Goal: Task Accomplishment & Management: Manage account settings

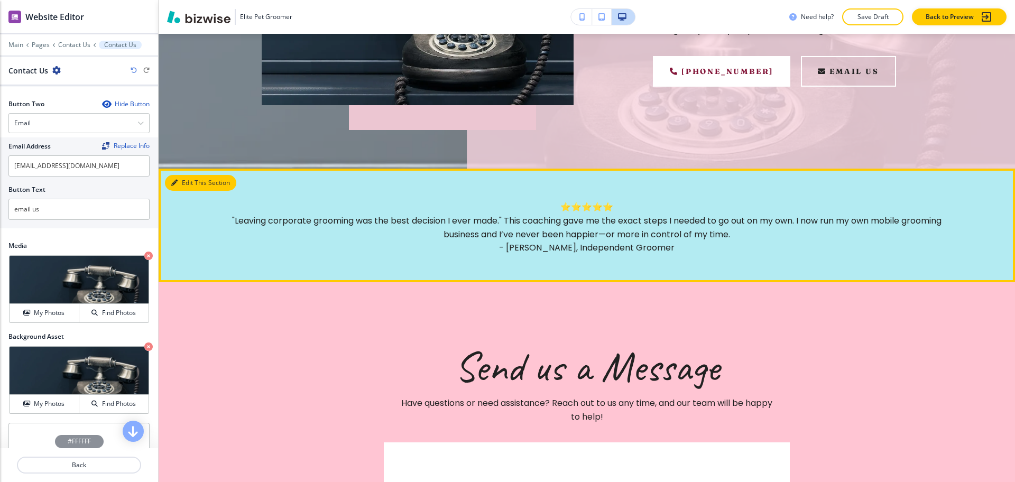
click at [183, 183] on button "Edit This Section" at bounding box center [200, 183] width 71 height 16
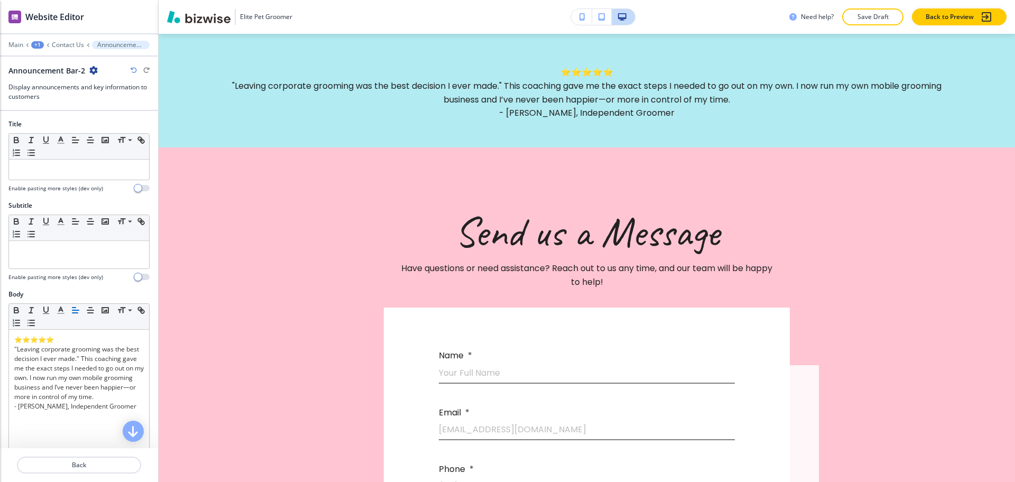
scroll to position [290, 0]
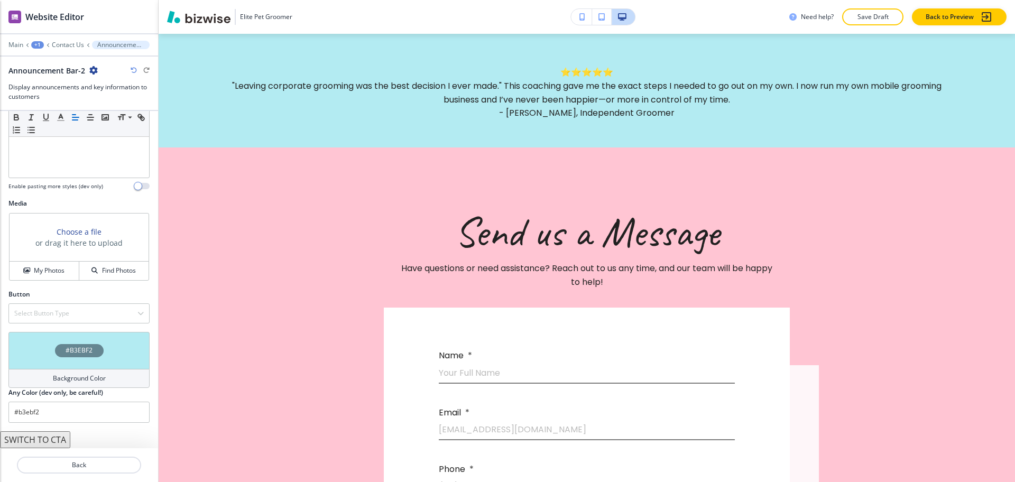
click at [84, 379] on h4 "Background Color" at bounding box center [79, 379] width 53 height 10
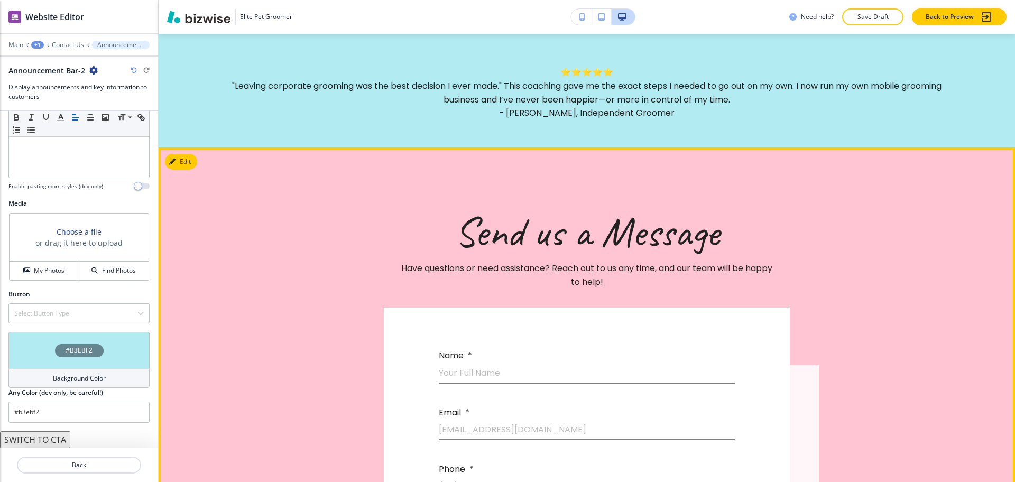
click at [622, 188] on div "Send us a Message Have questions or need assistance? Reach out to us any time, …" at bounding box center [587, 463] width 677 height 630
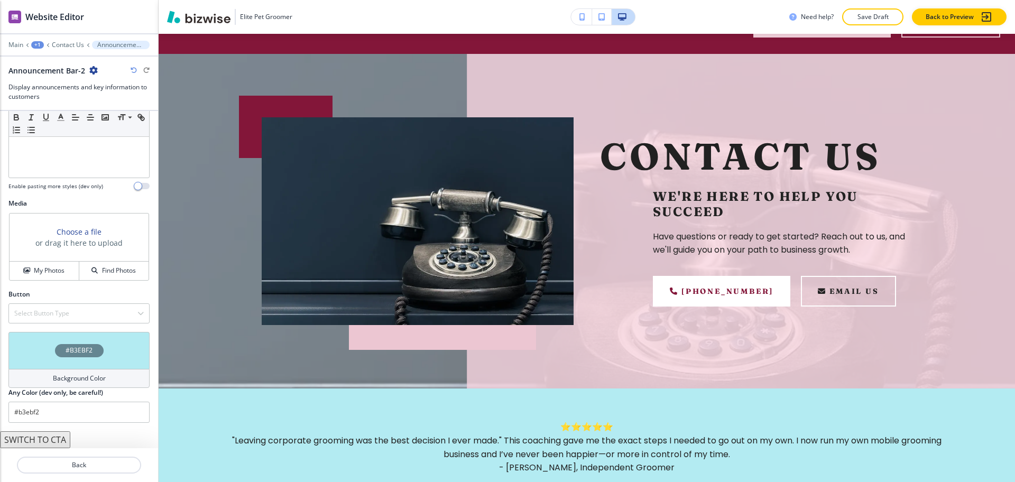
scroll to position [0, 0]
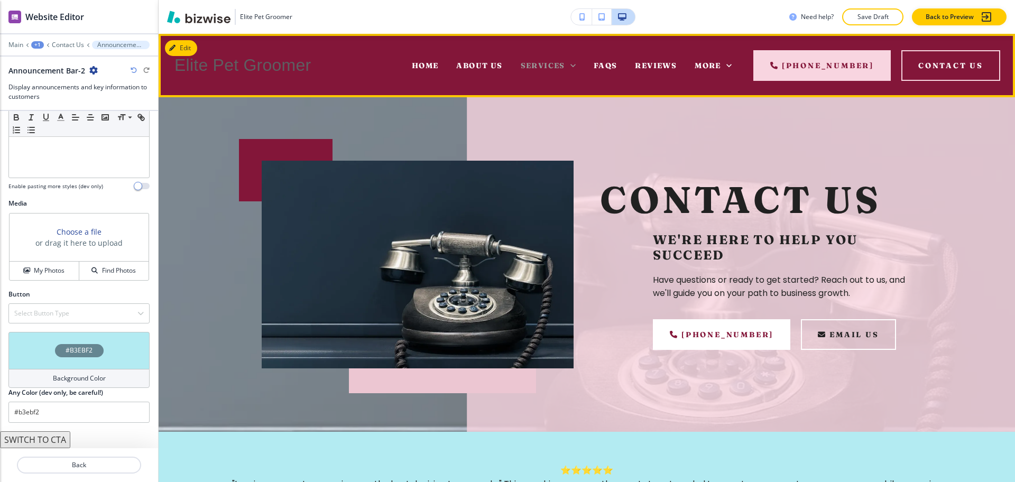
click at [565, 63] on span "Services" at bounding box center [543, 66] width 44 height 10
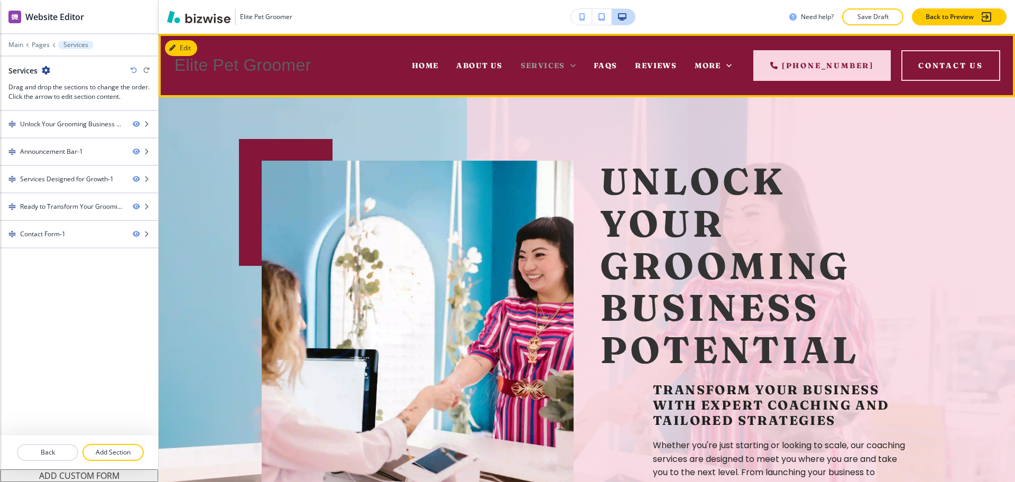
click at [573, 68] on icon at bounding box center [573, 65] width 11 height 11
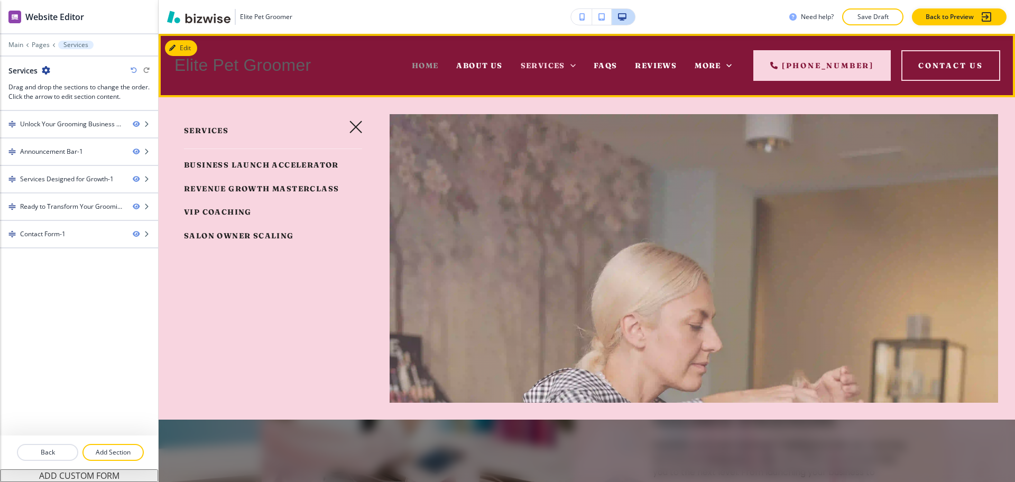
click at [431, 62] on span "Home" at bounding box center [425, 66] width 27 height 10
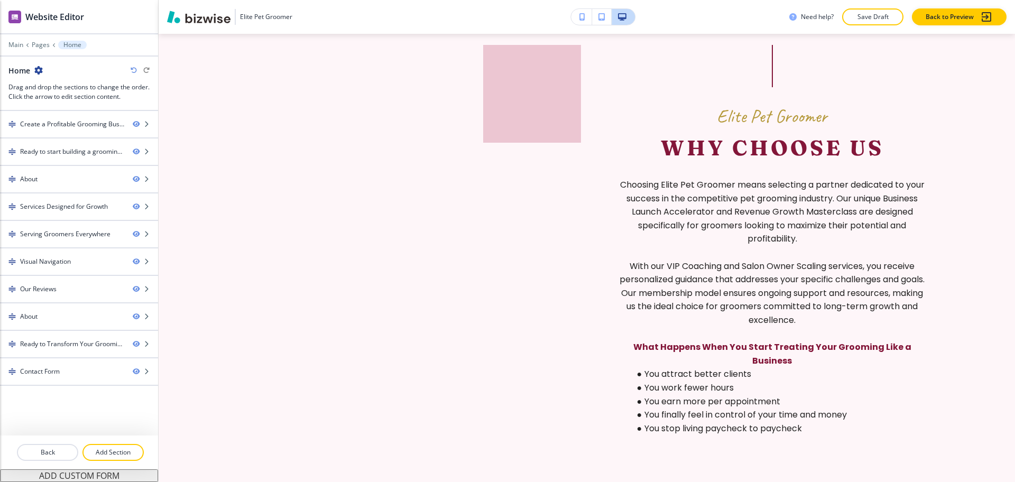
scroll to position [3401, 0]
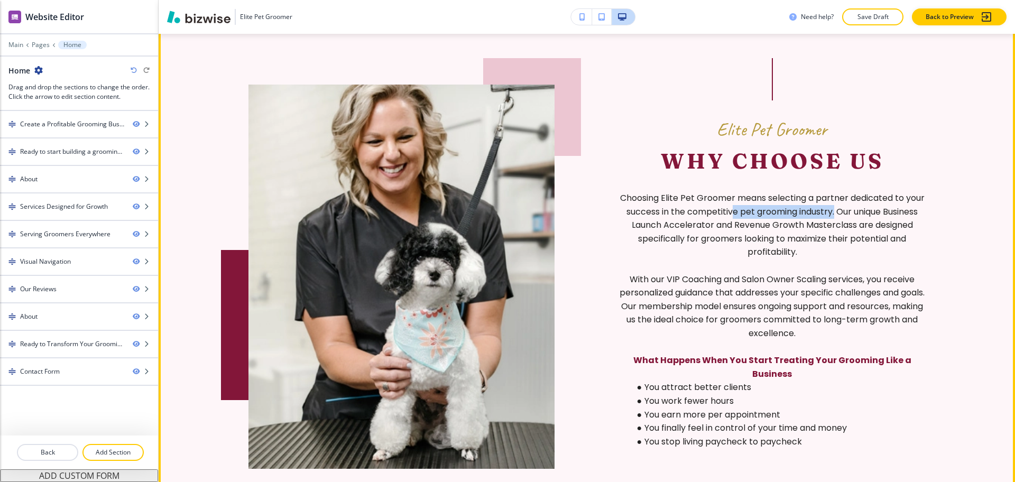
drag, startPoint x: 758, startPoint y: 241, endPoint x: 858, endPoint y: 237, distance: 100.5
click at [858, 237] on p "Choosing Elite Pet Groomer means selecting a partner dedicated to your success …" at bounding box center [772, 225] width 306 height 68
click at [861, 242] on p "Choosing Elite Pet Groomer means selecting a partner dedicated to your success …" at bounding box center [772, 225] width 306 height 68
click at [781, 236] on p "Choosing Elite Pet Groomer means selecting a partner dedicated to your success …" at bounding box center [772, 225] width 306 height 68
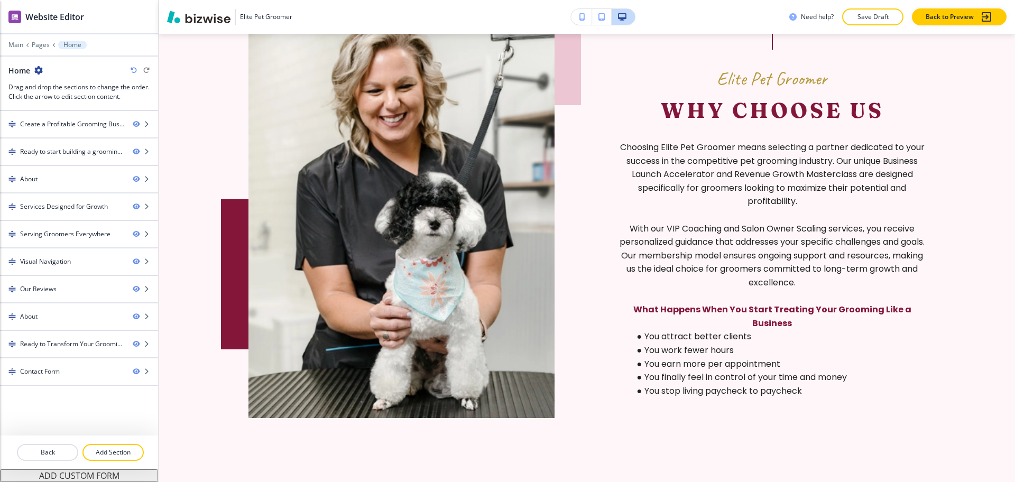
scroll to position [3445, 0]
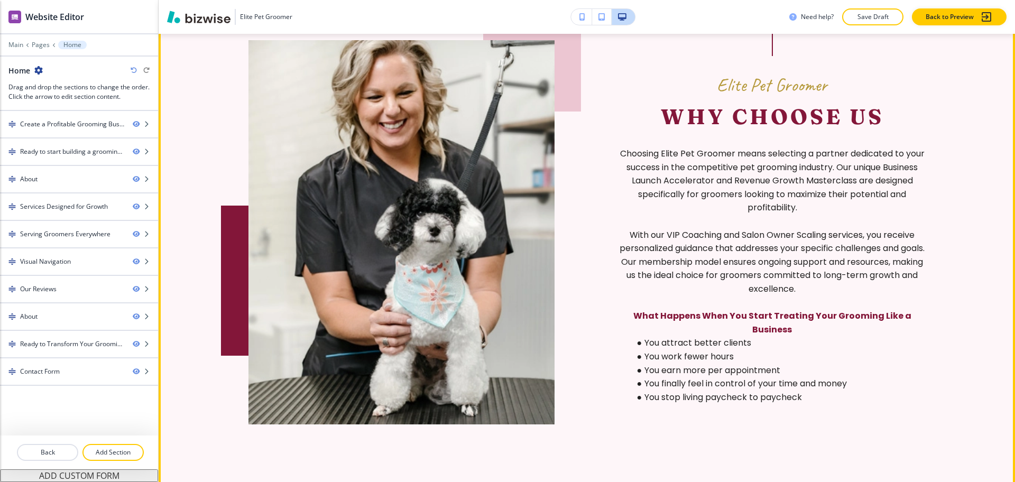
click at [706, 350] on li "You attract better clients" at bounding box center [778, 343] width 293 height 14
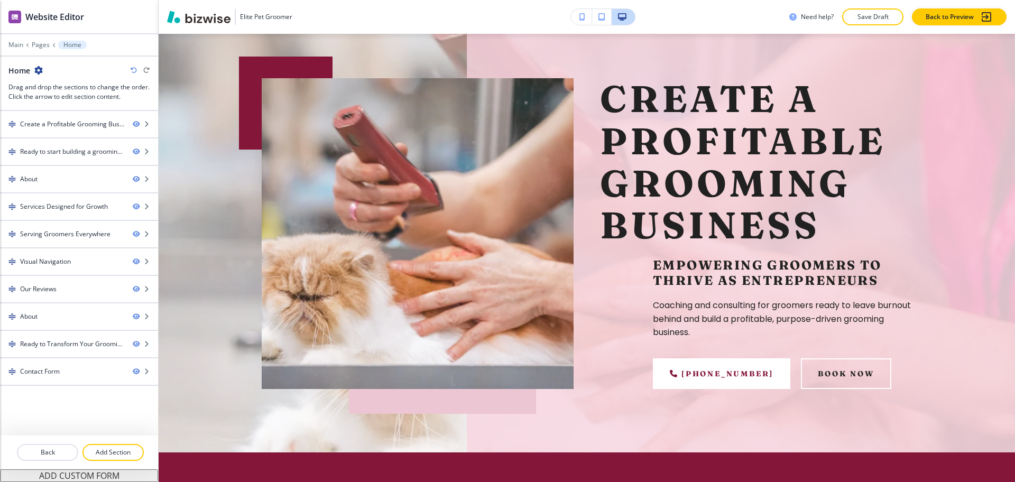
scroll to position [0, 0]
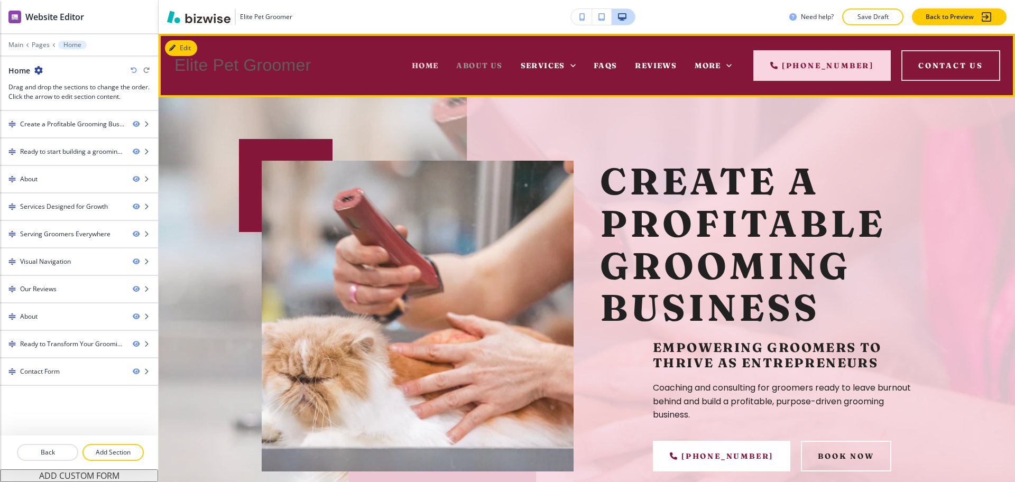
click at [486, 66] on span "About Us" at bounding box center [479, 66] width 46 height 10
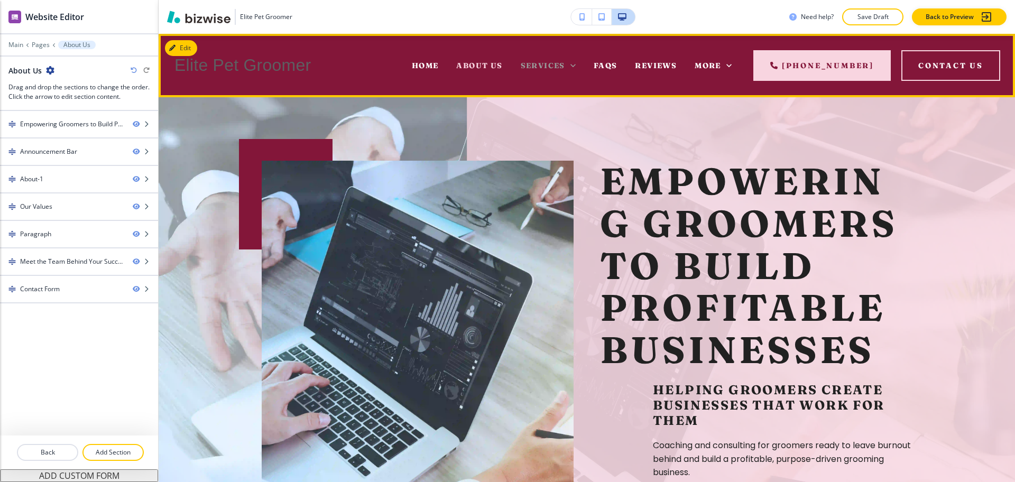
click at [538, 62] on span "Services" at bounding box center [543, 66] width 44 height 10
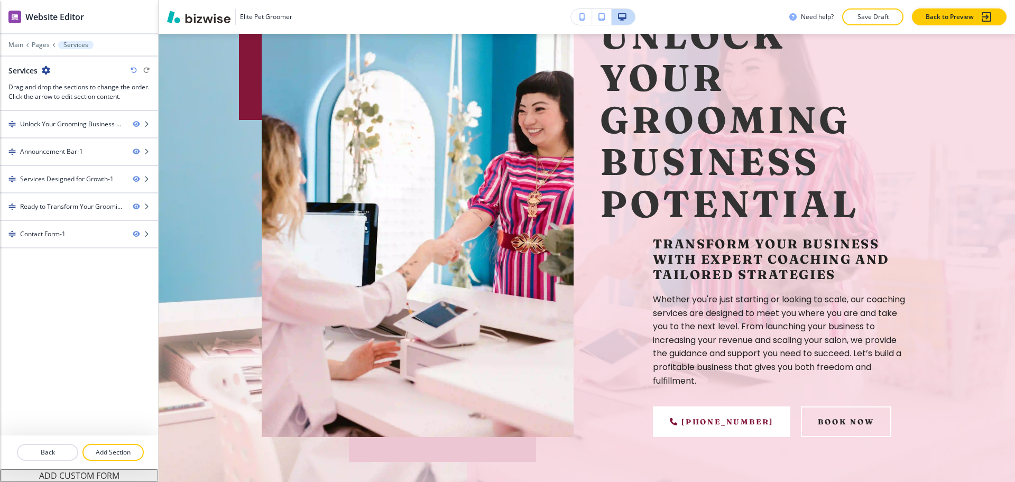
scroll to position [157, 0]
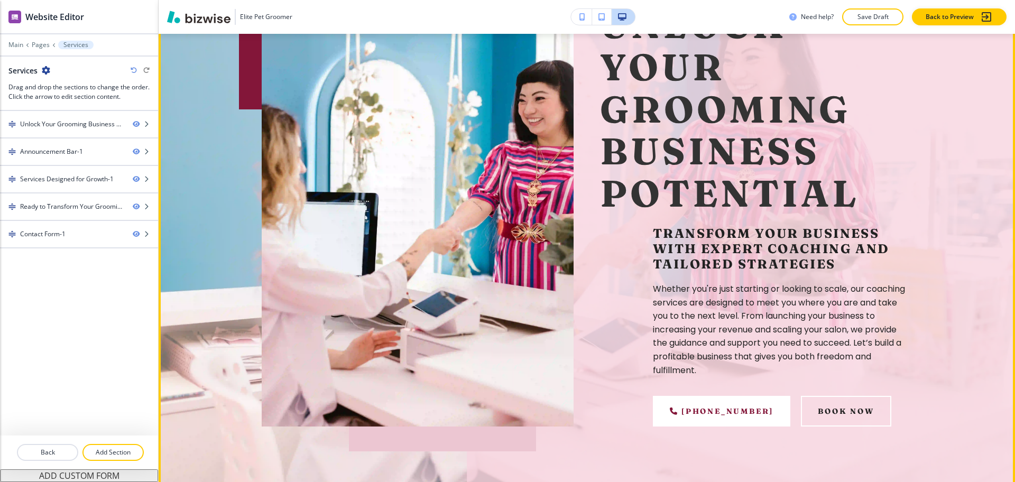
drag, startPoint x: 719, startPoint y: 309, endPoint x: 775, endPoint y: 309, distance: 56.6
click at [775, 309] on p "Whether you're just starting or looking to scale, our coaching services are des…" at bounding box center [782, 329] width 259 height 95
click at [771, 318] on p "Whether you're just starting or looking to scale, our coaching services are des…" at bounding box center [782, 329] width 259 height 95
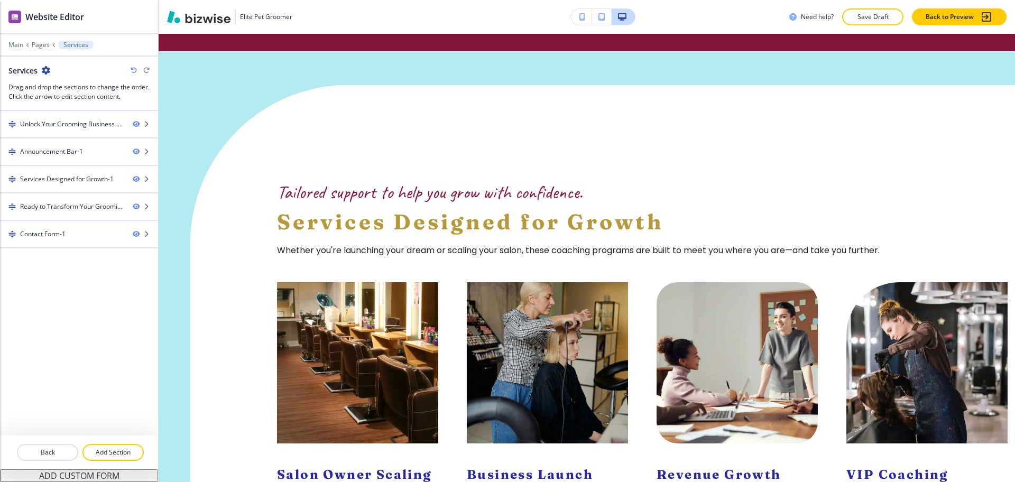
scroll to position [634, 0]
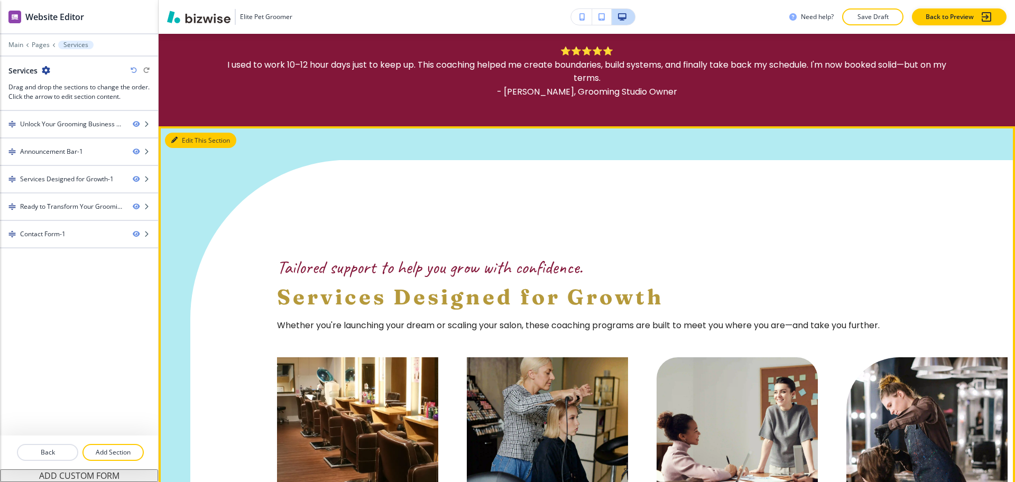
click at [177, 137] on icon "button" at bounding box center [174, 140] width 6 height 6
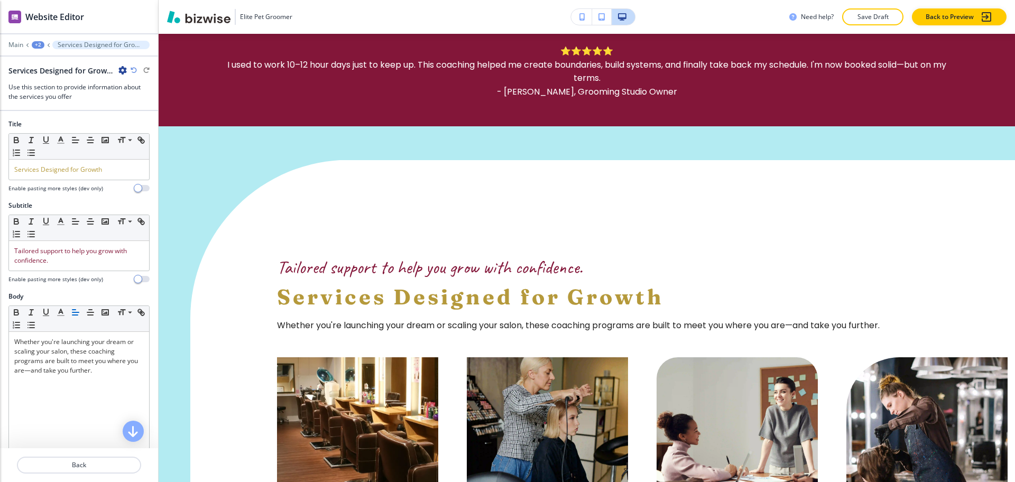
scroll to position [727, 0]
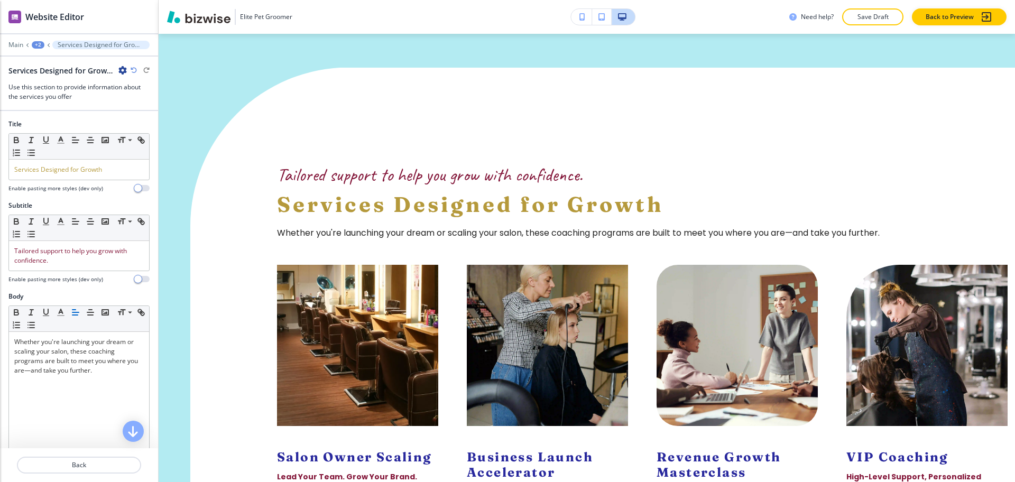
click at [46, 69] on h2 "Services Designed for Growth-1" at bounding box center [61, 70] width 106 height 11
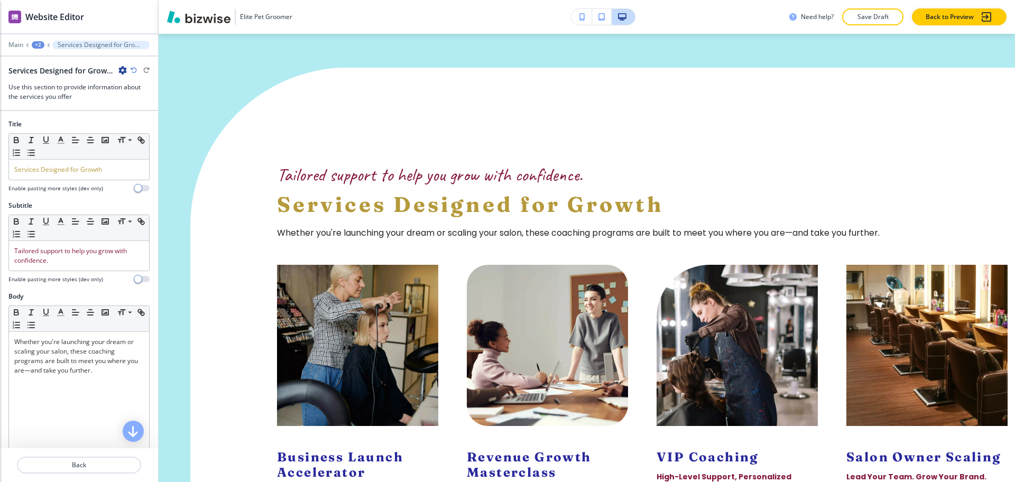
click at [121, 71] on icon "button" at bounding box center [122, 70] width 8 height 8
click at [161, 127] on p "Delete Section" at bounding box center [152, 126] width 54 height 10
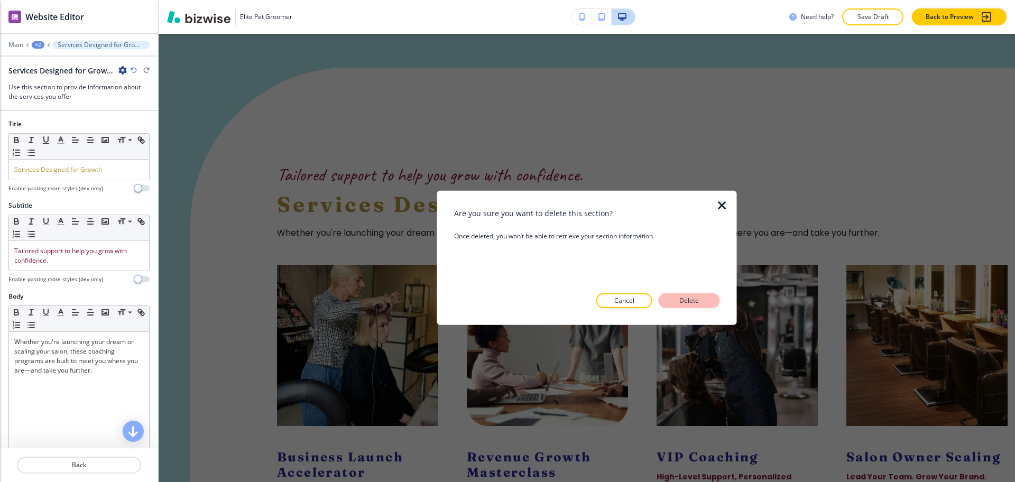
click at [685, 302] on p "Delete" at bounding box center [689, 301] width 25 height 10
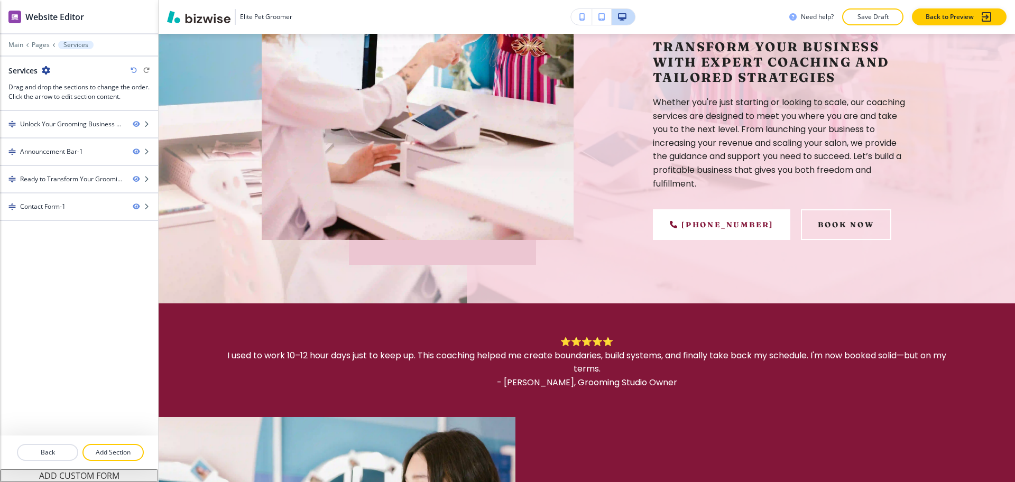
scroll to position [0, 0]
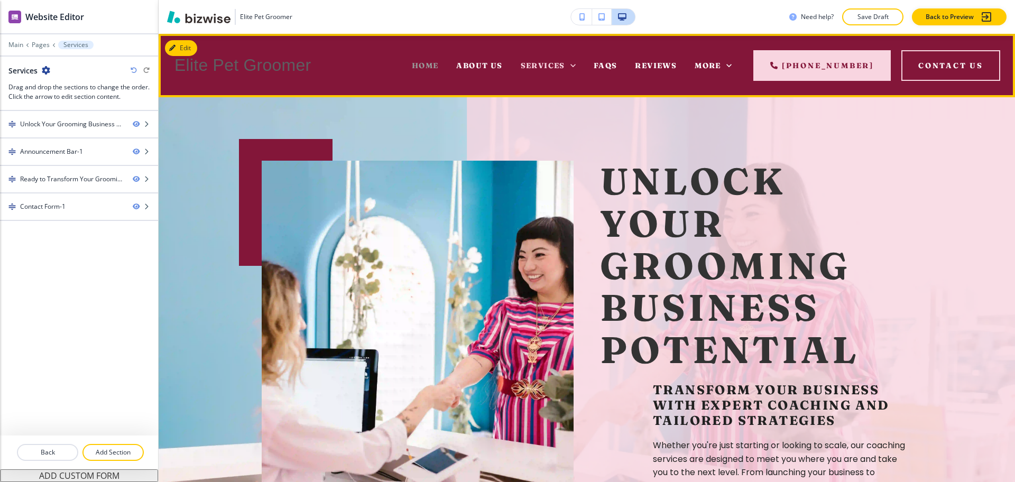
click at [418, 62] on span "Home" at bounding box center [425, 66] width 27 height 10
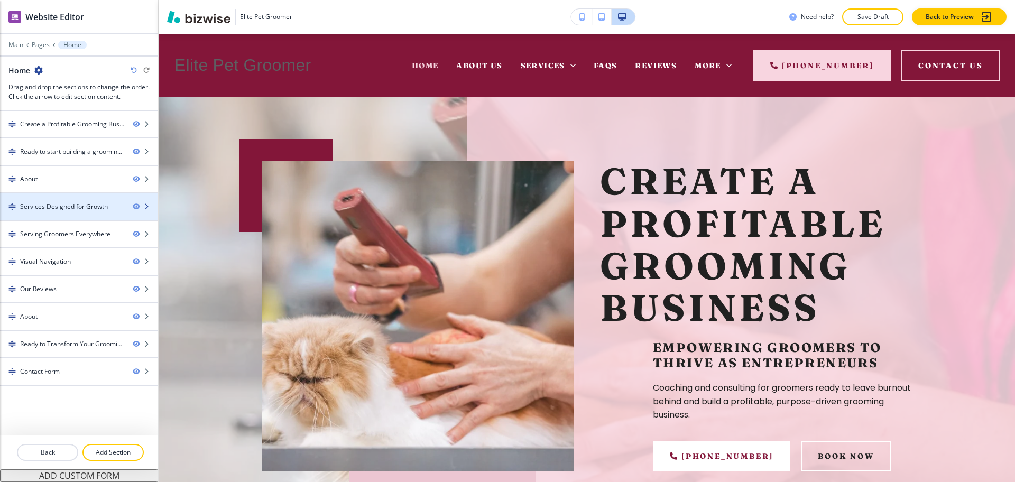
click at [59, 208] on div "Services Designed for Growth" at bounding box center [64, 207] width 88 height 10
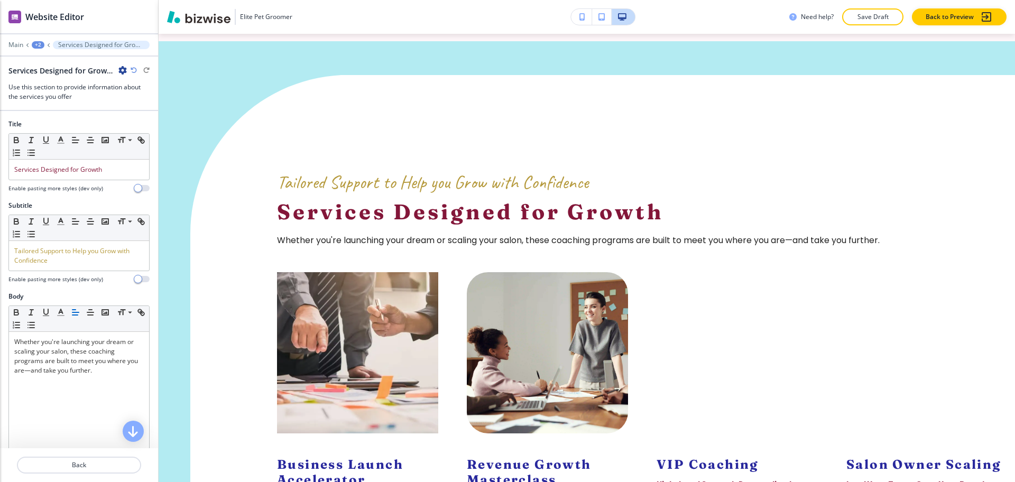
scroll to position [1623, 0]
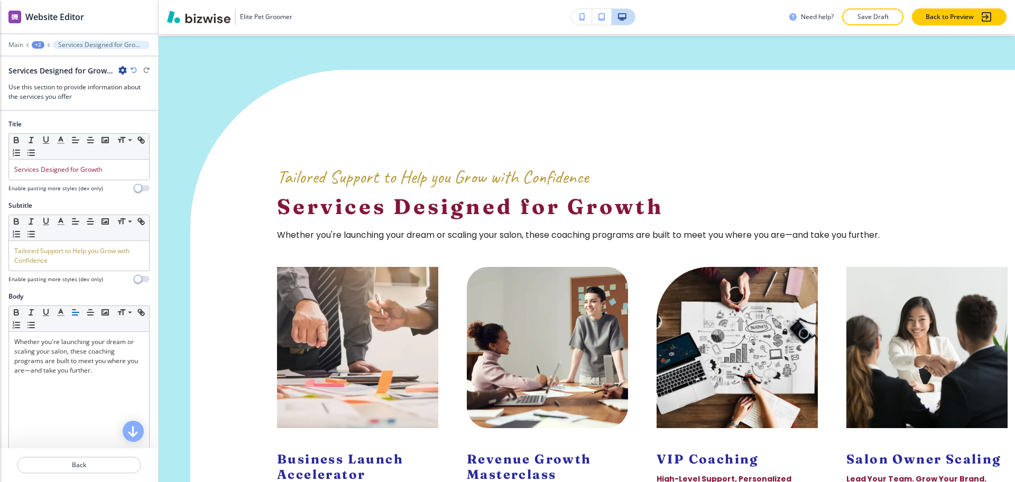
click at [119, 72] on icon "button" at bounding box center [122, 70] width 8 height 8
click at [135, 105] on p "Duplicate Section" at bounding box center [152, 108] width 54 height 10
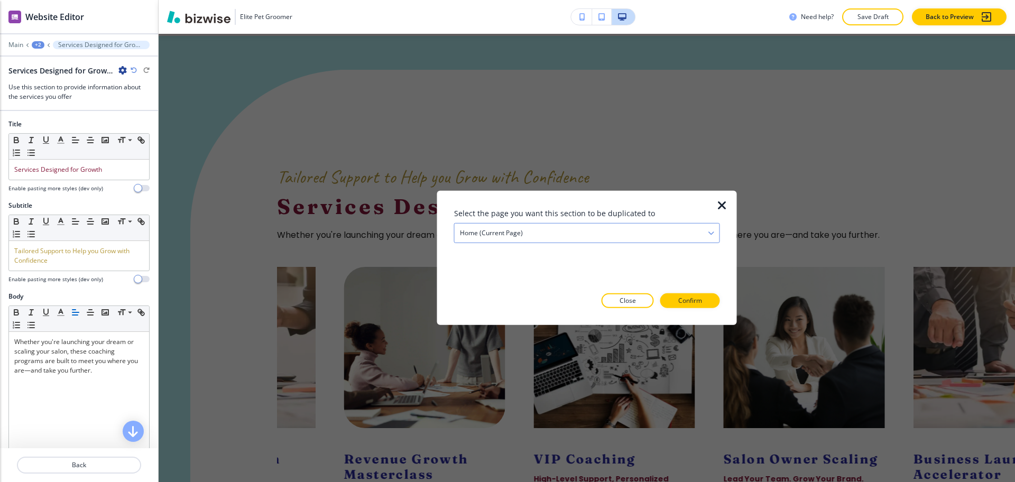
click at [580, 229] on div "Home (current page)" at bounding box center [587, 233] width 265 height 19
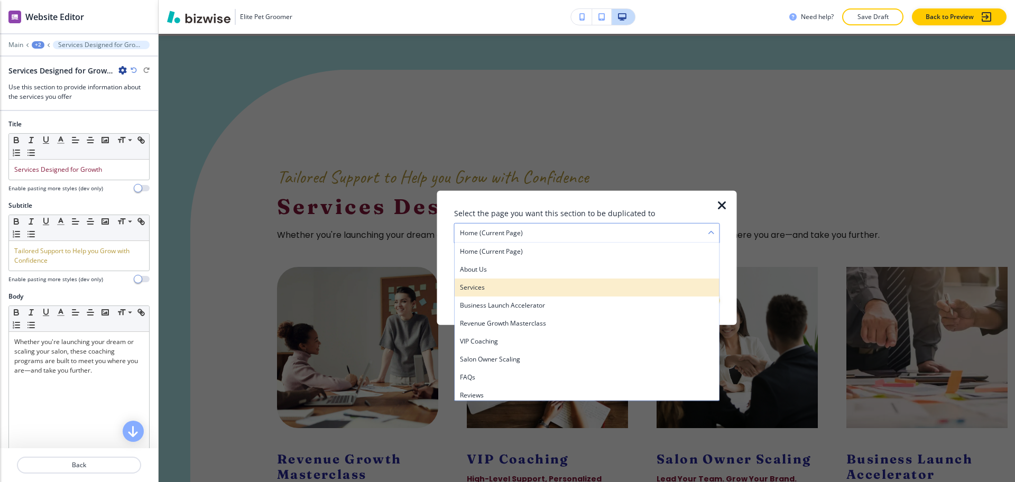
click at [511, 288] on h4 "Services" at bounding box center [587, 288] width 254 height 10
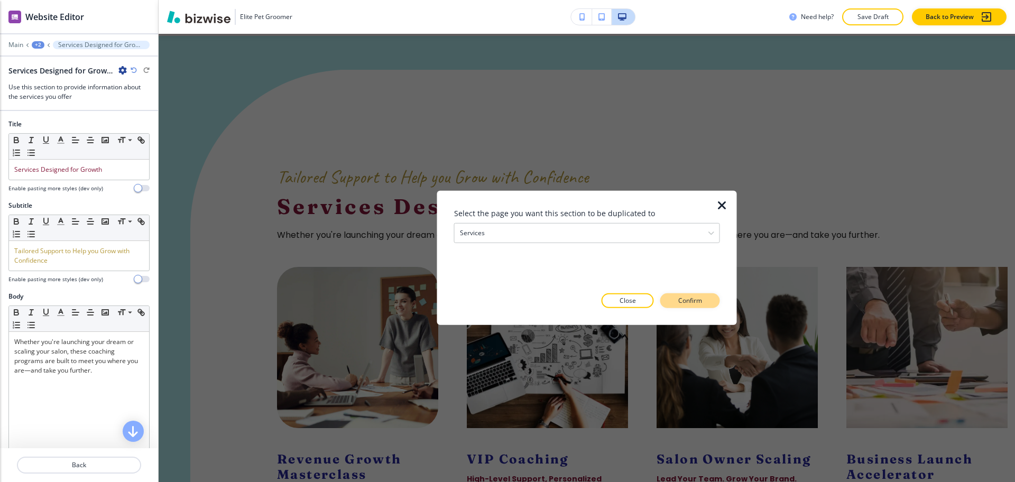
click at [691, 299] on p "Confirm" at bounding box center [690, 301] width 24 height 10
click at [695, 304] on p "Take me there" at bounding box center [680, 301] width 43 height 10
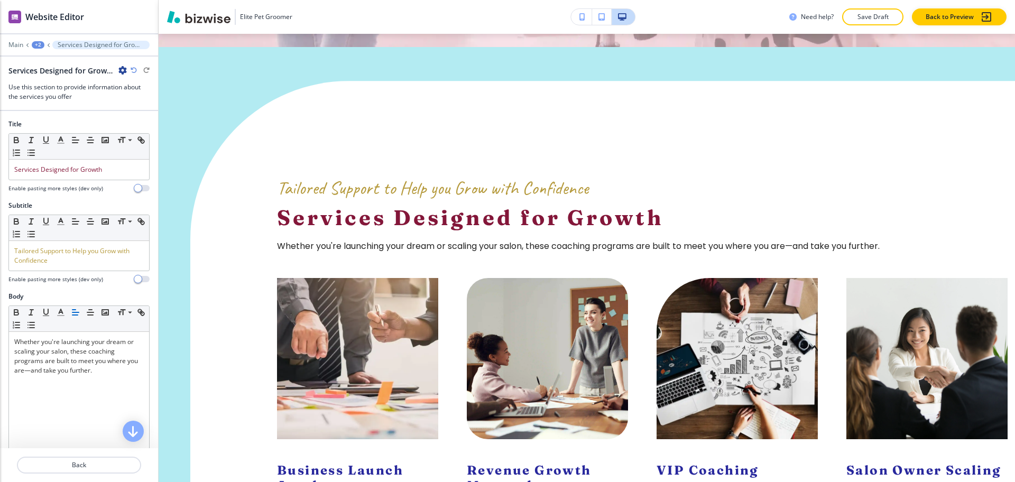
scroll to position [1726, 0]
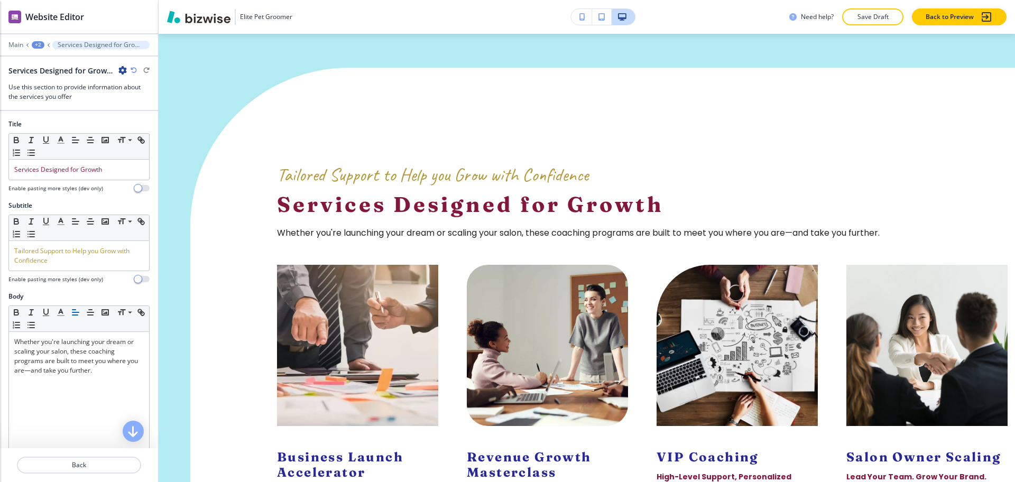
click at [38, 44] on div "+2" at bounding box center [38, 44] width 13 height 7
click at [54, 78] on p "Services" at bounding box center [65, 81] width 54 height 10
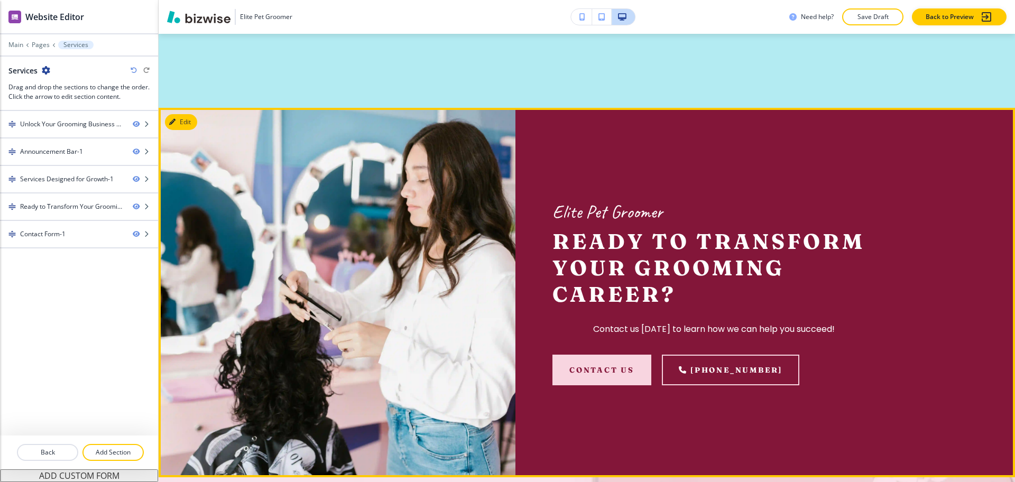
scroll to position [1452, 0]
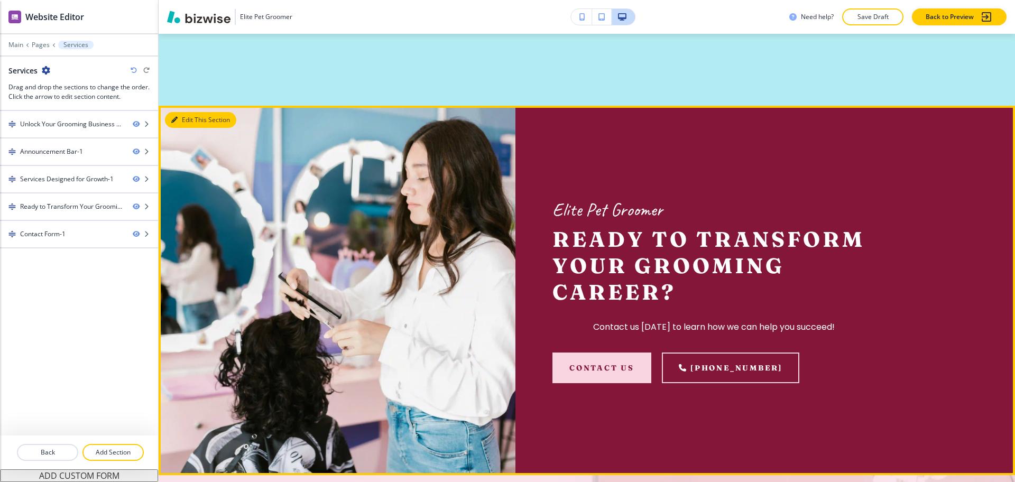
click at [186, 119] on button "Edit This Section" at bounding box center [200, 120] width 71 height 16
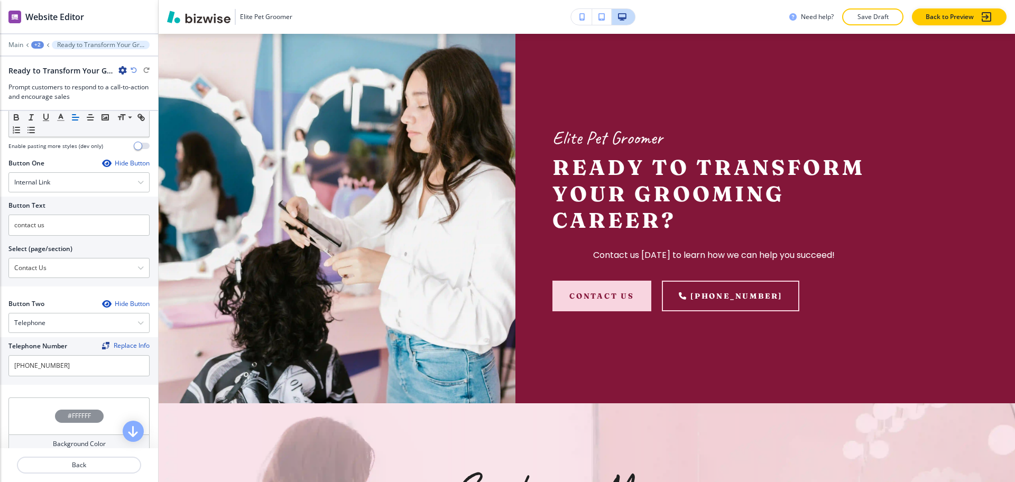
scroll to position [330, 0]
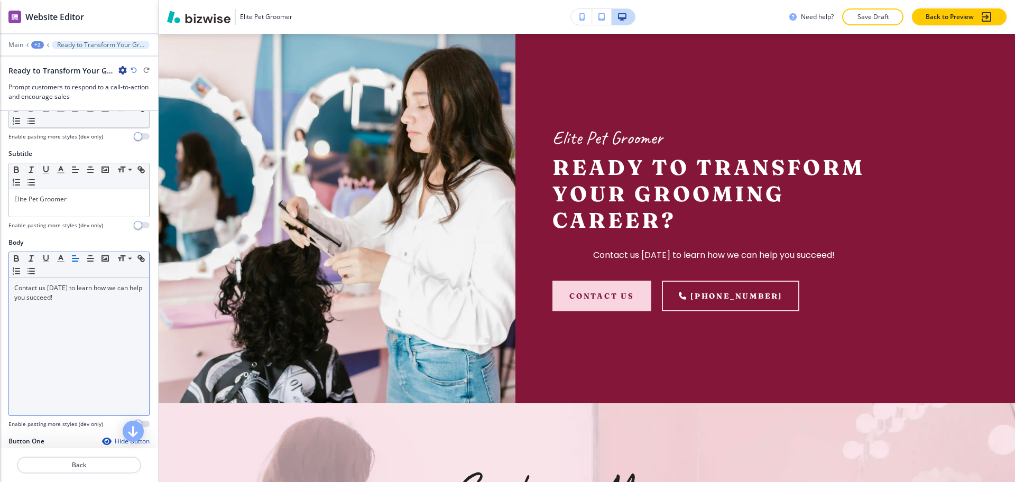
click at [84, 322] on div "Contact us [DATE] to learn how we can help you succeed!" at bounding box center [79, 346] width 140 height 137
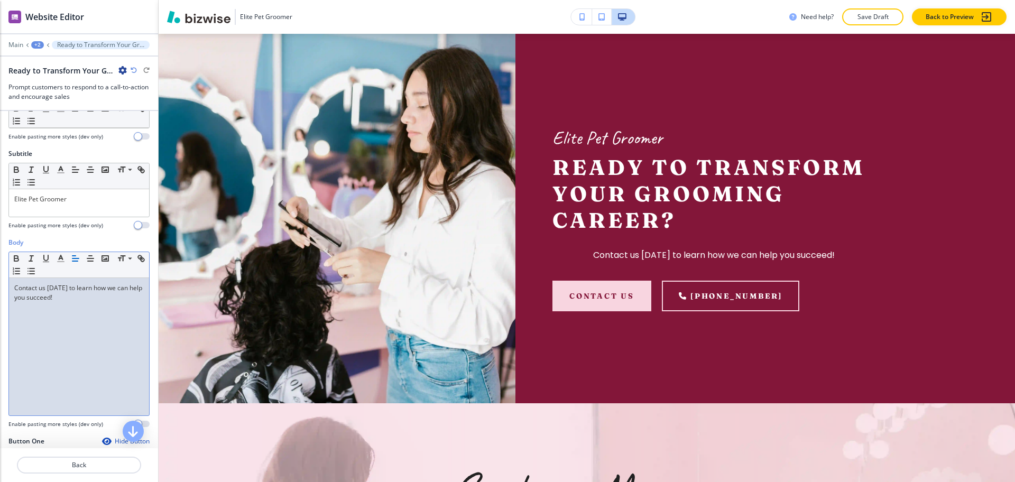
scroll to position [51, 0]
click at [74, 264] on icon "button" at bounding box center [76, 259] width 10 height 10
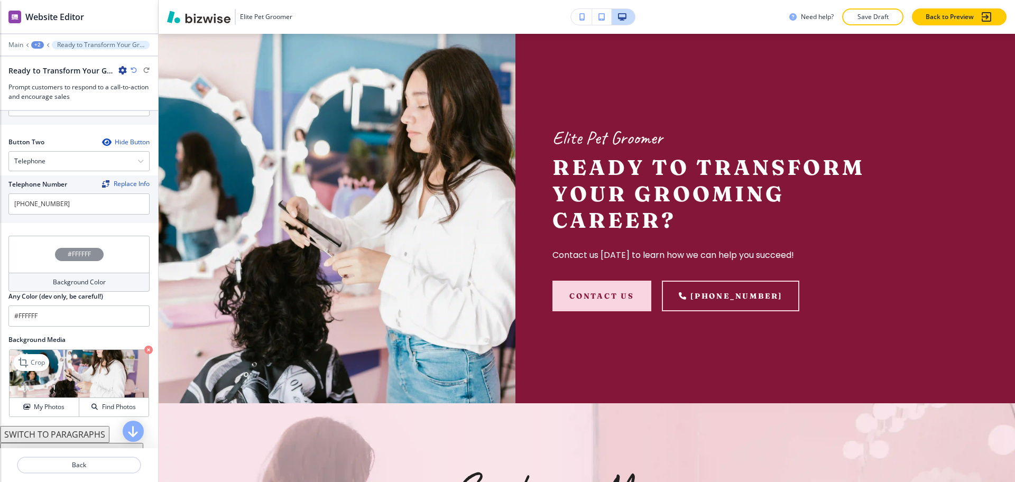
scroll to position [513, 0]
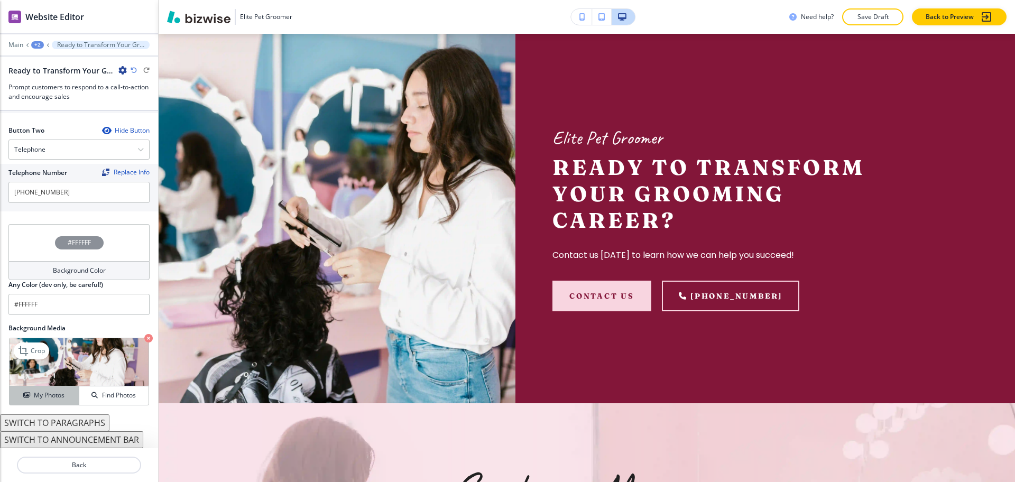
click at [38, 399] on h4 "My Photos" at bounding box center [49, 396] width 31 height 10
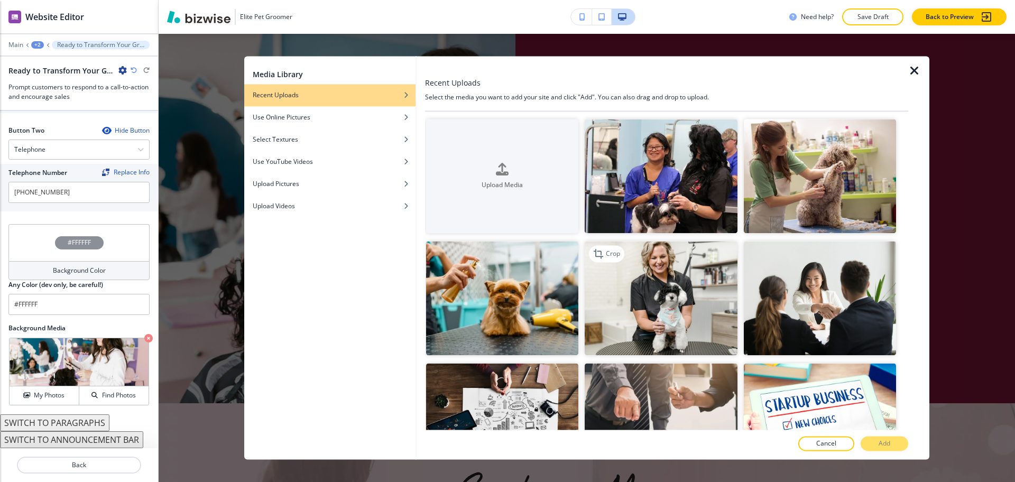
click at [672, 294] on img "button" at bounding box center [661, 299] width 152 height 114
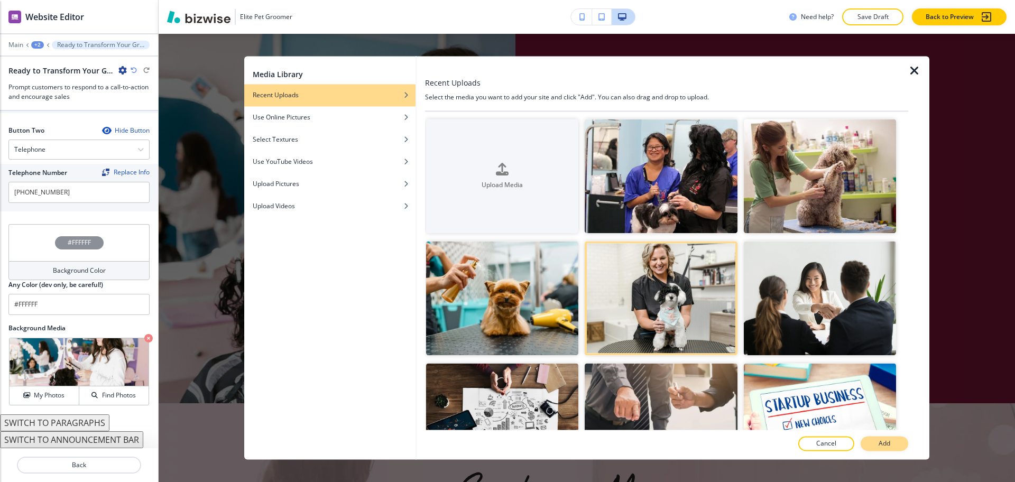
click at [877, 445] on button "Add" at bounding box center [885, 444] width 48 height 15
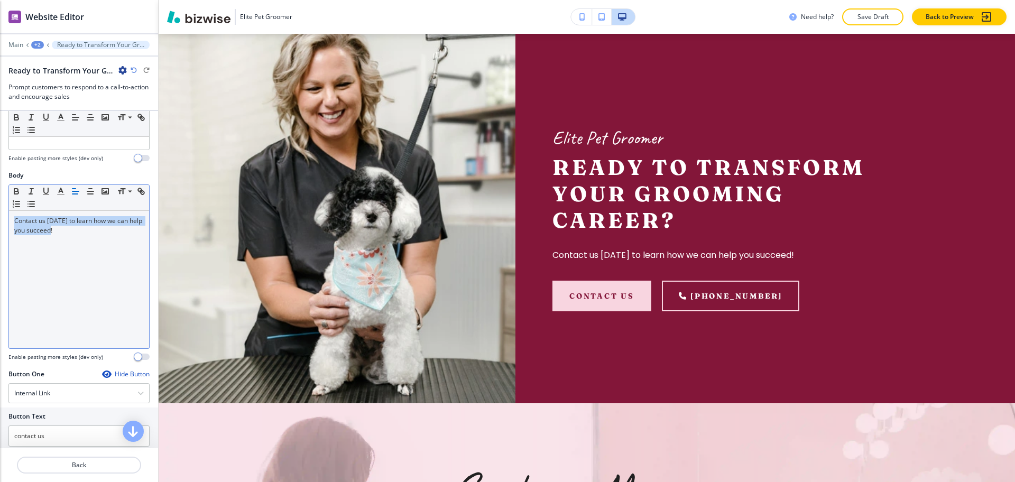
scroll to position [117, 0]
click at [104, 233] on p "Contact us [DATE] to learn how we can help you succeed!" at bounding box center [79, 227] width 130 height 19
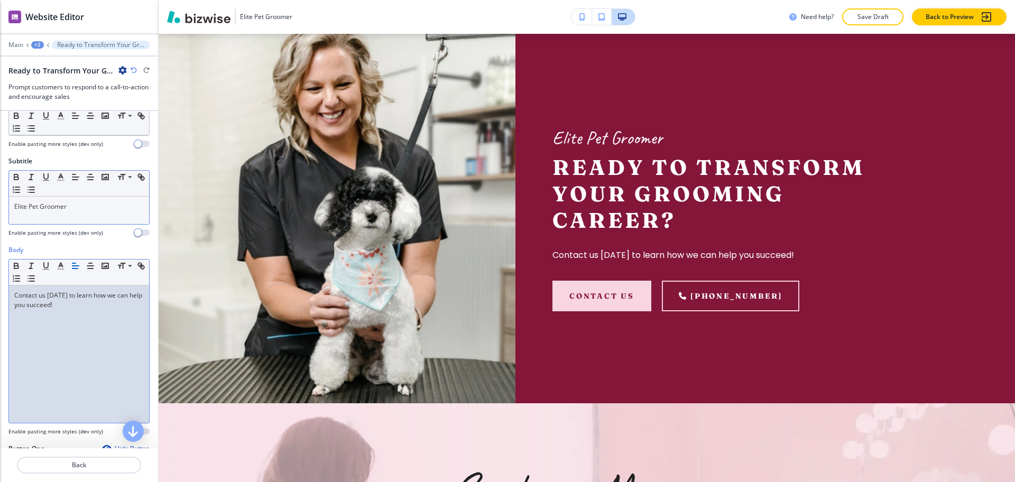
scroll to position [0, 0]
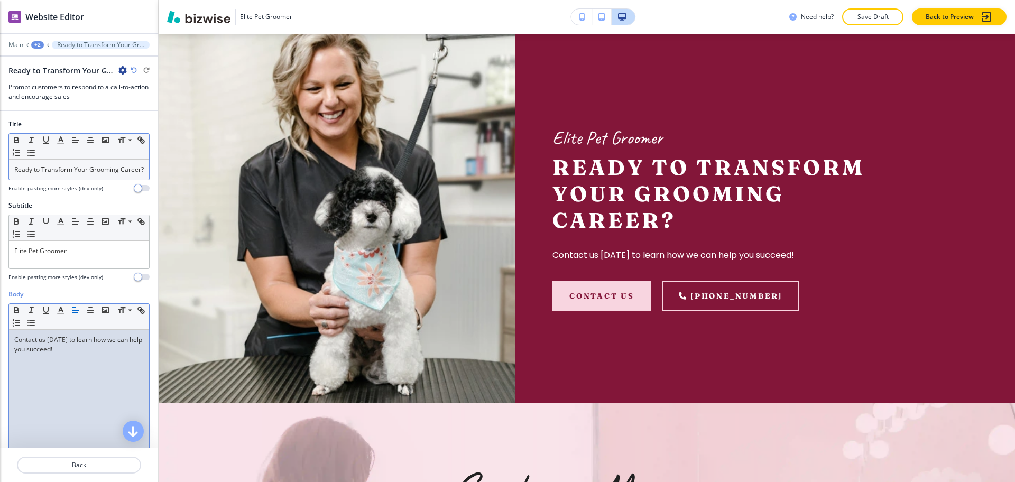
click at [91, 169] on p "Ready to Transform Your Grooming Career?" at bounding box center [79, 170] width 130 height 10
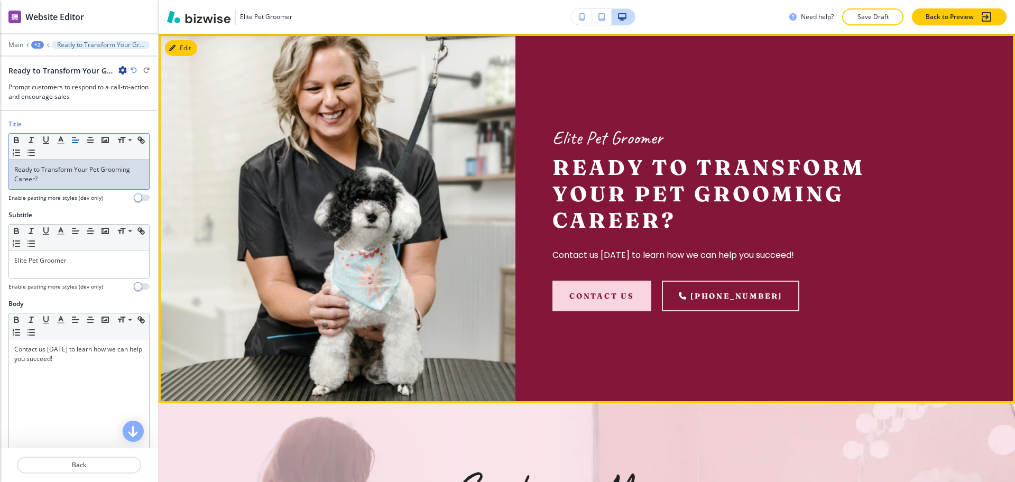
click at [782, 182] on p "Ready to Transform Your Pet Grooming Career?" at bounding box center [714, 193] width 323 height 79
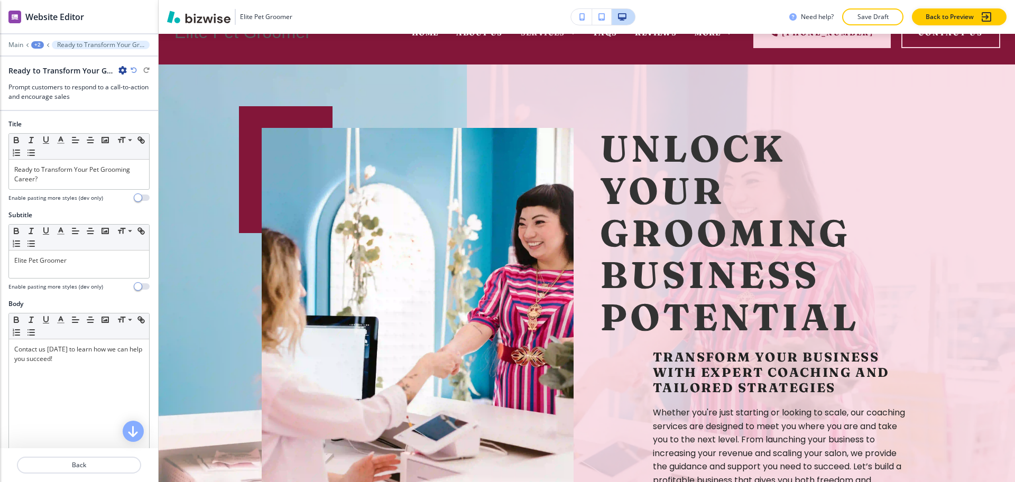
scroll to position [12, 0]
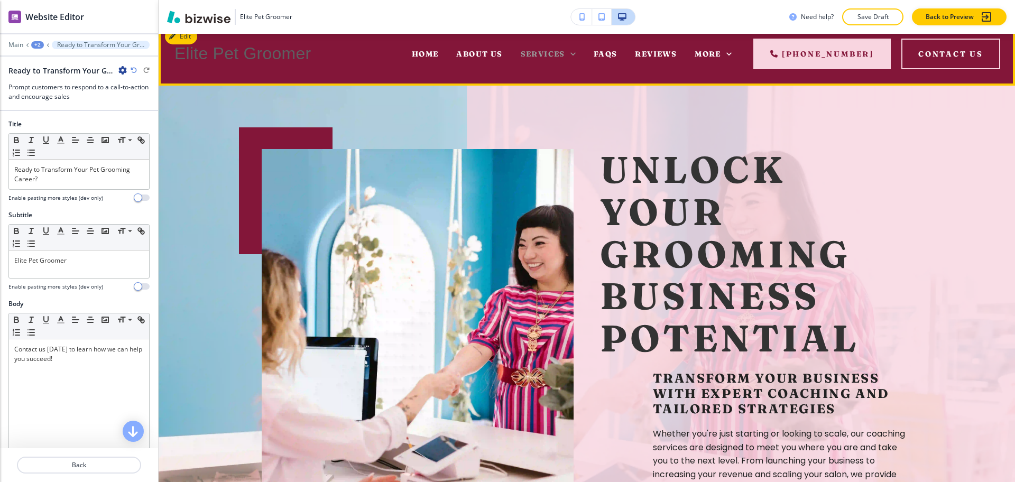
click at [554, 54] on span "Services" at bounding box center [543, 54] width 44 height 10
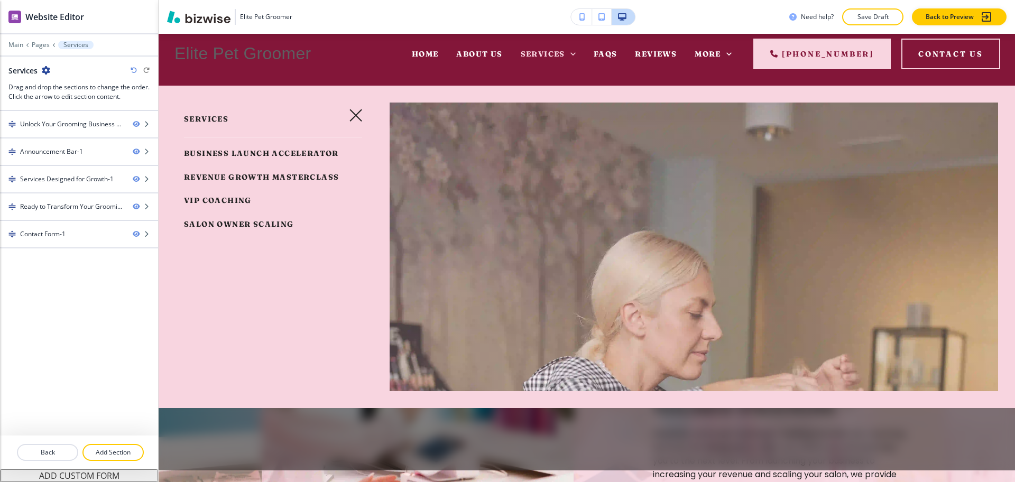
click at [228, 152] on span "Business Launch Accelerator" at bounding box center [261, 154] width 155 height 10
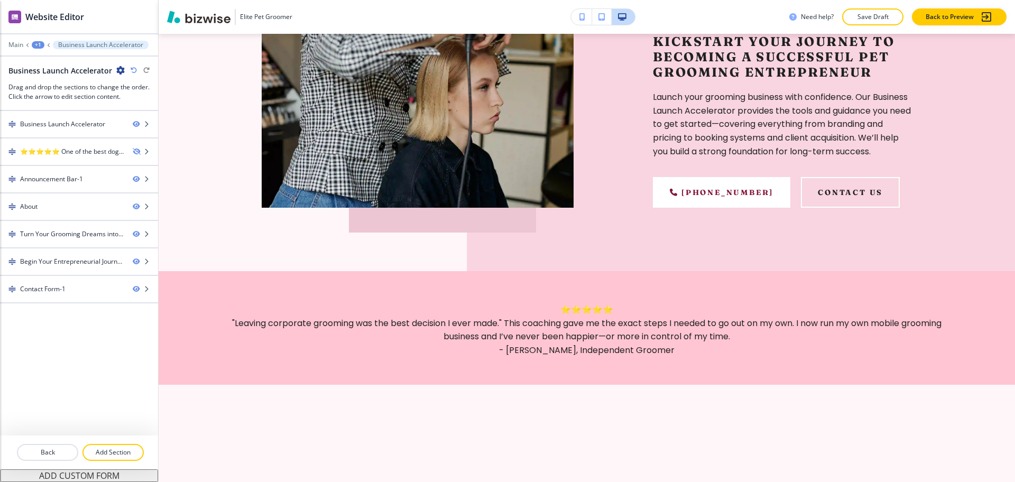
scroll to position [0, 0]
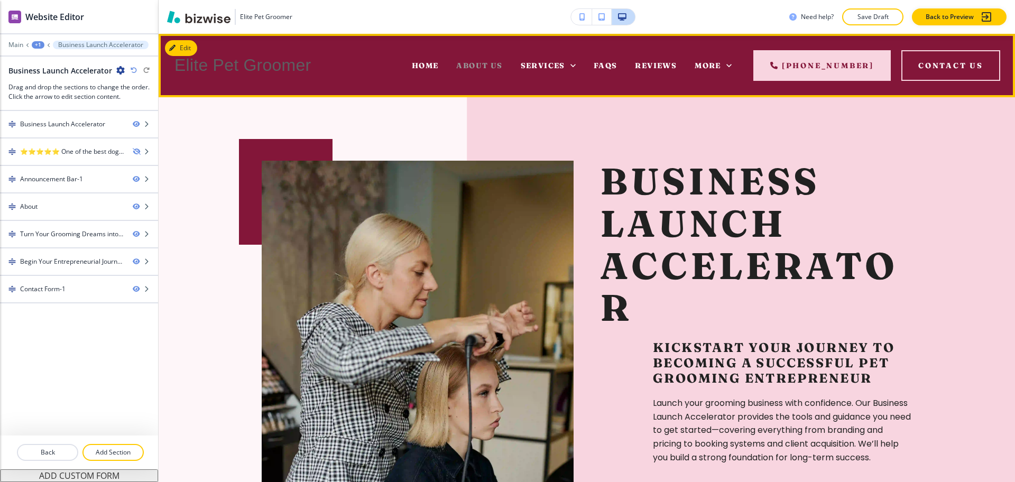
click at [467, 64] on span "About Us" at bounding box center [479, 66] width 46 height 10
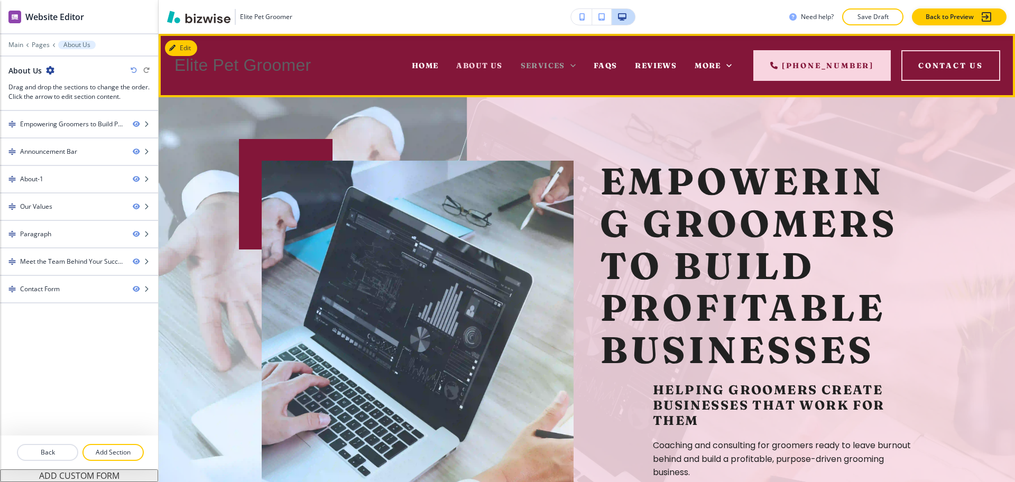
click at [555, 66] on span "Services" at bounding box center [543, 66] width 44 height 10
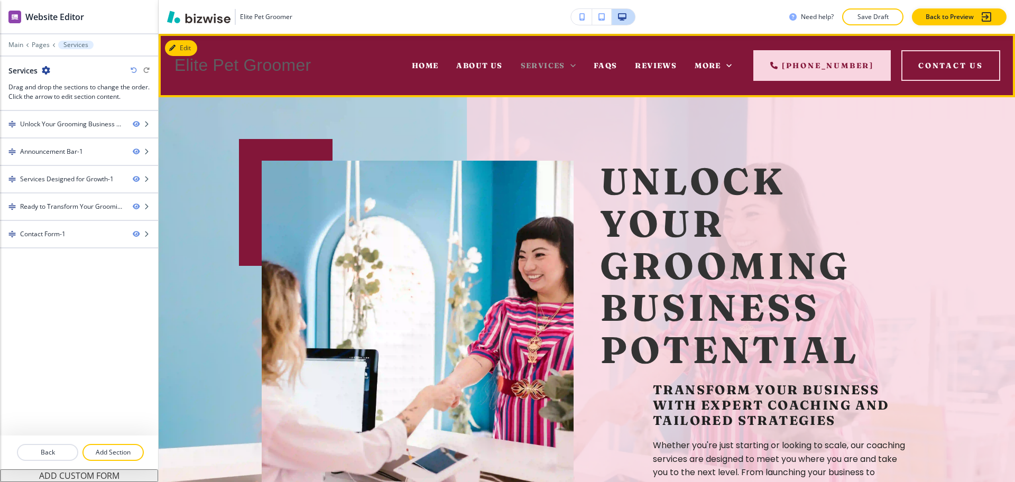
click at [576, 64] on icon at bounding box center [573, 65] width 11 height 11
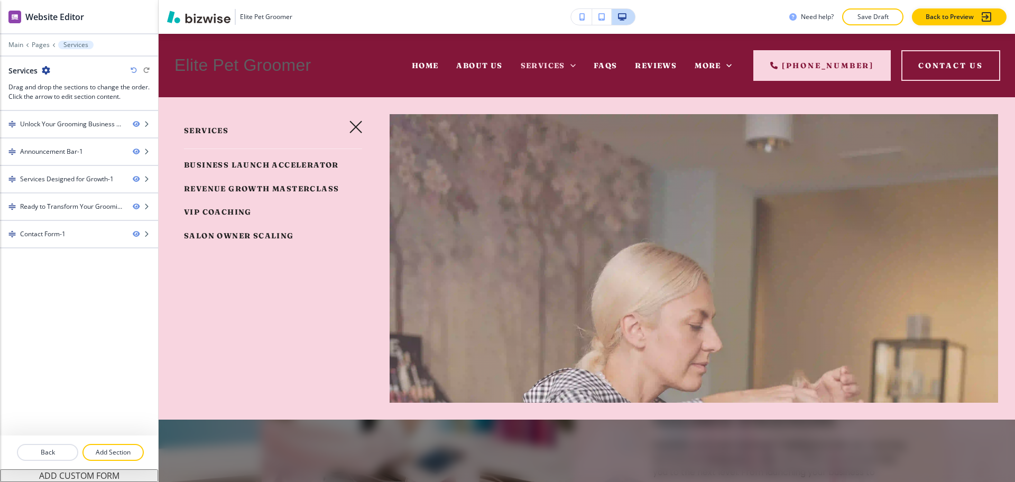
click at [249, 162] on span "Business Launch Accelerator" at bounding box center [261, 165] width 155 height 10
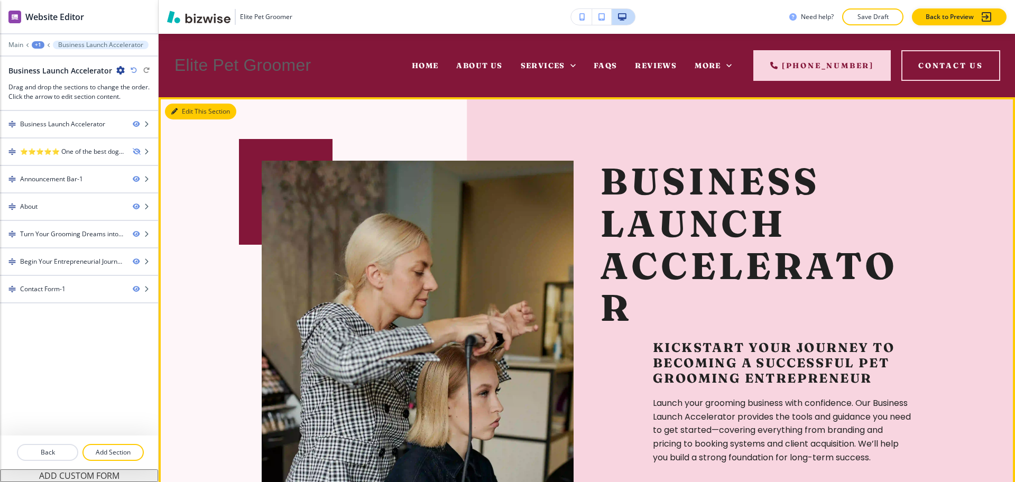
click at [186, 114] on button "Edit This Section" at bounding box center [200, 112] width 71 height 16
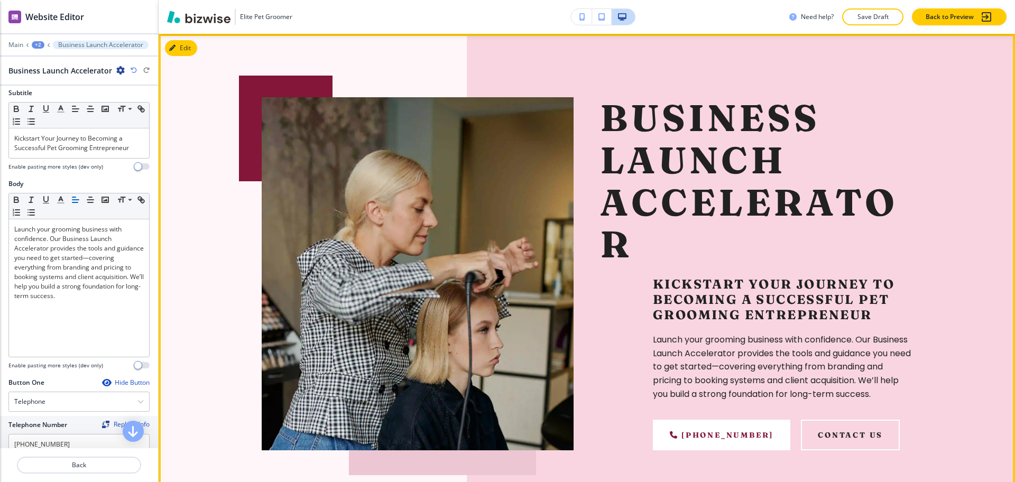
scroll to position [207, 0]
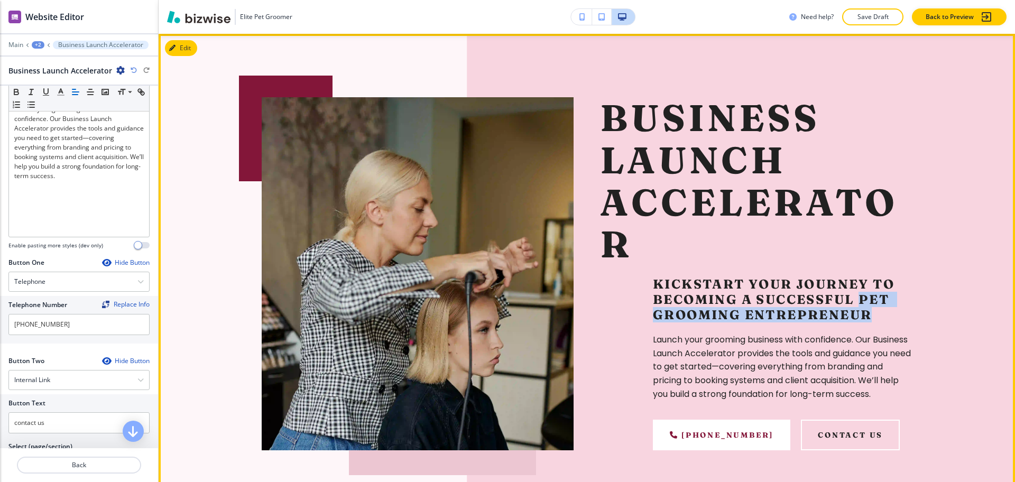
drag, startPoint x: 858, startPoint y: 298, endPoint x: 867, endPoint y: 317, distance: 21.1
click at [867, 317] on h5 "Kickstart Your Journey to Becoming a Successful Pet Grooming Entrepreneur" at bounding box center [782, 300] width 259 height 46
copy h5 "Pet Grooming Entrepreneur"
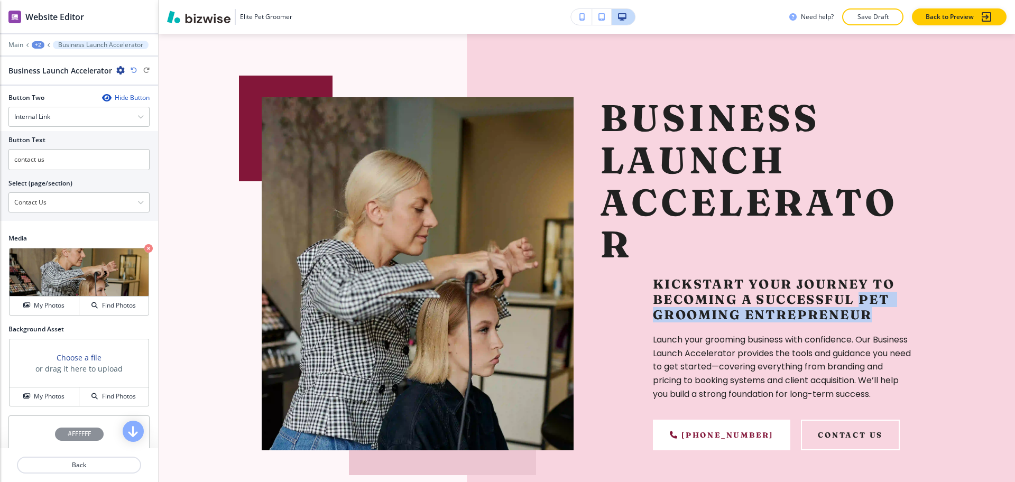
scroll to position [471, 0]
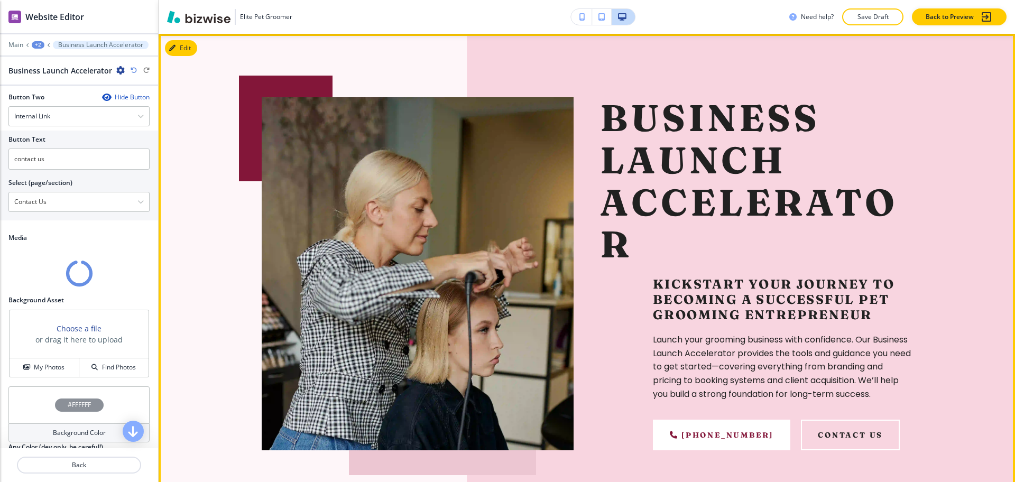
click at [763, 277] on h5 "Kickstart Your Journey to Becoming a Successful Pet Grooming Entrepreneur" at bounding box center [782, 300] width 259 height 46
click at [789, 300] on h5 "Kickstart Your Journey to Becoming a Successful Pet Grooming Entrepreneur" at bounding box center [782, 300] width 259 height 46
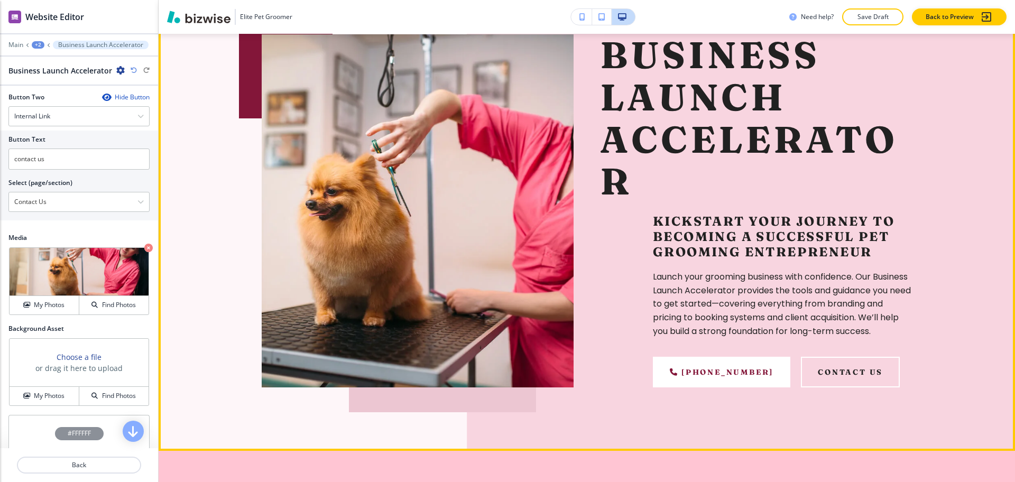
scroll to position [127, 0]
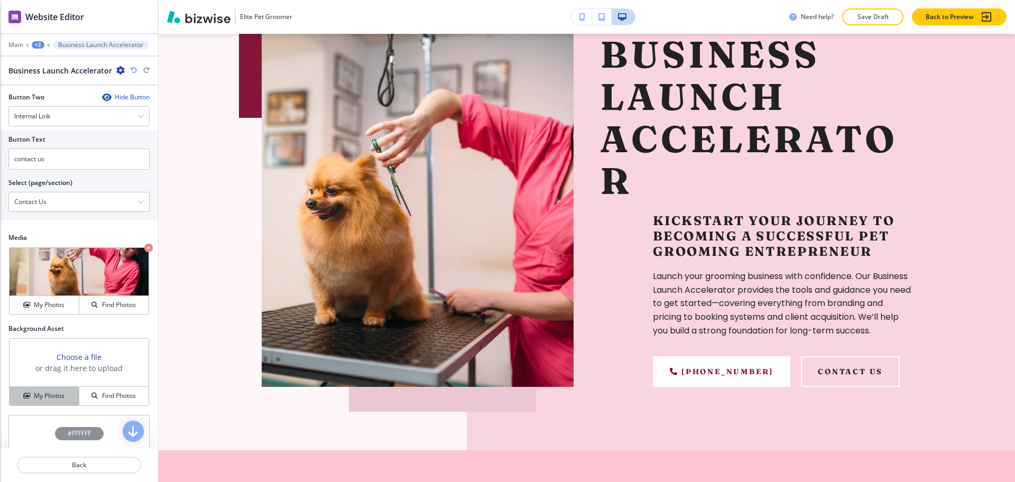
click at [44, 391] on button "My Photos" at bounding box center [45, 396] width 70 height 19
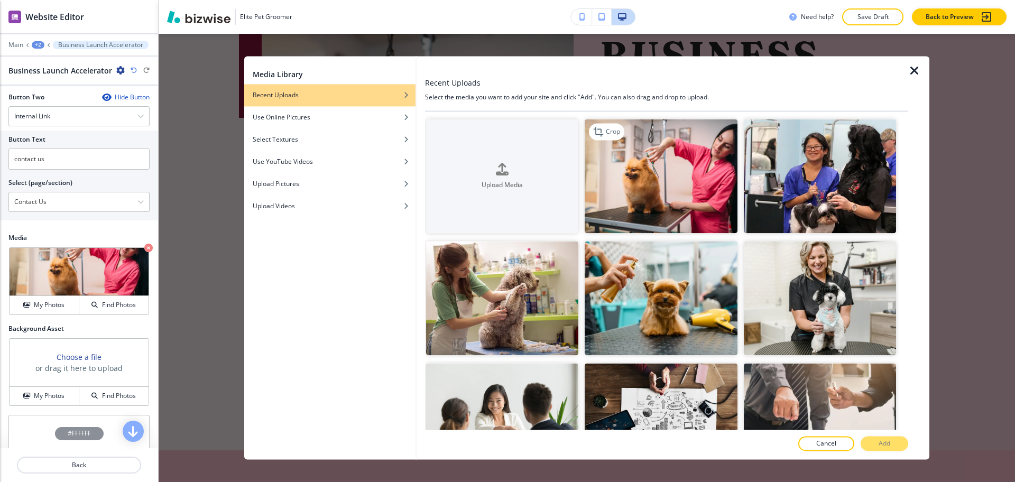
click at [673, 178] on img "button" at bounding box center [661, 176] width 152 height 114
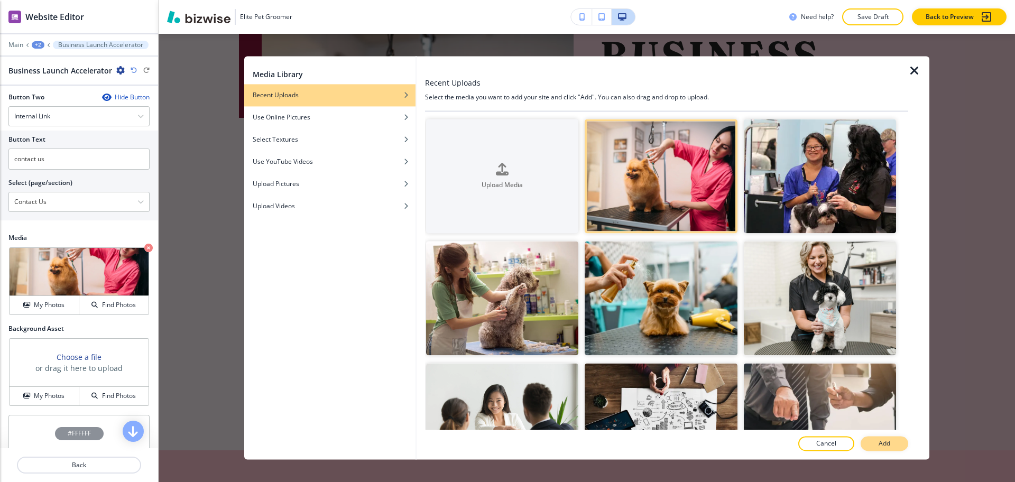
click at [877, 439] on button "Add" at bounding box center [885, 444] width 48 height 15
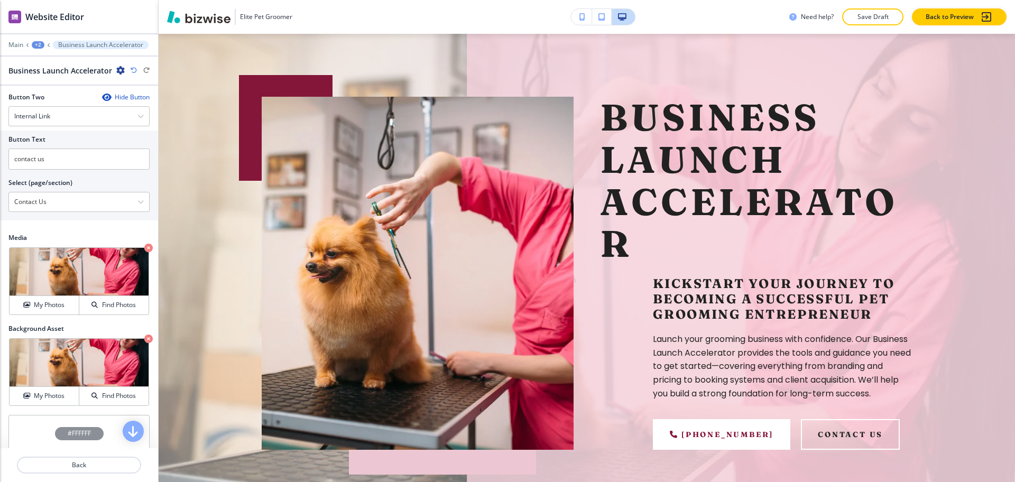
scroll to position [62, 0]
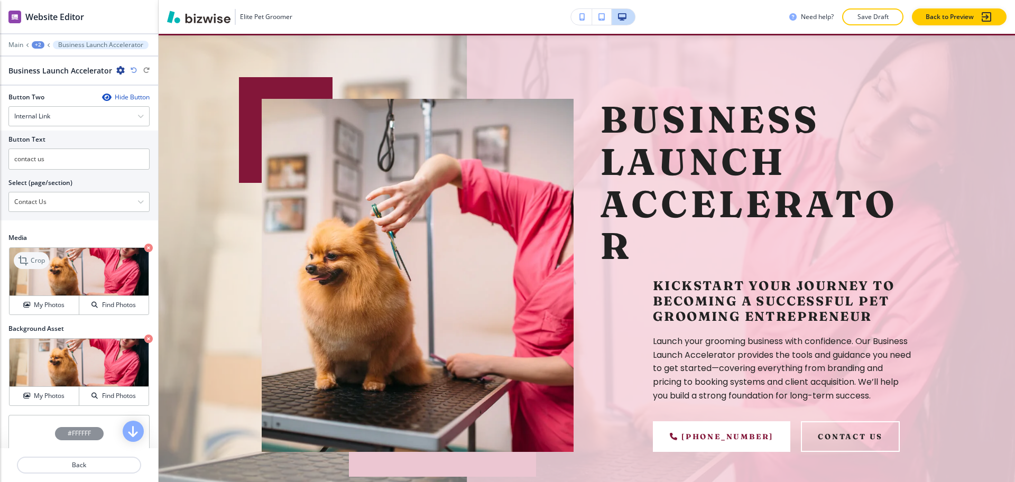
click at [34, 261] on p "Crop" at bounding box center [38, 261] width 14 height 10
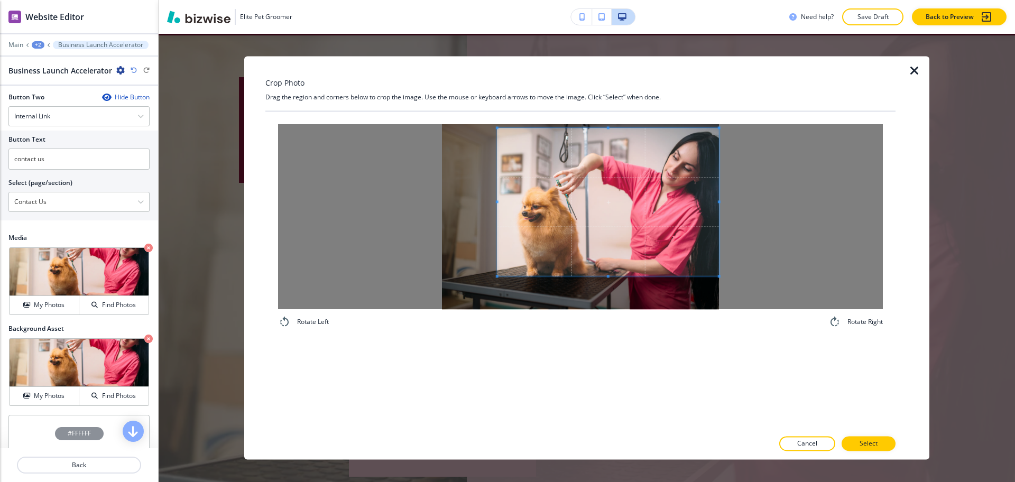
click at [650, 210] on span at bounding box center [609, 202] width 222 height 148
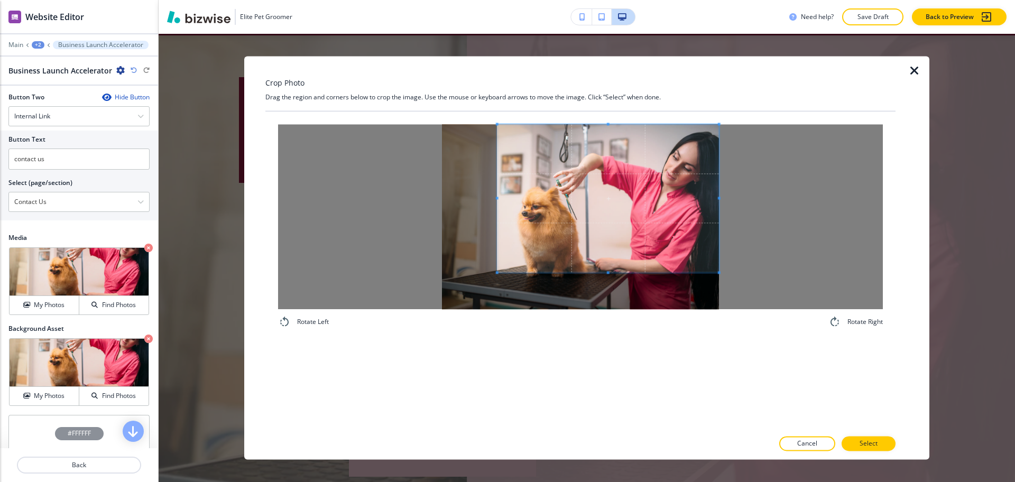
click at [635, 368] on div "Rotate Left Rotate Right" at bounding box center [580, 271] width 630 height 318
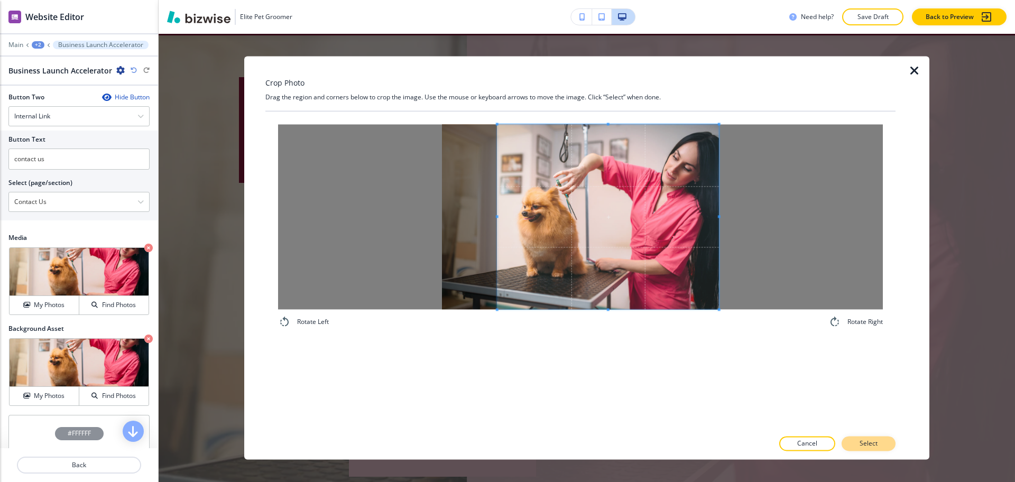
click at [874, 447] on p "Select" at bounding box center [869, 444] width 18 height 10
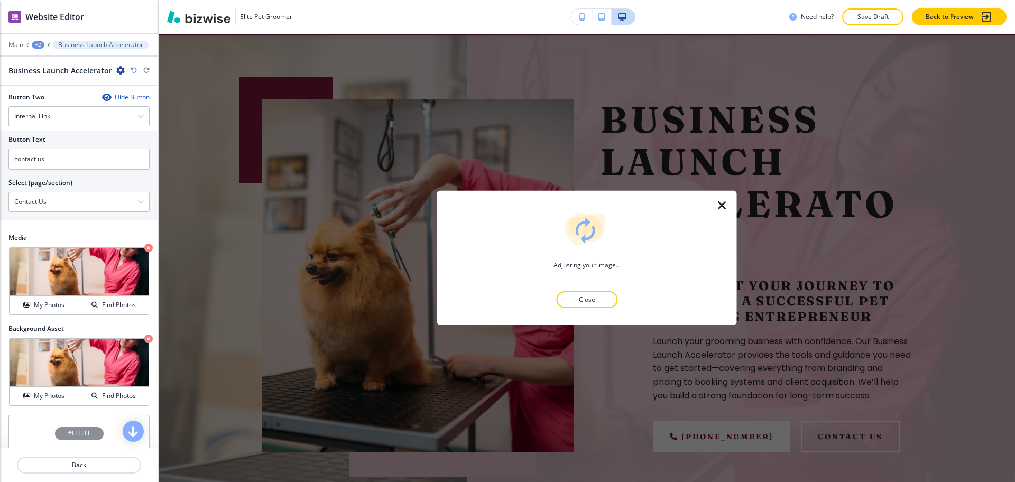
click at [722, 205] on icon "button" at bounding box center [722, 205] width 13 height 13
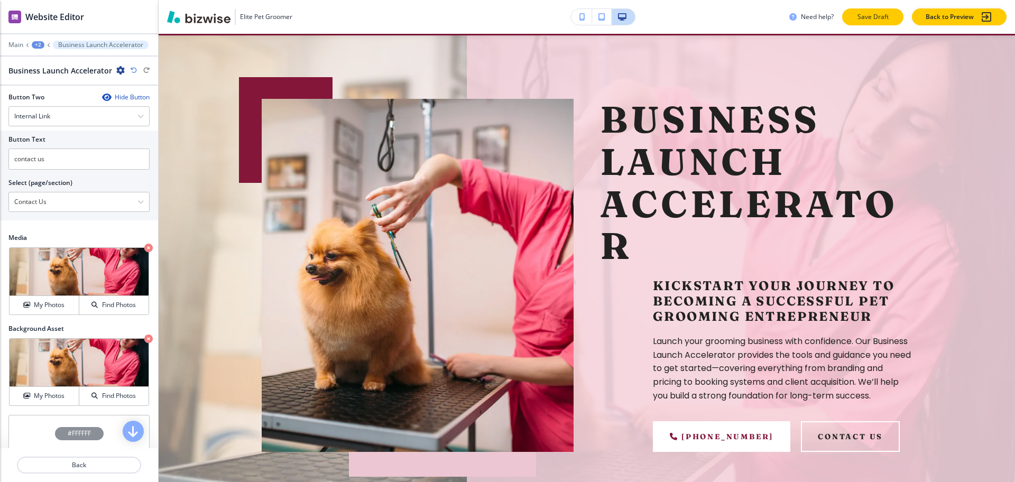
click at [849, 20] on button "Save Draft" at bounding box center [872, 16] width 61 height 17
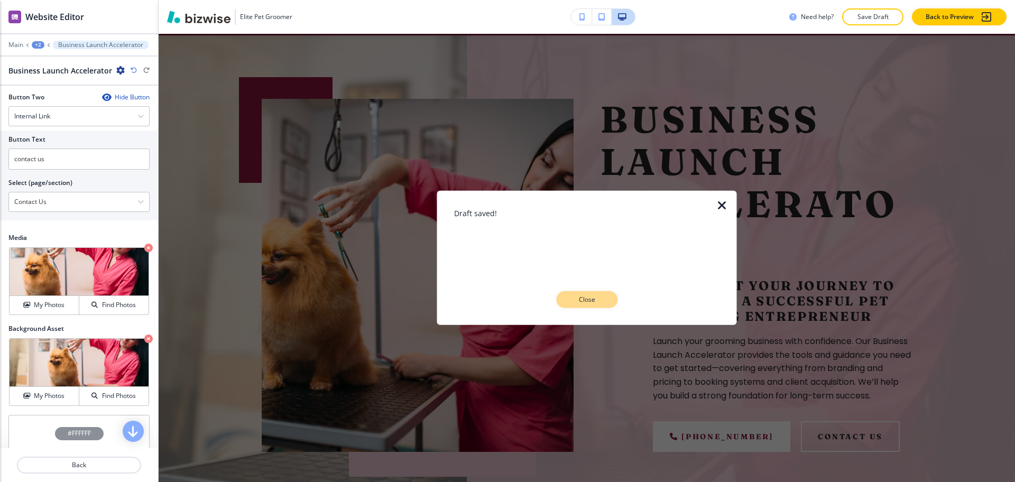
click at [605, 299] on button "Close" at bounding box center [586, 299] width 61 height 17
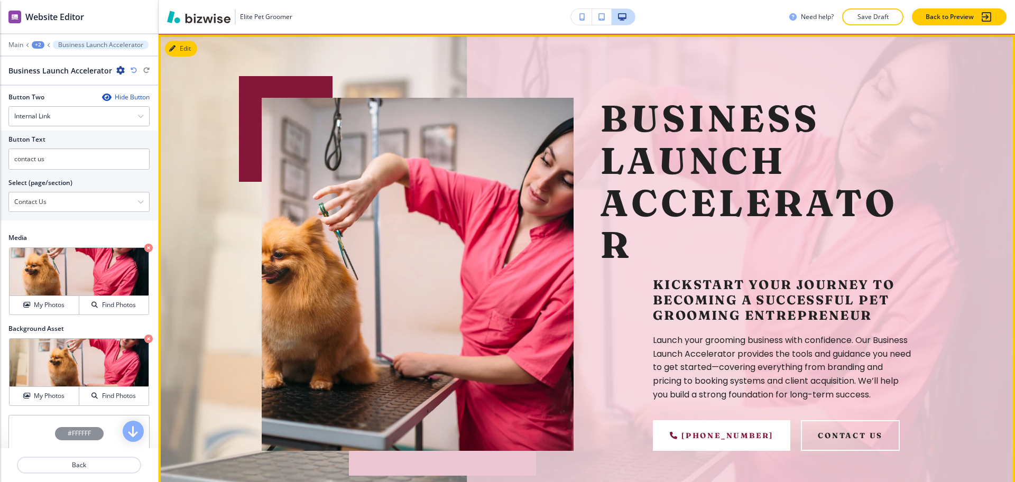
scroll to position [62, 0]
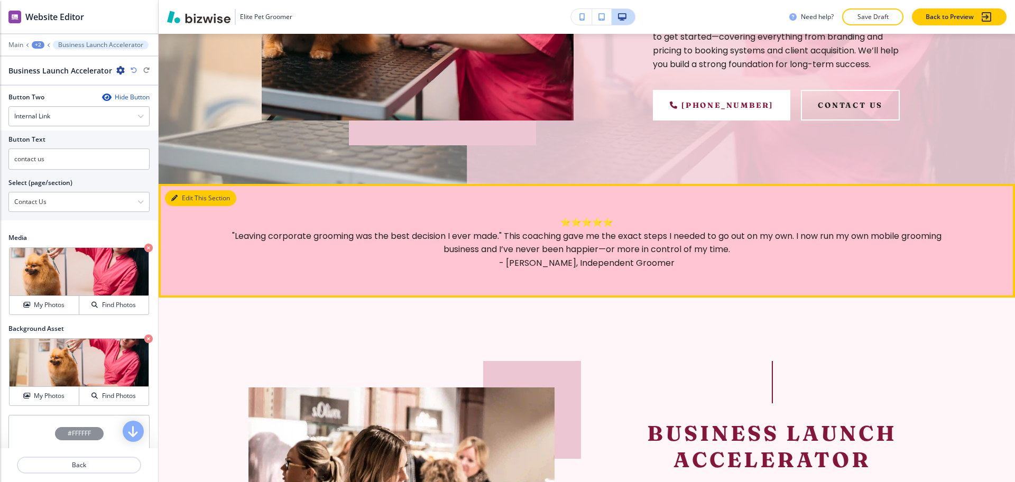
click at [189, 206] on button "Edit This Section" at bounding box center [200, 198] width 71 height 16
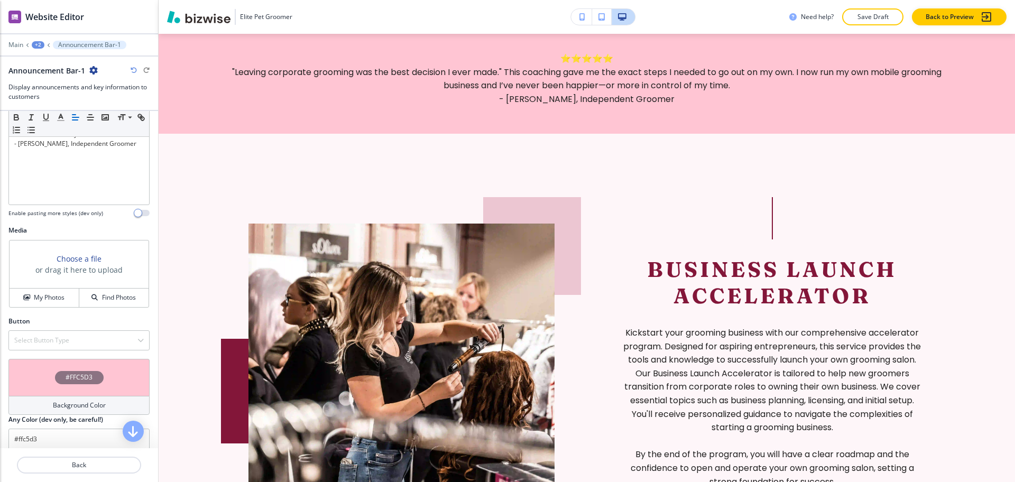
scroll to position [266, 0]
click at [78, 398] on h4 "Background Color" at bounding box center [79, 403] width 53 height 10
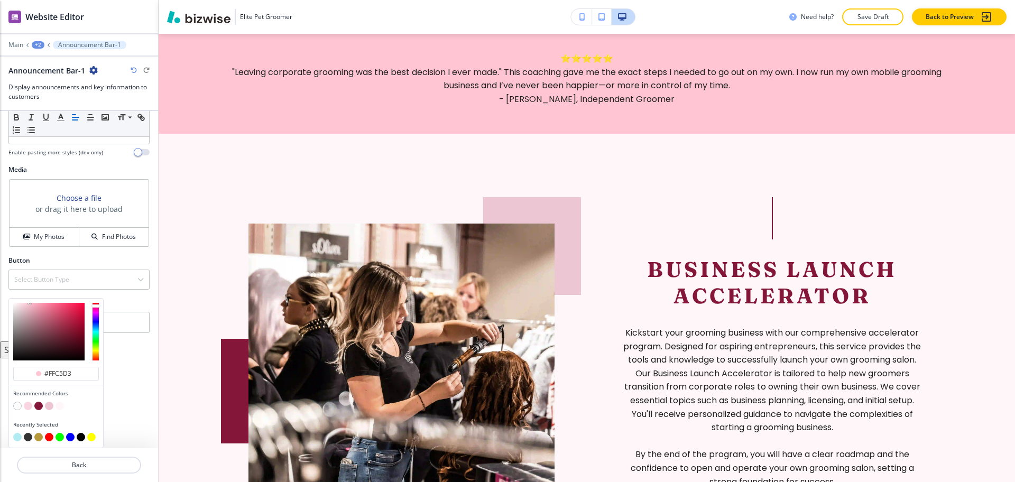
click at [35, 407] on button "button" at bounding box center [38, 406] width 8 height 8
type input "#831639"
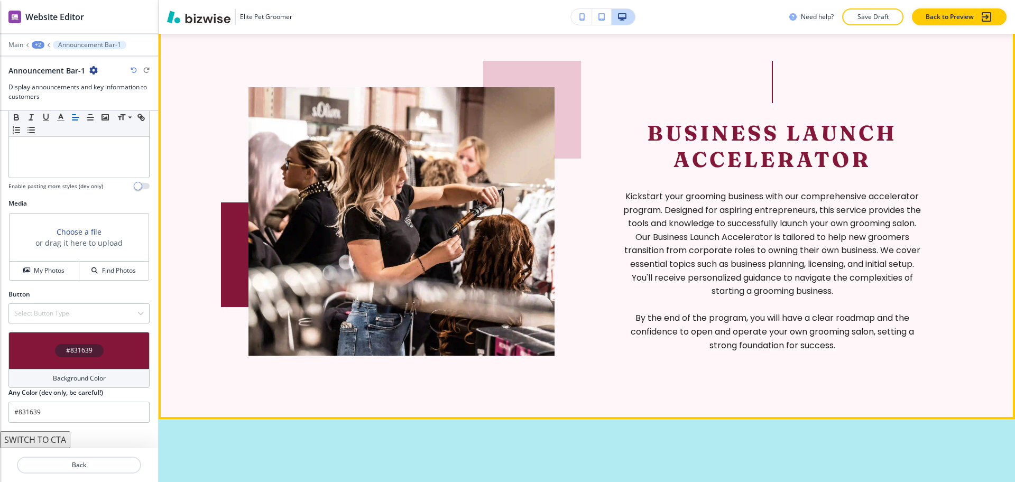
scroll to position [691, 0]
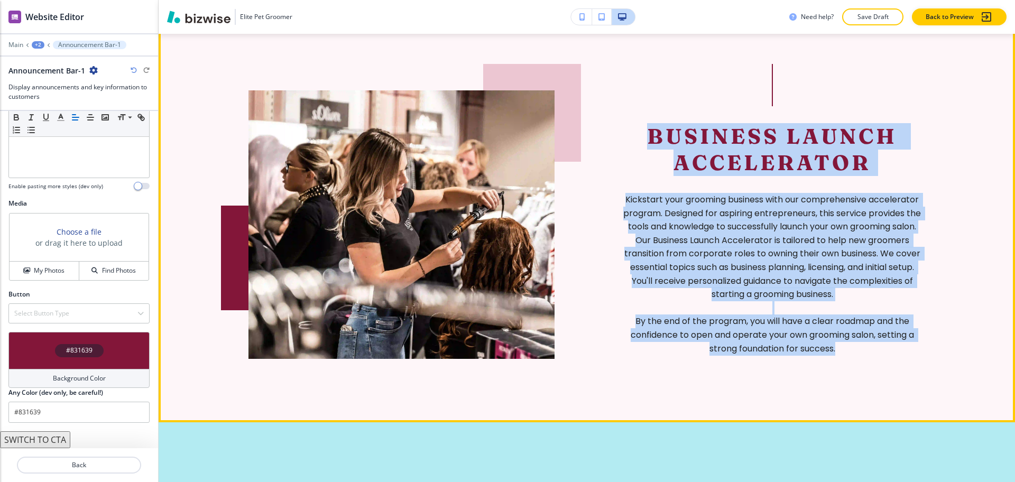
drag, startPoint x: 843, startPoint y: 371, endPoint x: 645, endPoint y: 136, distance: 307.3
click at [645, 136] on section "Business Launch Accelerator Kickstart your grooming business with our comprehen…" at bounding box center [587, 212] width 857 height 422
copy div "Business Launch Accelerator Kickstart your grooming business with our comprehen…"
click at [696, 248] on p "Our Business Launch Accelerator is tailored to help new groomers transition fro…" at bounding box center [772, 267] width 306 height 68
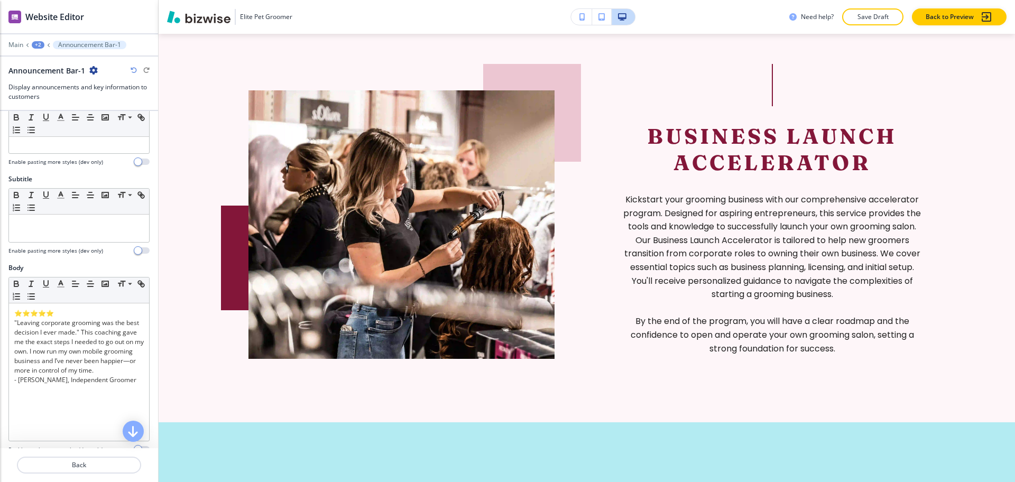
scroll to position [25, 0]
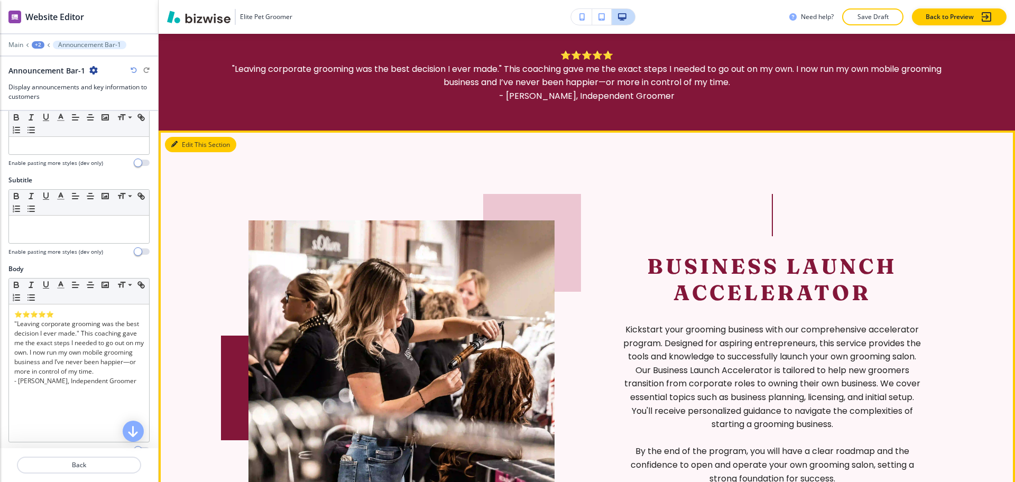
click at [193, 153] on button "Edit This Section" at bounding box center [200, 145] width 71 height 16
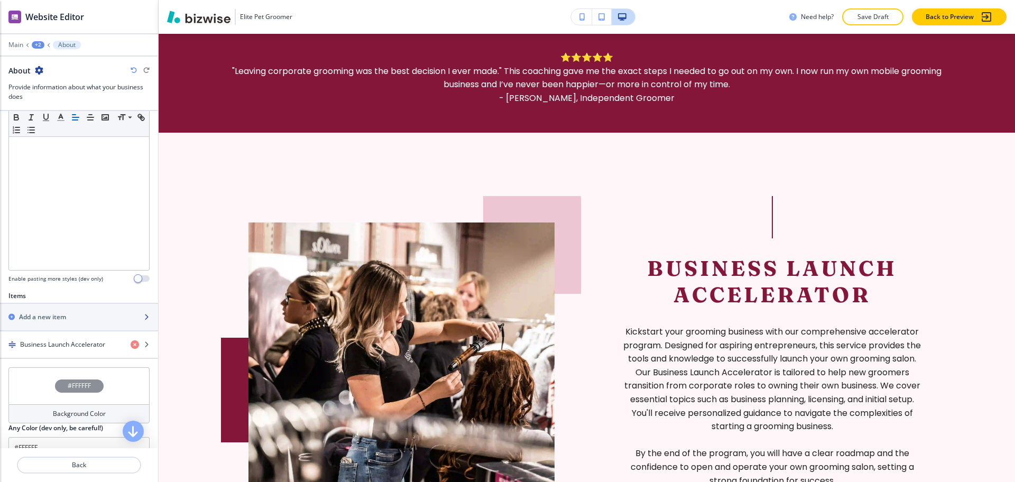
scroll to position [198, 0]
click at [66, 344] on h4 "Business Launch Accelerator" at bounding box center [62, 344] width 85 height 10
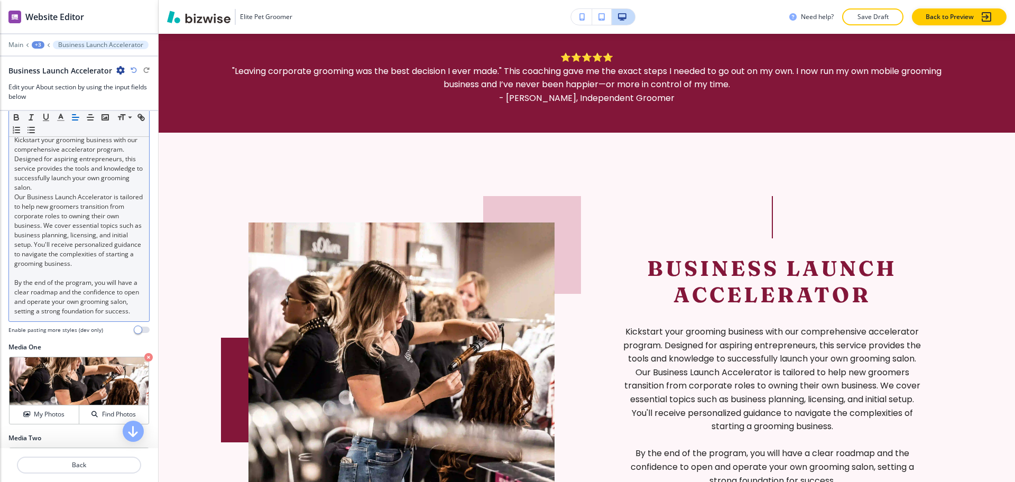
scroll to position [199, 0]
click at [15, 197] on p "Our Business Launch Accelerator is tailored to help new groomers transition fro…" at bounding box center [79, 232] width 130 height 76
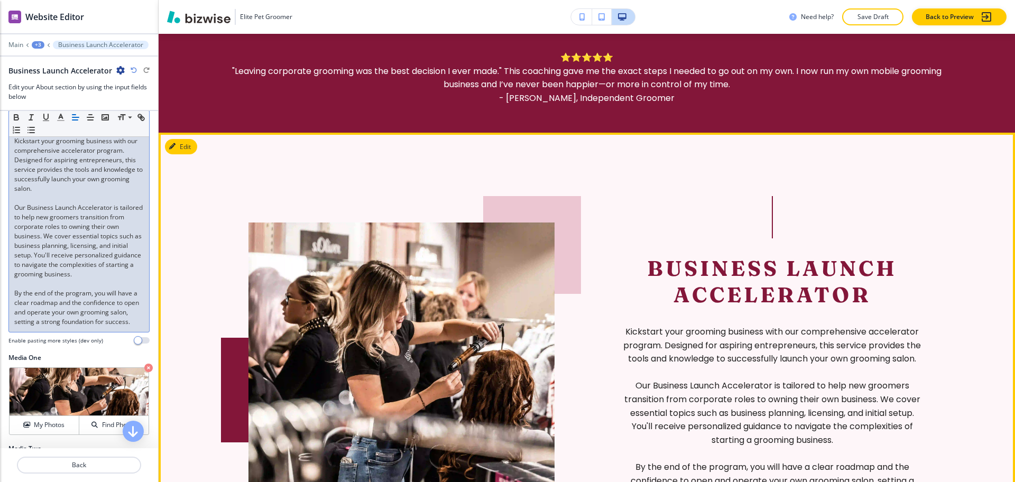
drag, startPoint x: 755, startPoint y: 325, endPoint x: 740, endPoint y: 316, distance: 16.9
click at [755, 325] on div "Kickstart your grooming business with our comprehensive accelerator program. De…" at bounding box center [772, 404] width 306 height 193
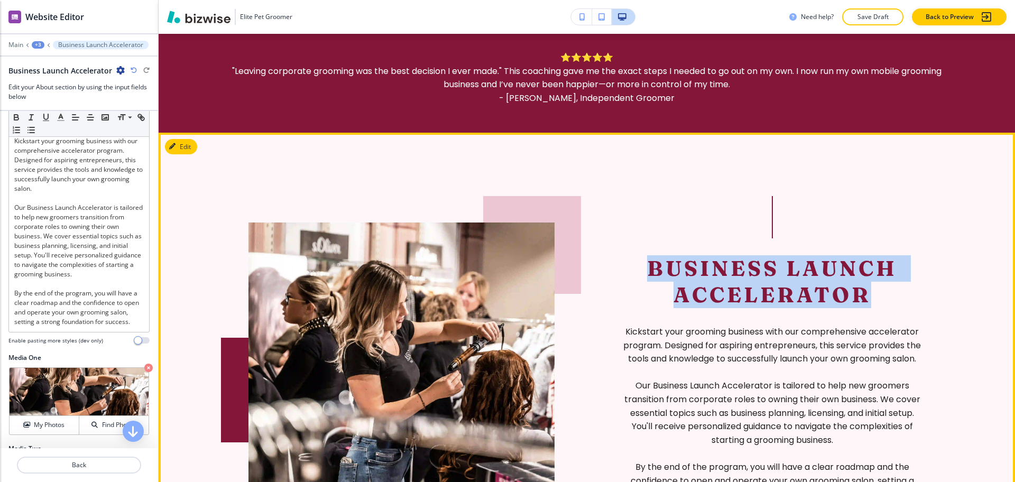
drag, startPoint x: 871, startPoint y: 317, endPoint x: 644, endPoint y: 272, distance: 232.3
click at [644, 272] on h2 "Business Launch Accelerator" at bounding box center [772, 281] width 306 height 53
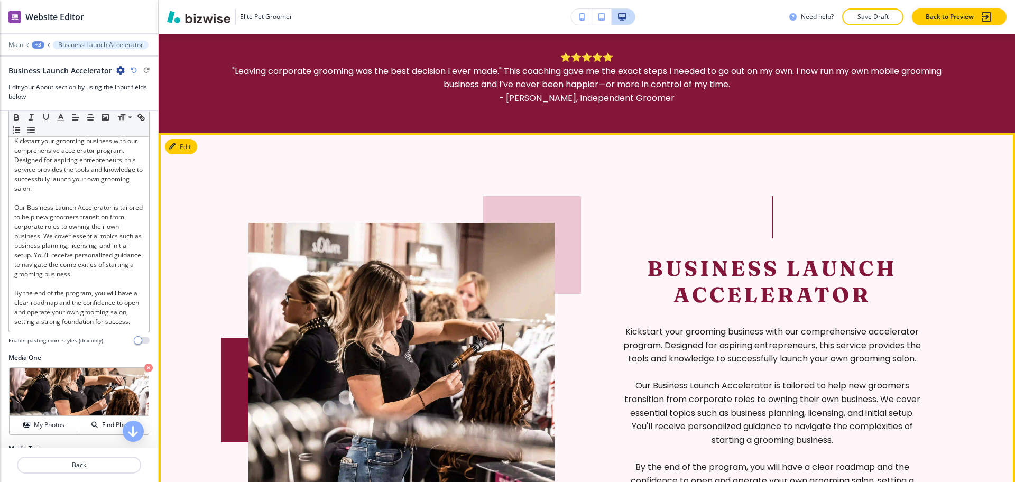
click at [710, 336] on div "Kickstart your grooming business with our comprehensive accelerator program. De…" at bounding box center [772, 404] width 306 height 193
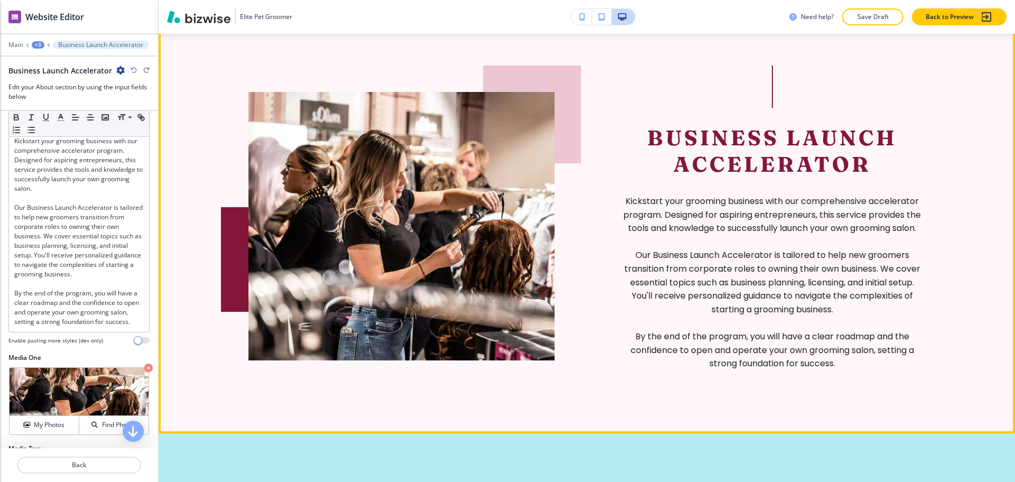
scroll to position [690, 0]
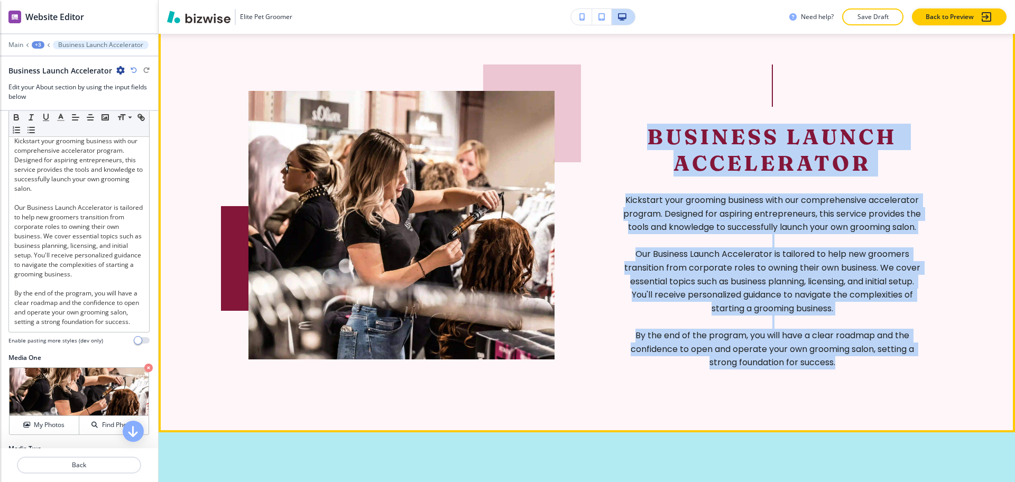
drag, startPoint x: 851, startPoint y: 383, endPoint x: 632, endPoint y: 135, distance: 330.9
click at [632, 135] on section "Business Launch Accelerator Kickstart your grooming business with our comprehen…" at bounding box center [587, 217] width 857 height 432
copy div "Business Launch Accelerator Kickstart your grooming business with our comprehen…"
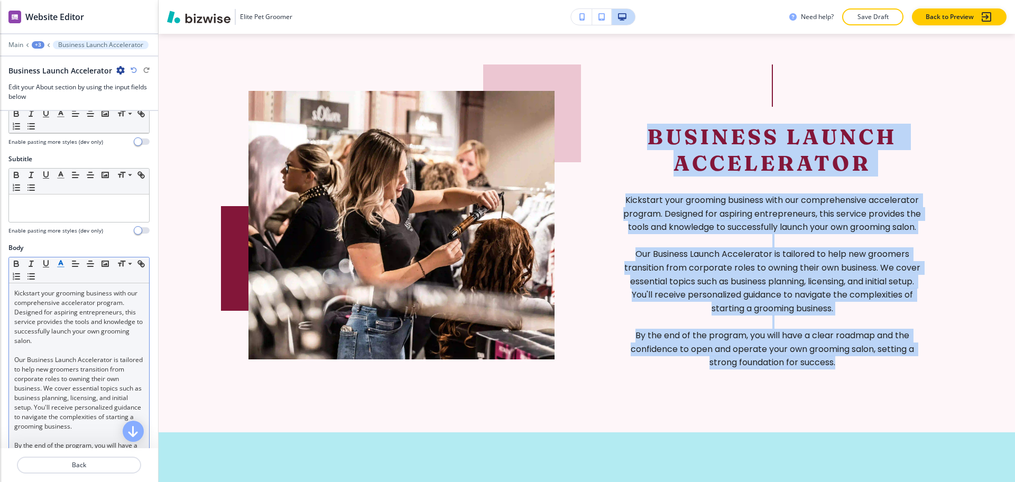
scroll to position [0, 0]
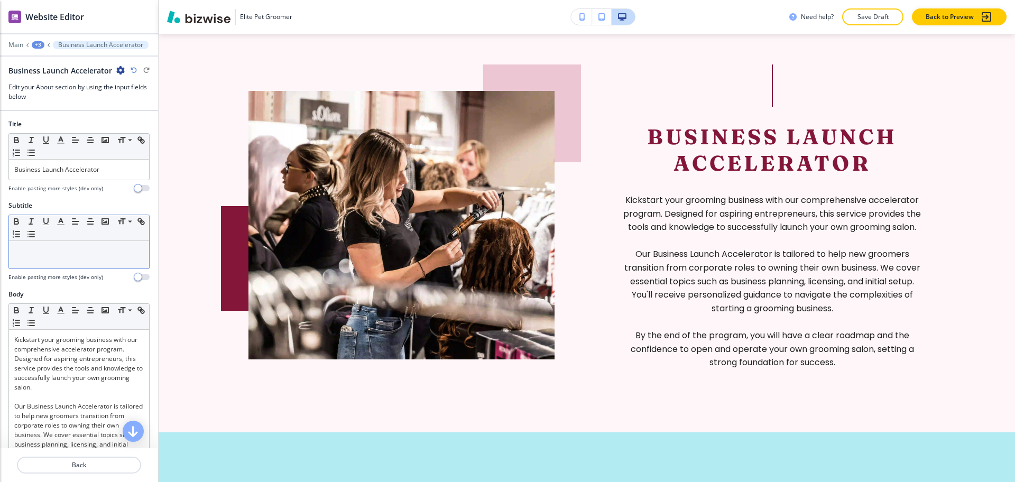
click at [59, 261] on div at bounding box center [79, 254] width 140 height 27
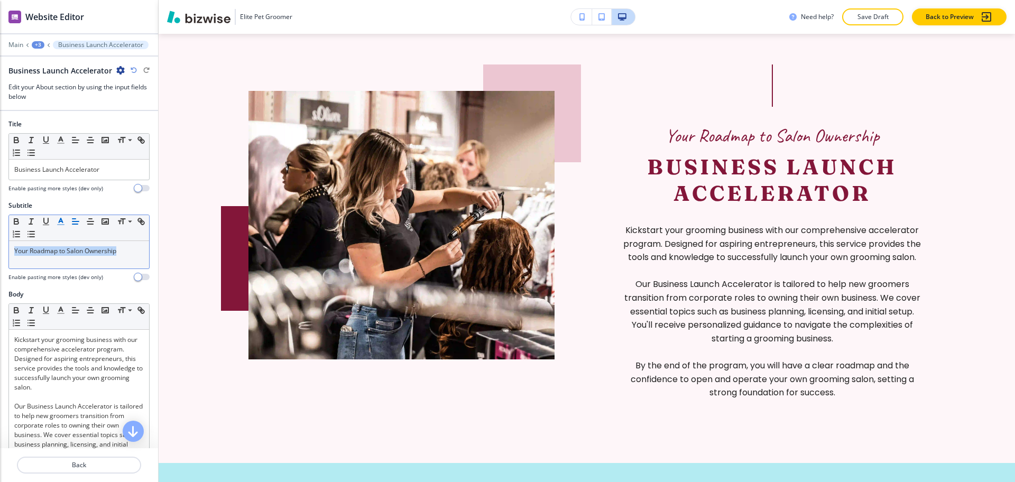
click at [60, 219] on polyline "button" at bounding box center [61, 220] width 4 height 4
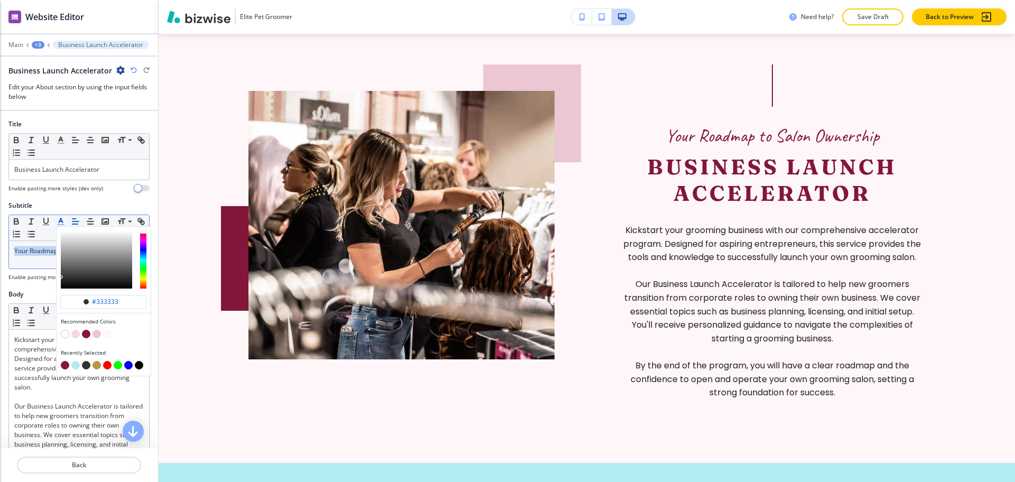
click at [95, 366] on button "button" at bounding box center [97, 365] width 8 height 8
type input "#b5993b"
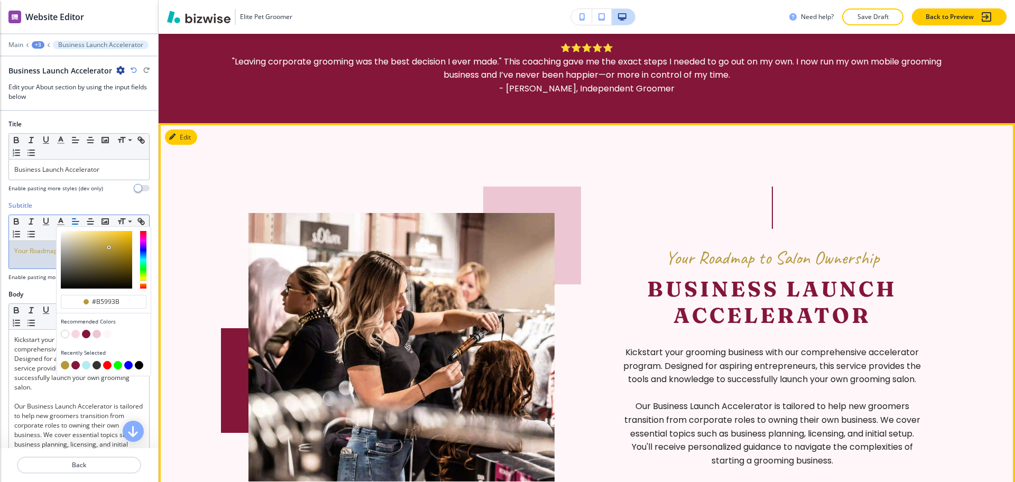
click at [192, 145] on button "Edit" at bounding box center [181, 138] width 32 height 16
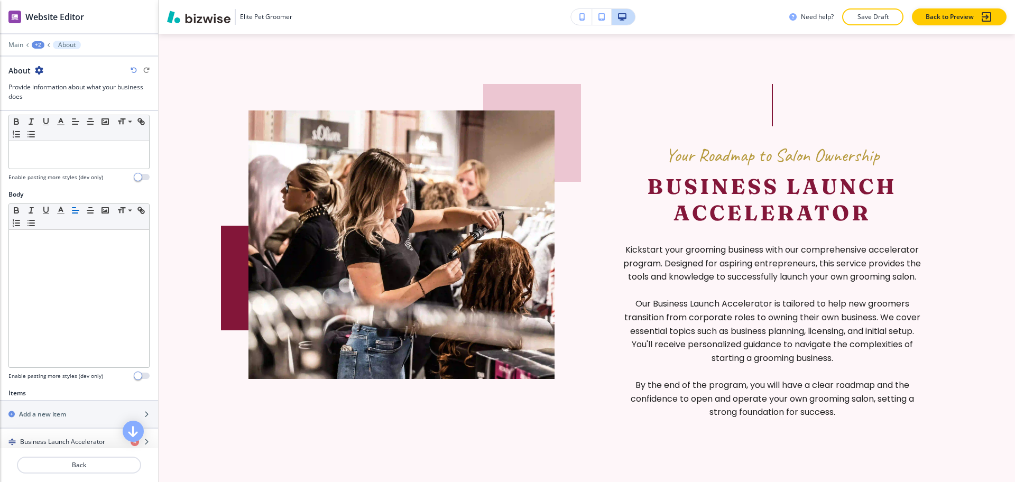
scroll to position [288, 0]
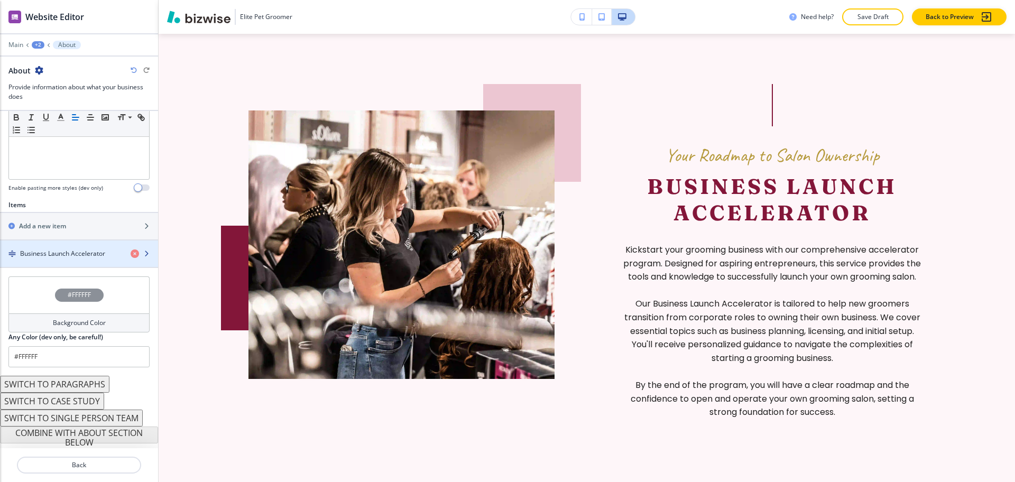
click at [84, 252] on h4 "Business Launch Accelerator" at bounding box center [62, 254] width 85 height 10
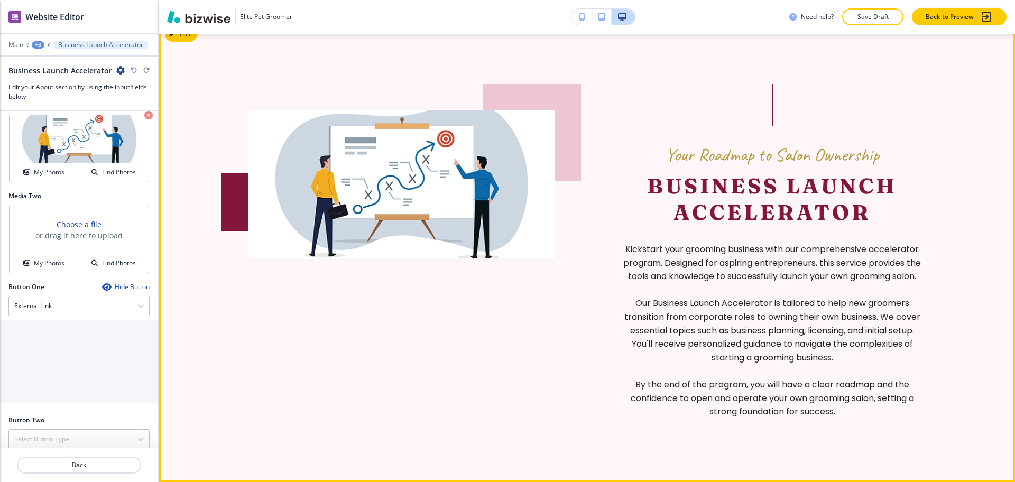
scroll to position [480, 0]
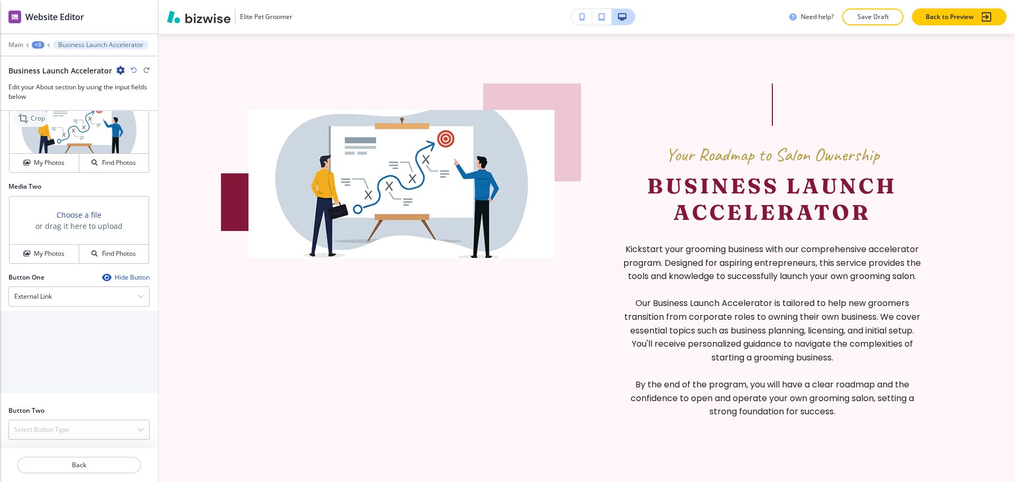
click at [32, 119] on p "Crop" at bounding box center [38, 119] width 14 height 10
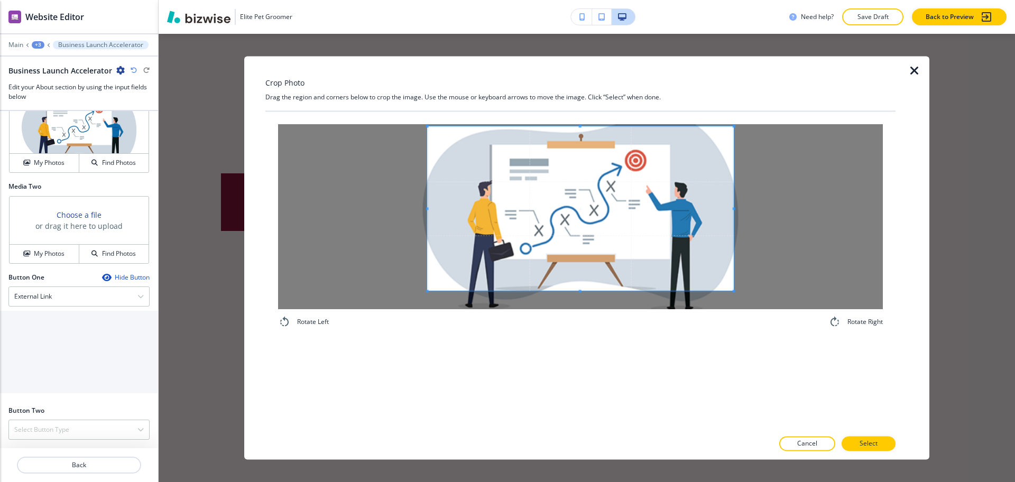
click at [581, 100] on div "Crop Photo Drag the region and corners below to crop the image. Use the mouse o…" at bounding box center [580, 257] width 630 height 403
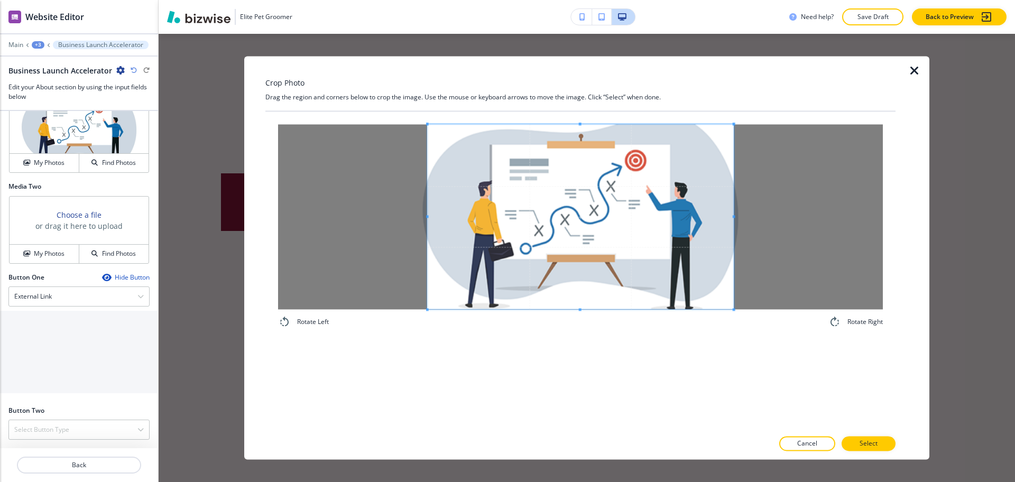
click at [583, 333] on div "Rotate Left Rotate Right" at bounding box center [580, 226] width 630 height 229
click at [712, 217] on span at bounding box center [713, 216] width 3 height 3
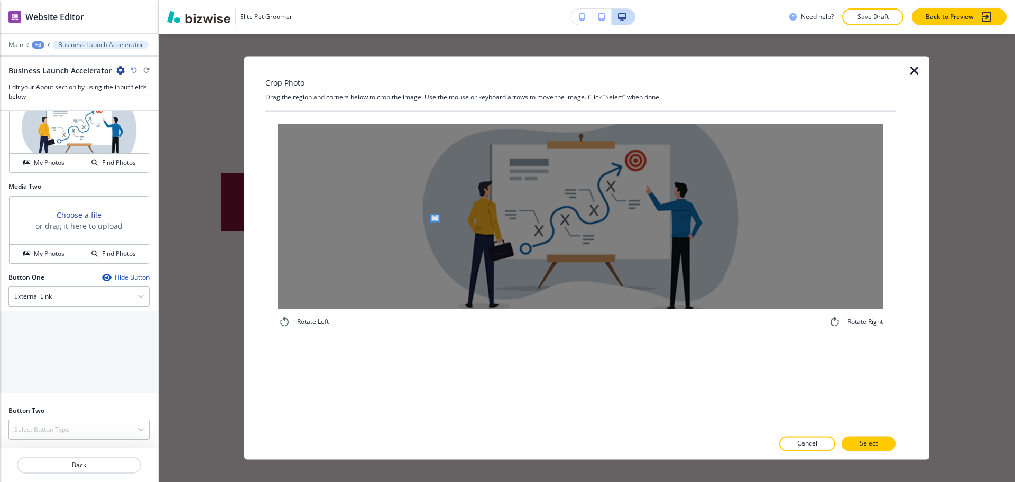
click at [434, 216] on div at bounding box center [580, 216] width 605 height 185
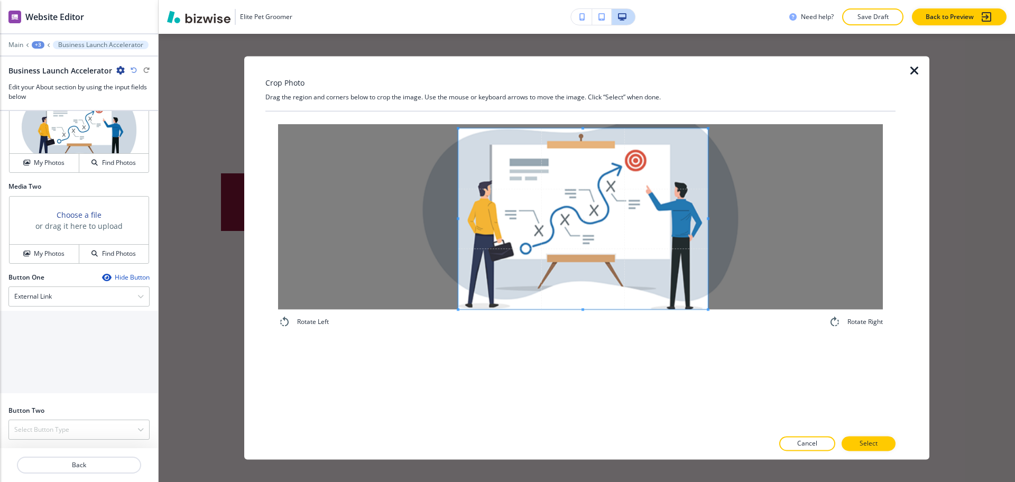
click at [703, 352] on div "Rotate Left Rotate Right" at bounding box center [580, 271] width 630 height 318
click at [581, 97] on div "Crop Photo Drag the region and corners below to crop the image. Use the mouse o…" at bounding box center [580, 257] width 630 height 403
click at [877, 442] on p "Select" at bounding box center [869, 444] width 18 height 10
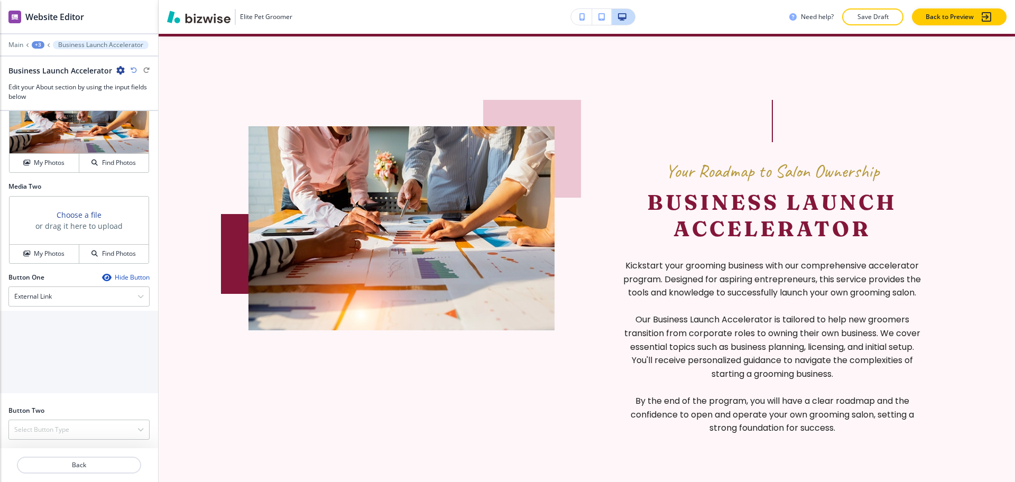
scroll to position [651, 0]
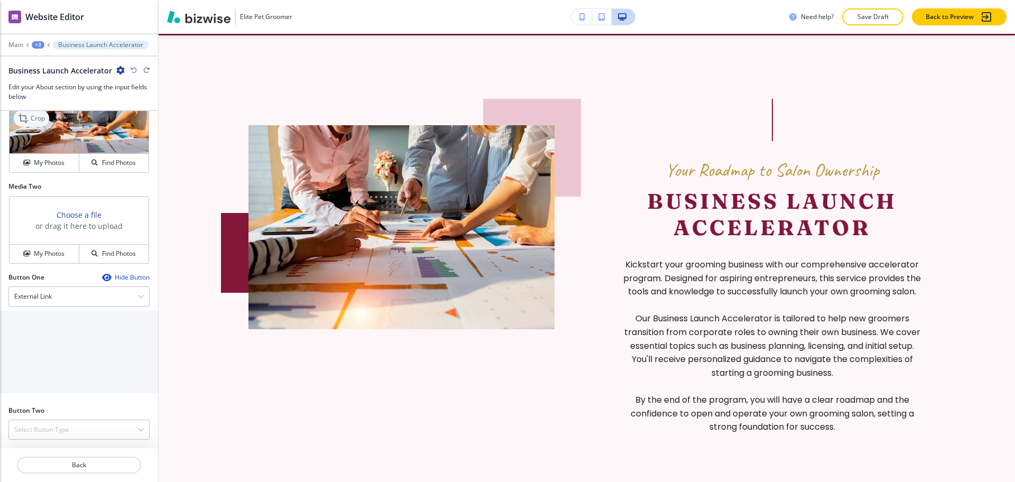
click at [30, 118] on icon at bounding box center [24, 118] width 13 height 13
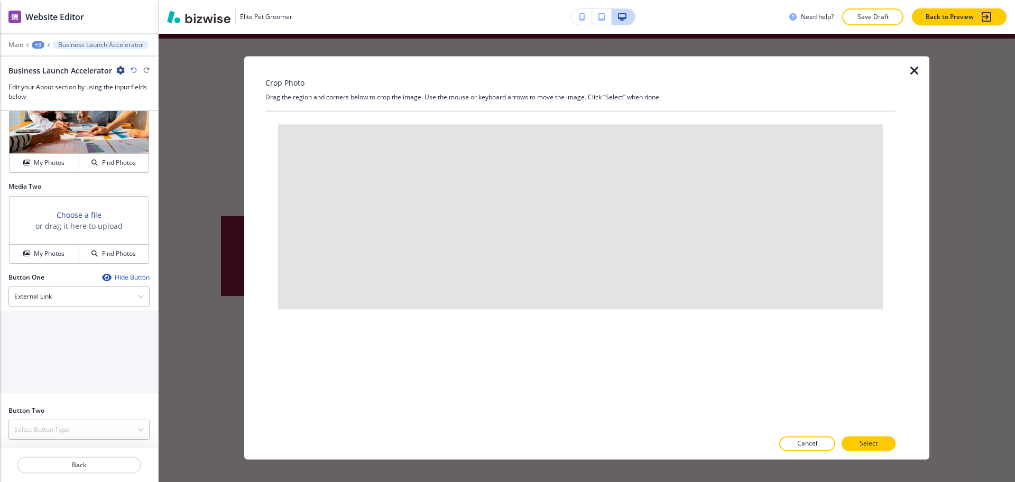
scroll to position [652, 0]
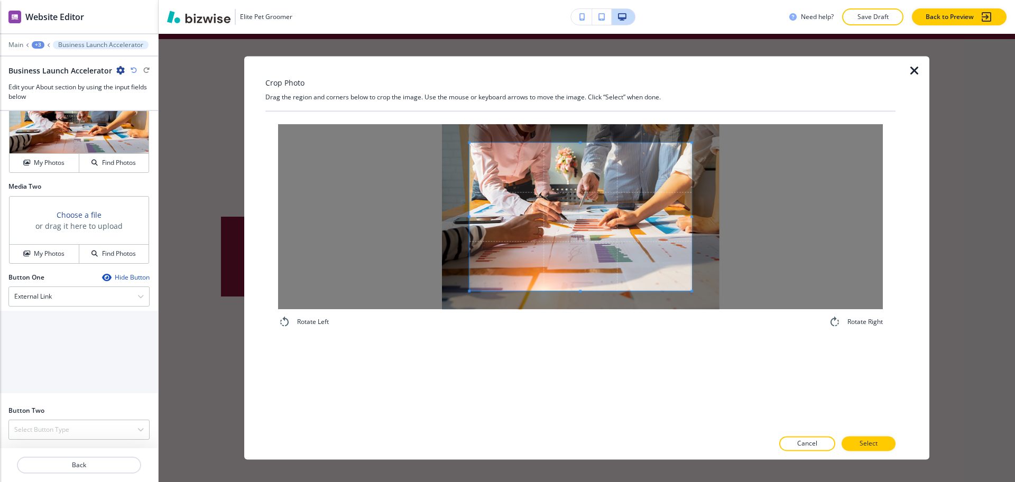
click at [581, 113] on div "Rotate Left Rotate Right" at bounding box center [580, 226] width 630 height 229
click at [595, 368] on div "Rotate Left Rotate Right" at bounding box center [580, 271] width 630 height 318
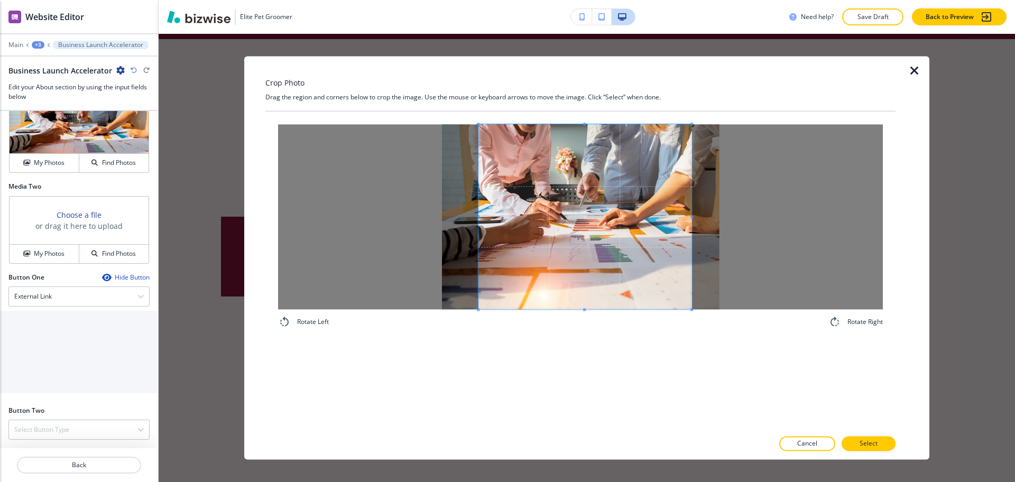
click at [480, 212] on span at bounding box center [478, 216] width 3 height 185
click at [860, 447] on p "Select" at bounding box center [869, 444] width 18 height 10
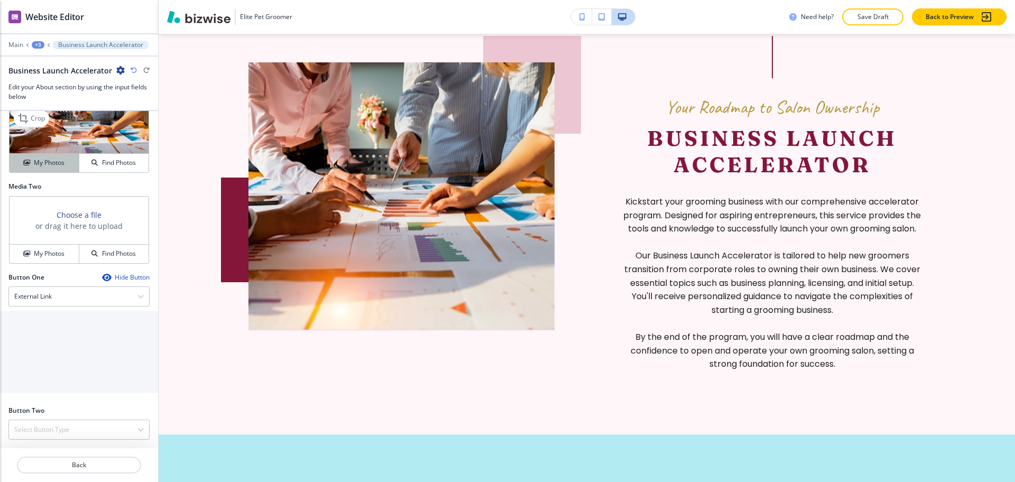
scroll to position [718, 0]
click at [41, 117] on p "Crop" at bounding box center [38, 119] width 14 height 10
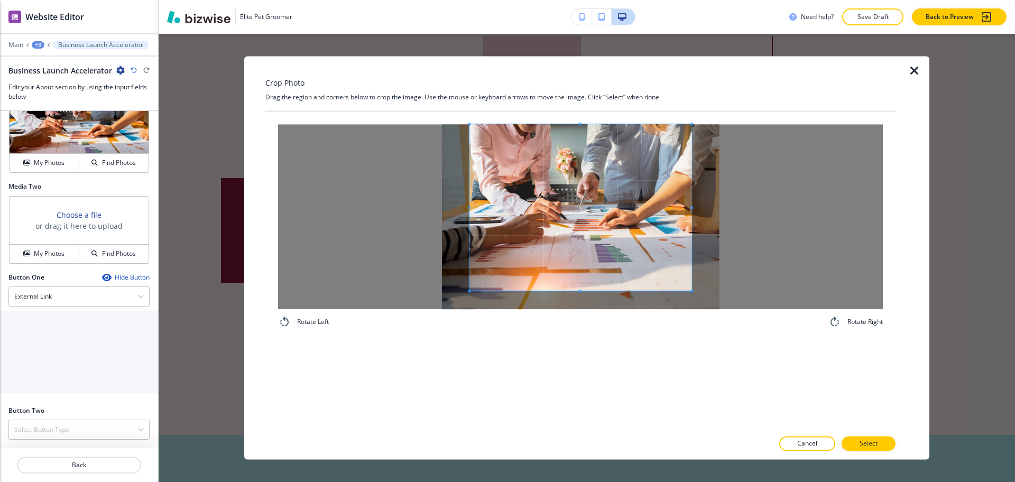
click at [580, 114] on div "Rotate Left Rotate Right" at bounding box center [580, 226] width 630 height 229
click at [587, 289] on span at bounding box center [581, 207] width 222 height 167
click at [594, 345] on div "Rotate Left Rotate Right" at bounding box center [580, 271] width 630 height 318
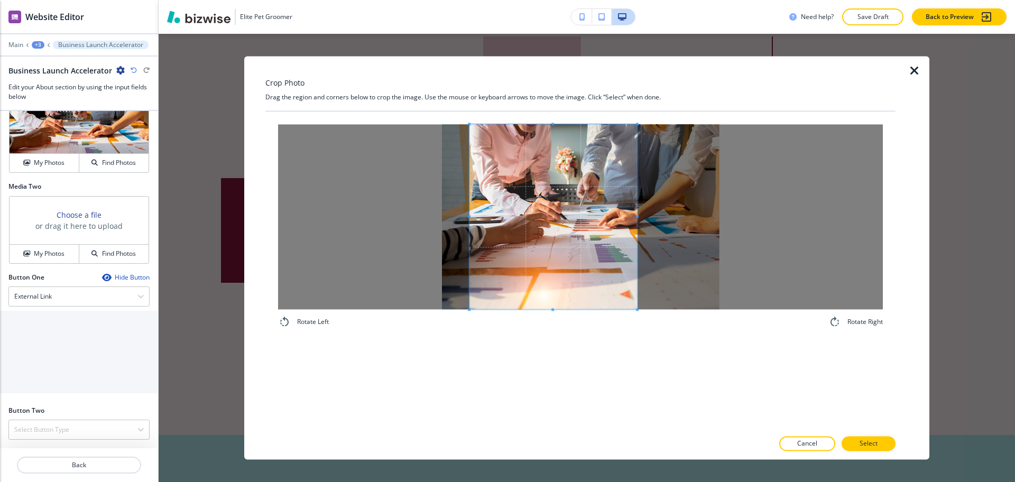
click at [637, 214] on span at bounding box center [637, 216] width 3 height 185
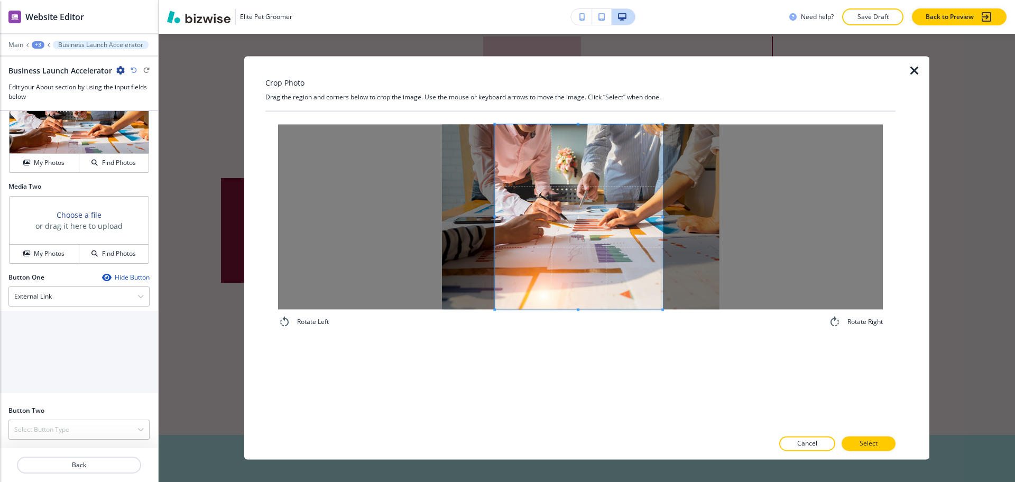
click at [635, 231] on span at bounding box center [579, 216] width 168 height 185
click at [871, 443] on p "Select" at bounding box center [869, 444] width 18 height 10
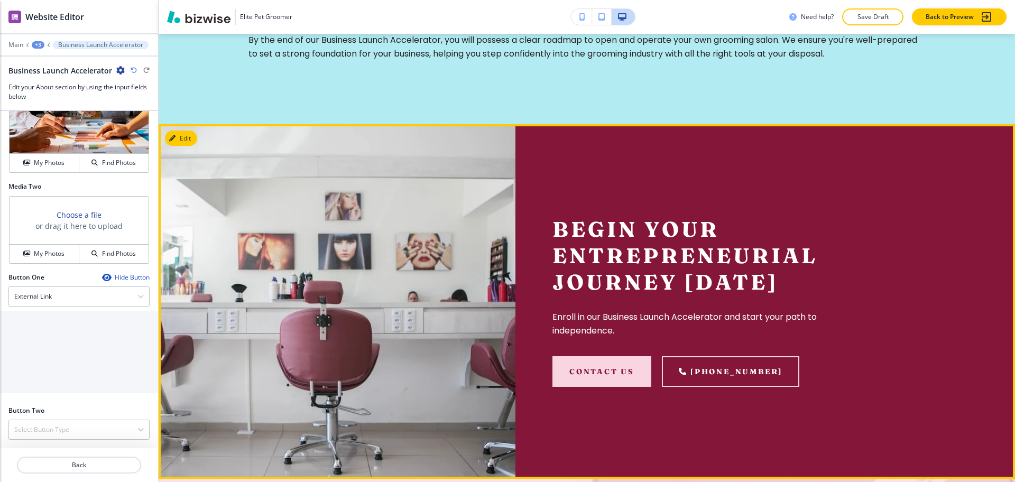
scroll to position [1642, 0]
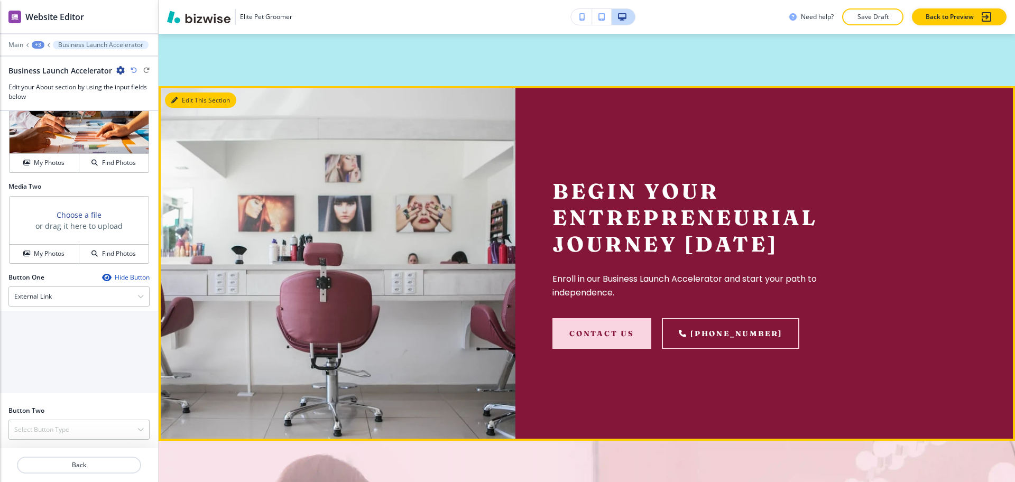
click at [187, 108] on button "Edit This Section" at bounding box center [200, 101] width 71 height 16
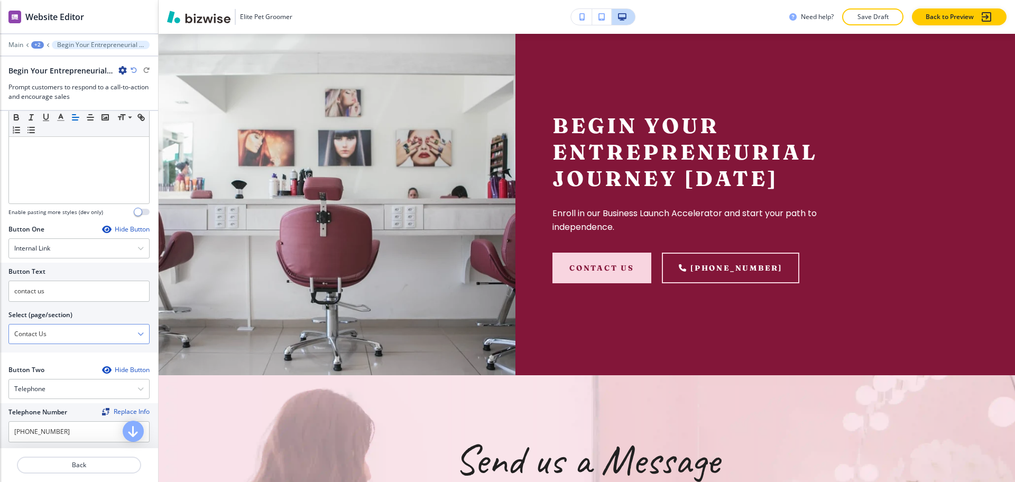
scroll to position [264, 0]
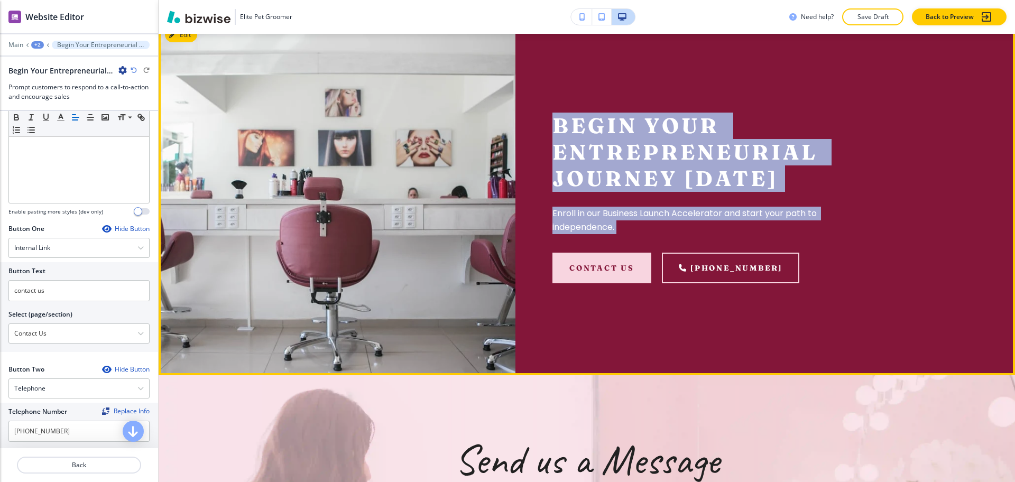
drag, startPoint x: 640, startPoint y: 250, endPoint x: 851, endPoint y: 220, distance: 212.5
click at [554, 139] on div "Begin Your Entrepreneurial Journey [DATE] Enroll in our Business Launch Acceler…" at bounding box center [714, 198] width 397 height 355
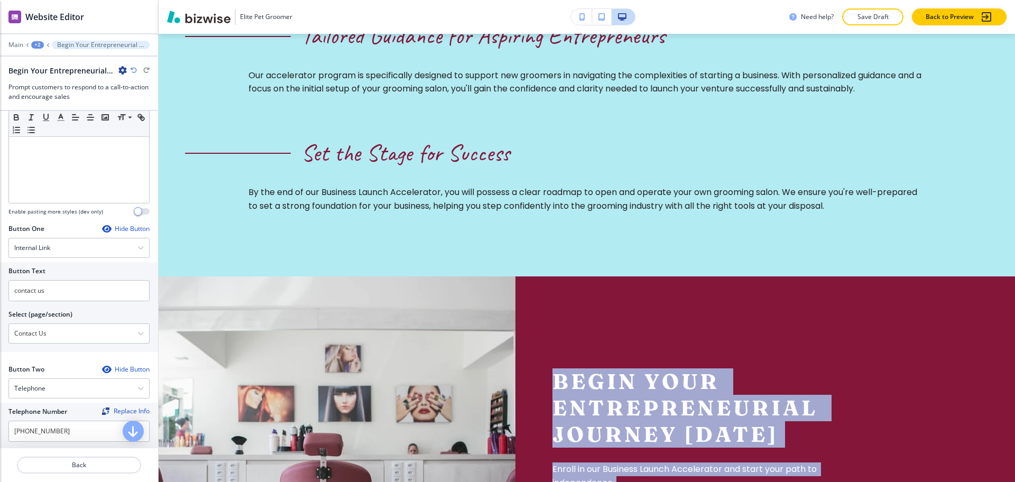
scroll to position [1577, 0]
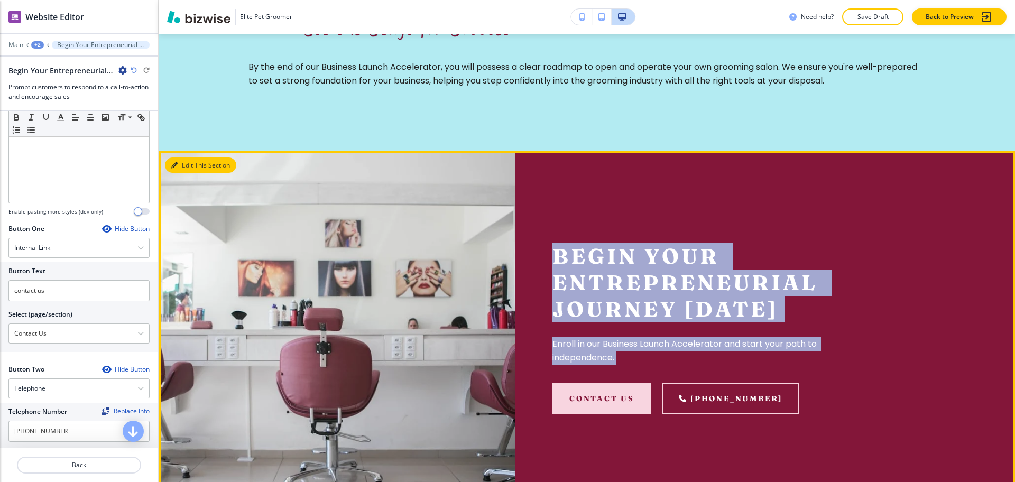
click at [183, 173] on button "Edit This Section" at bounding box center [200, 166] width 71 height 16
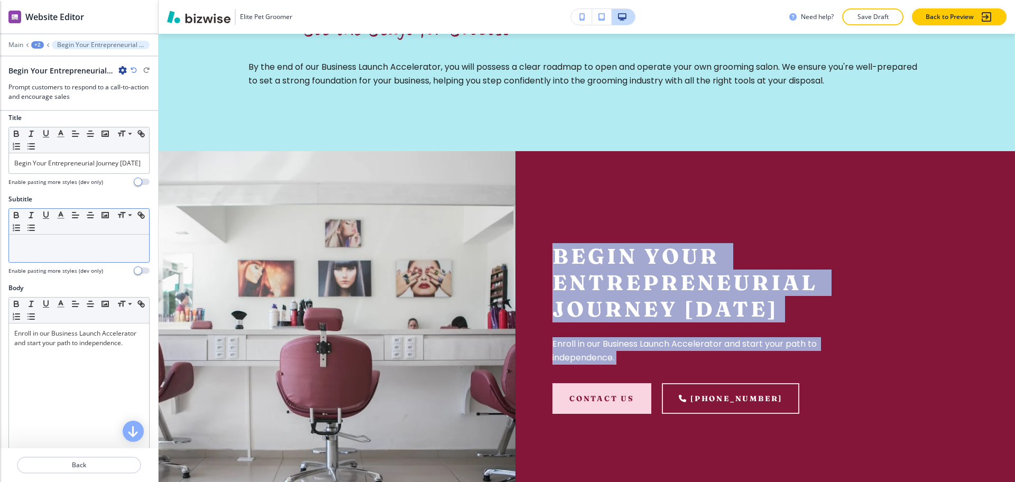
scroll to position [5, 0]
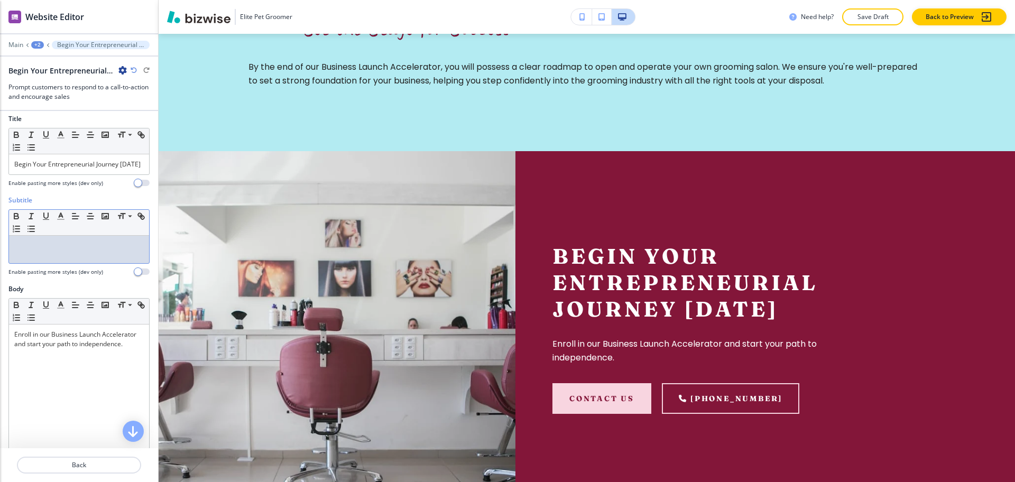
drag, startPoint x: 90, startPoint y: 255, endPoint x: 86, endPoint y: 252, distance: 5.6
click at [89, 251] on p at bounding box center [79, 246] width 130 height 10
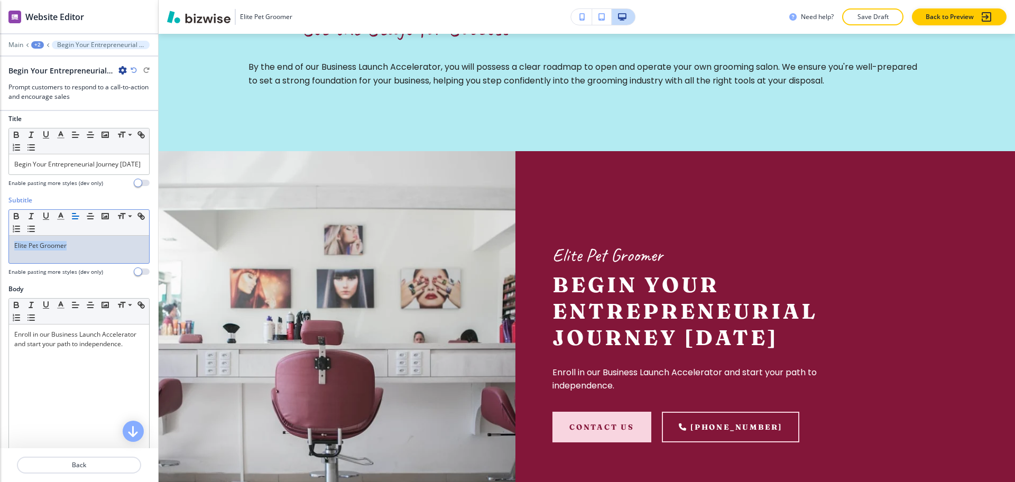
copy p "Elite Pet Groomer"
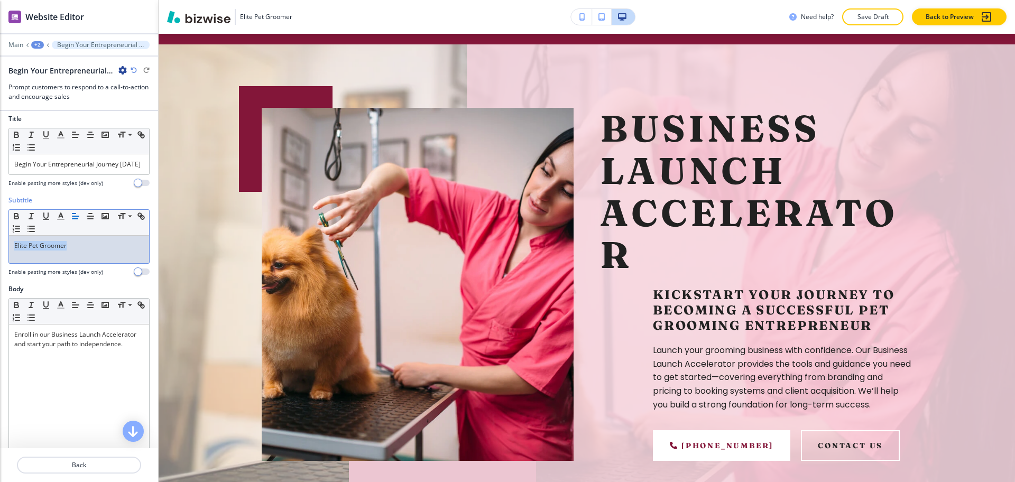
scroll to position [0, 0]
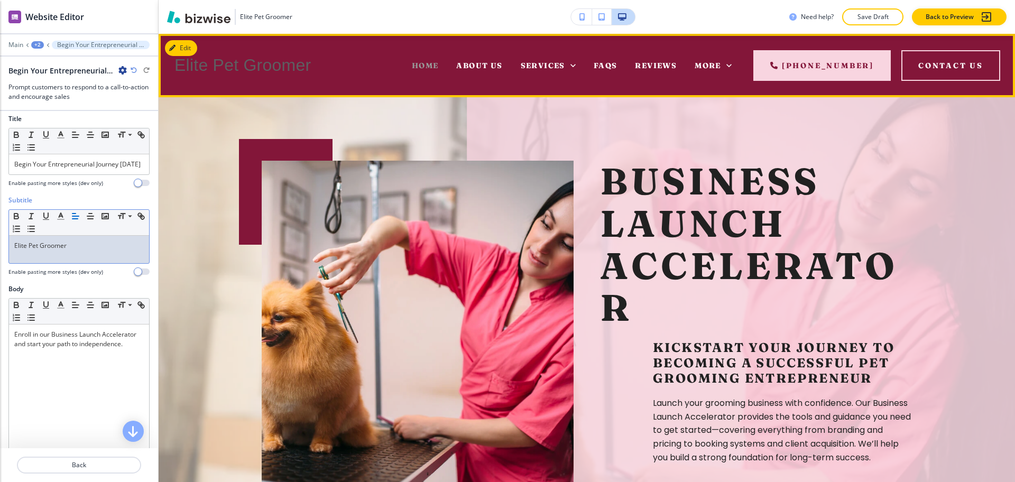
click at [420, 61] on span "Home" at bounding box center [425, 66] width 27 height 10
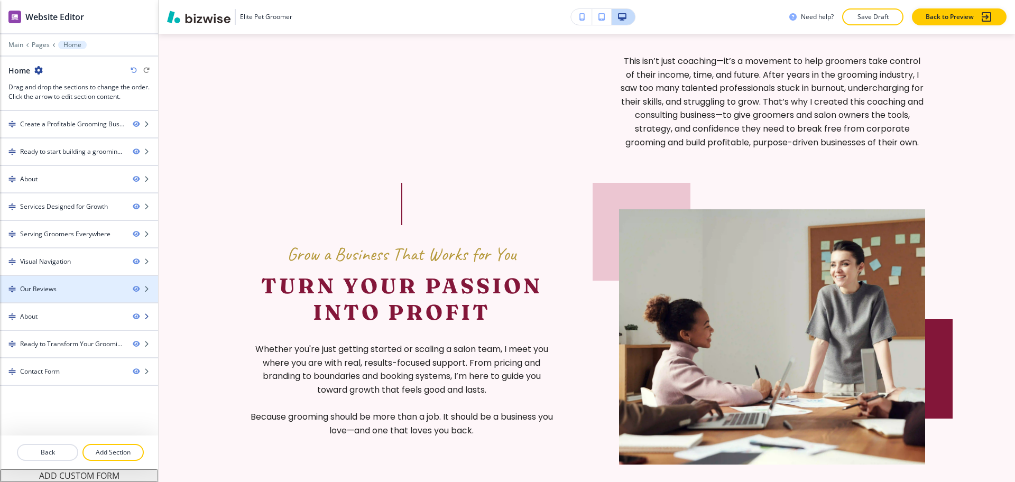
scroll to position [793, 0]
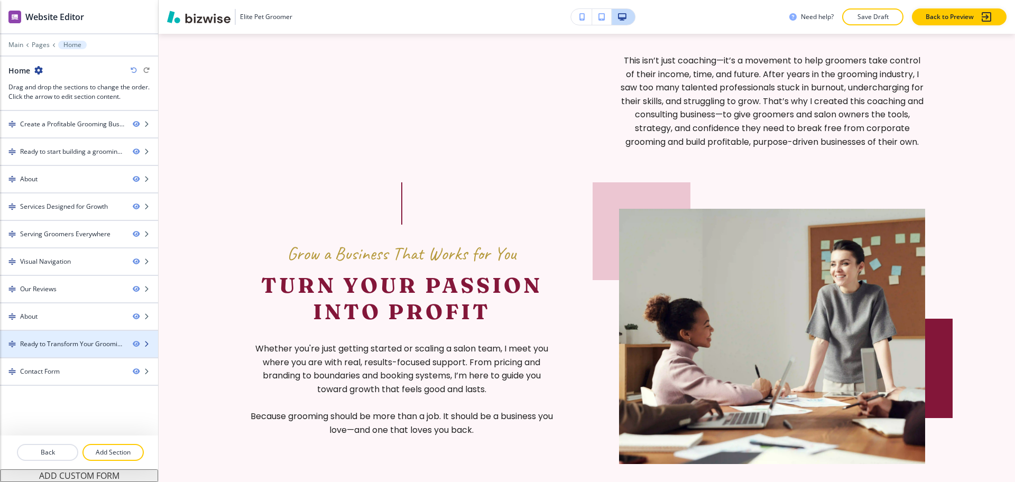
click at [60, 346] on div "Ready to Transform Your Grooming Career?" at bounding box center [72, 344] width 104 height 10
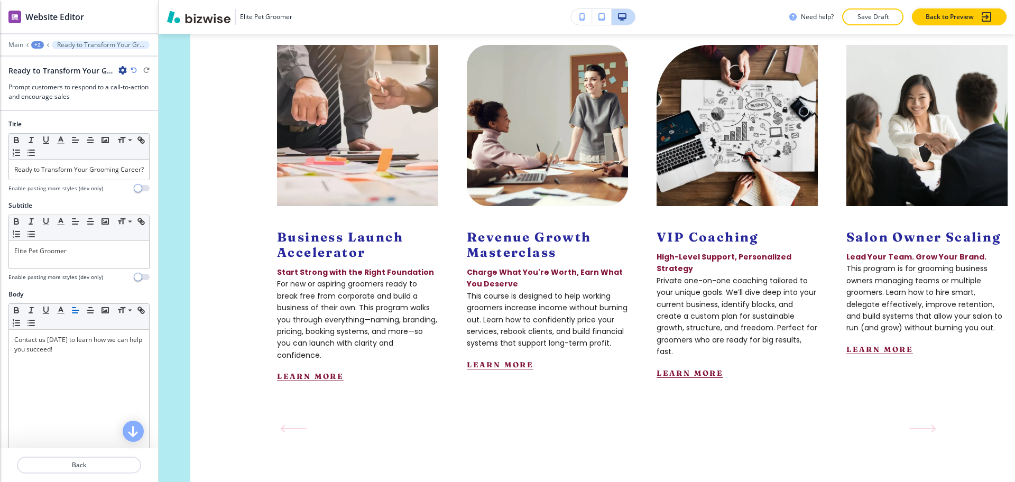
scroll to position [0, 0]
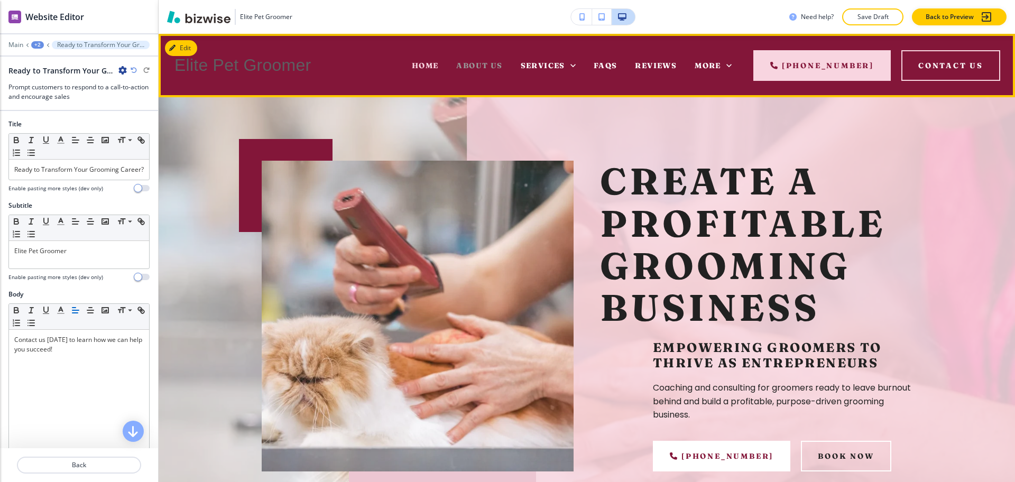
click at [492, 66] on span "About Us" at bounding box center [479, 66] width 46 height 10
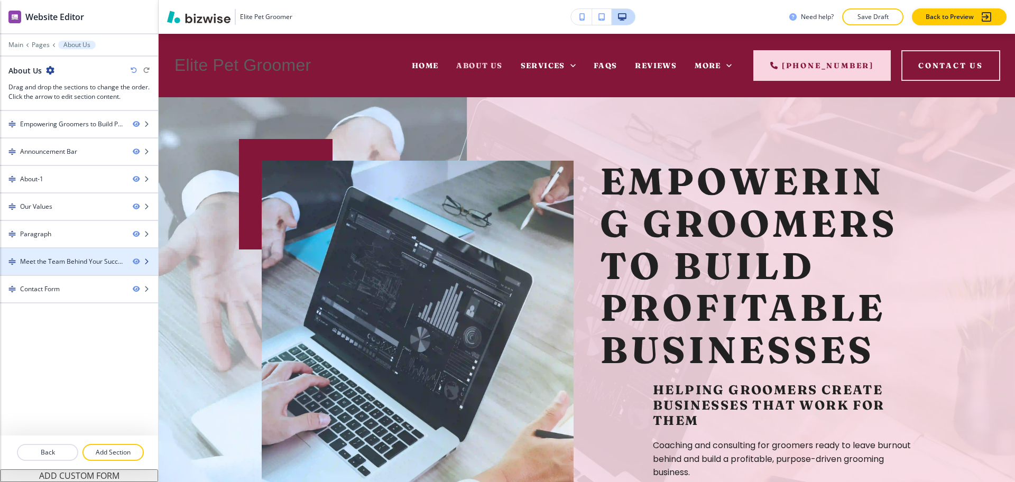
click at [48, 260] on div "Meet the Team Behind Your Success" at bounding box center [72, 262] width 104 height 10
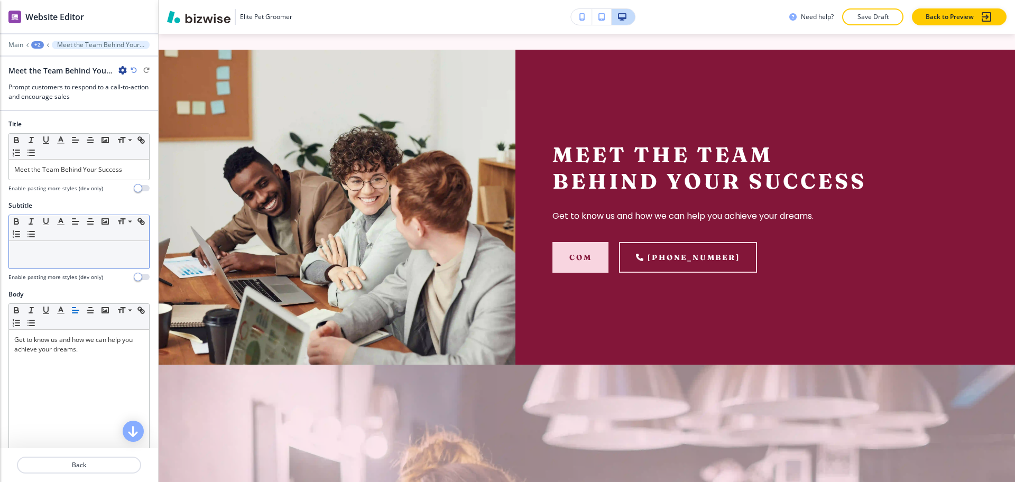
scroll to position [2214, 0]
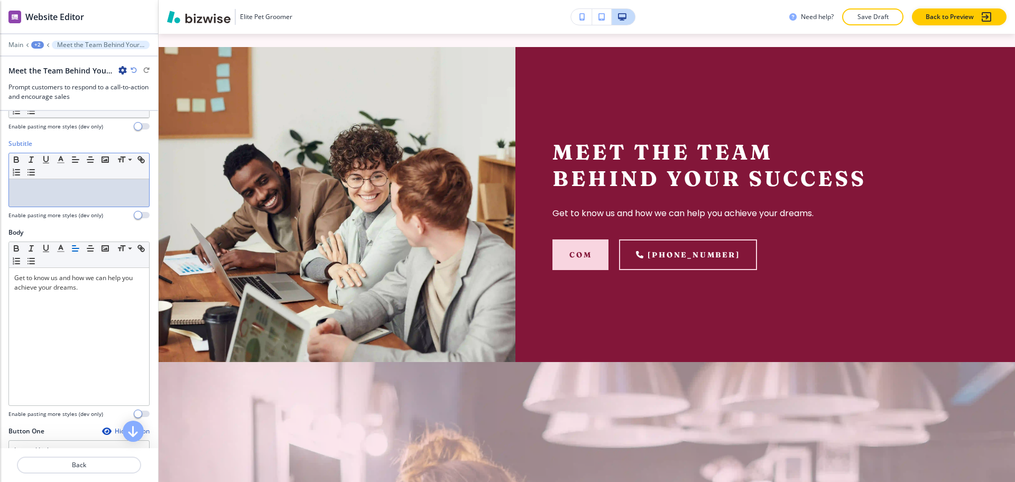
click at [59, 206] on div "Subtitle Small Normal Large Huge Enable pasting more styles (dev only)" at bounding box center [78, 179] width 141 height 80
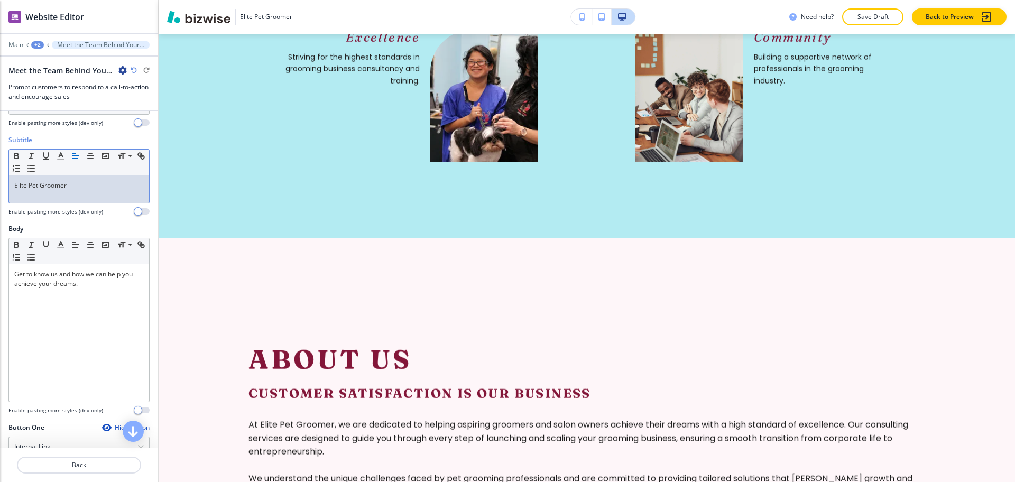
scroll to position [0, 0]
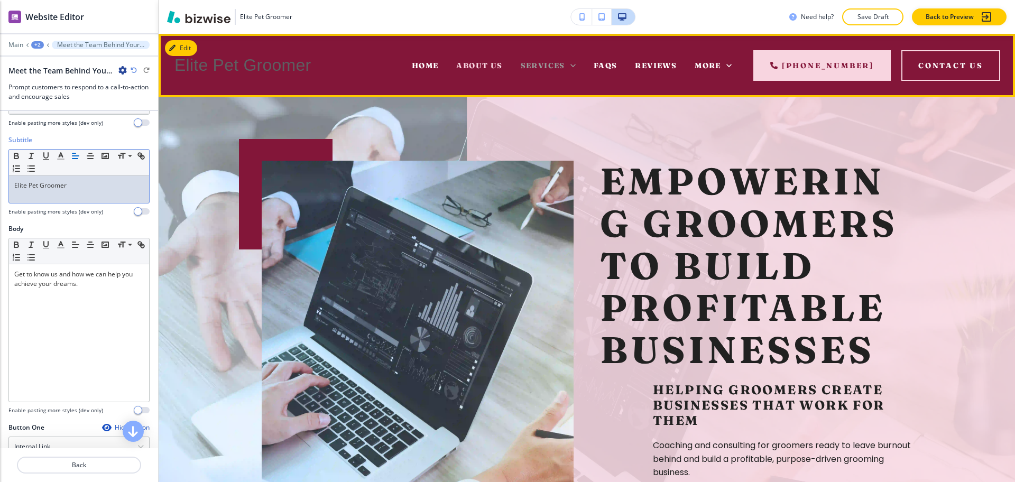
click at [554, 63] on span "Services" at bounding box center [543, 66] width 44 height 10
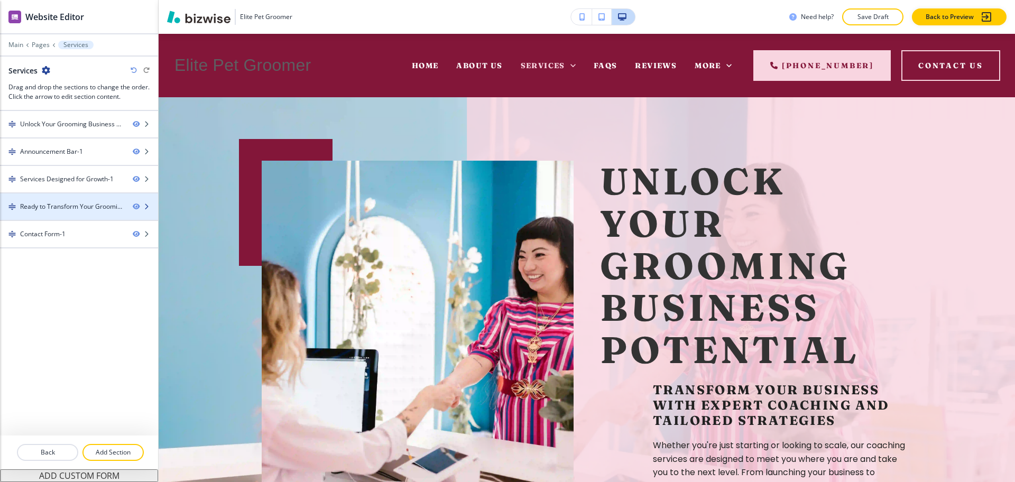
click at [74, 202] on div "Ready to Transform Your Grooming Career?-1" at bounding box center [72, 207] width 104 height 10
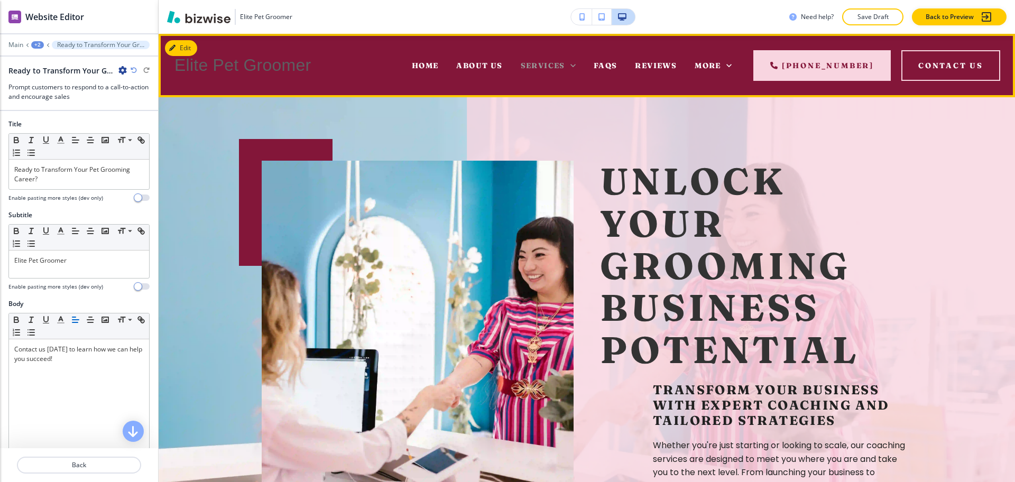
click at [576, 66] on icon at bounding box center [573, 65] width 11 height 11
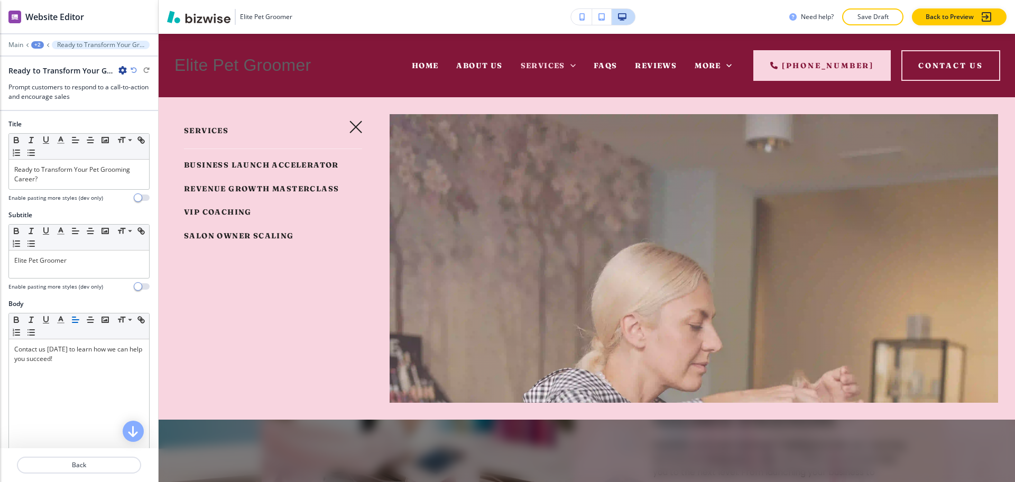
click at [228, 168] on span "Business Launch Accelerator" at bounding box center [261, 165] width 155 height 10
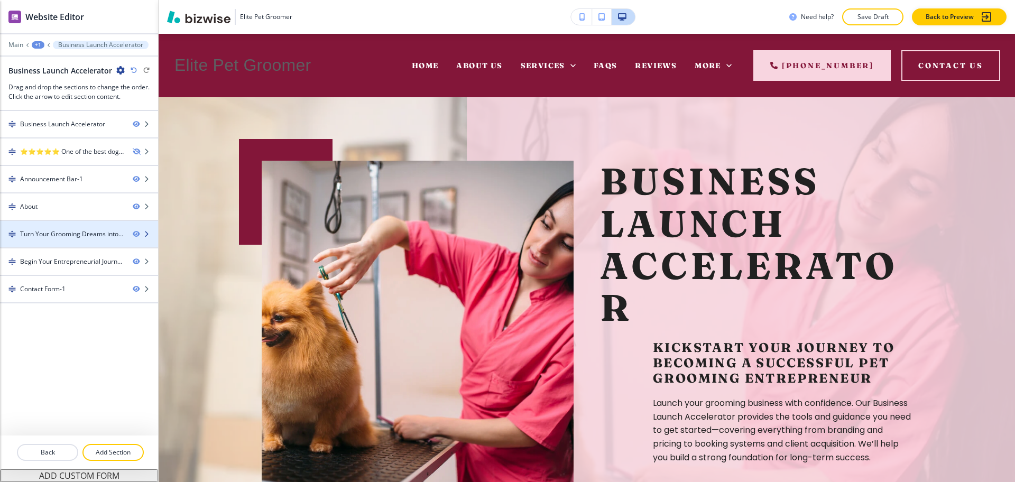
click at [59, 239] on div at bounding box center [79, 243] width 158 height 8
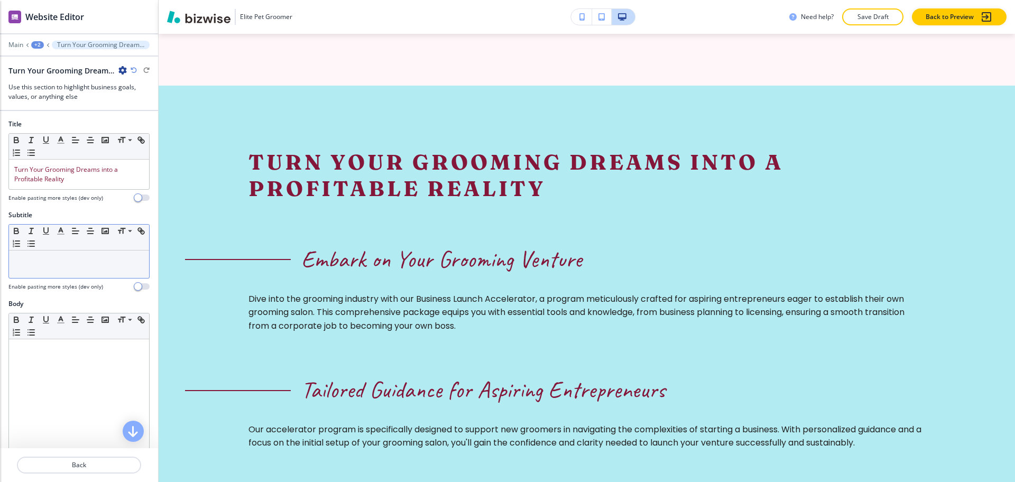
click at [56, 263] on p at bounding box center [79, 261] width 130 height 10
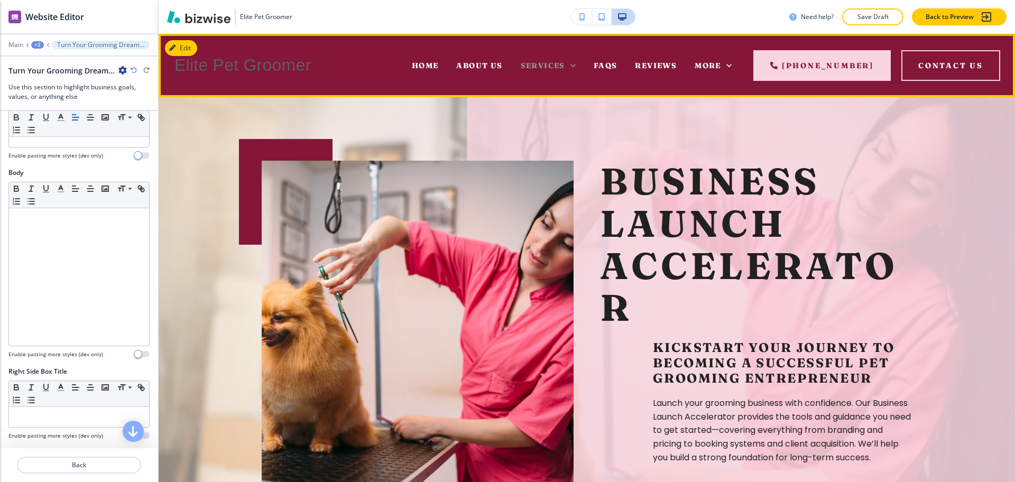
click at [572, 65] on icon at bounding box center [573, 65] width 5 height 3
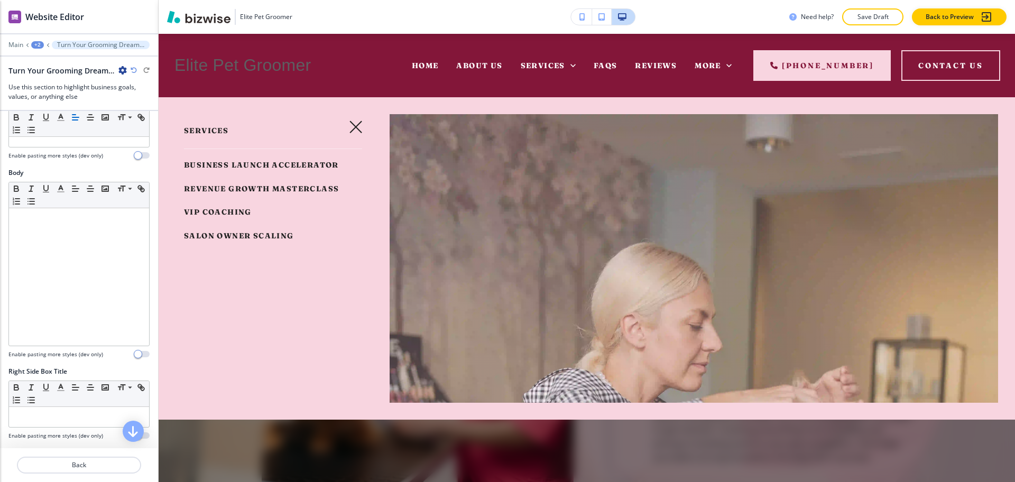
click at [236, 191] on link "Revenue Growth Masterclass" at bounding box center [261, 188] width 155 height 17
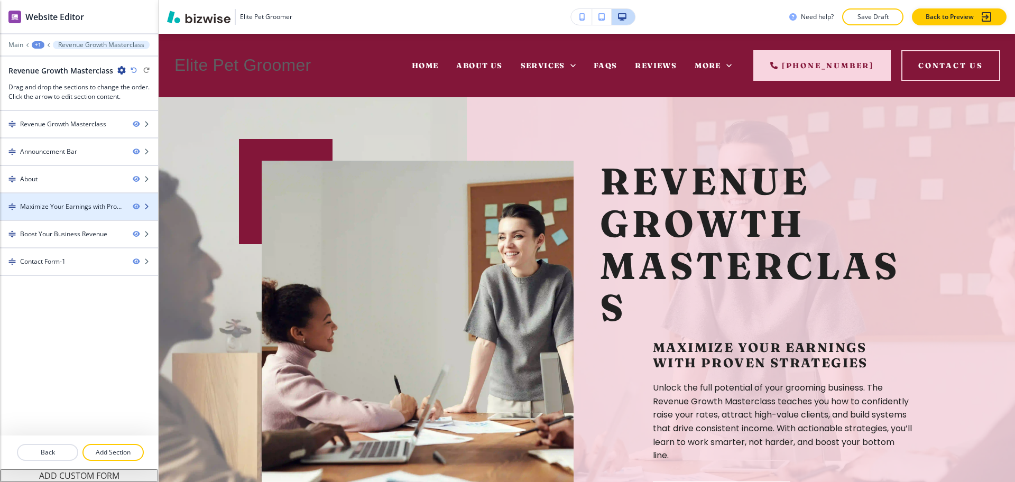
click at [76, 206] on div "Maximize Your Earnings with Proven Strategies" at bounding box center [72, 207] width 104 height 10
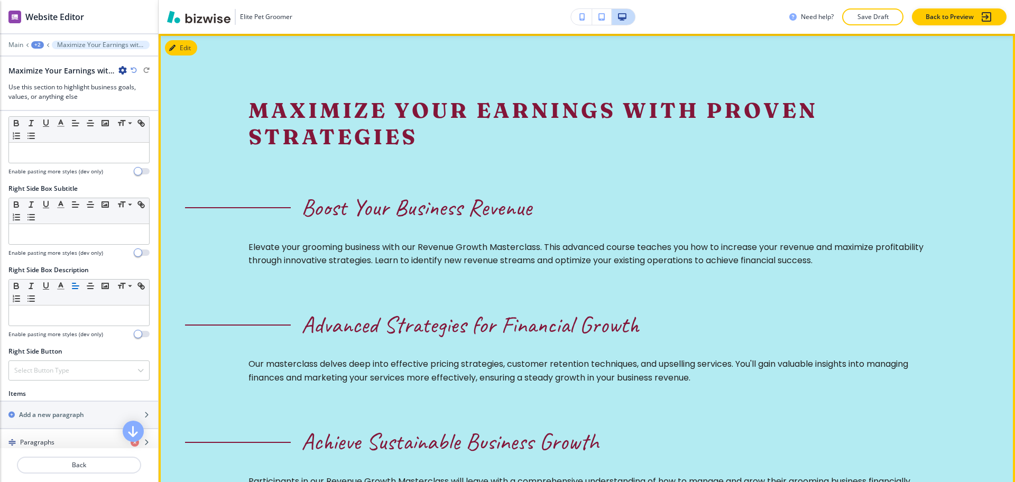
scroll to position [397, 0]
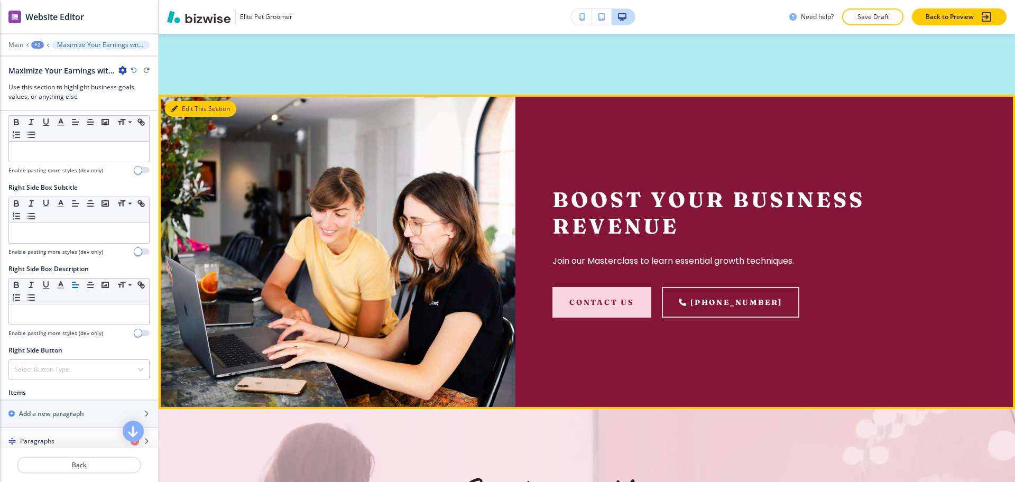
click at [174, 106] on icon "button" at bounding box center [174, 109] width 6 height 6
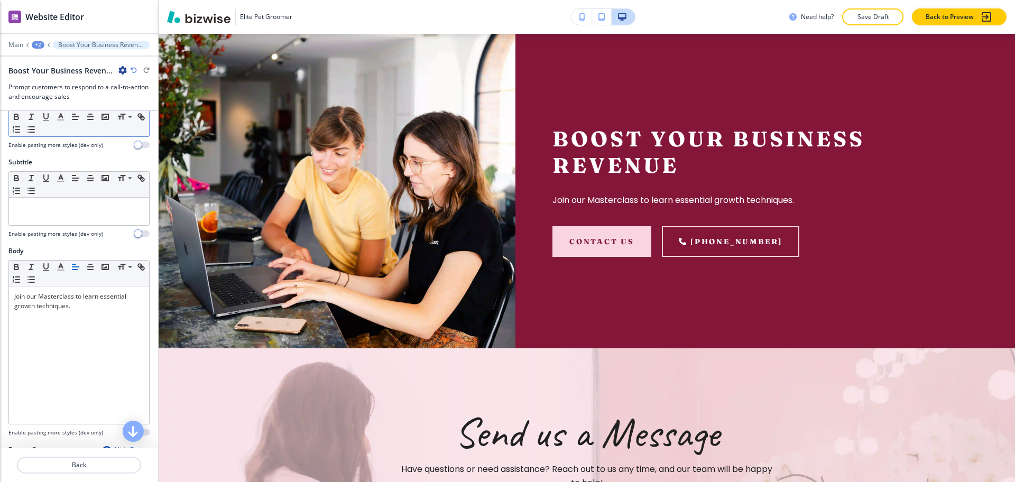
scroll to position [0, 0]
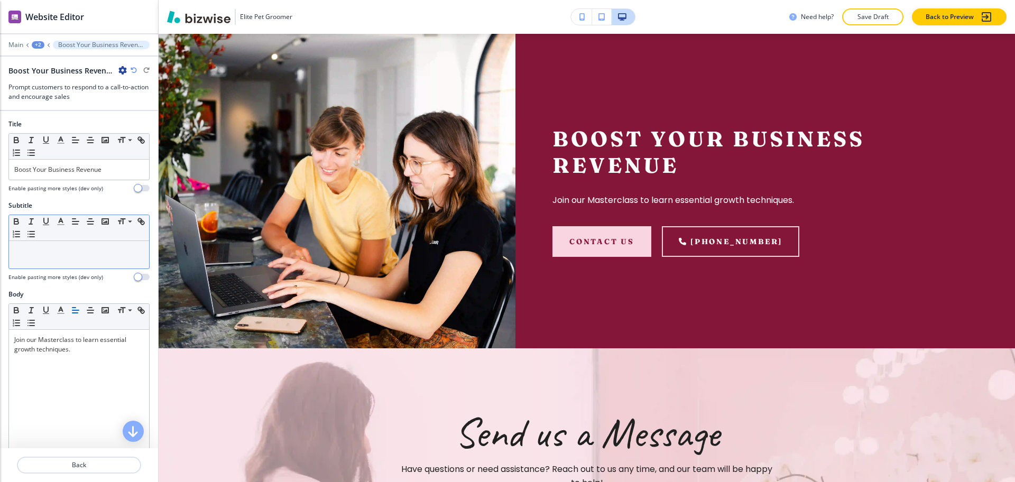
click at [87, 251] on p at bounding box center [79, 251] width 130 height 10
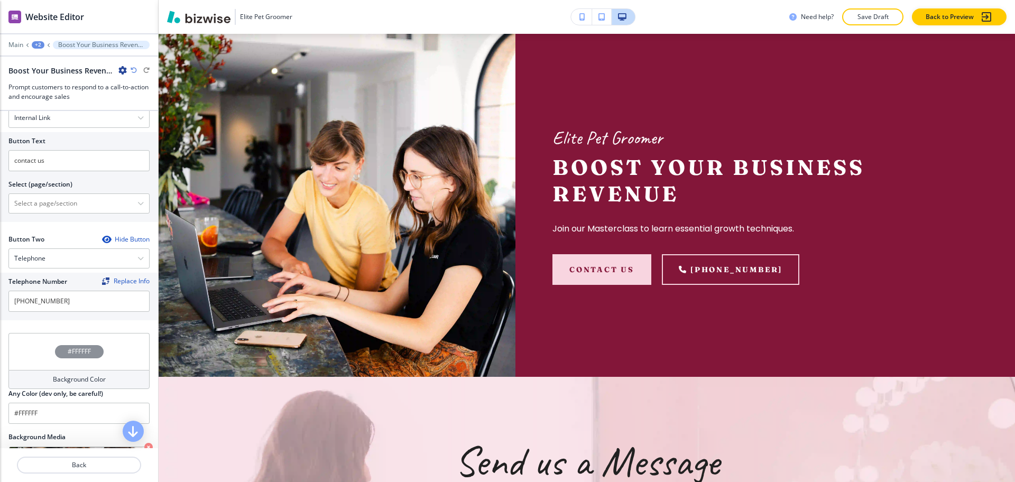
scroll to position [396, 0]
drag, startPoint x: 32, startPoint y: 155, endPoint x: 0, endPoint y: 155, distance: 31.7
click at [0, 155] on div "Button Text contact us Select (page/section) Home Home | Create a Profitable Gr…" at bounding box center [79, 176] width 158 height 90
click at [48, 201] on \(page\/section\) "Manual Input" at bounding box center [73, 202] width 128 height 18
paste \(page\/section\) "contact us"
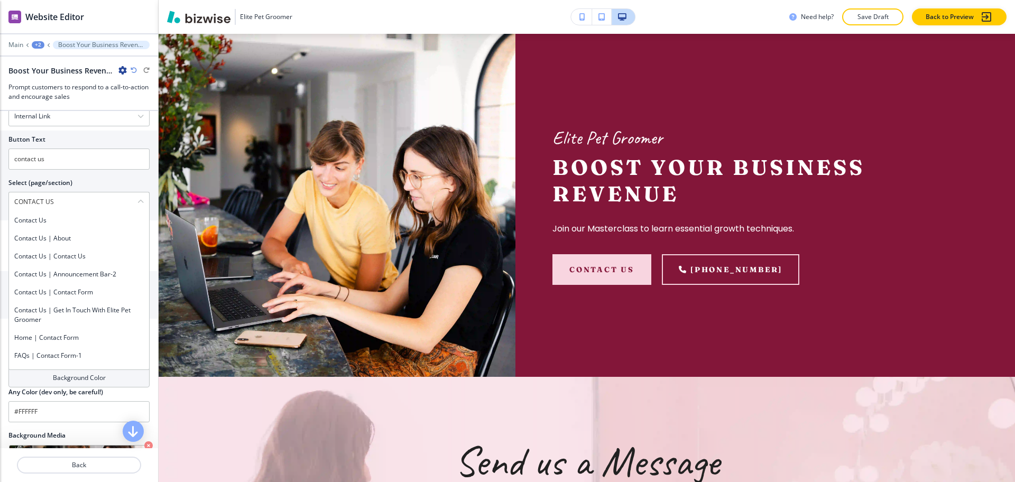
click at [68, 222] on h4 "Contact Us" at bounding box center [79, 221] width 130 height 10
type \(page\/section\) "Contact Us"
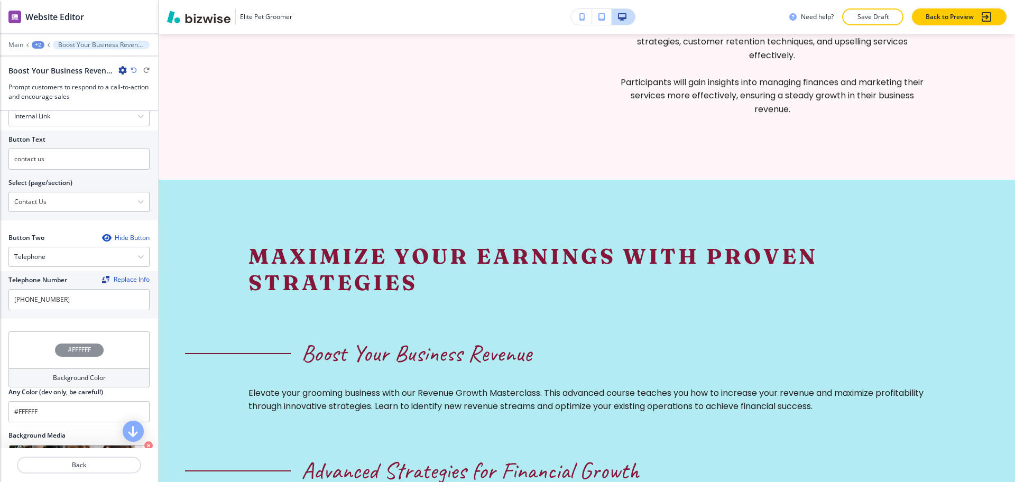
scroll to position [0, 0]
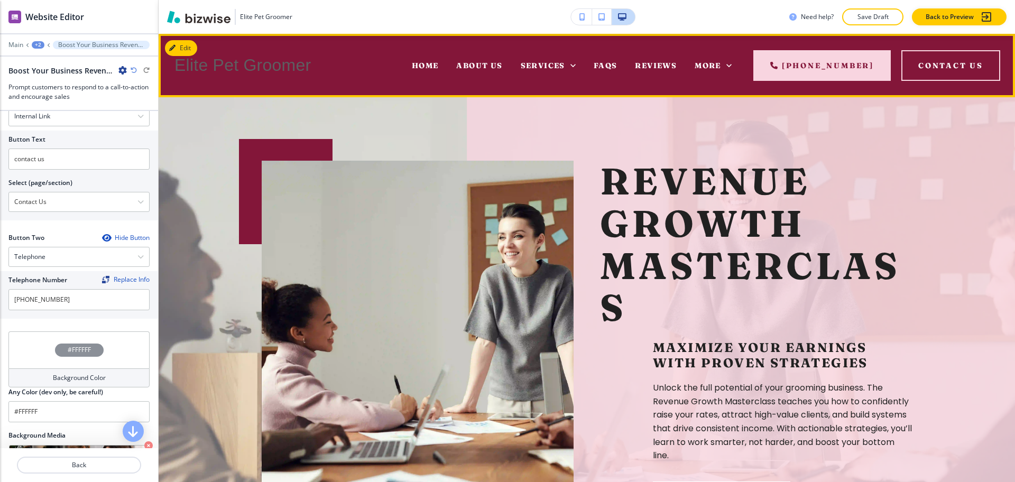
click at [558, 69] on span "Services" at bounding box center [543, 66] width 44 height 10
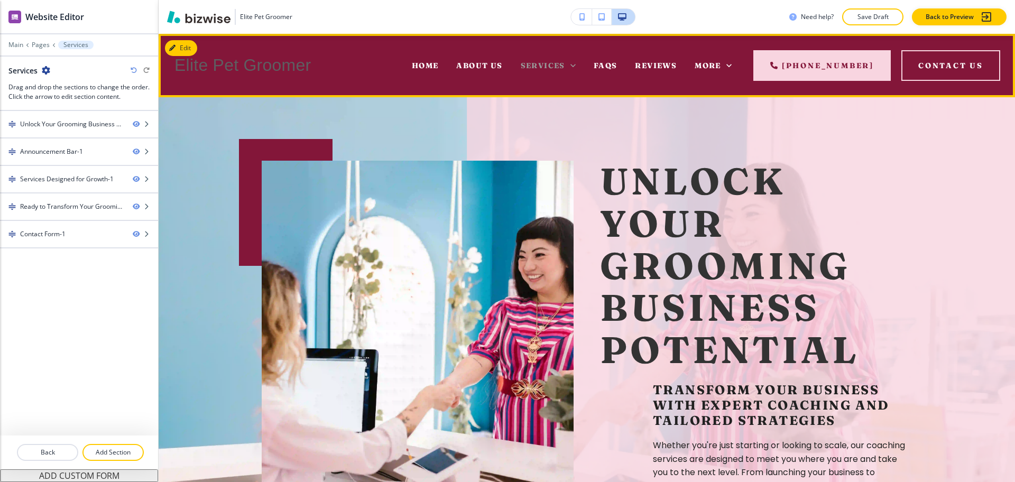
click at [573, 63] on icon at bounding box center [573, 65] width 11 height 11
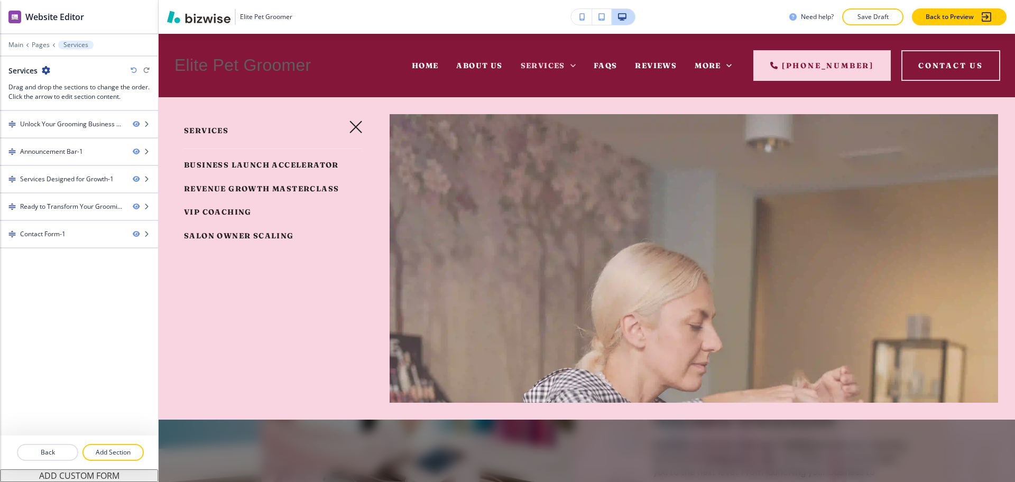
click at [265, 241] on span "Salon Owner Scaling" at bounding box center [239, 236] width 110 height 10
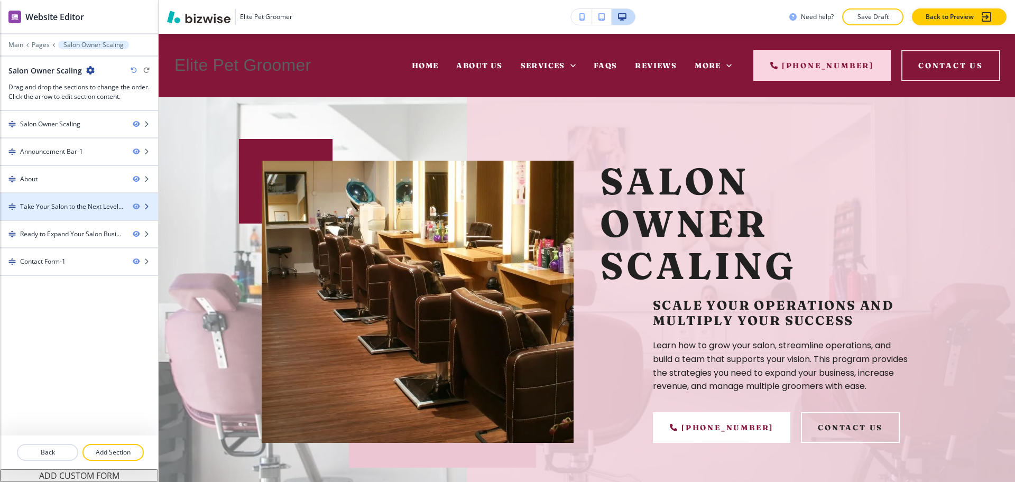
click at [66, 210] on div "Take Your Salon to the Next Level with Expert Strategies" at bounding box center [72, 207] width 104 height 10
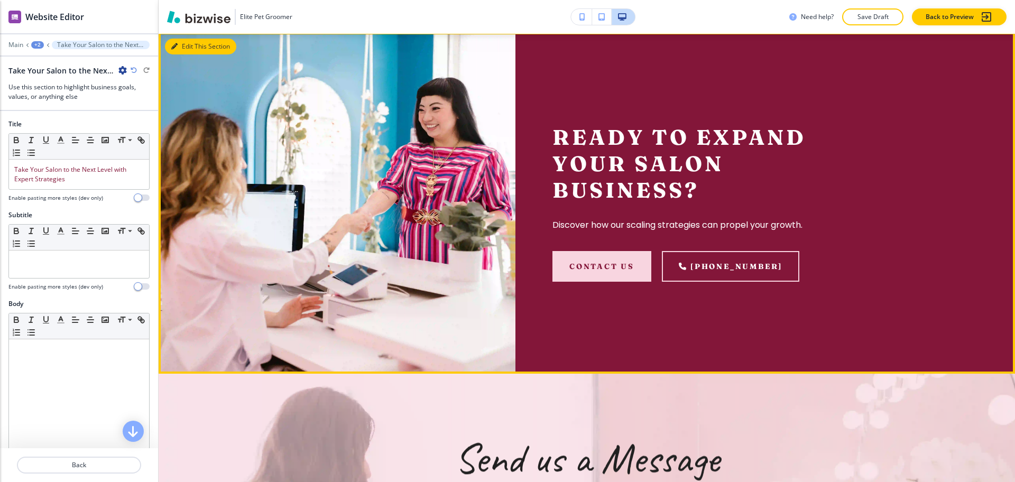
click at [187, 54] on button "Edit This Section" at bounding box center [200, 47] width 71 height 16
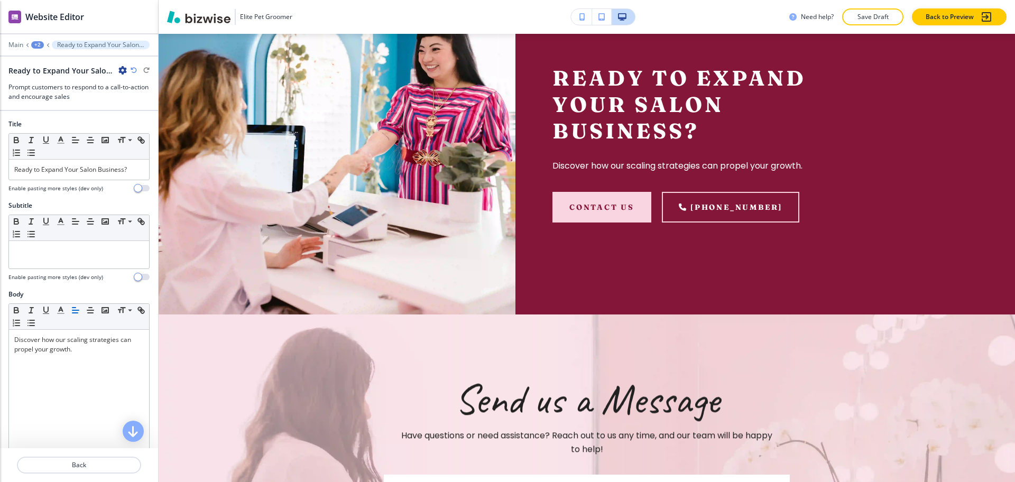
scroll to position [1577, 0]
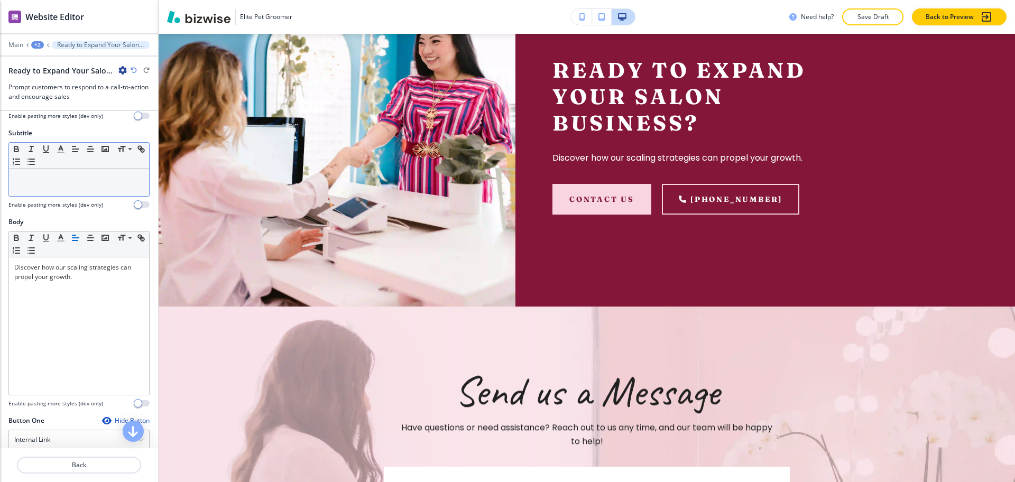
click at [59, 180] on p at bounding box center [79, 179] width 130 height 10
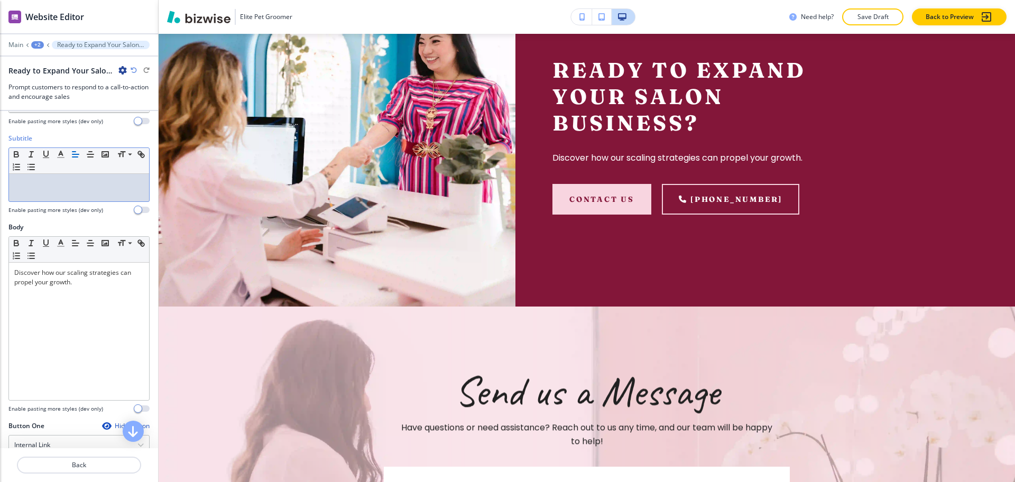
scroll to position [67, 0]
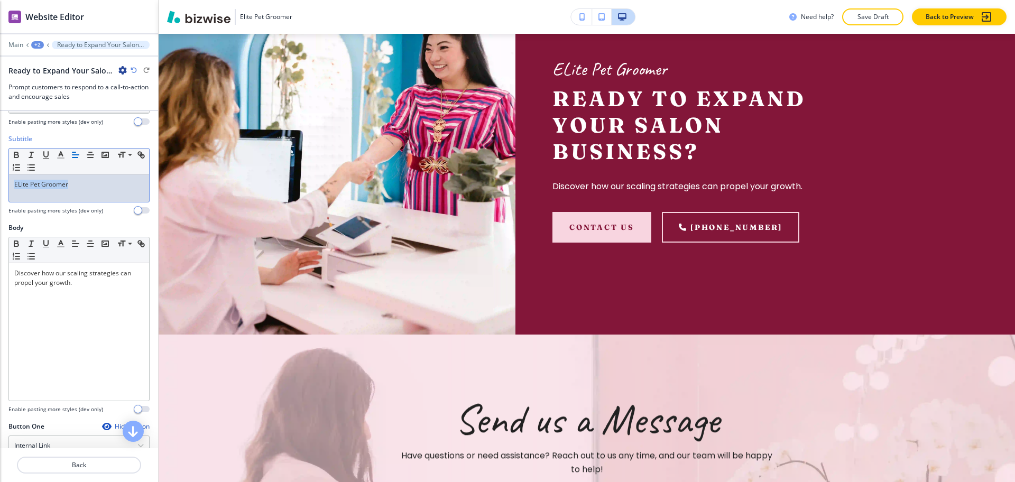
copy p "ELite Pet Groomer"
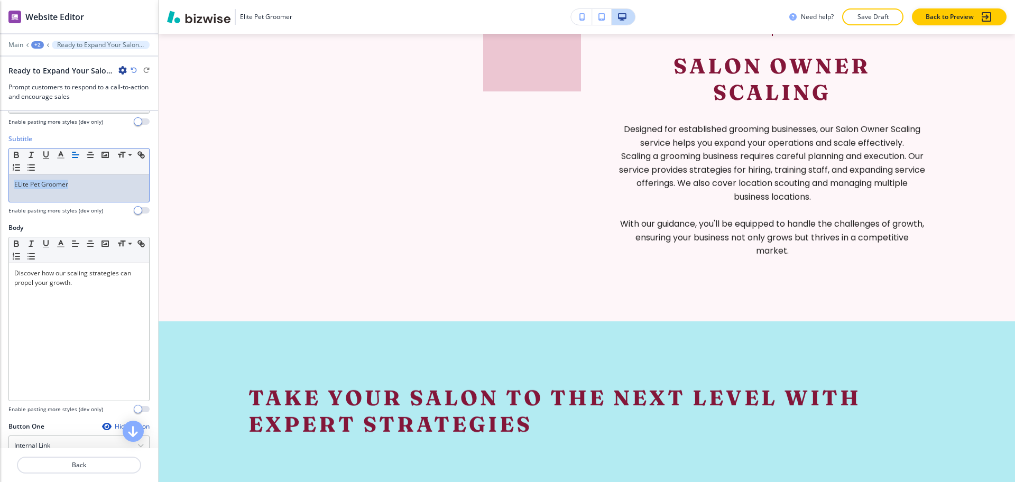
scroll to position [0, 0]
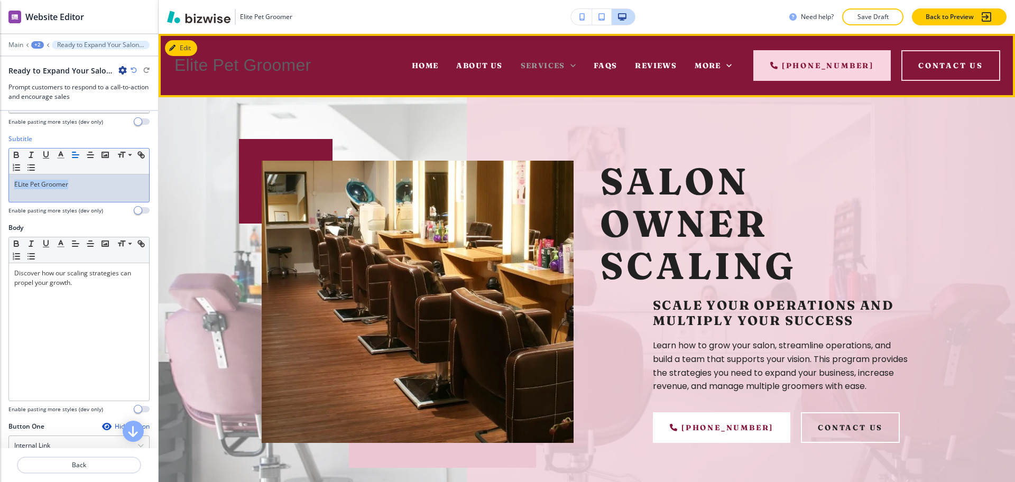
click at [573, 60] on icon at bounding box center [573, 65] width 11 height 11
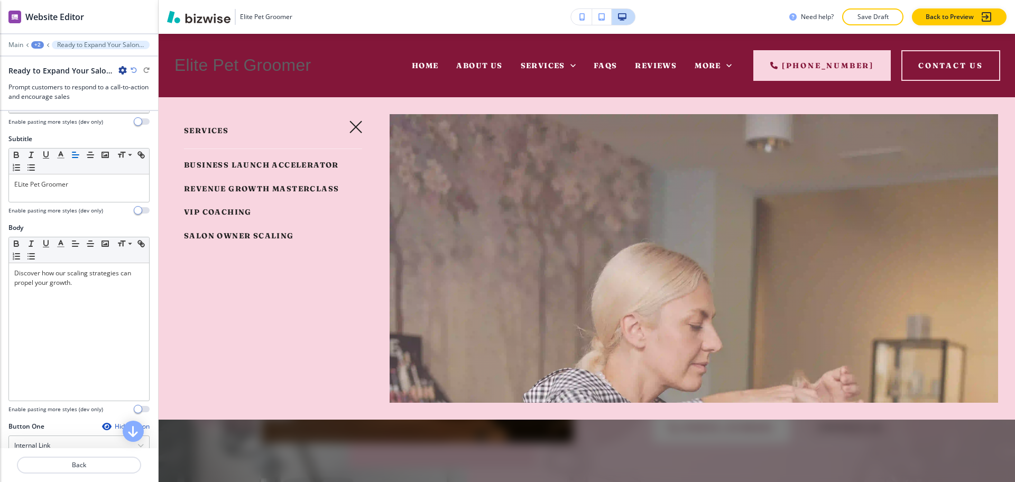
click at [228, 217] on span "VIP Coaching" at bounding box center [218, 212] width 68 height 10
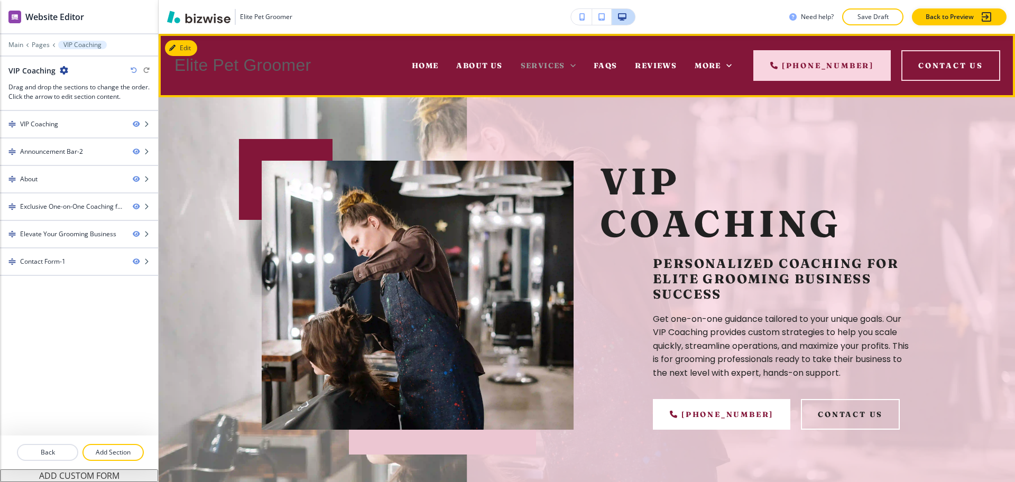
click at [564, 64] on span "Services" at bounding box center [543, 66] width 44 height 10
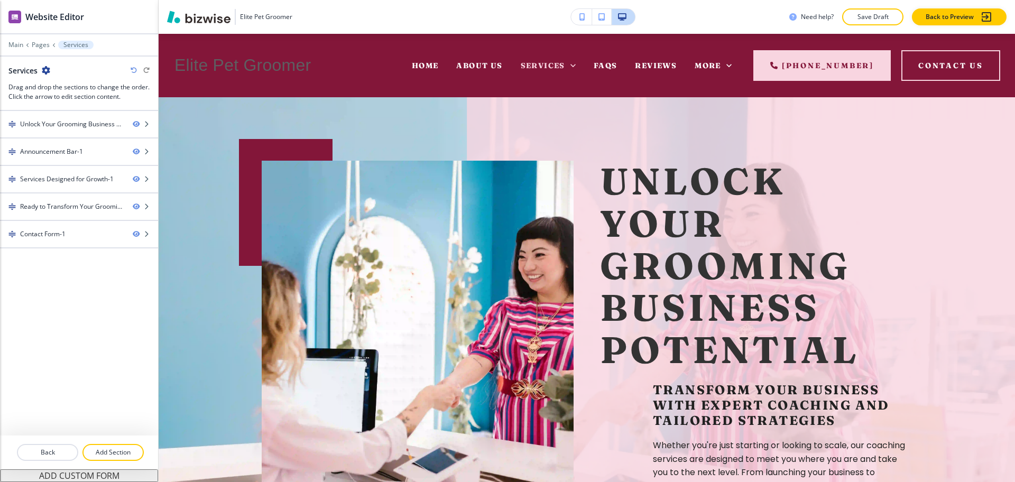
click at [581, 68] on div "Services" at bounding box center [548, 65] width 73 height 42
click at [577, 66] on icon at bounding box center [573, 65] width 11 height 11
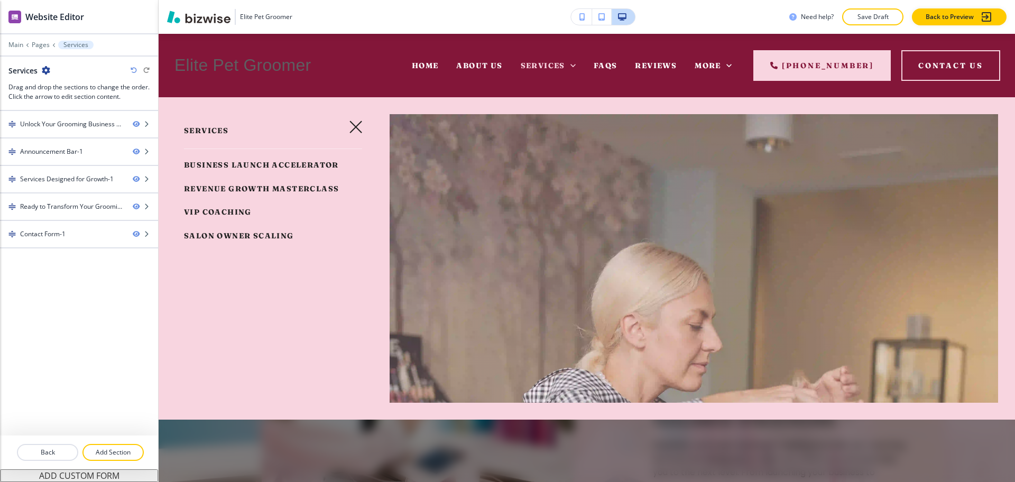
click at [249, 245] on link "Salon Owner Scaling" at bounding box center [239, 235] width 110 height 17
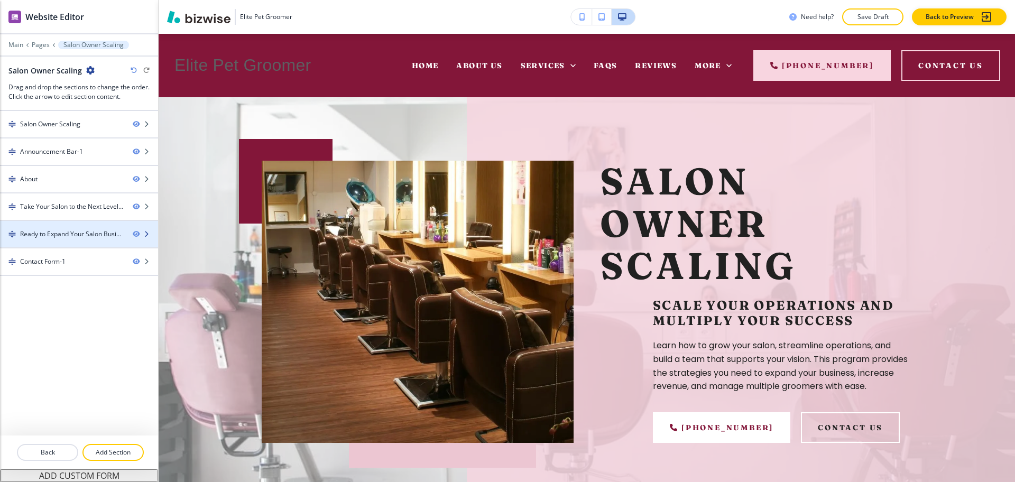
click at [73, 232] on div "Ready to Expand Your Salon Business?" at bounding box center [72, 234] width 104 height 10
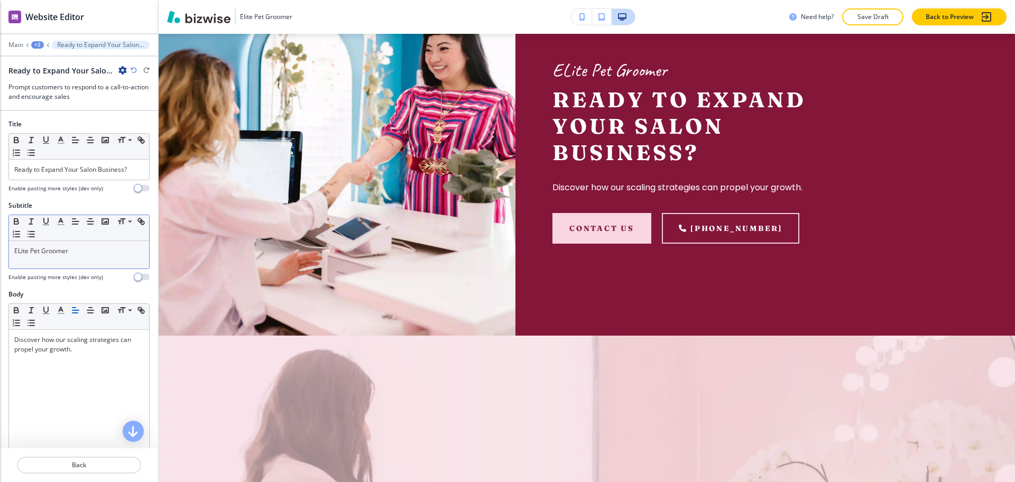
scroll to position [1577, 0]
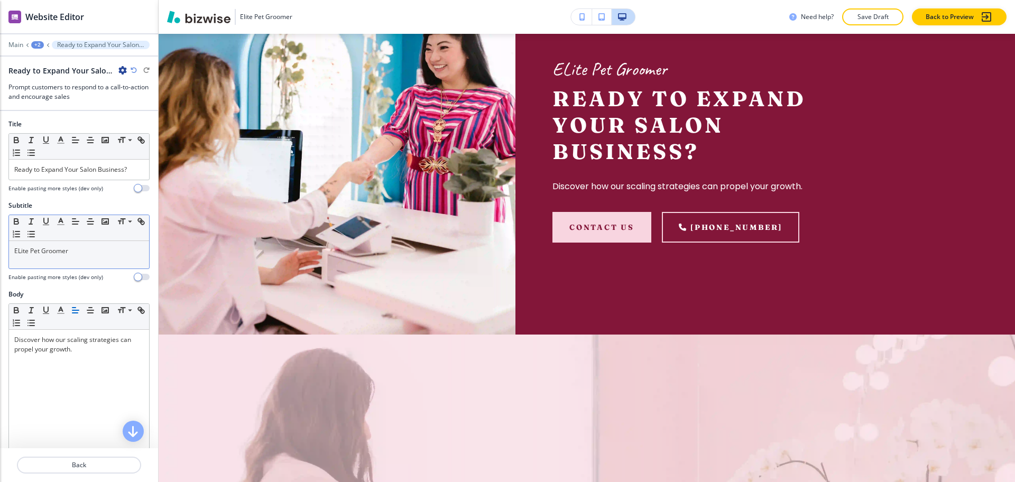
click at [22, 247] on p "ELite Pet Groomer" at bounding box center [79, 251] width 130 height 10
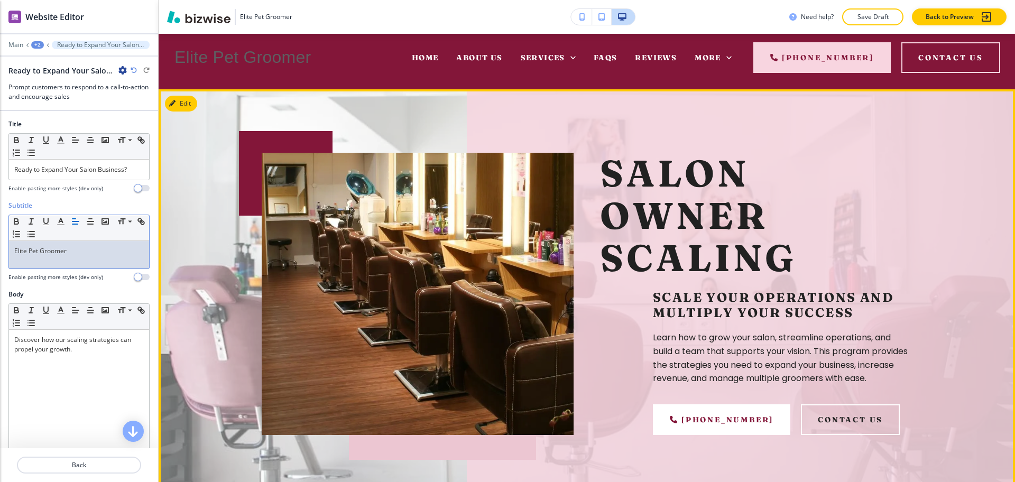
scroll to position [0, 0]
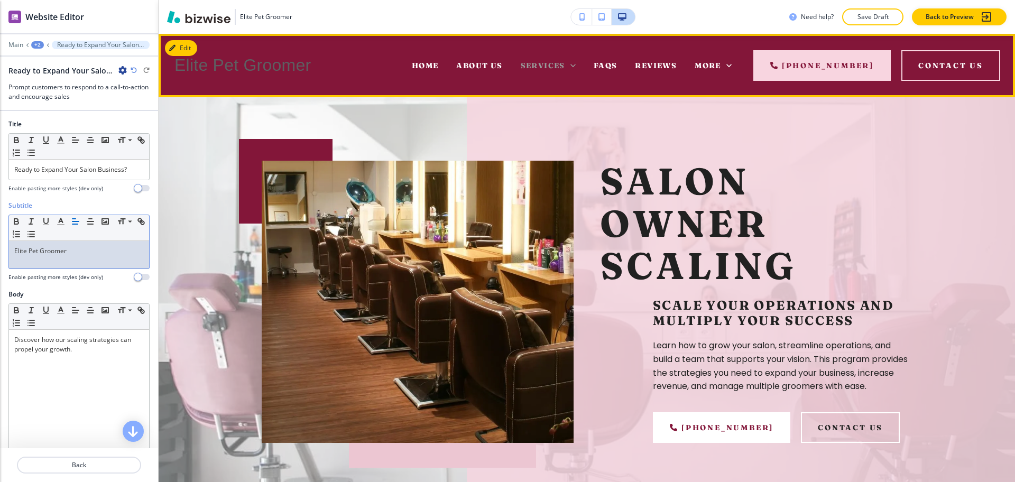
click at [571, 65] on icon at bounding box center [573, 65] width 11 height 11
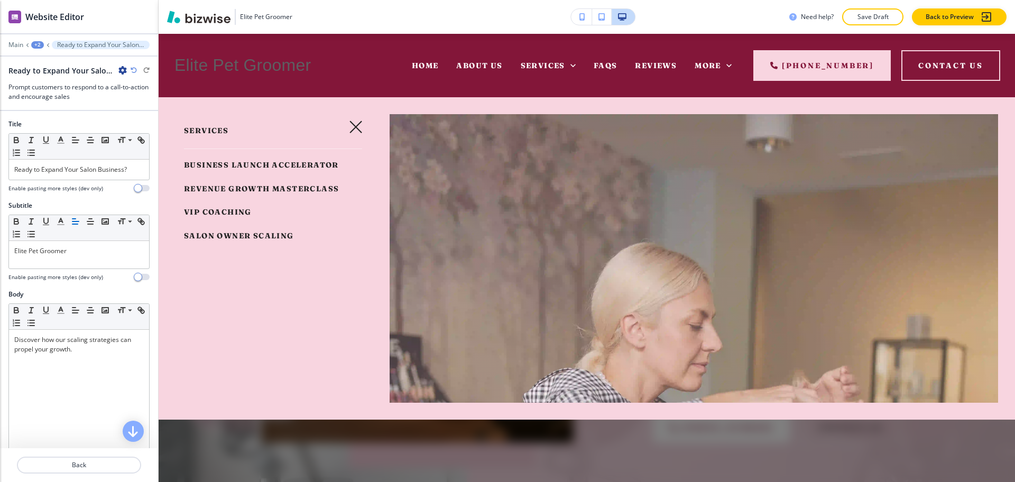
click at [235, 217] on span "VIP Coaching" at bounding box center [218, 212] width 68 height 10
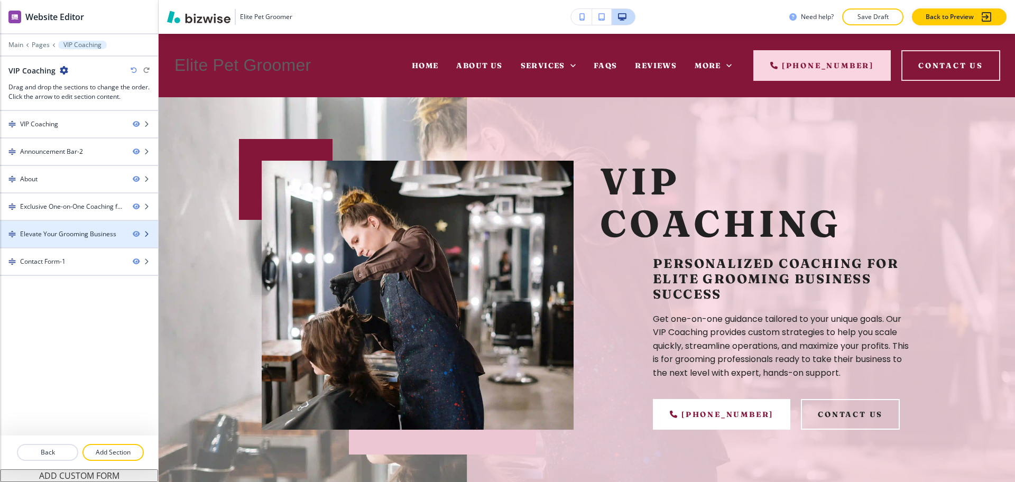
click at [74, 237] on div "Elevate Your Grooming Business" at bounding box center [68, 234] width 96 height 10
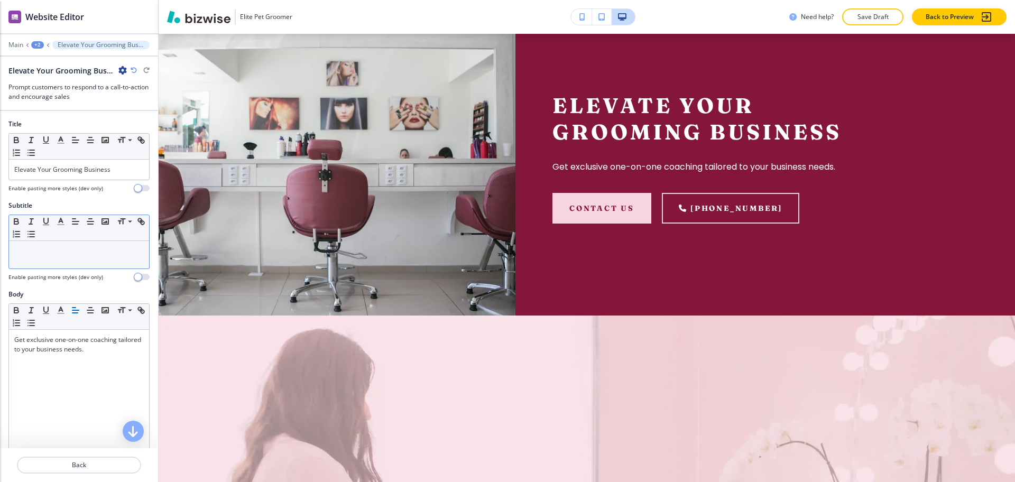
scroll to position [1506, 0]
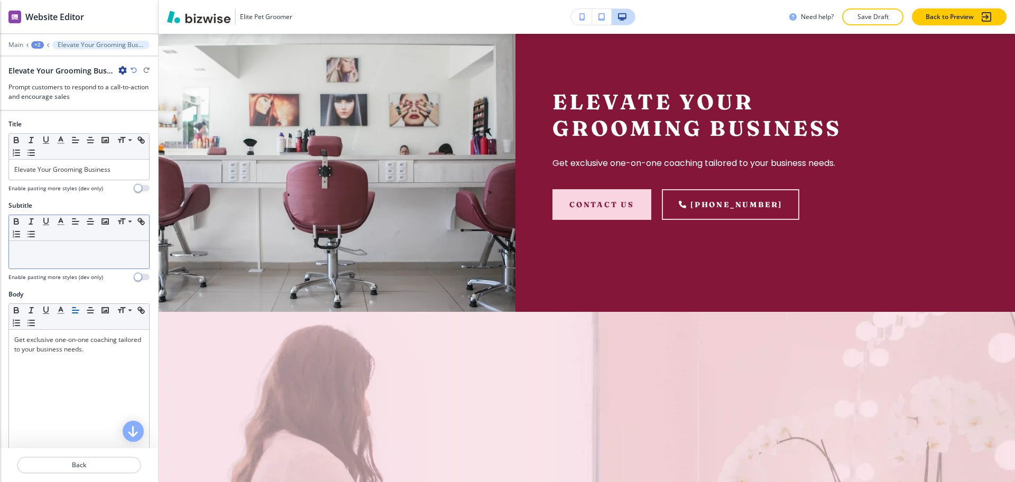
click at [69, 251] on p at bounding box center [79, 251] width 130 height 10
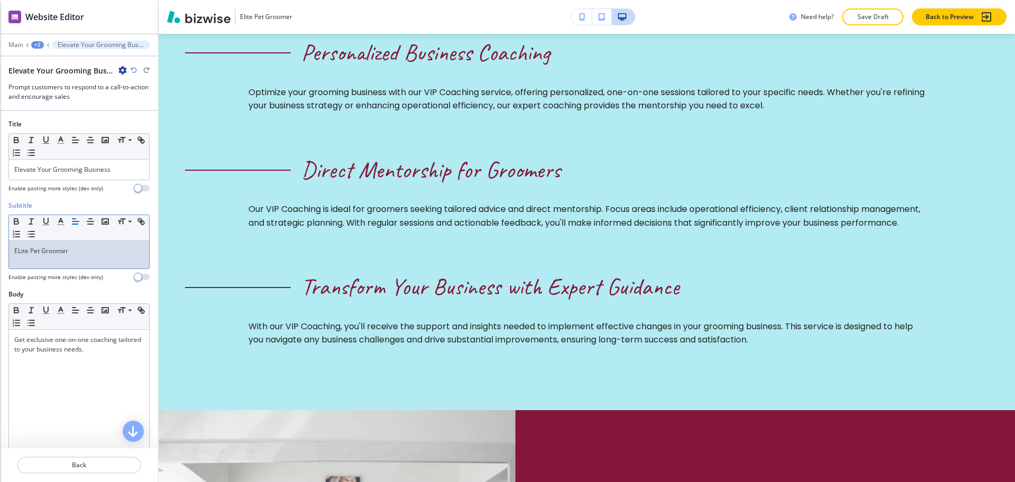
scroll to position [0, 0]
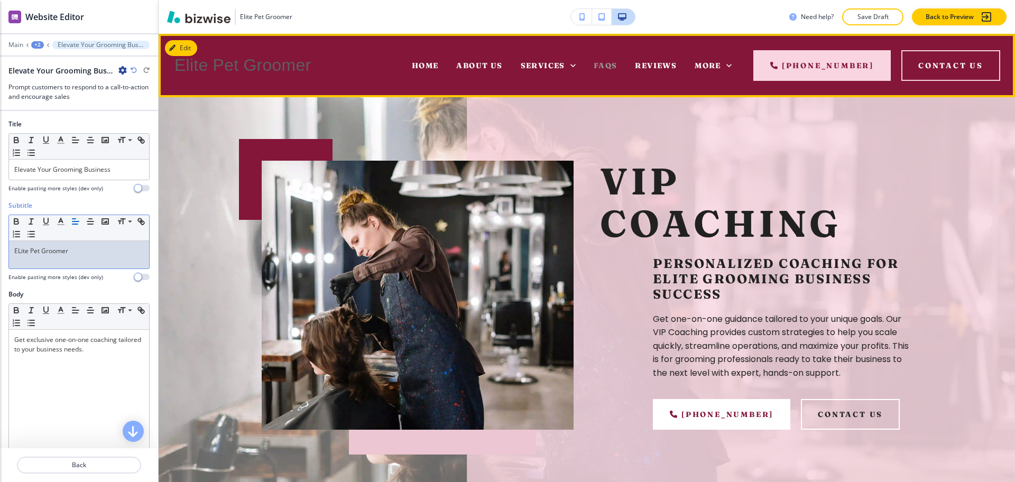
click at [596, 65] on span "FAQs" at bounding box center [606, 66] width 24 height 10
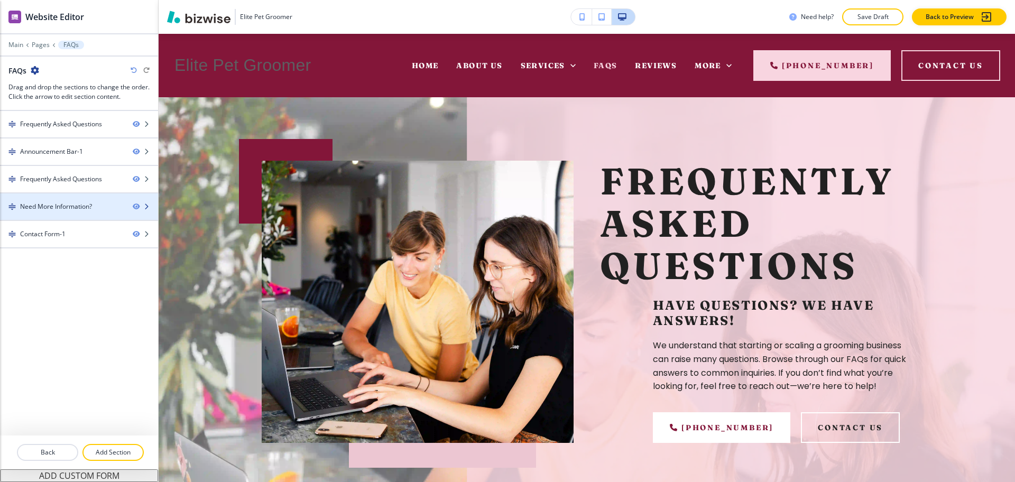
click at [65, 205] on div "Need More Information?" at bounding box center [56, 207] width 72 height 10
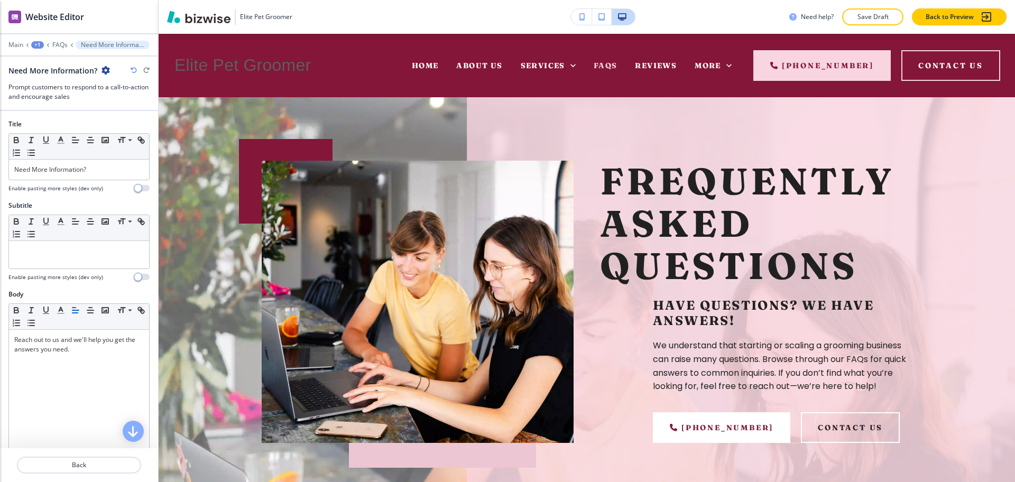
scroll to position [674, 0]
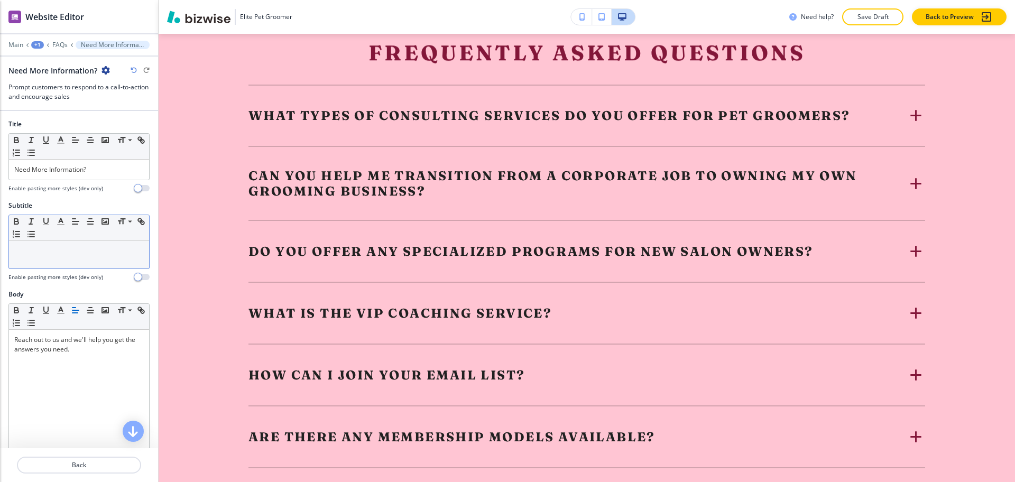
click at [62, 248] on p at bounding box center [79, 251] width 130 height 10
paste div
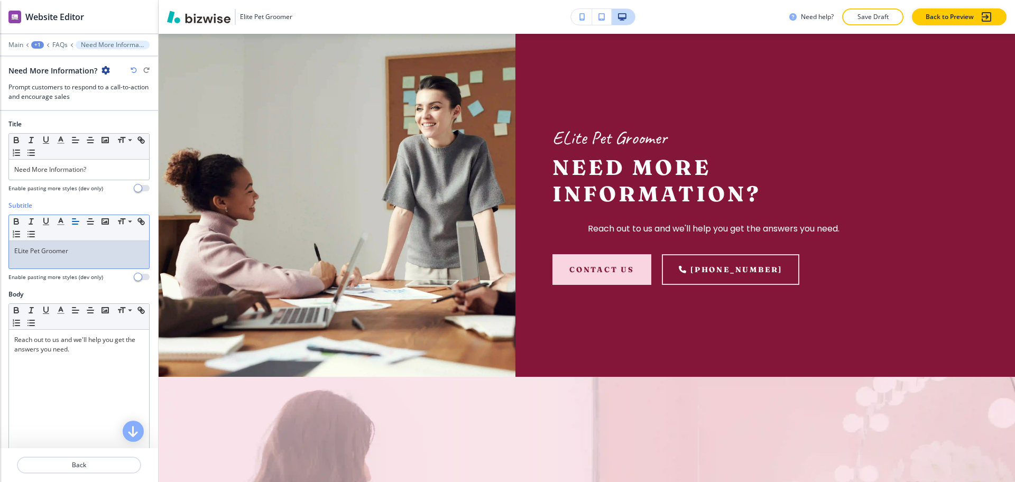
click at [68, 257] on div "ELite Pet Groomer" at bounding box center [79, 254] width 140 height 27
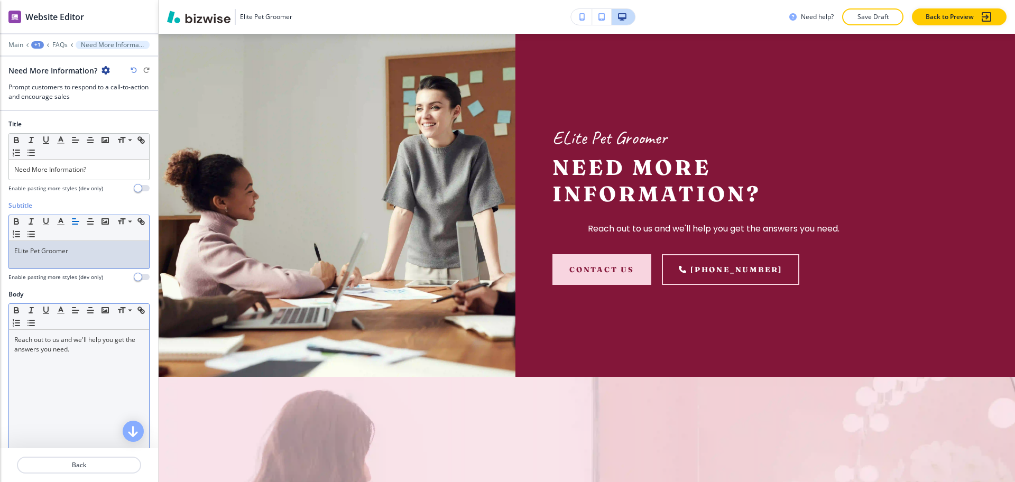
click at [68, 351] on p "Reach out to us and we'll help you get the answers you need." at bounding box center [79, 344] width 130 height 19
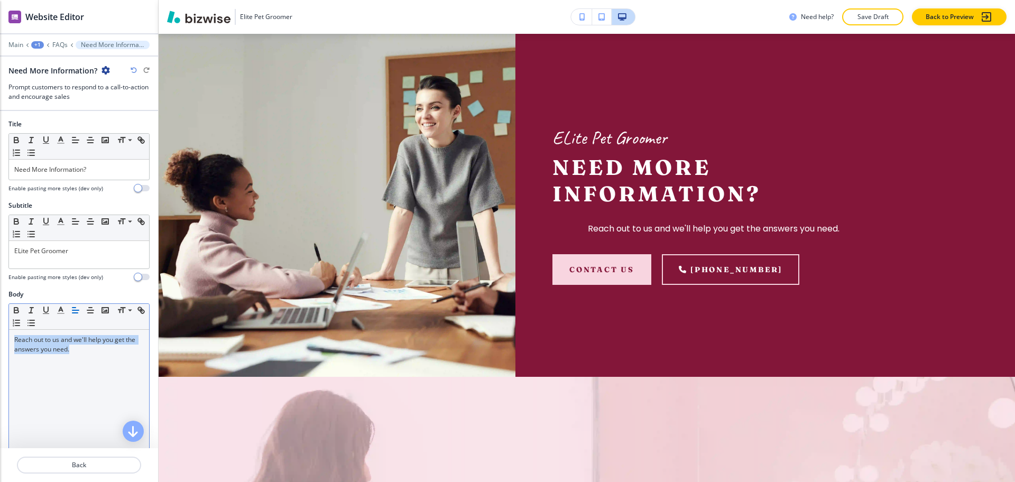
click at [72, 308] on icon "button" at bounding box center [76, 311] width 10 height 10
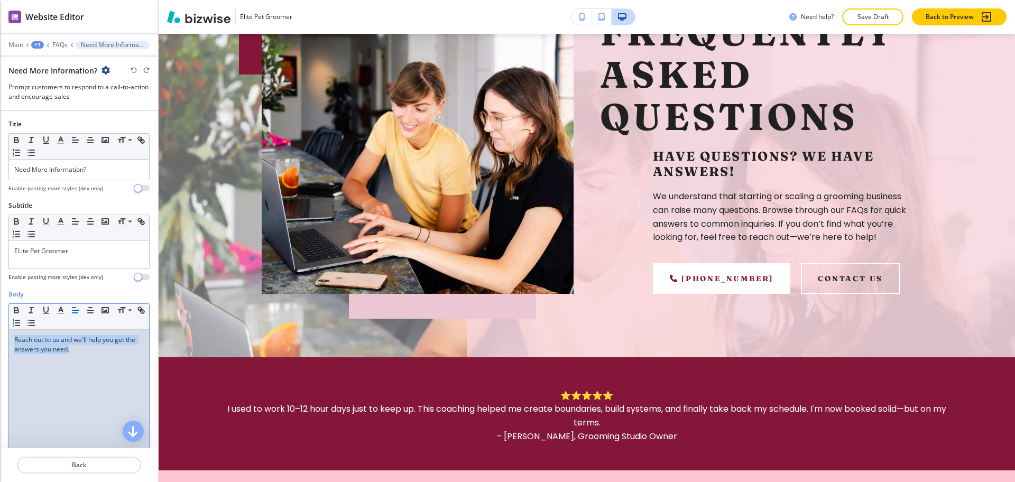
scroll to position [0, 0]
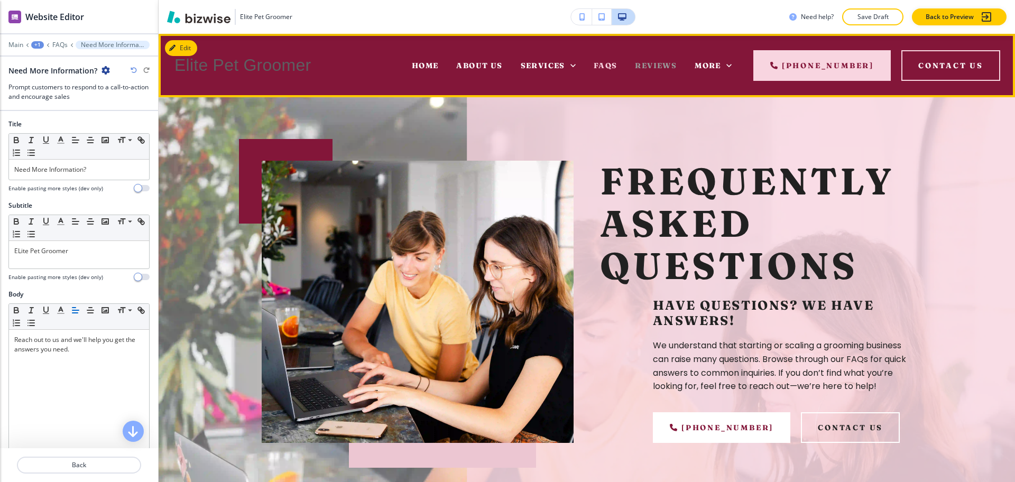
click at [672, 63] on span "Reviews" at bounding box center [656, 66] width 42 height 10
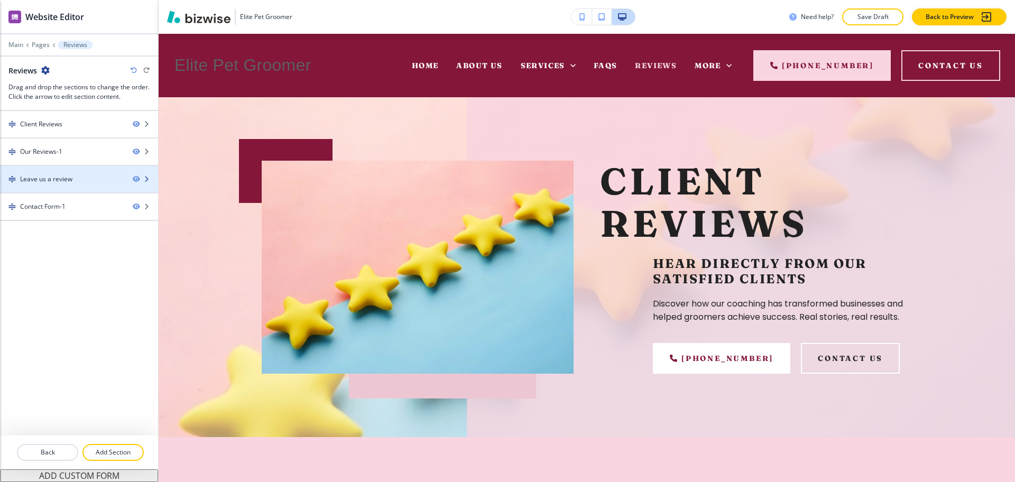
click at [75, 173] on div "Leave us a review" at bounding box center [79, 179] width 158 height 26
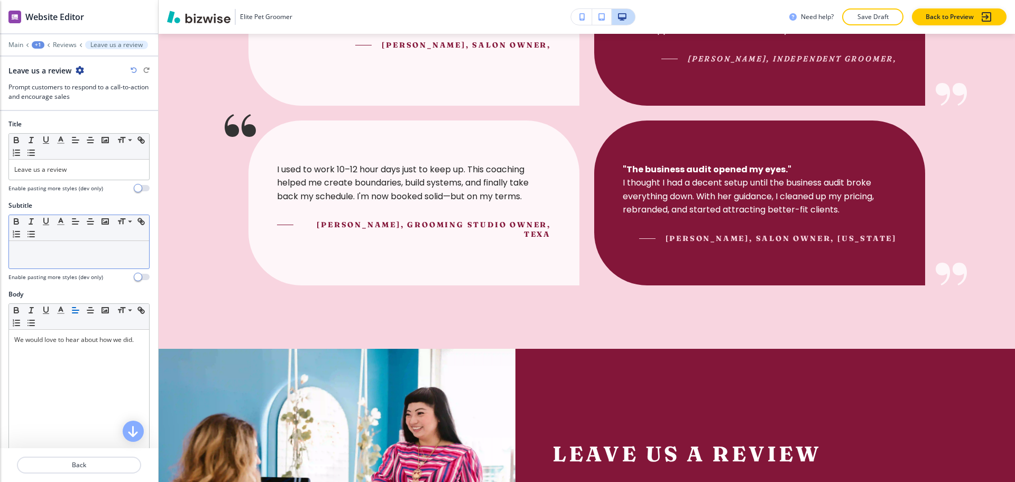
scroll to position [985, 0]
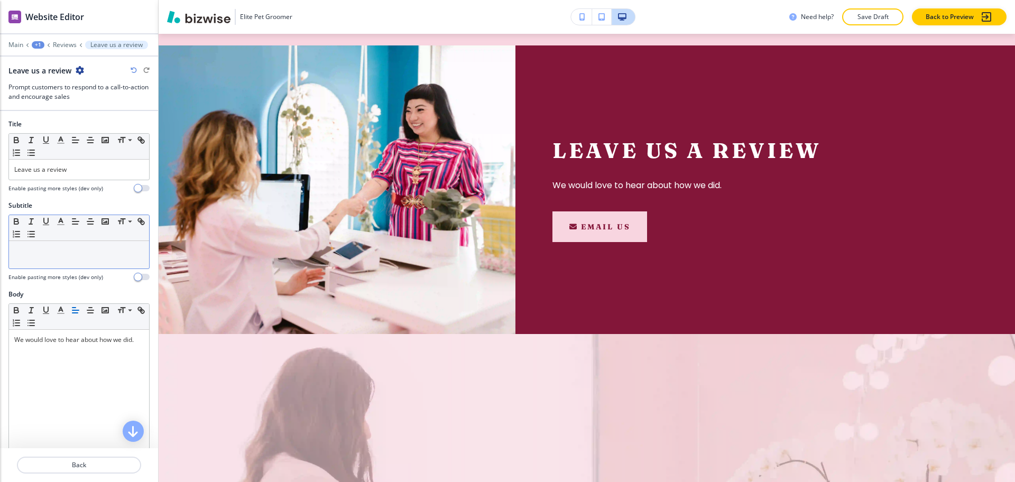
click at [66, 257] on div at bounding box center [79, 254] width 140 height 27
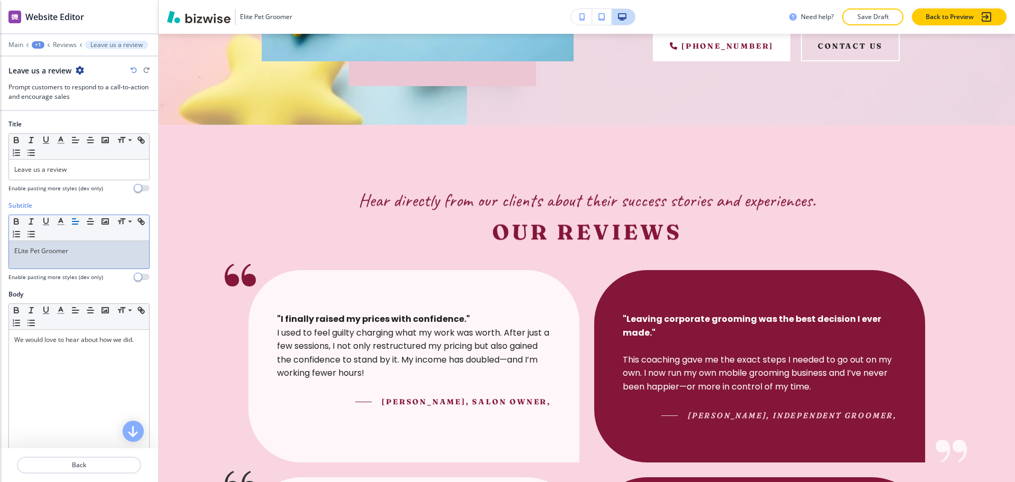
scroll to position [0, 0]
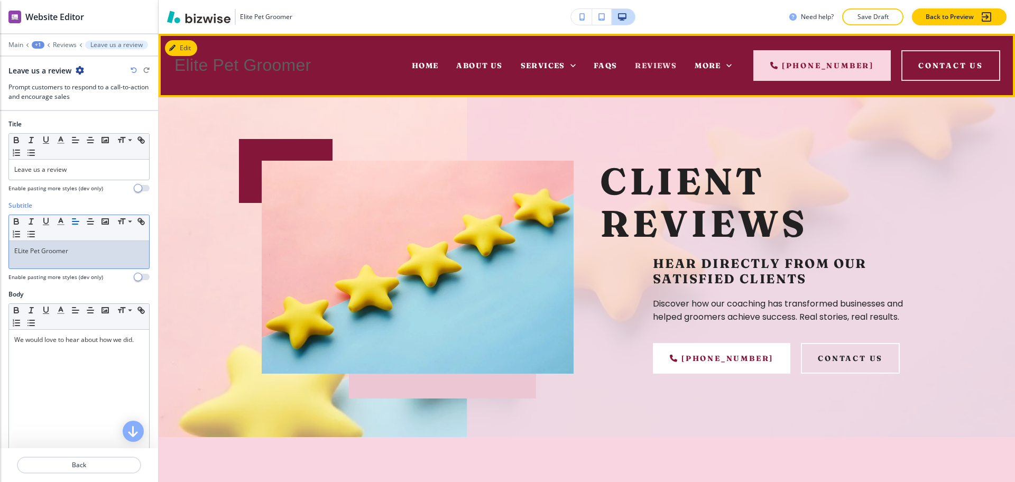
click at [717, 58] on div "More" at bounding box center [713, 65] width 55 height 42
click at [721, 67] on span "More" at bounding box center [708, 66] width 26 height 10
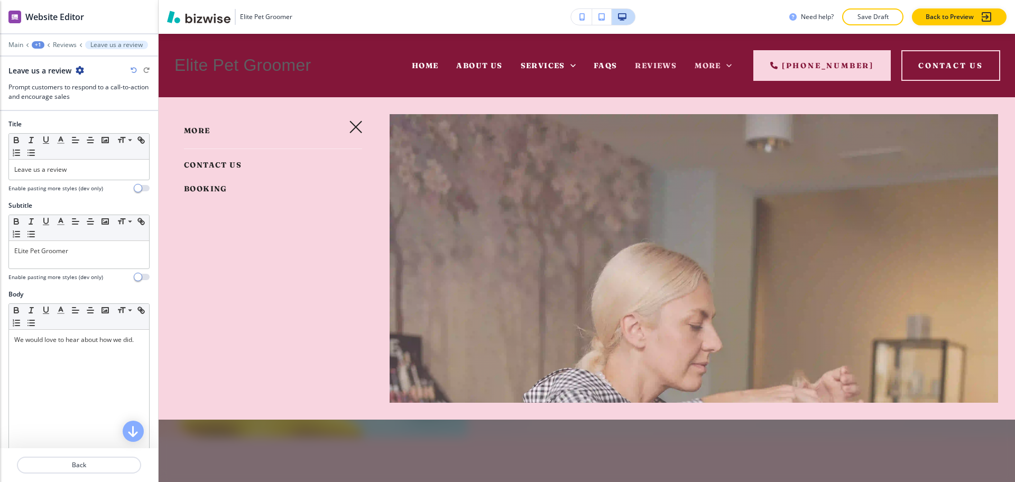
drag, startPoint x: 214, startPoint y: 189, endPoint x: 210, endPoint y: 196, distance: 8.1
click at [214, 188] on span "Booking" at bounding box center [205, 189] width 43 height 10
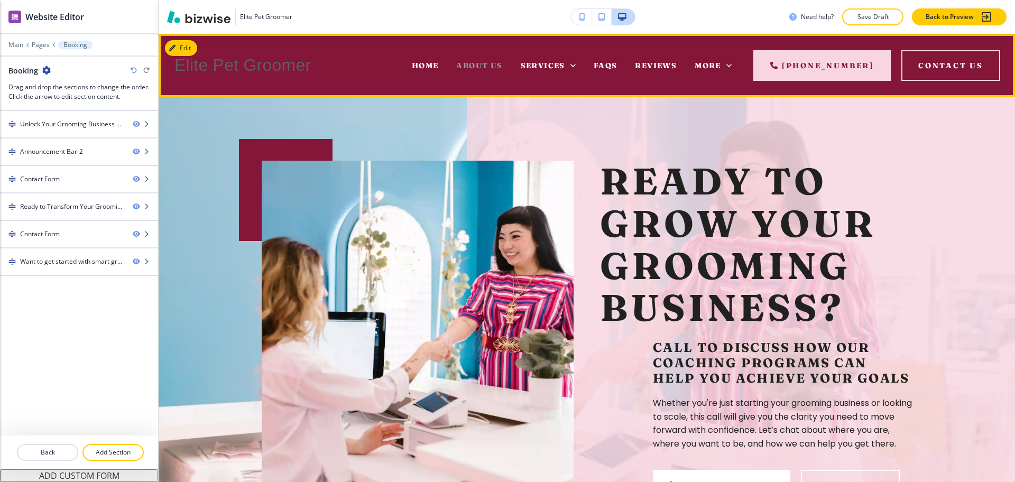
click at [466, 63] on span "About Us" at bounding box center [479, 66] width 46 height 10
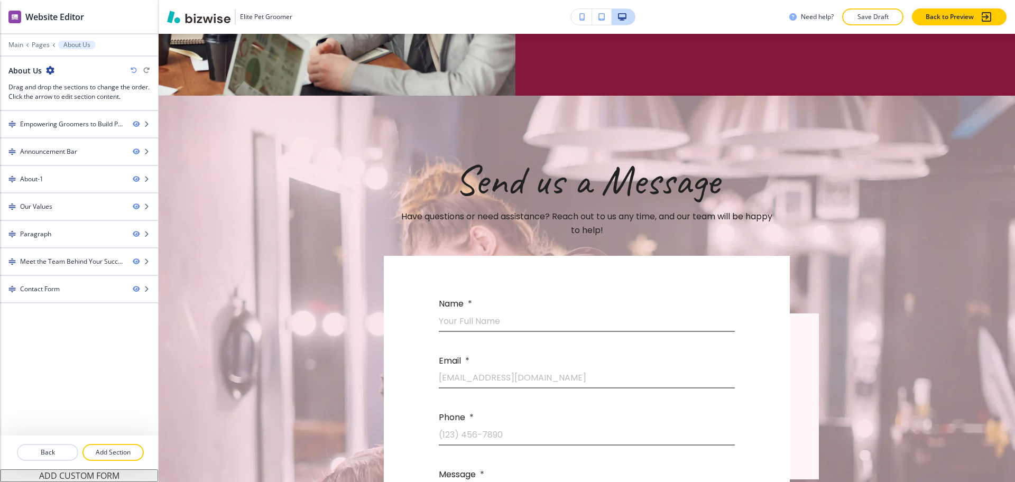
scroll to position [2504, 0]
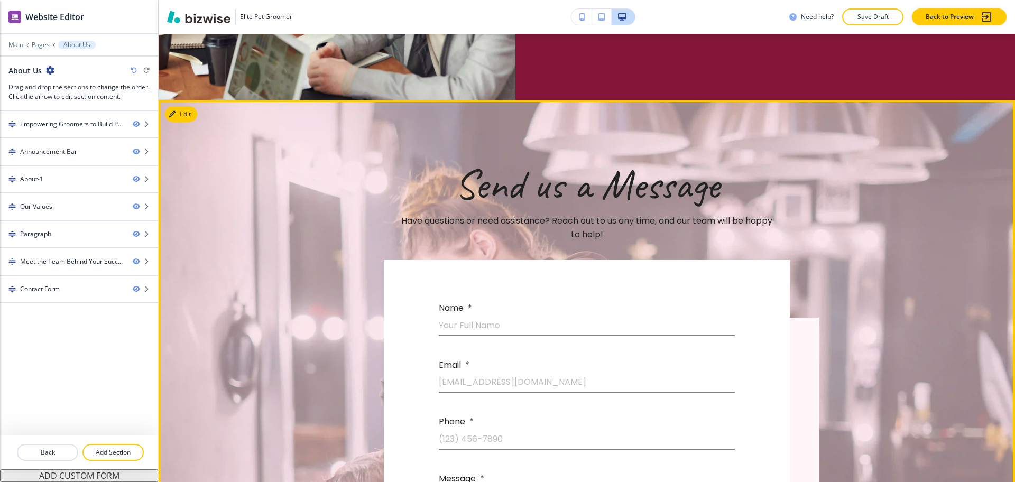
drag, startPoint x: 164, startPoint y: 102, endPoint x: 176, endPoint y: 101, distance: 12.2
click at [166, 101] on div "Edit Send us a Message Have questions or need assistance? Reach out to us any t…" at bounding box center [587, 415] width 857 height 630
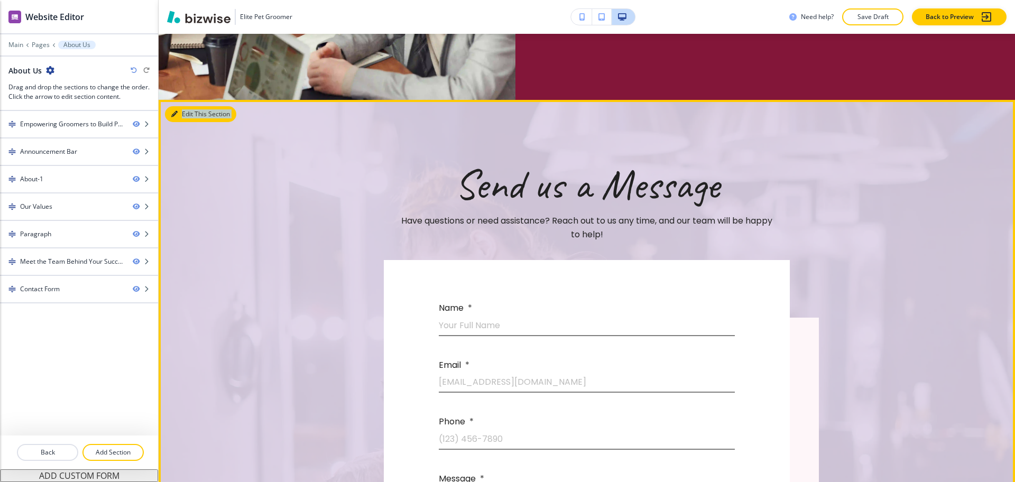
click at [177, 111] on icon "button" at bounding box center [174, 114] width 6 height 6
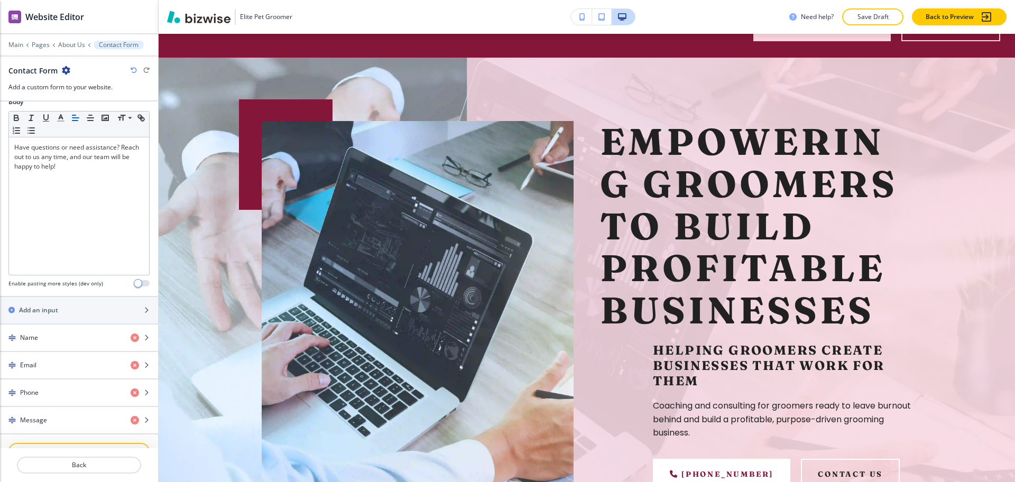
scroll to position [0, 0]
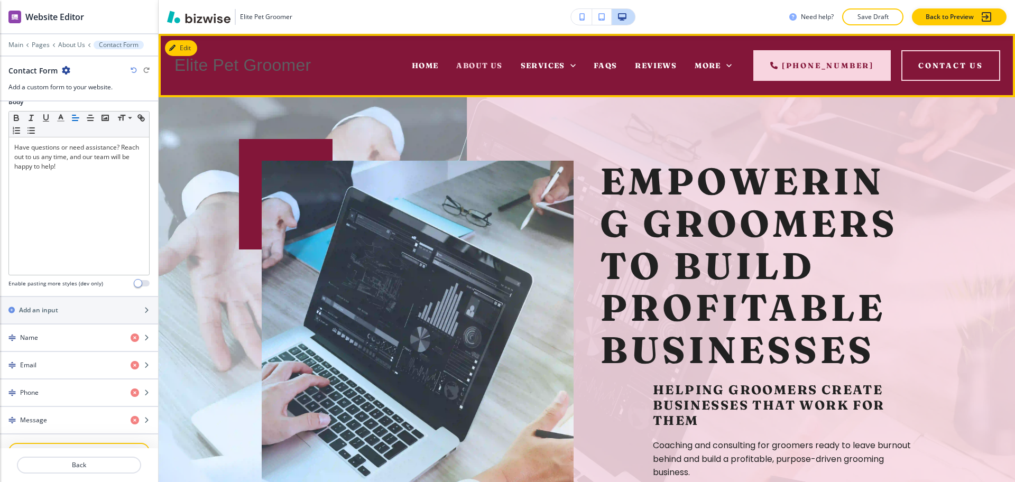
click at [430, 62] on span "Home" at bounding box center [425, 66] width 27 height 10
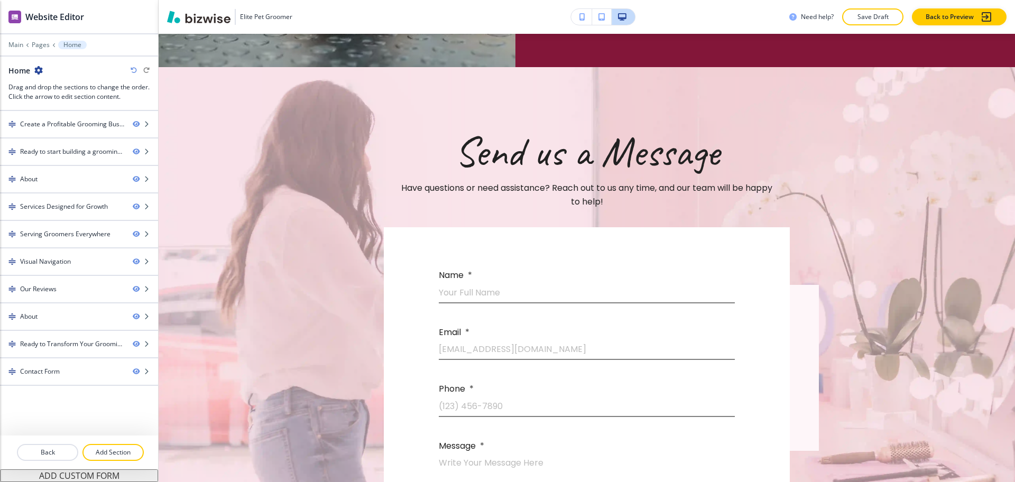
scroll to position [4257, 0]
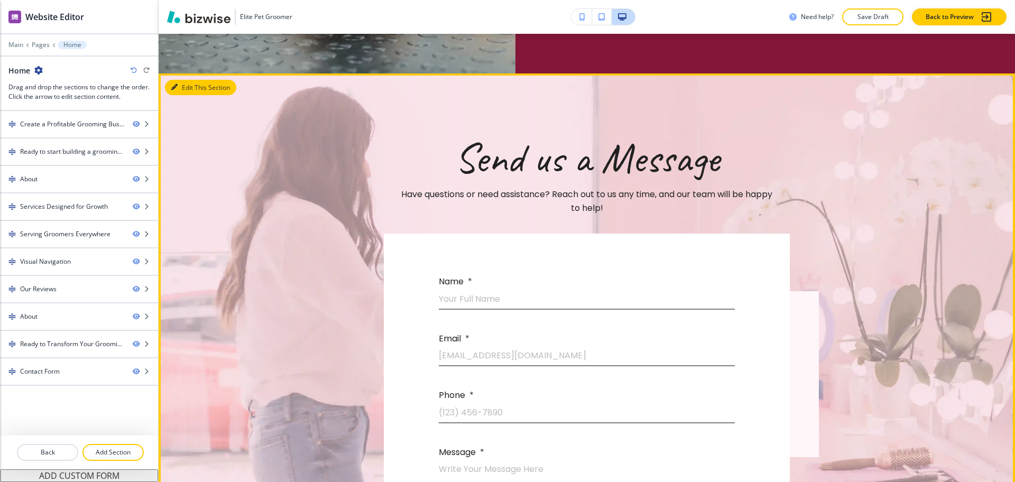
drag, startPoint x: 189, startPoint y: 89, endPoint x: 165, endPoint y: 113, distance: 34.4
click at [190, 89] on button "Edit This Section" at bounding box center [200, 88] width 71 height 16
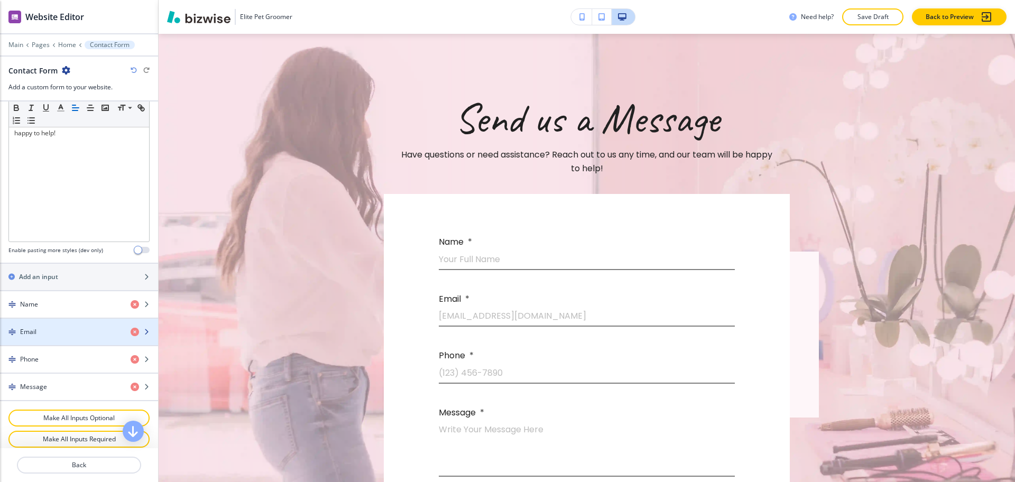
scroll to position [495, 0]
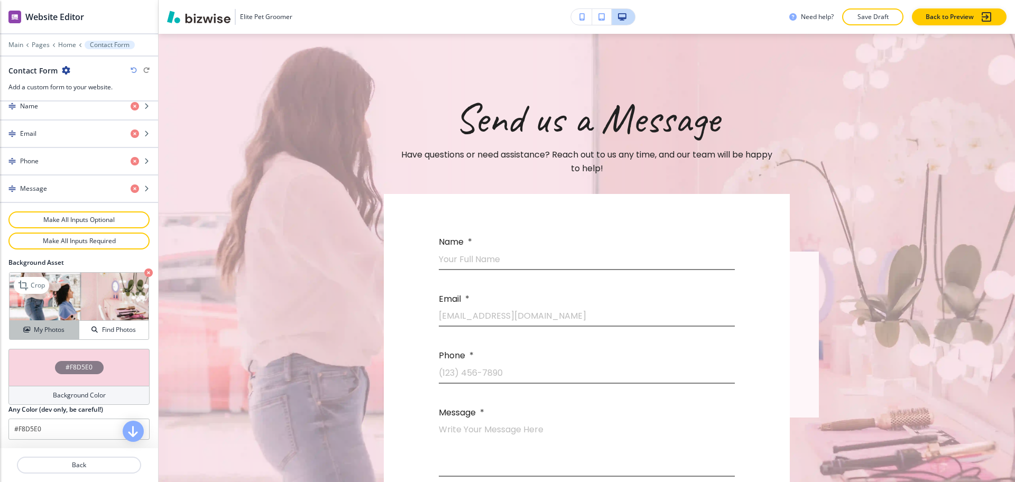
drag, startPoint x: 45, startPoint y: 332, endPoint x: 61, endPoint y: 326, distance: 17.1
click at [44, 332] on h4 "My Photos" at bounding box center [49, 330] width 31 height 10
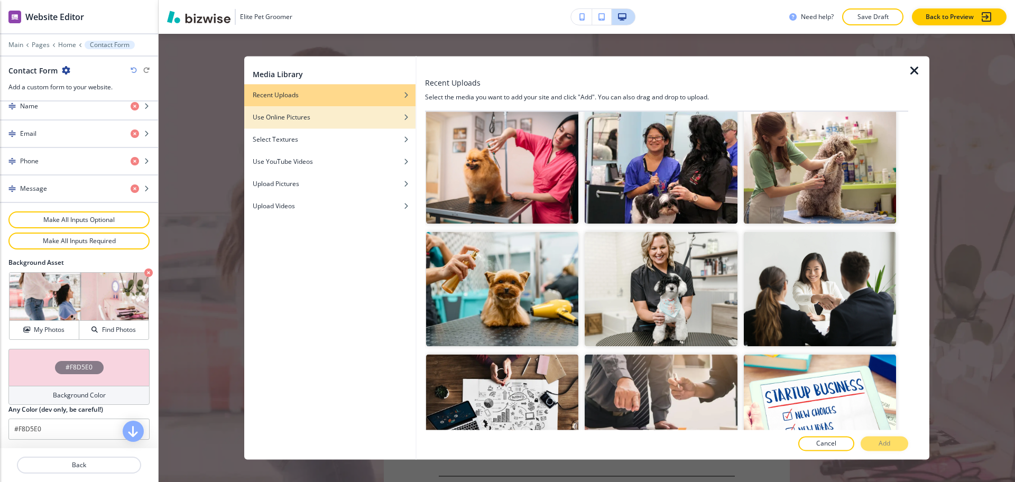
scroll to position [0, 0]
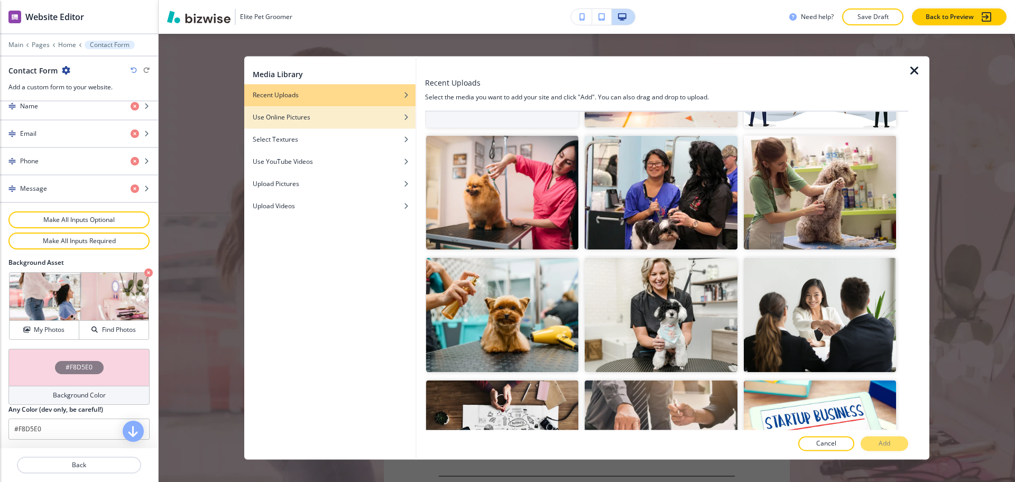
click at [326, 115] on div "Use Online Pictures" at bounding box center [329, 118] width 171 height 10
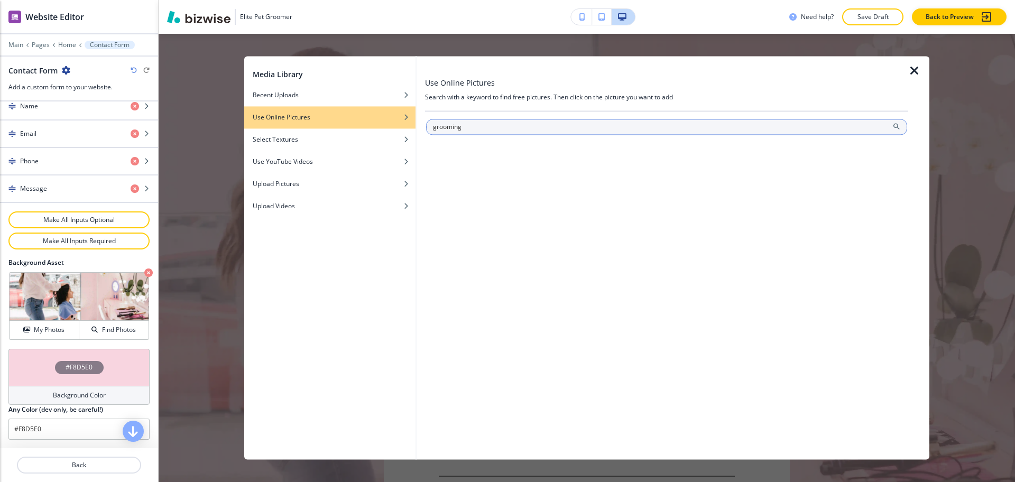
type input "grooming"
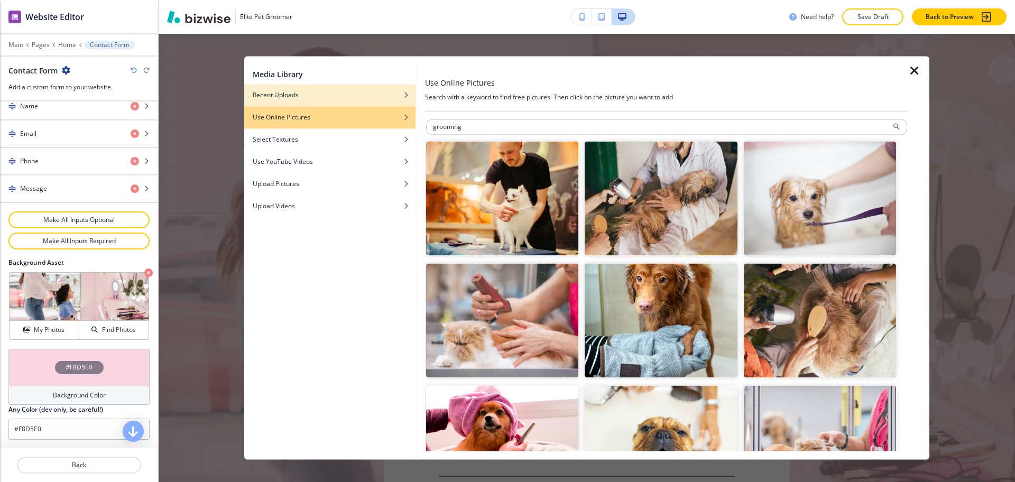
click at [370, 93] on div "Recent Uploads" at bounding box center [329, 95] width 171 height 10
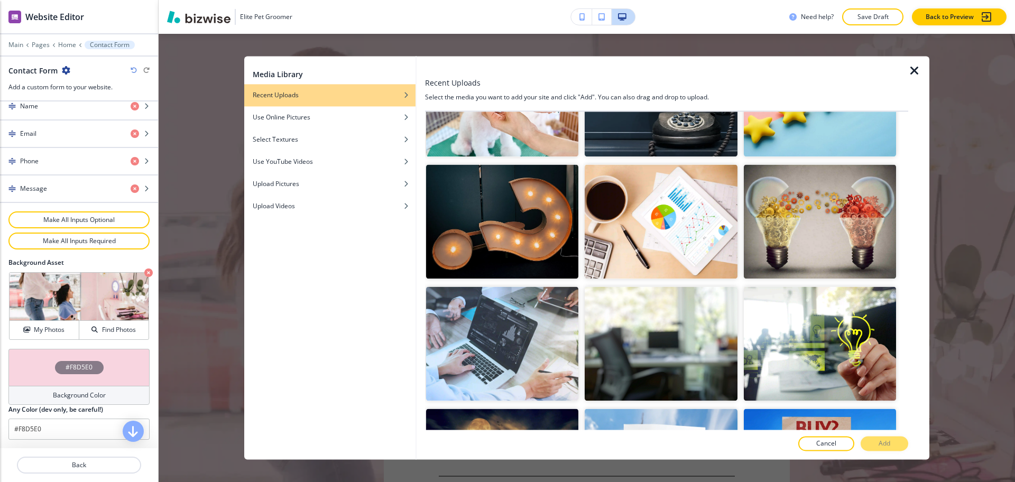
scroll to position [1539, 0]
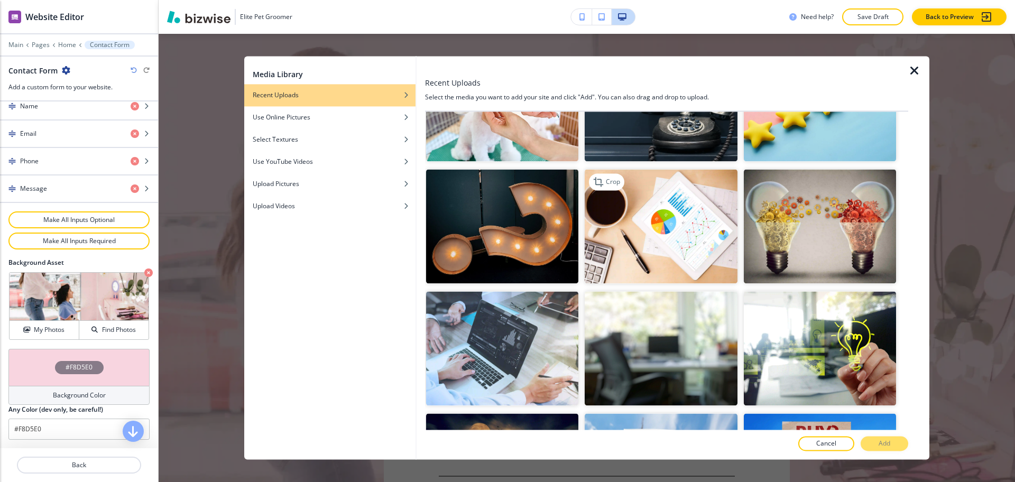
click at [692, 210] on img "button" at bounding box center [661, 226] width 152 height 114
click at [881, 442] on p "Add" at bounding box center [885, 444] width 12 height 10
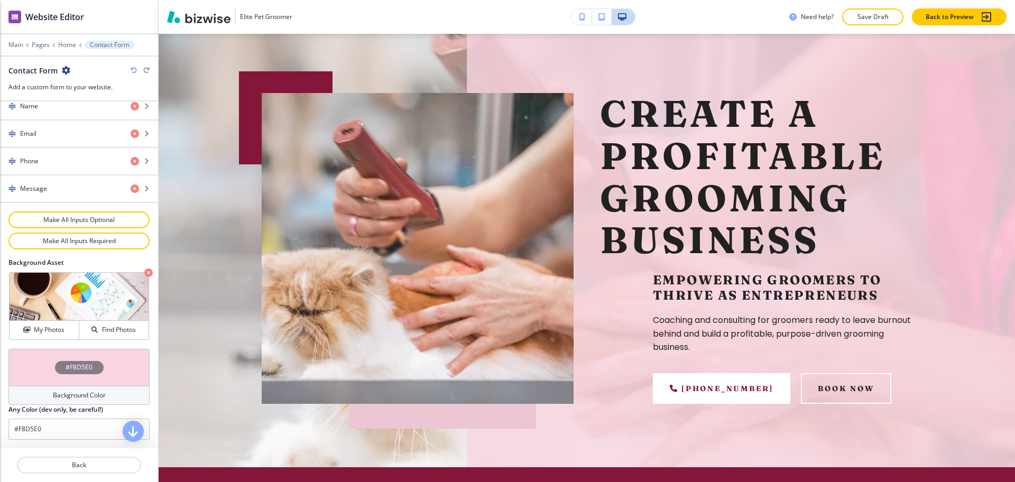
scroll to position [0, 0]
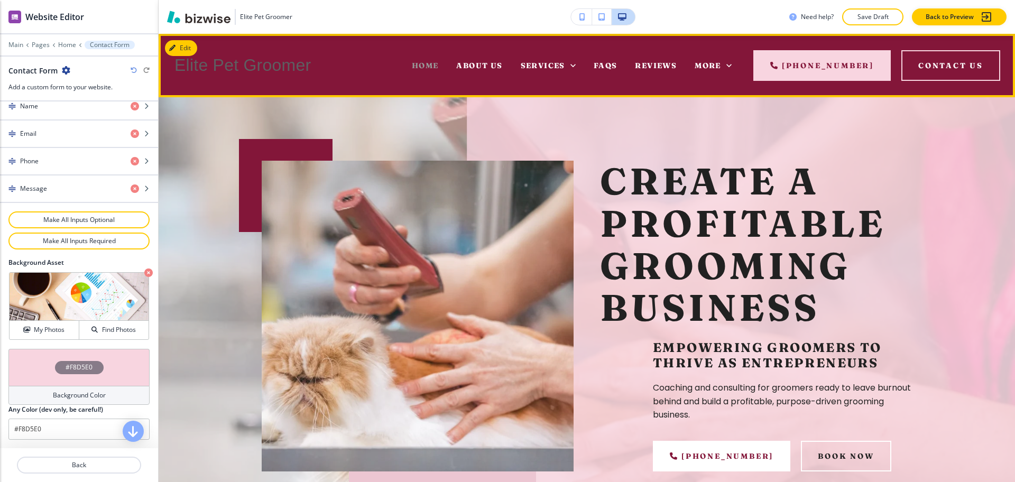
click at [432, 65] on span "Home" at bounding box center [425, 66] width 27 height 10
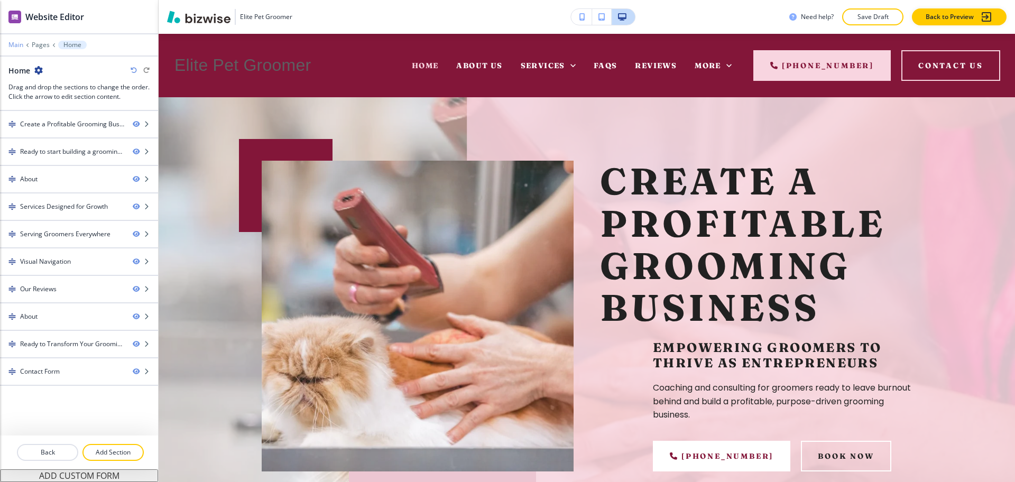
click at [20, 43] on p "Main" at bounding box center [15, 44] width 15 height 7
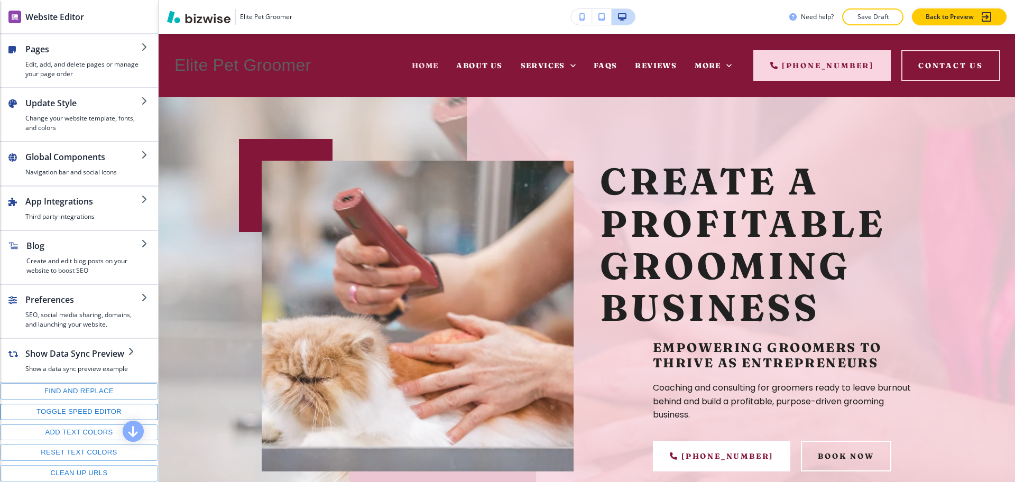
click at [77, 420] on button "Toggle speed editor" at bounding box center [79, 412] width 158 height 16
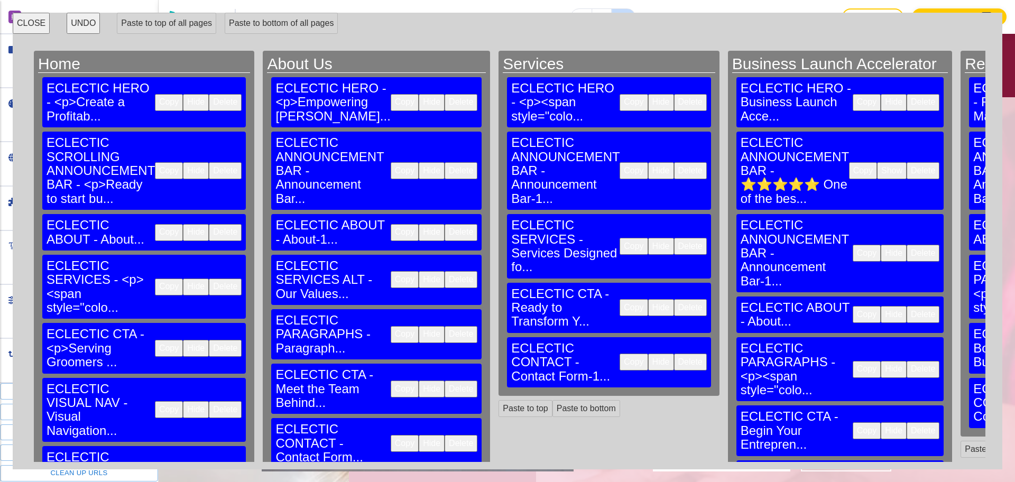
click at [445, 435] on button "Delete" at bounding box center [461, 443] width 33 height 17
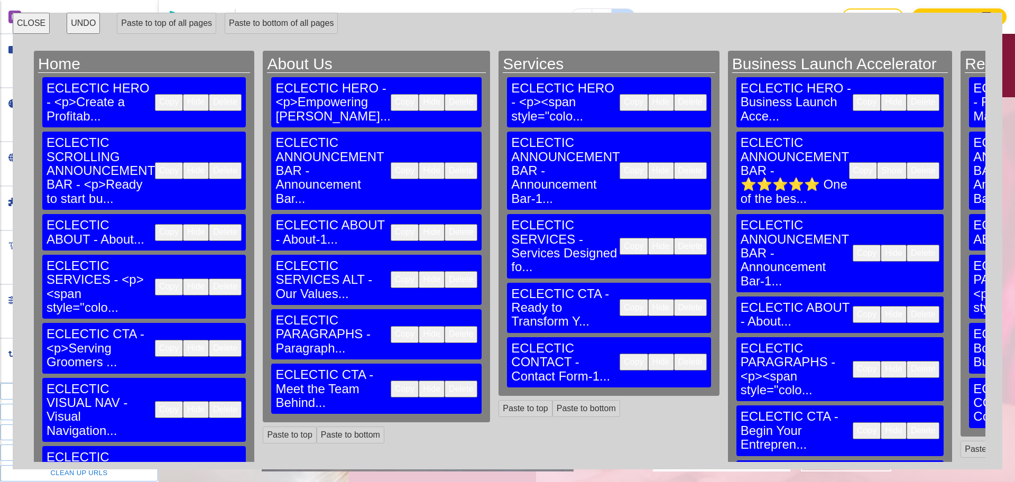
click at [674, 354] on button "Delete" at bounding box center [690, 362] width 33 height 17
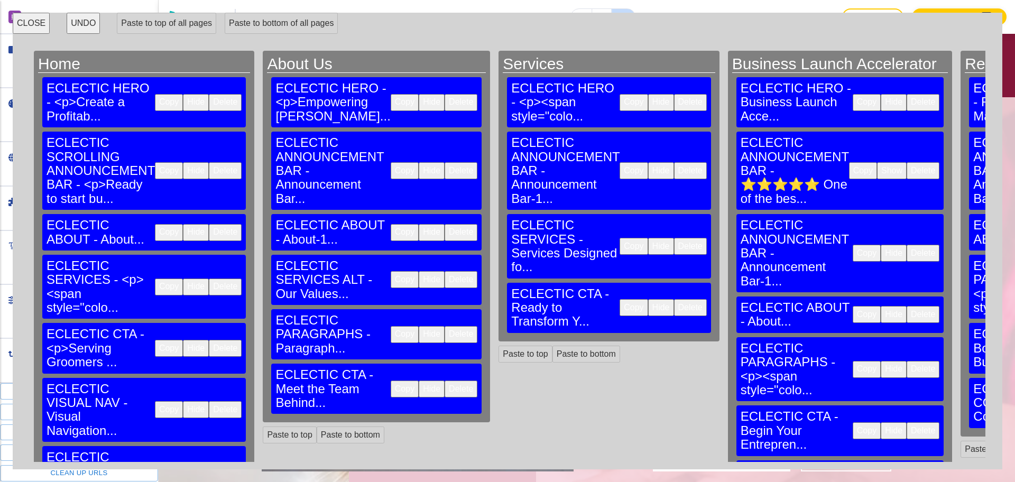
click at [907, 477] on button "Delete" at bounding box center [923, 485] width 33 height 17
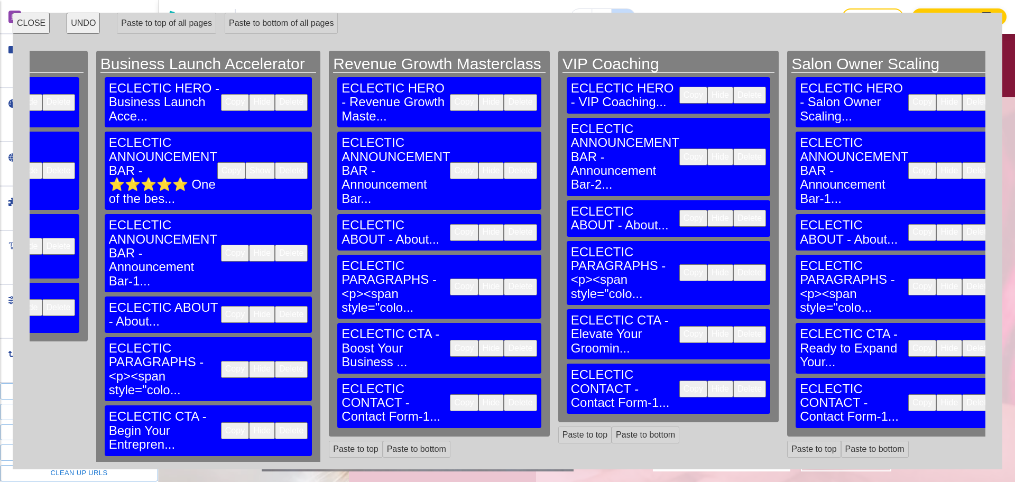
scroll to position [0, 627]
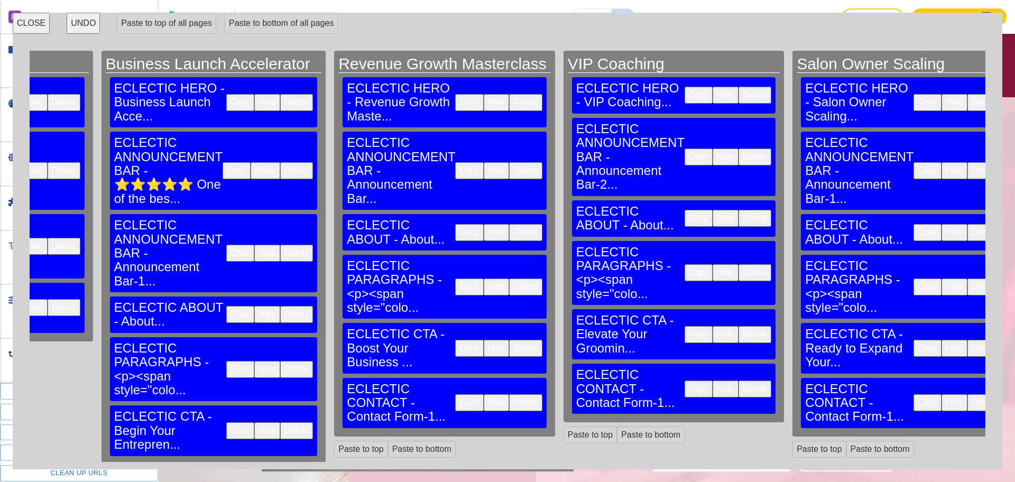
click at [509, 394] on button "Delete" at bounding box center [525, 402] width 33 height 17
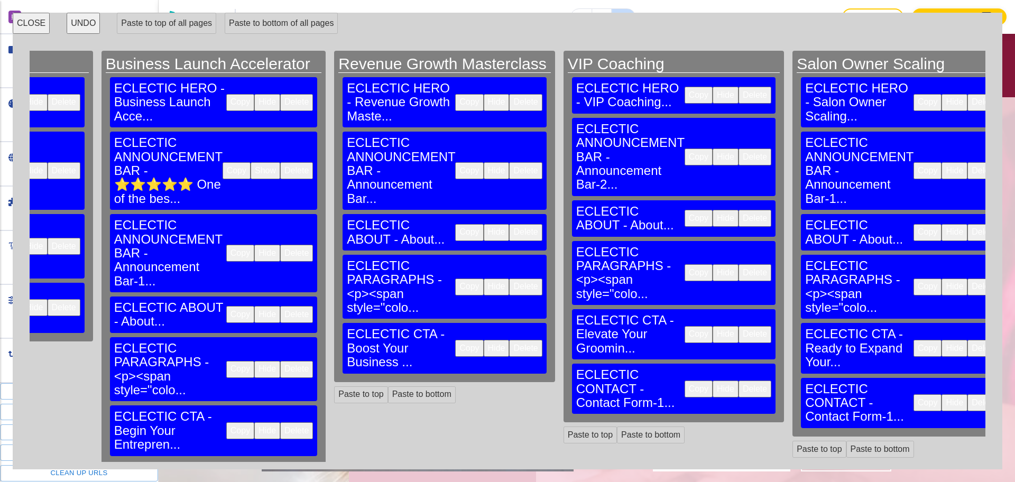
click at [739, 381] on button "Delete" at bounding box center [755, 389] width 33 height 17
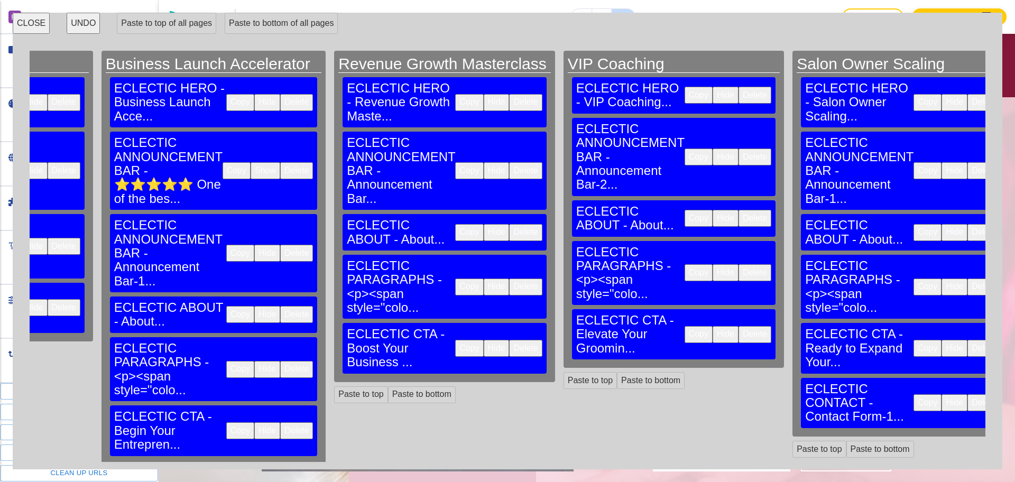
click at [968, 394] on button "Delete" at bounding box center [984, 402] width 33 height 17
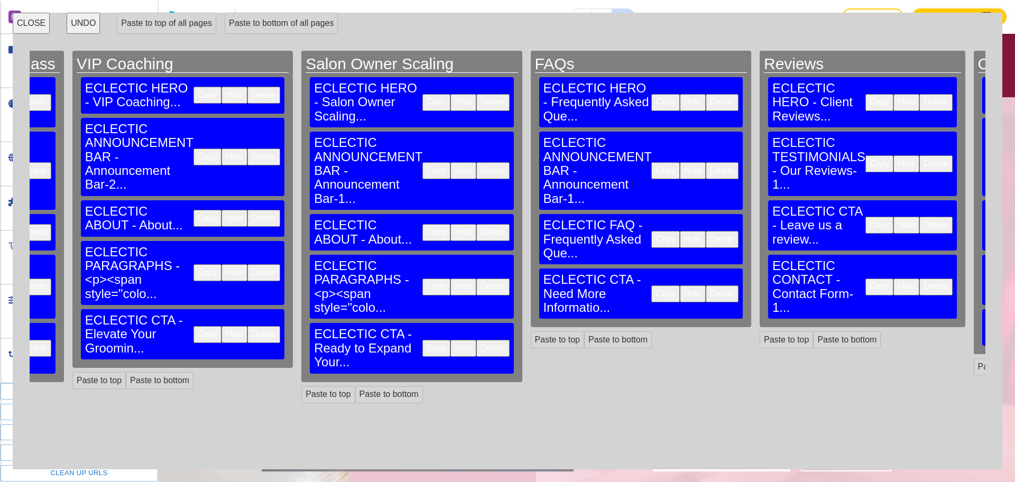
scroll to position [0, 1260]
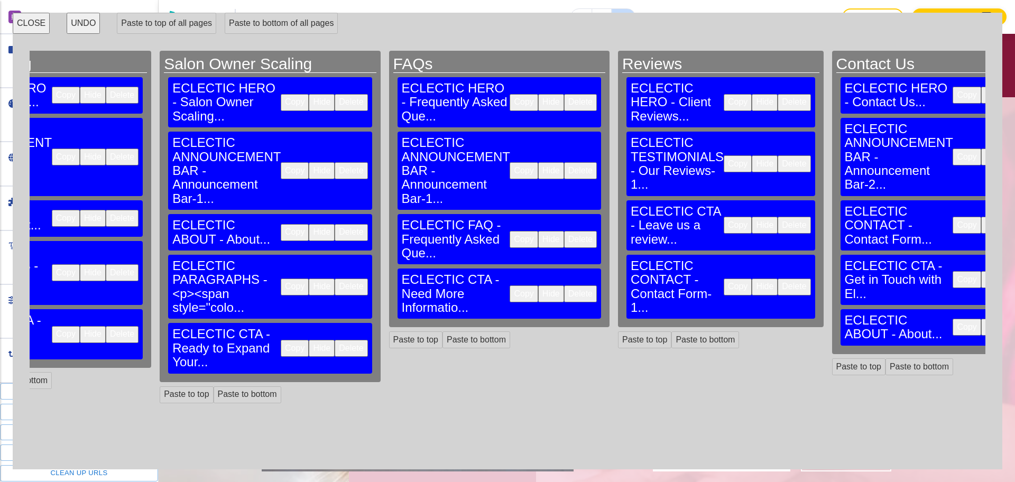
click at [778, 279] on button "Delete" at bounding box center [794, 287] width 33 height 17
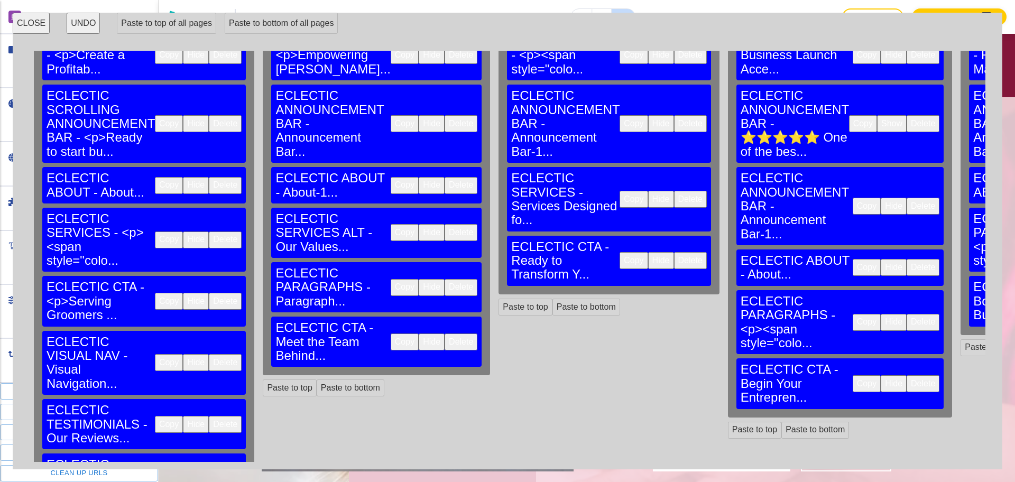
scroll to position [89, 0]
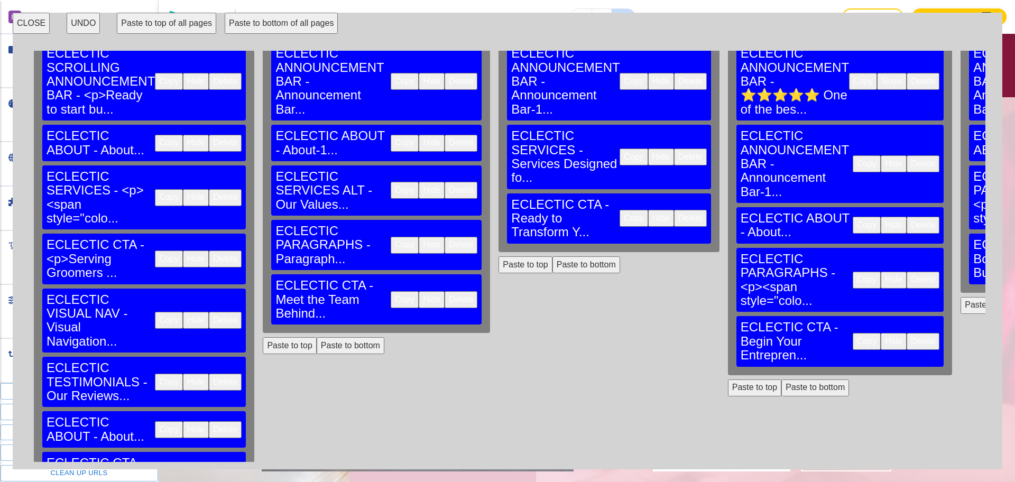
click at [251, 26] on button "Paste to bottom of all pages" at bounding box center [281, 23] width 113 height 21
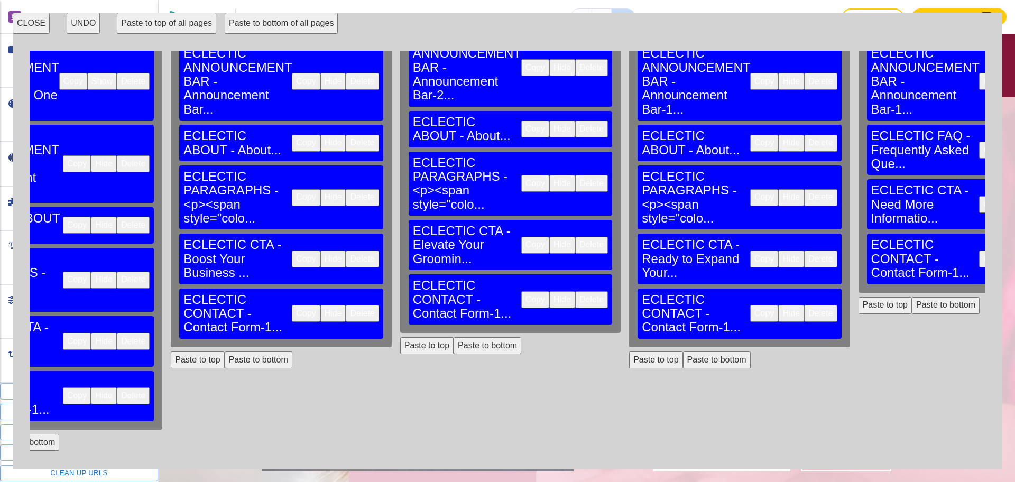
scroll to position [89, 1260]
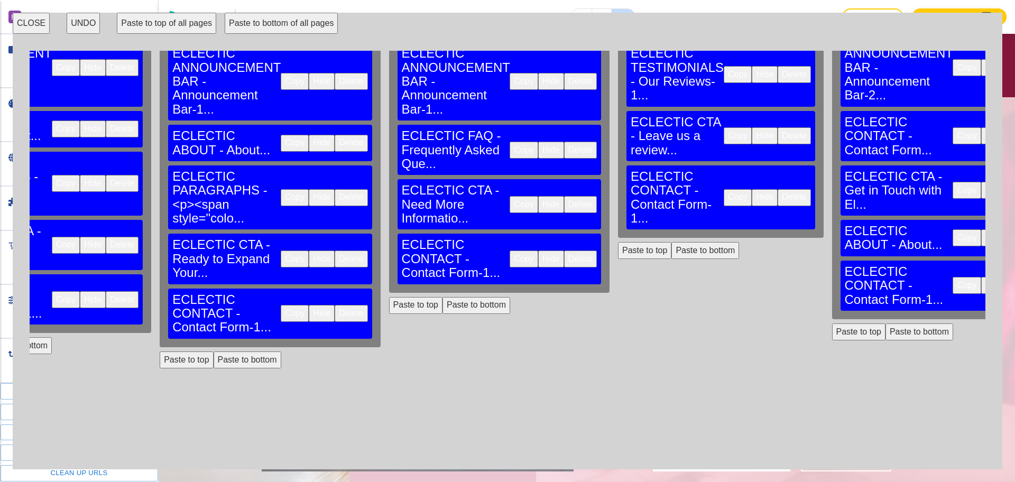
drag, startPoint x: 950, startPoint y: 290, endPoint x: 910, endPoint y: 273, distance: 44.3
click at [1007, 277] on button "Delete" at bounding box center [1023, 285] width 33 height 17
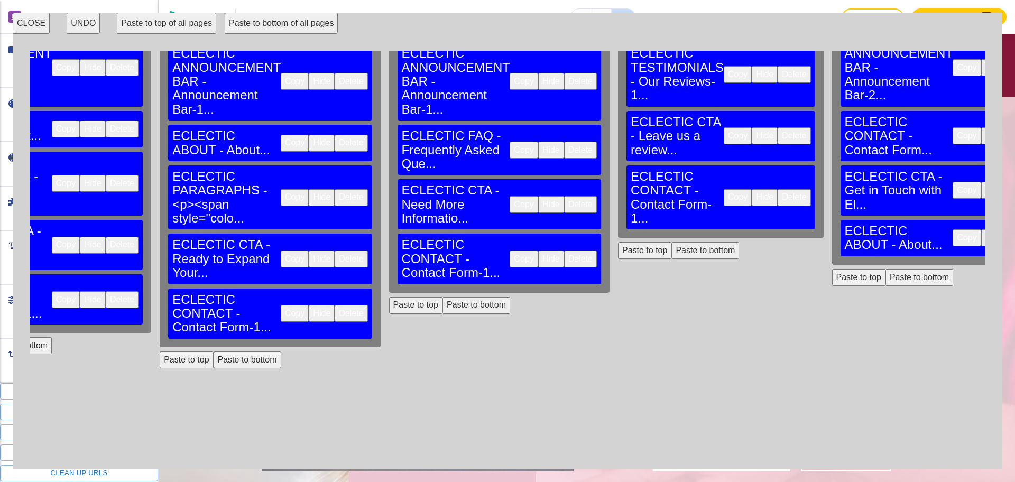
click at [24, 21] on button "CLOSE" at bounding box center [31, 23] width 37 height 21
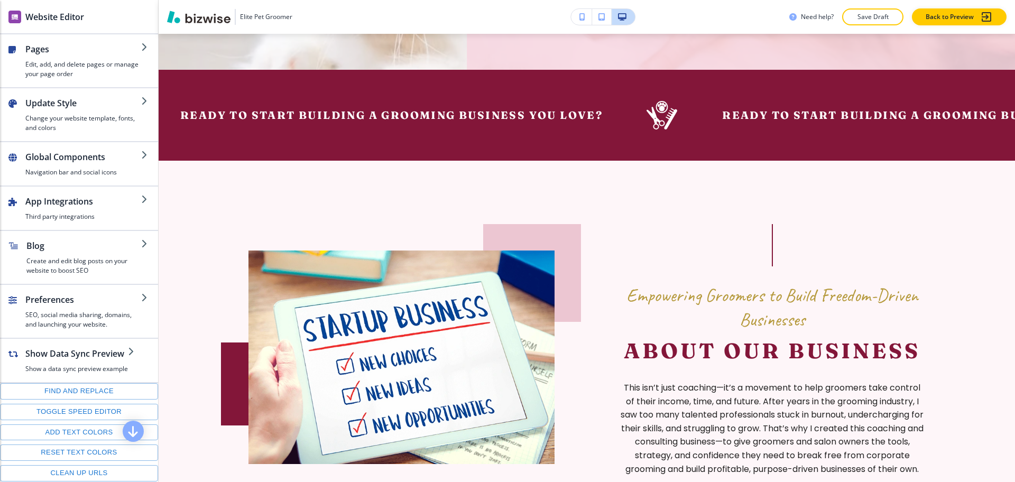
scroll to position [0, 0]
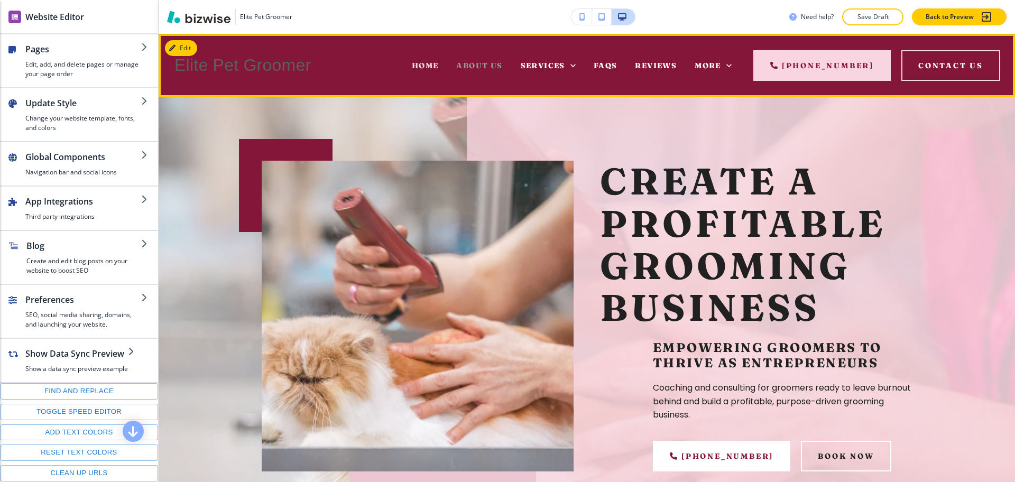
click at [489, 65] on span "About Us" at bounding box center [479, 66] width 46 height 10
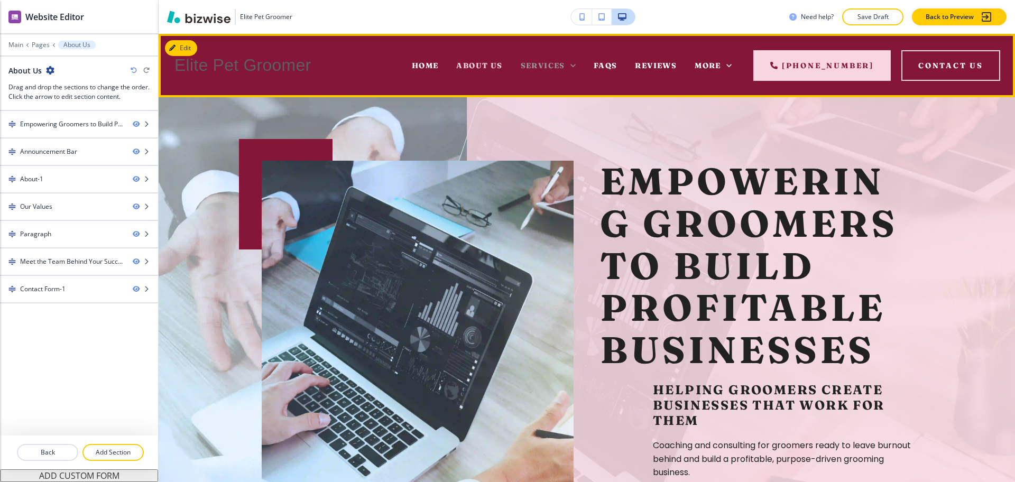
click at [544, 67] on span "Services" at bounding box center [543, 66] width 44 height 10
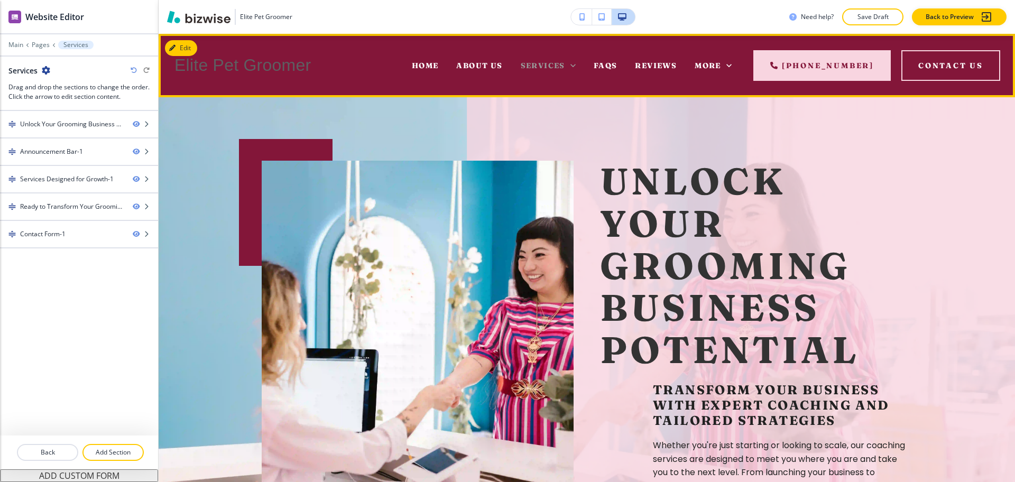
click at [573, 65] on icon at bounding box center [573, 65] width 5 height 3
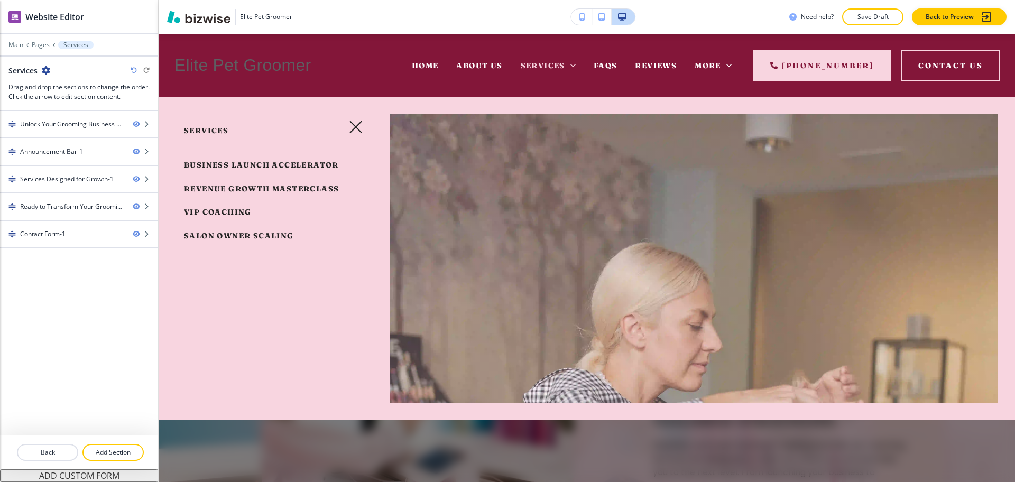
click at [216, 166] on span "Business Launch Accelerator" at bounding box center [261, 165] width 155 height 10
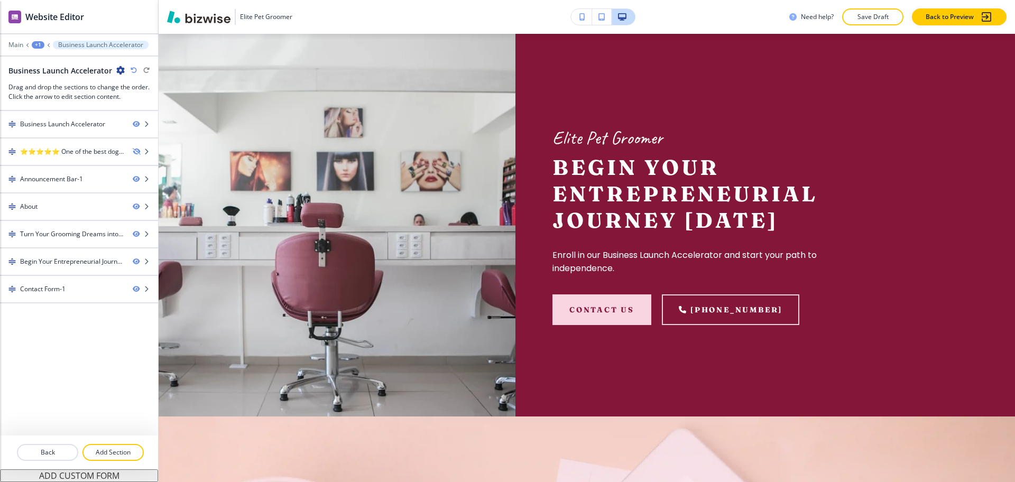
scroll to position [1703, 0]
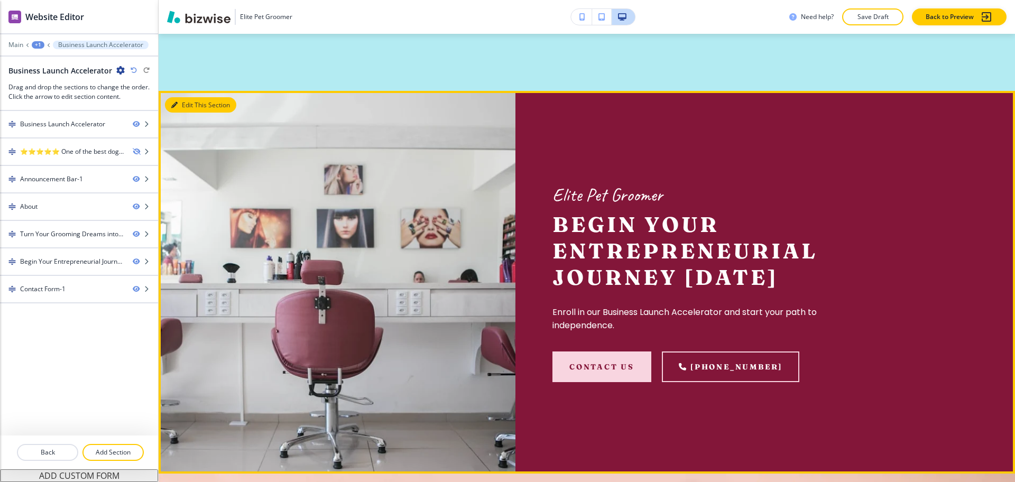
click at [169, 113] on button "Edit This Section" at bounding box center [200, 105] width 71 height 16
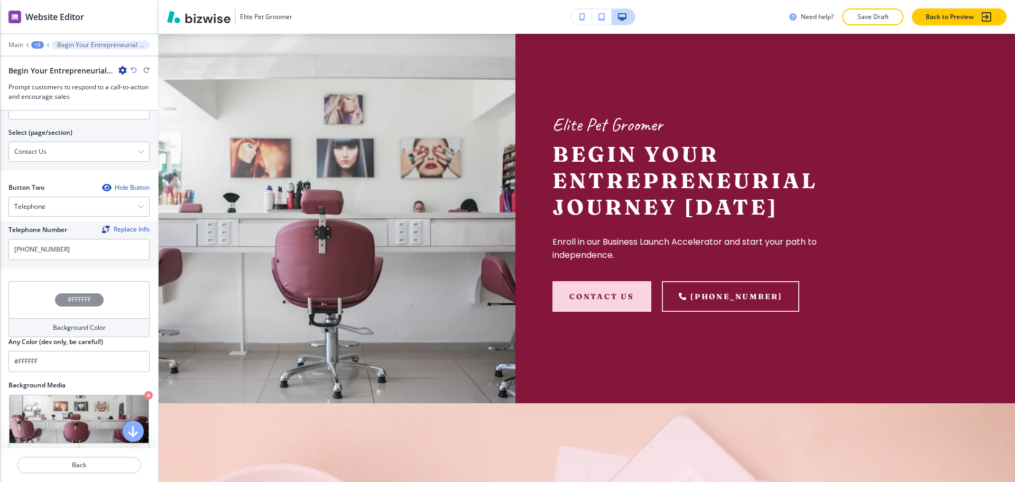
scroll to position [498, 0]
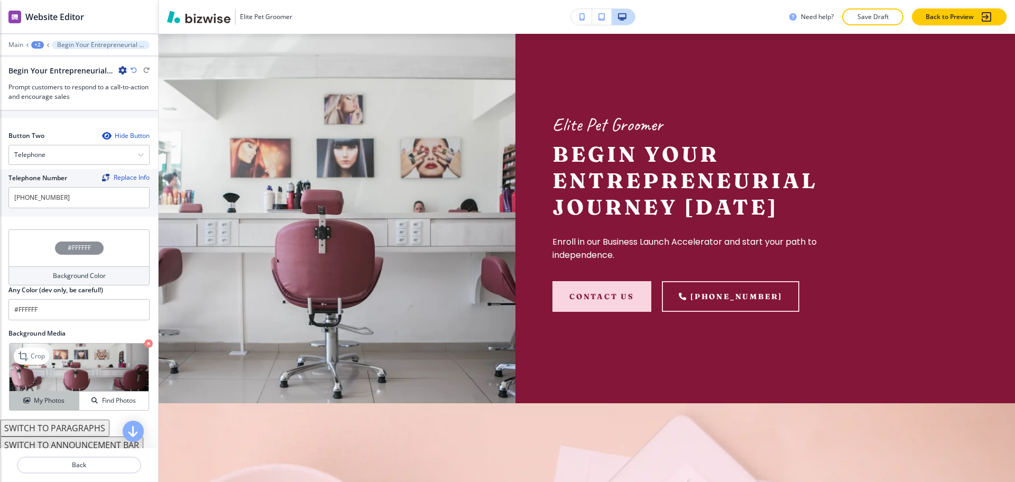
click at [54, 406] on h4 "My Photos" at bounding box center [49, 401] width 31 height 10
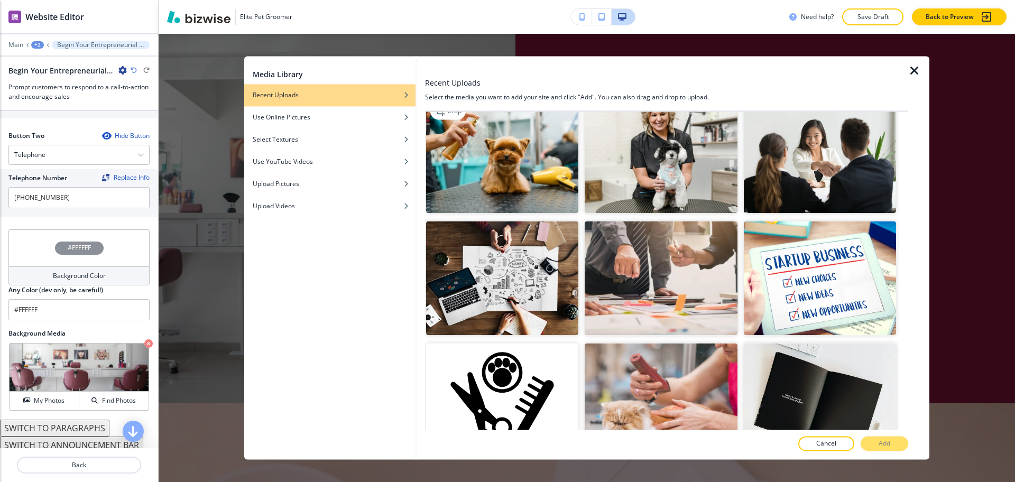
drag, startPoint x: 500, startPoint y: 170, endPoint x: 511, endPoint y: 178, distance: 13.8
click at [500, 171] on img "button" at bounding box center [502, 156] width 152 height 114
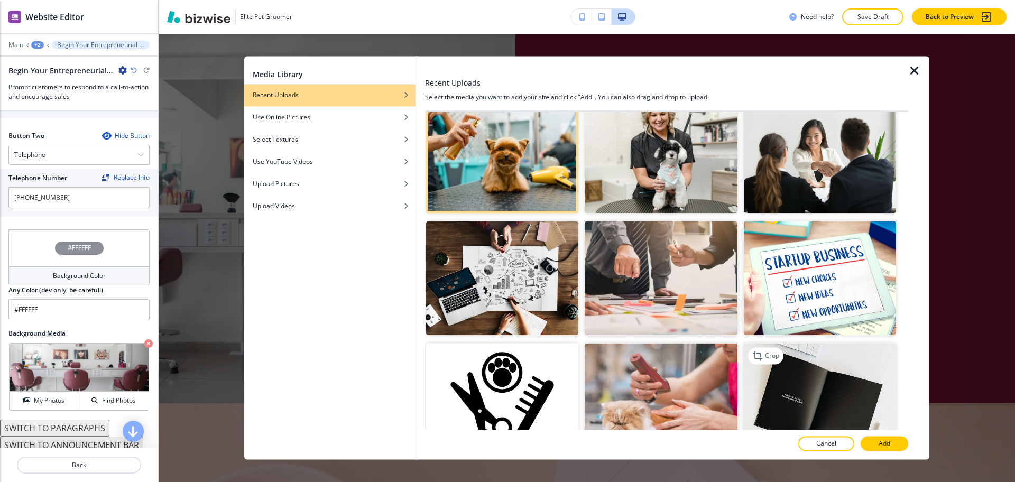
scroll to position [264, 0]
click at [892, 445] on button "Add" at bounding box center [885, 444] width 48 height 15
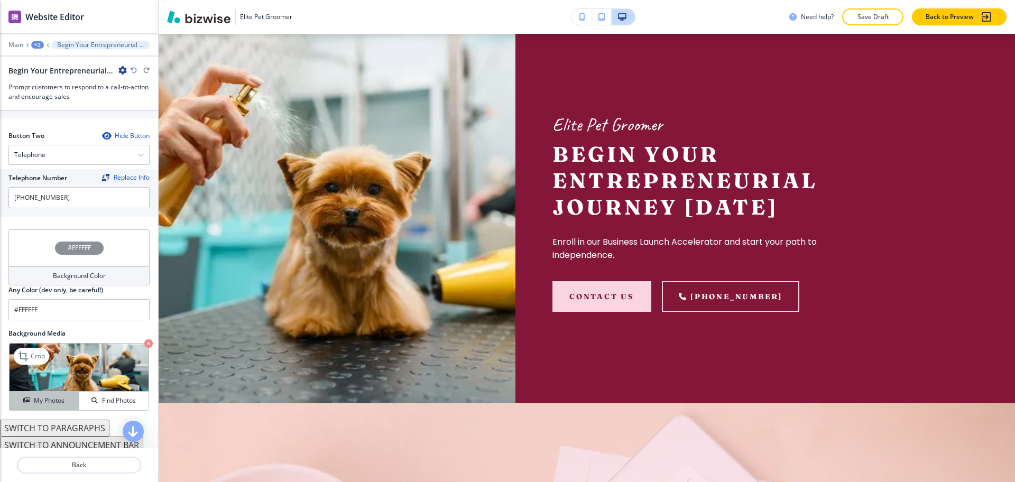
click at [38, 406] on h4 "My Photos" at bounding box center [49, 401] width 31 height 10
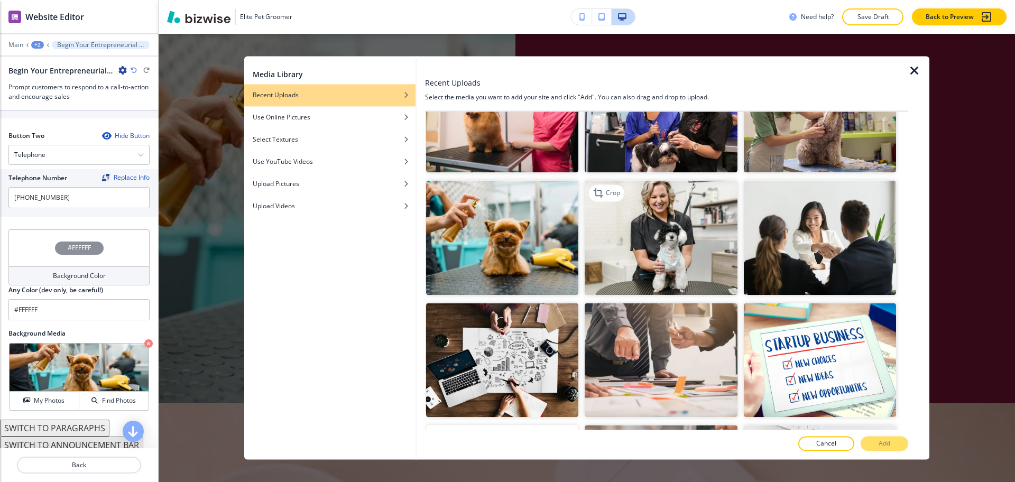
click at [684, 238] on img "button" at bounding box center [661, 238] width 152 height 114
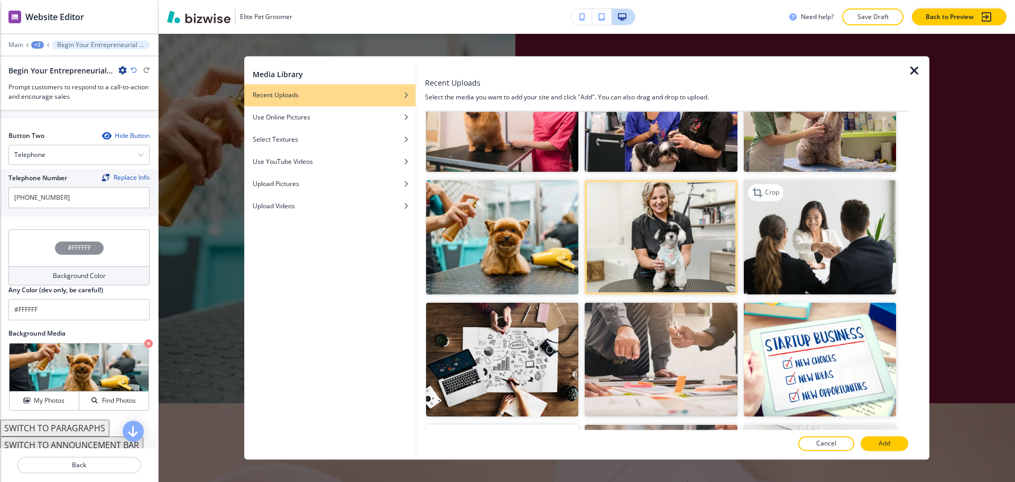
click at [839, 261] on img "button" at bounding box center [820, 237] width 152 height 114
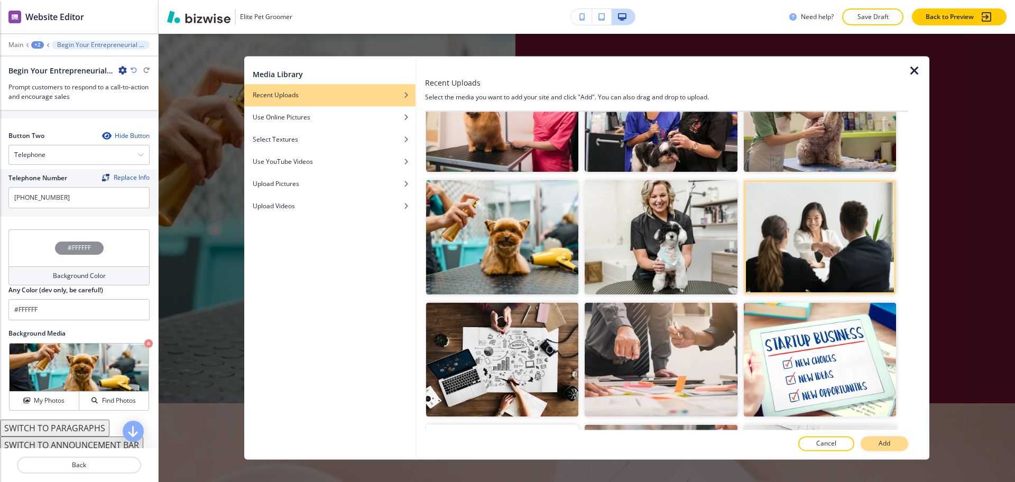
click at [878, 440] on button "Add" at bounding box center [885, 444] width 48 height 15
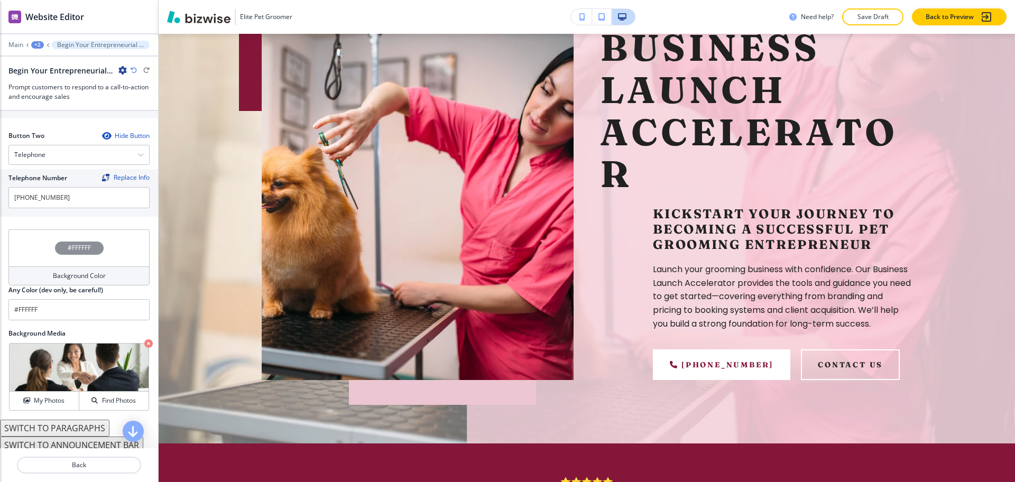
scroll to position [0, 0]
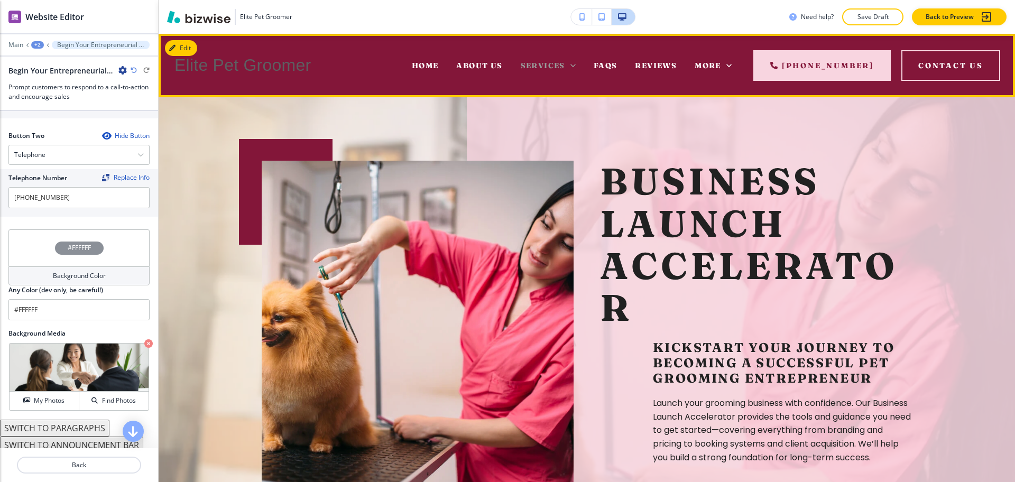
click at [571, 64] on icon at bounding box center [573, 65] width 11 height 11
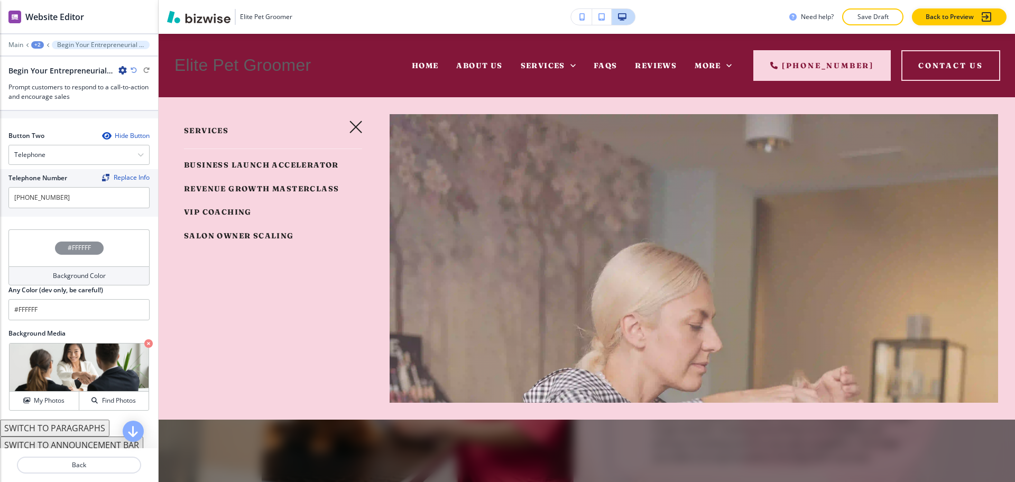
click at [202, 194] on span "Revenue Growth Masterclass" at bounding box center [261, 189] width 155 height 10
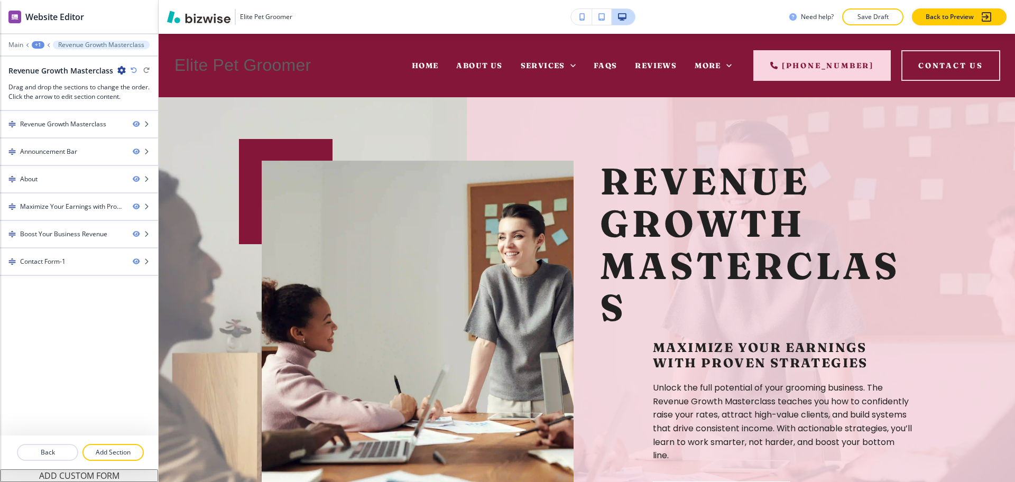
click at [621, 231] on h1 "Revenue Growth Masterclass" at bounding box center [756, 245] width 312 height 169
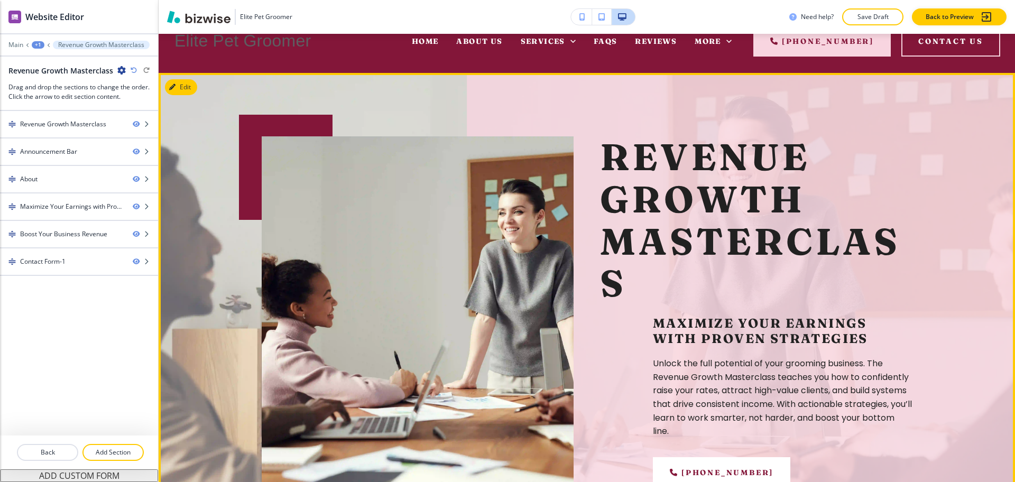
scroll to position [21, 0]
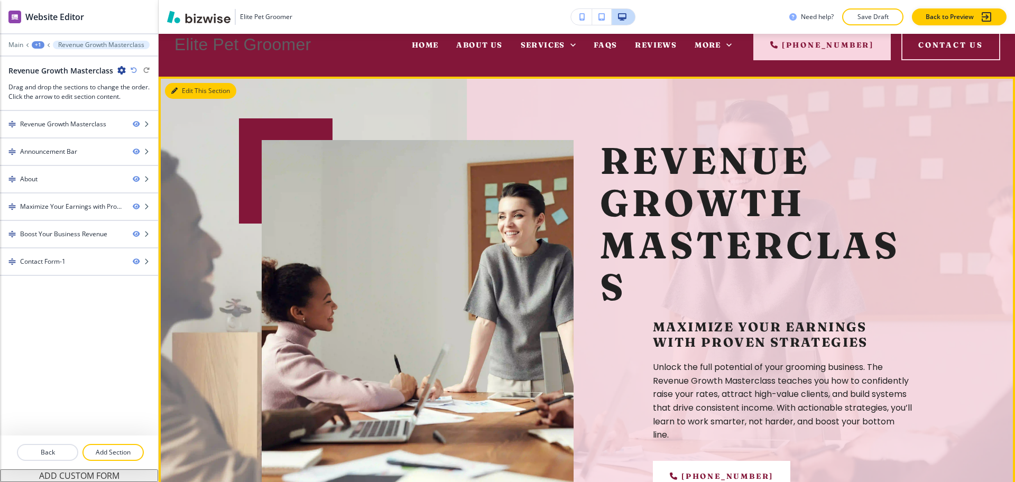
click at [181, 89] on button "Edit This Section" at bounding box center [200, 91] width 71 height 16
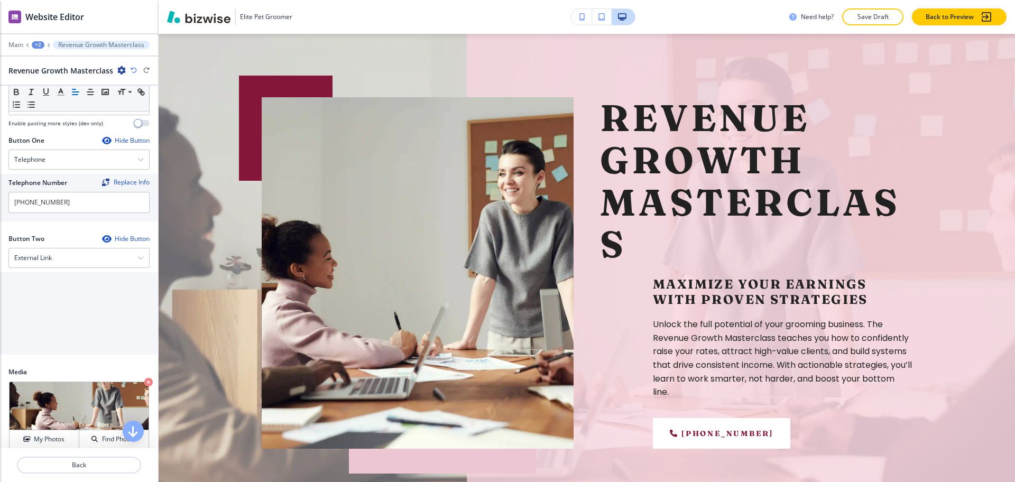
scroll to position [330, 0]
click at [72, 256] on div "External Link" at bounding box center [79, 256] width 140 height 19
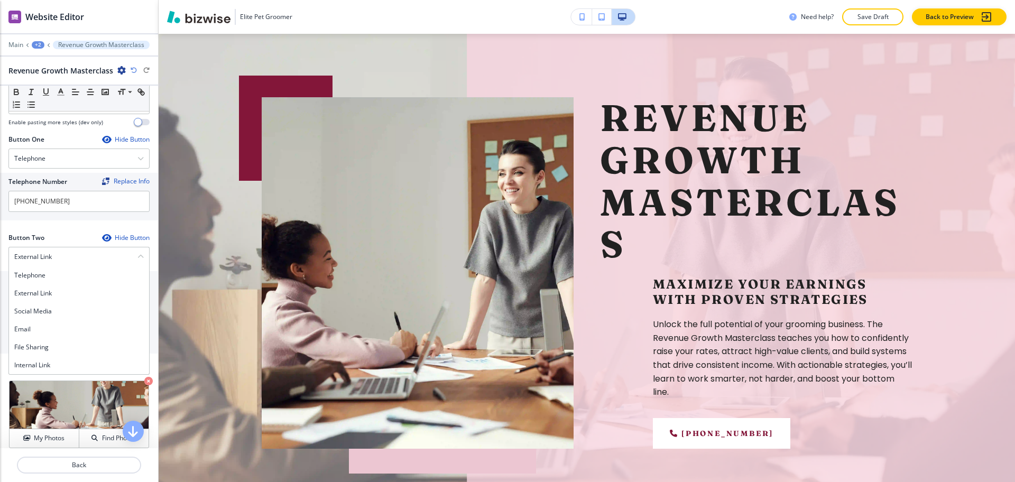
drag, startPoint x: 56, startPoint y: 360, endPoint x: 57, endPoint y: 355, distance: 5.5
click at [56, 361] on h4 "Internal Link" at bounding box center [79, 366] width 130 height 10
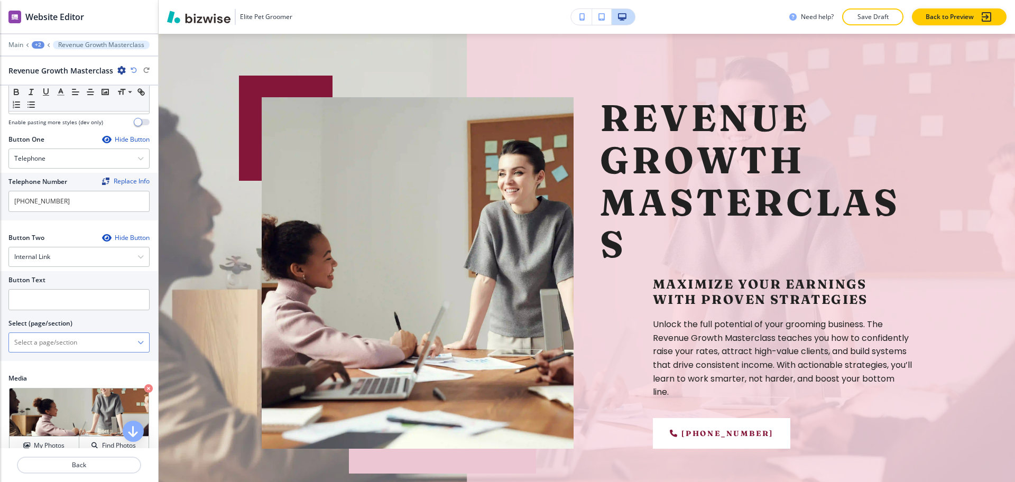
drag, startPoint x: 60, startPoint y: 341, endPoint x: 61, endPoint y: 335, distance: 5.8
click at [61, 341] on \(page\/section\) "Manual Input" at bounding box center [73, 343] width 128 height 18
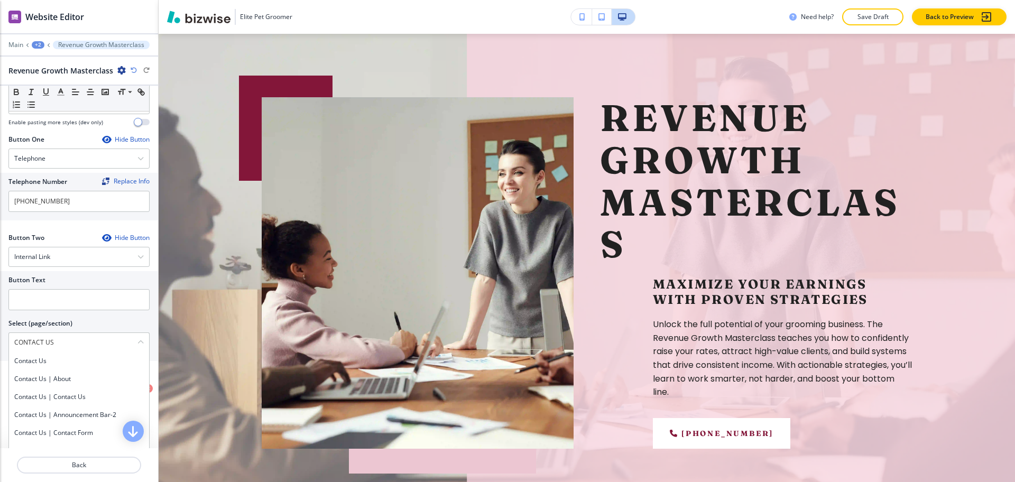
drag, startPoint x: 62, startPoint y: 347, endPoint x: 0, endPoint y: 346, distance: 61.9
click at [0, 346] on div "Button Text Select (page/section) CONTACT US Contact Us Contact Us | About Cont…" at bounding box center [79, 316] width 158 height 90
click at [33, 357] on h4 "Contact Us" at bounding box center [79, 361] width 130 height 10
type \(page\/section\) "Contact Us"
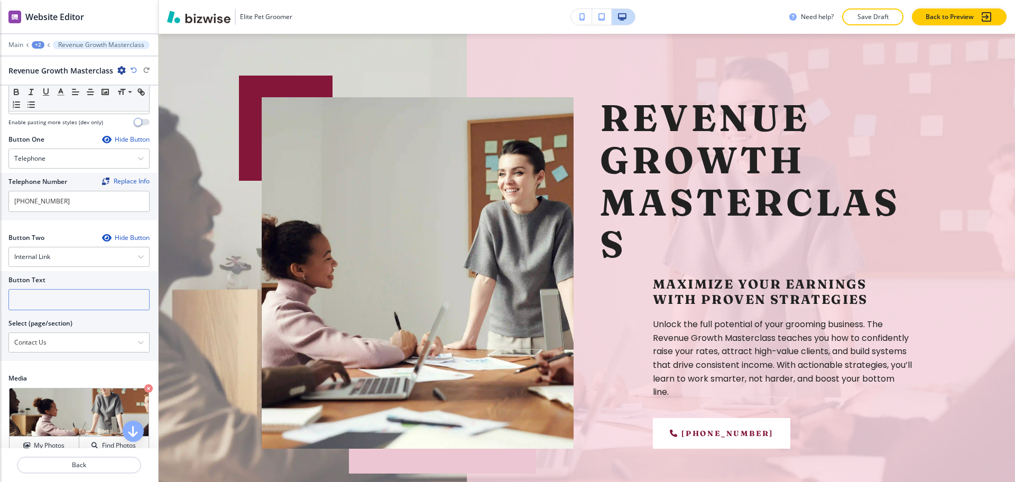
click at [33, 304] on input "text" at bounding box center [78, 299] width 141 height 21
paste input "CONTACT US"
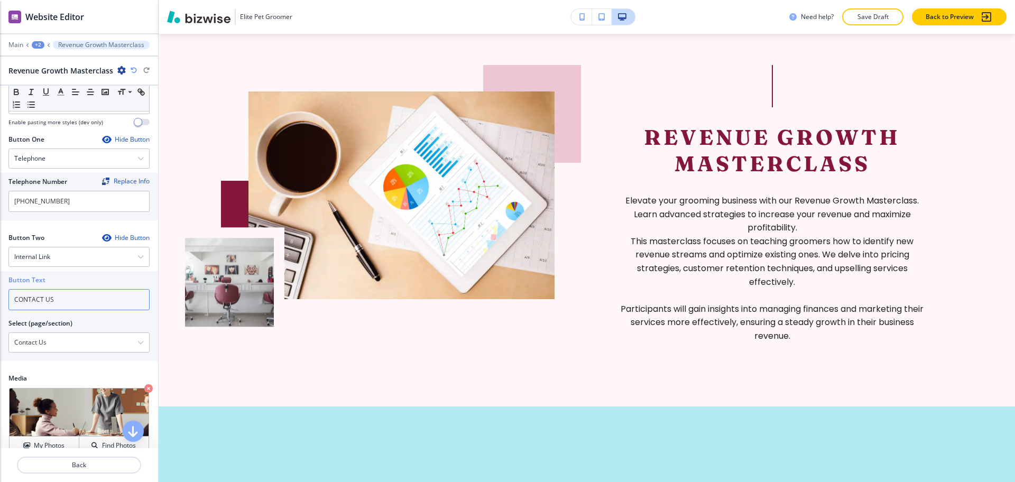
scroll to position [680, 0]
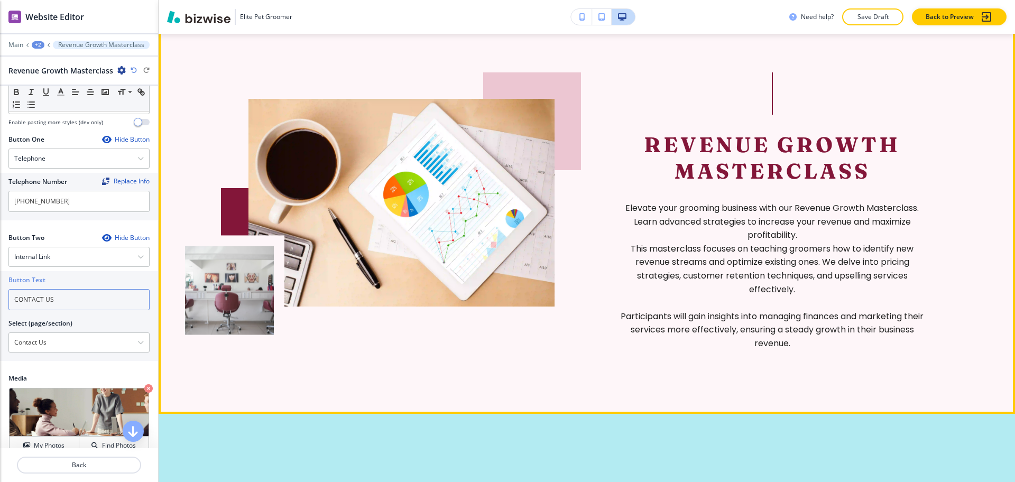
type input "CONTACT US"
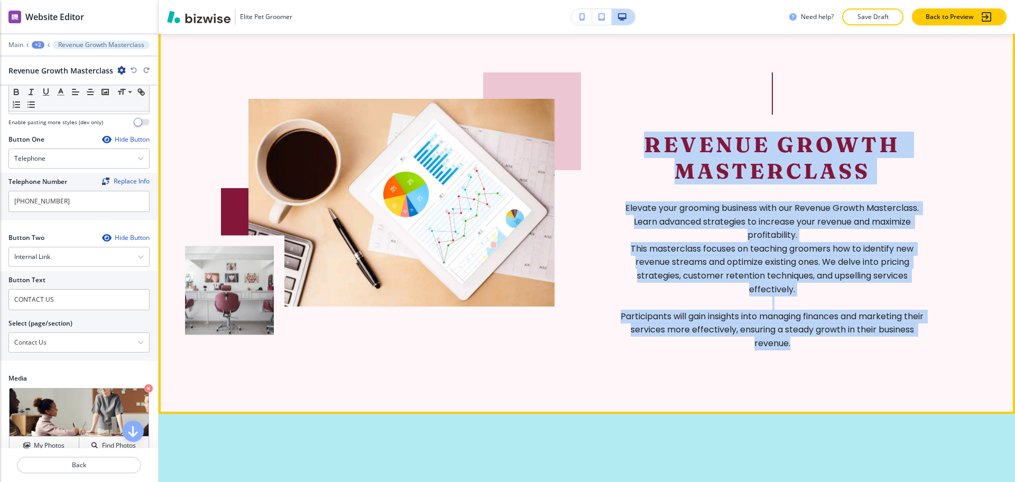
drag, startPoint x: 831, startPoint y: 345, endPoint x: 635, endPoint y: 139, distance: 285.0
click at [635, 139] on div "Revenue Growth Masterclass Elevate your grooming business with our Revenue Grow…" at bounding box center [772, 241] width 306 height 219
copy div "Revenue Growth Masterclass Elevate your grooming business with our Revenue Grow…"
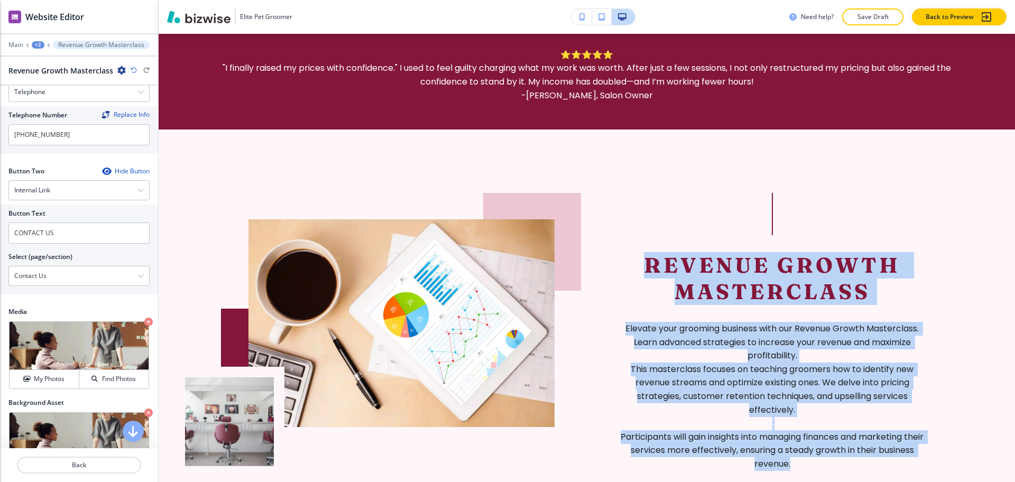
scroll to position [556, 0]
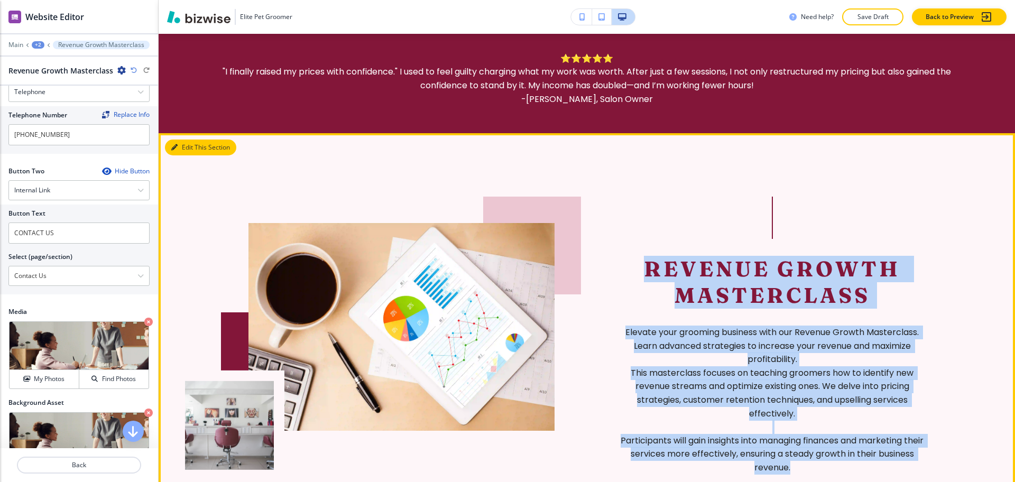
click at [181, 148] on button "Edit This Section" at bounding box center [200, 148] width 71 height 16
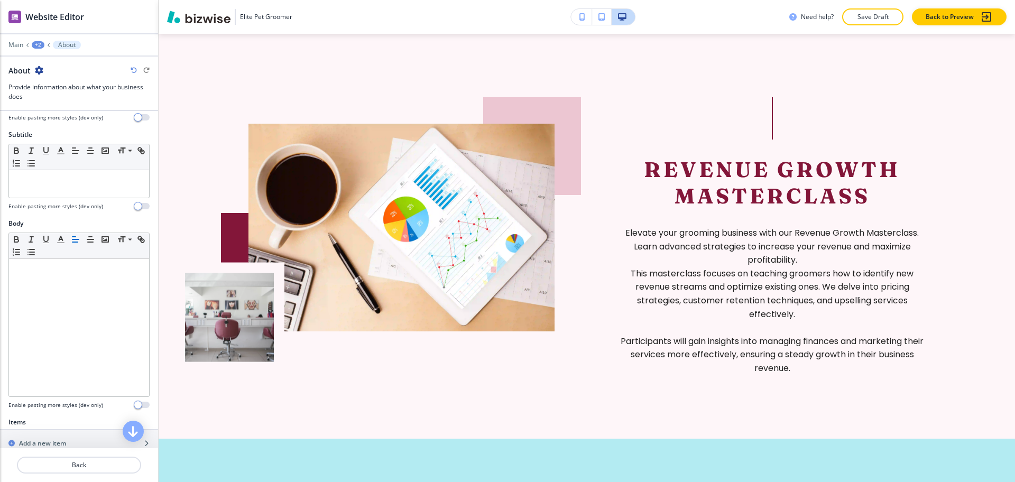
scroll to position [288, 0]
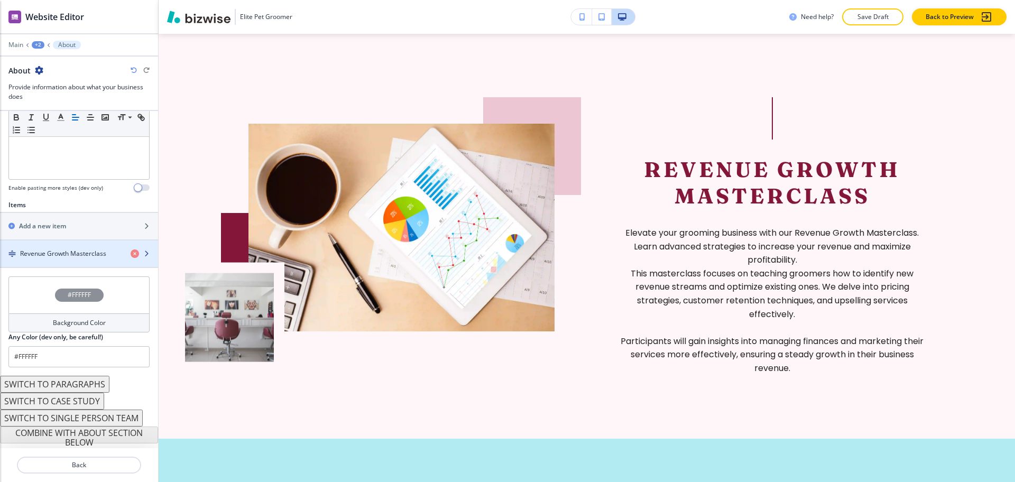
click at [77, 256] on h4 "Revenue Growth Masterclass" at bounding box center [63, 254] width 86 height 10
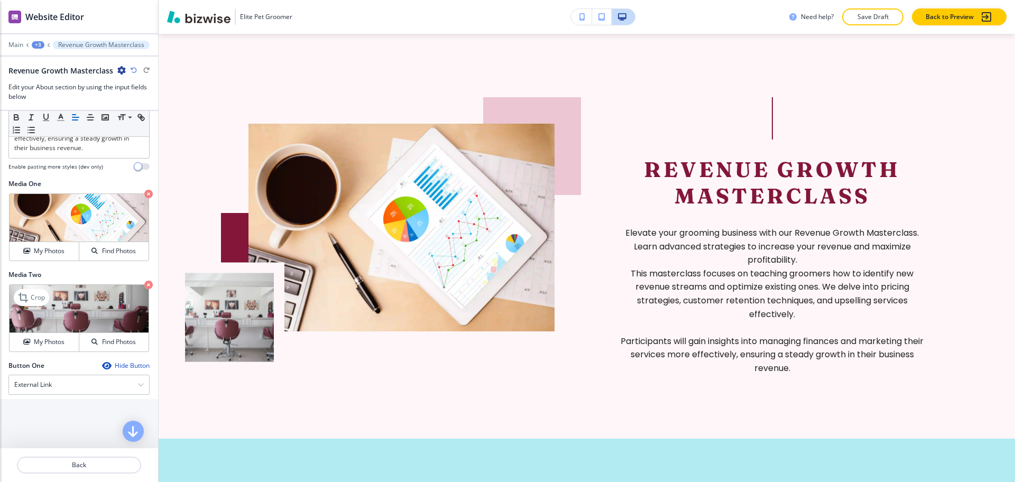
scroll to position [326, 0]
click at [144, 289] on icon "button" at bounding box center [148, 284] width 8 height 8
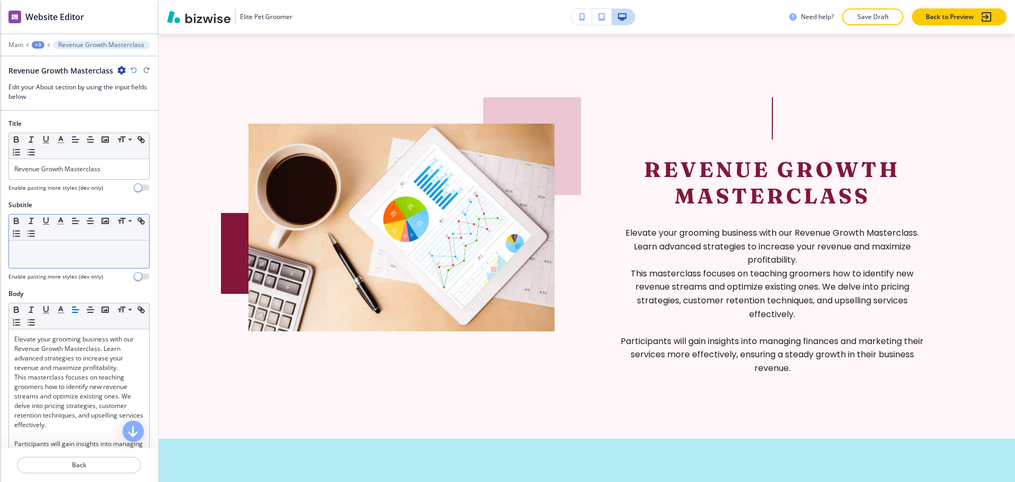
scroll to position [0, 0]
click at [93, 258] on div at bounding box center [79, 254] width 140 height 27
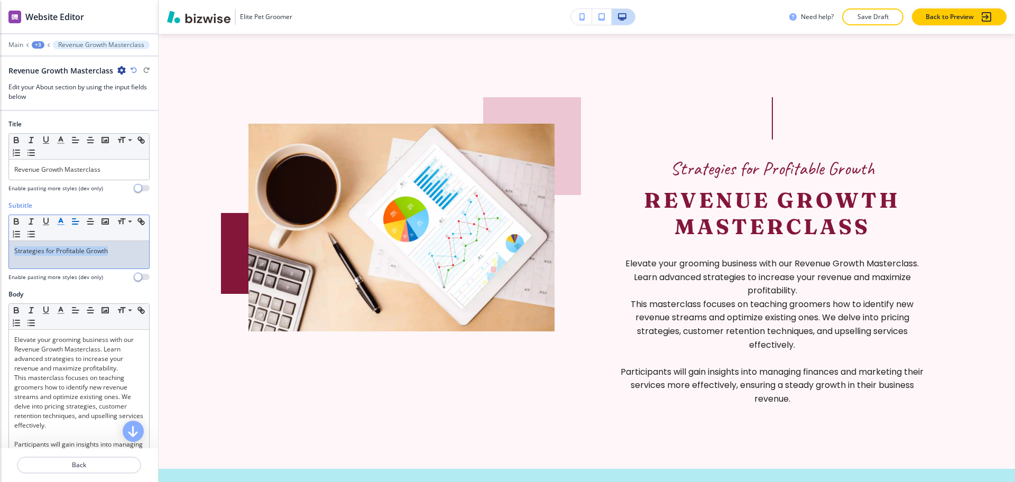
click at [61, 222] on line "button" at bounding box center [60, 222] width 3 height 0
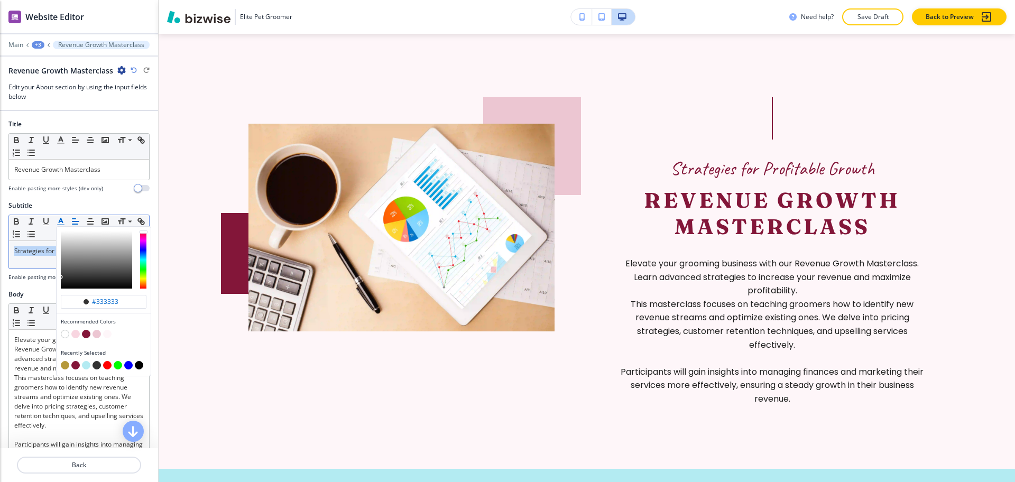
click at [63, 363] on button "button" at bounding box center [65, 365] width 8 height 8
type input "#b5993b"
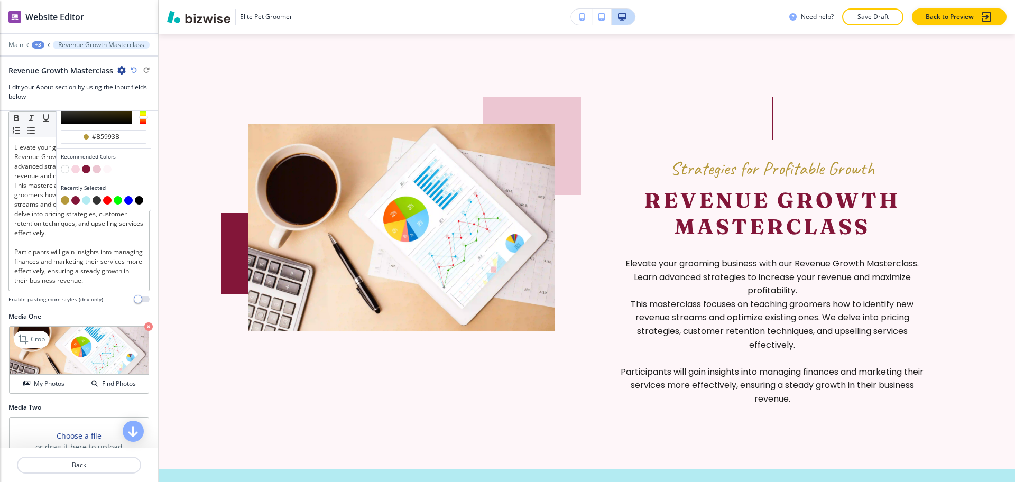
scroll to position [193, 0]
click at [26, 345] on icon at bounding box center [24, 339] width 13 height 13
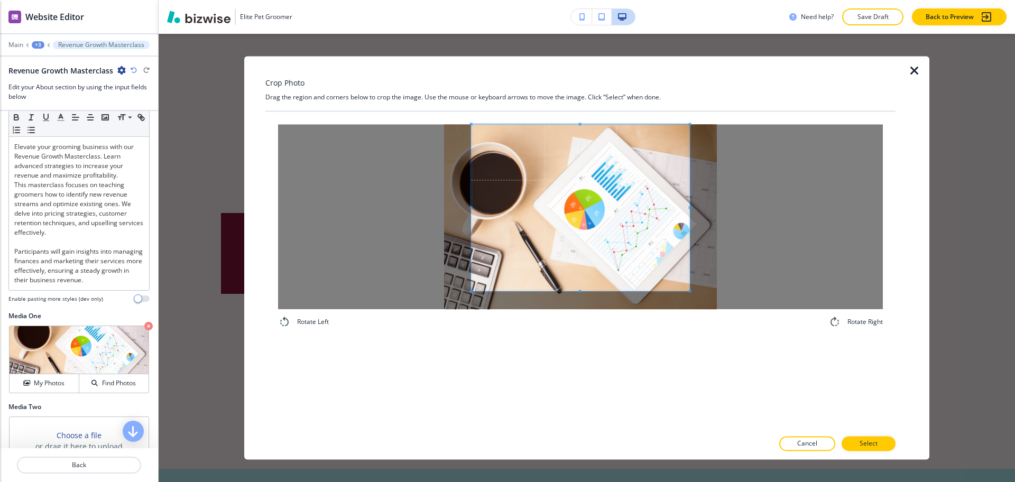
click at [579, 105] on div "Crop Photo Drag the region and corners below to crop the image. Use the mouse o…" at bounding box center [580, 257] width 630 height 403
click at [577, 386] on div "Rotate Left Rotate Right" at bounding box center [580, 271] width 630 height 318
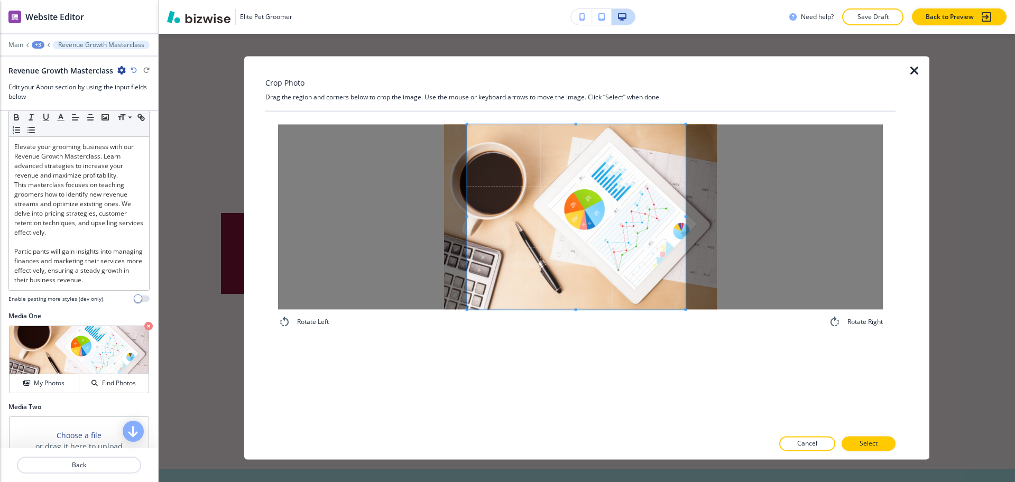
click at [598, 285] on span at bounding box center [576, 216] width 218 height 185
click at [879, 442] on button "Select" at bounding box center [869, 444] width 54 height 15
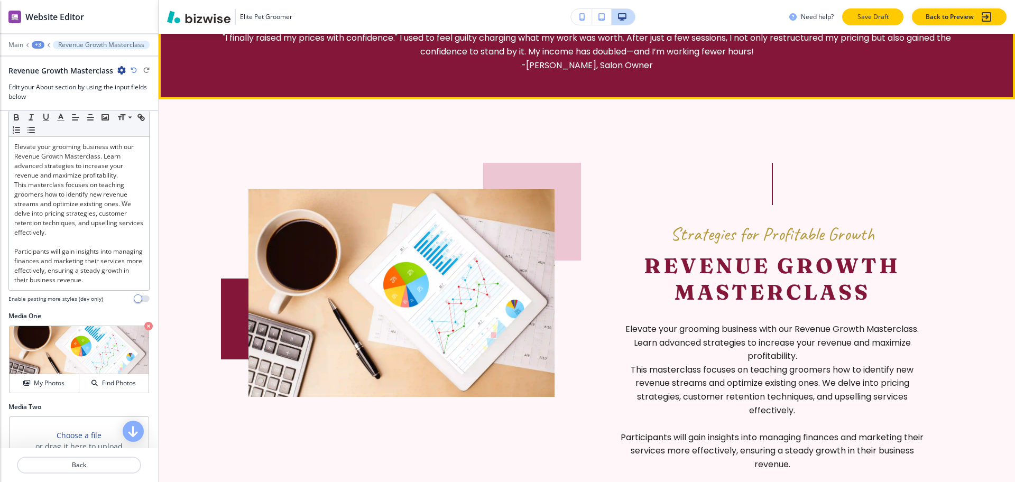
scroll to position [589, 0]
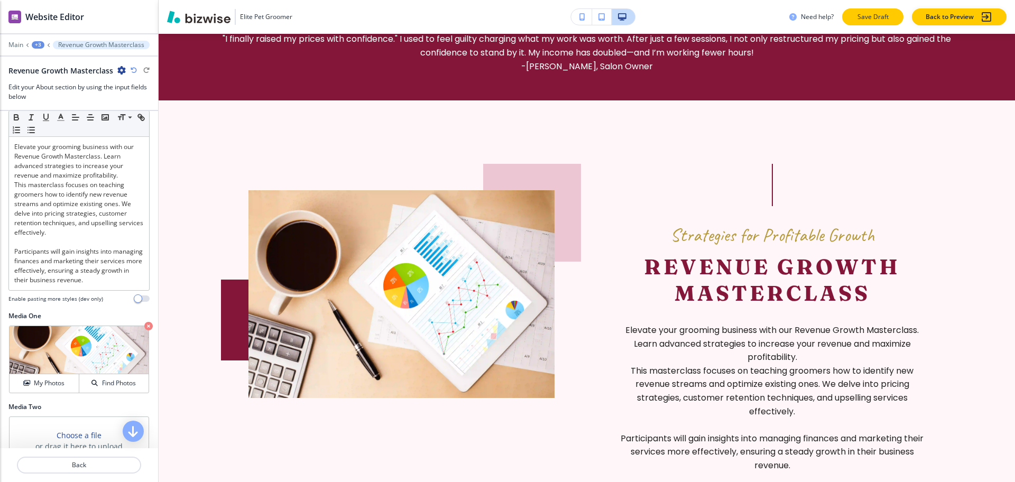
click at [882, 11] on button "Save Draft" at bounding box center [872, 16] width 61 height 17
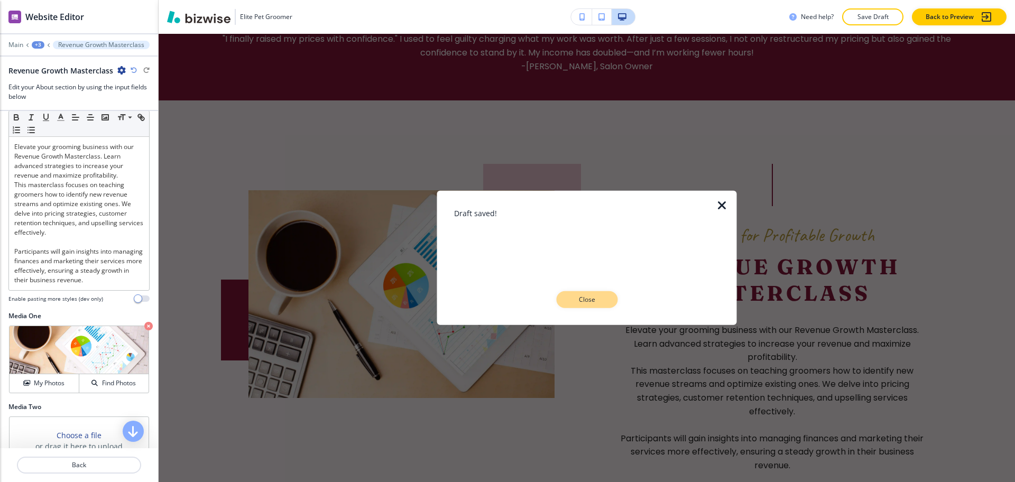
click at [582, 296] on p "Close" at bounding box center [587, 300] width 34 height 10
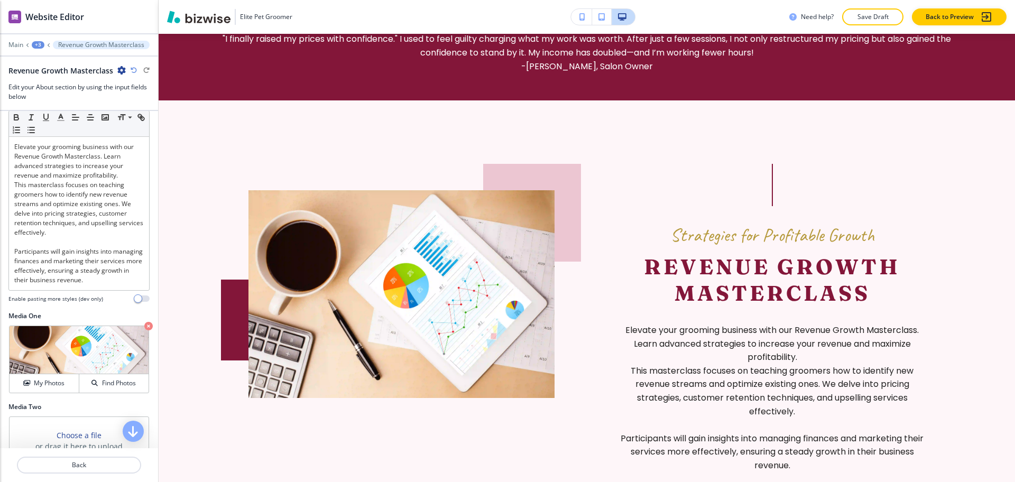
drag, startPoint x: 803, startPoint y: 301, endPoint x: 797, endPoint y: 300, distance: 5.8
click at [804, 301] on h2 "Revenue Growth Masterclass" at bounding box center [772, 280] width 306 height 53
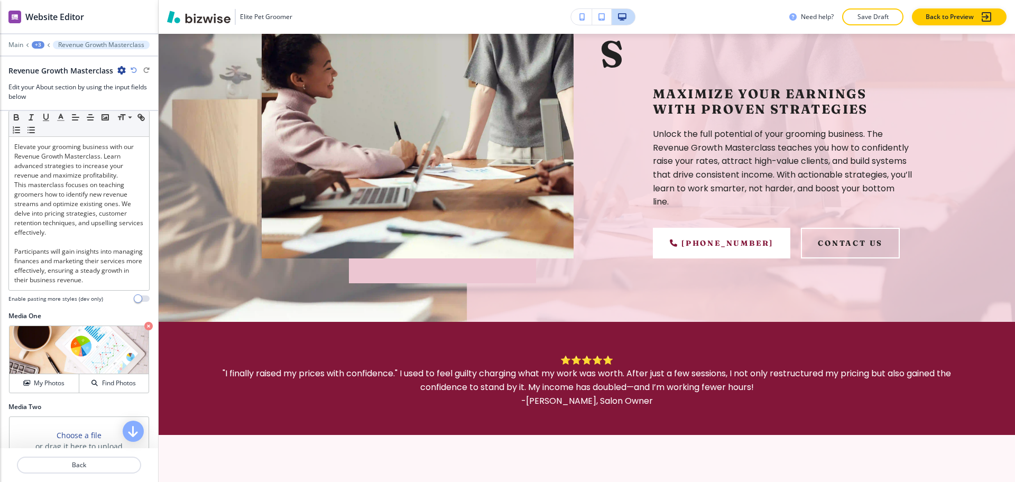
scroll to position [92, 0]
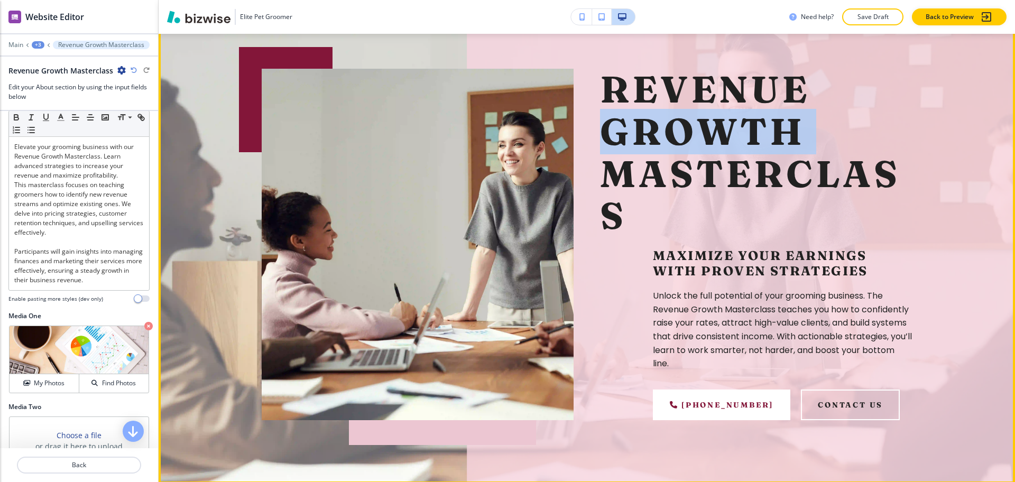
drag, startPoint x: 1003, startPoint y: 103, endPoint x: 1010, endPoint y: 120, distance: 18.3
click at [1010, 120] on div "Edit Elite Pet Groomer Home About Us Services FAQs Reviews Contact Us Booking M…" at bounding box center [587, 258] width 857 height 448
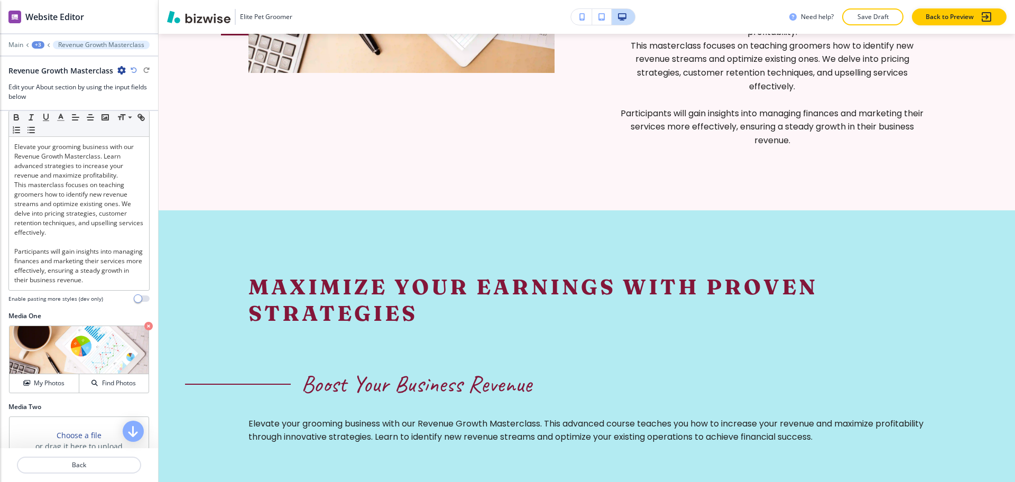
scroll to position [565, 0]
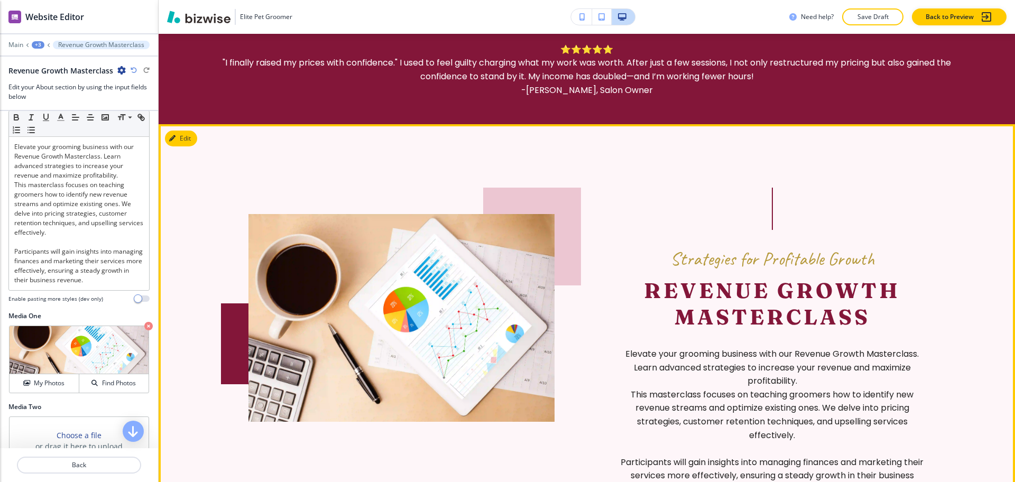
click at [641, 318] on h2 "Revenue Growth Masterclass" at bounding box center [772, 304] width 306 height 53
click at [182, 139] on button "Edit This Section" at bounding box center [200, 139] width 71 height 16
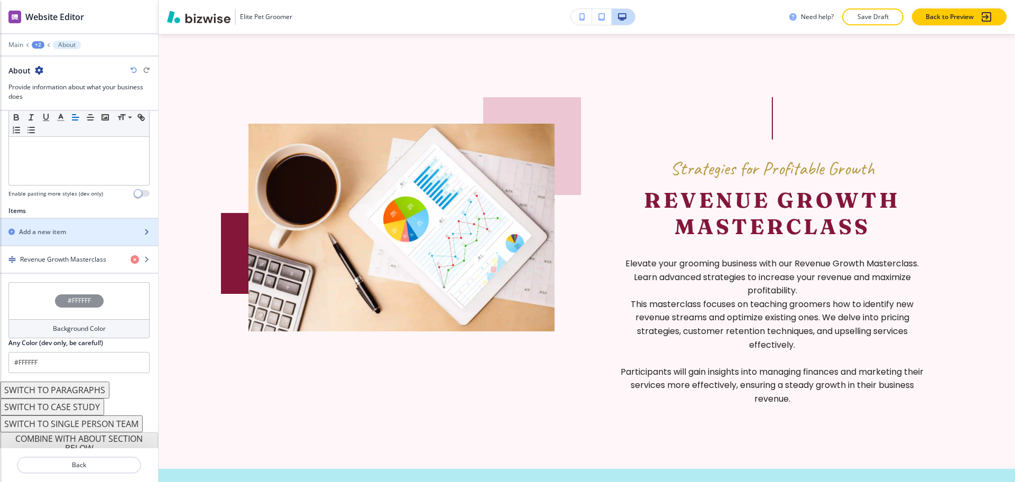
scroll to position [288, 0]
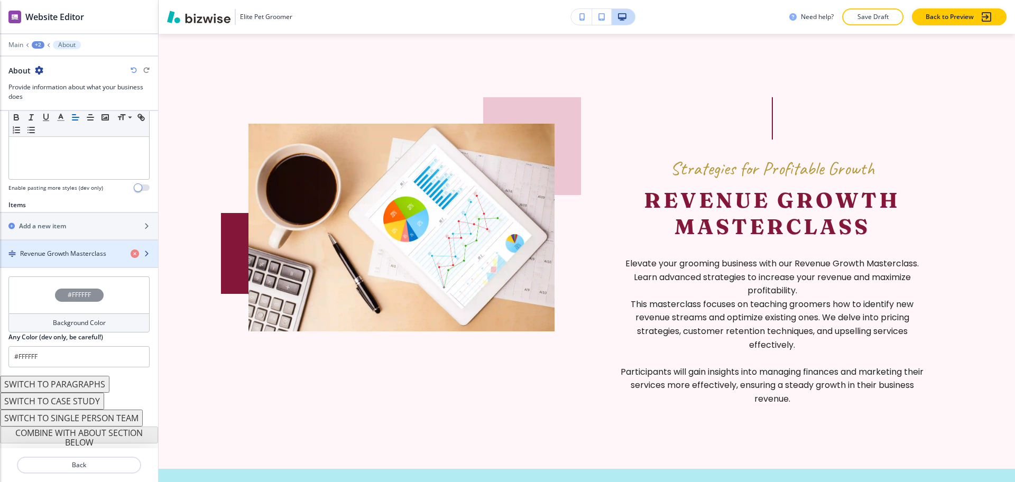
click at [78, 252] on h4 "Revenue Growth Masterclass" at bounding box center [63, 254] width 86 height 10
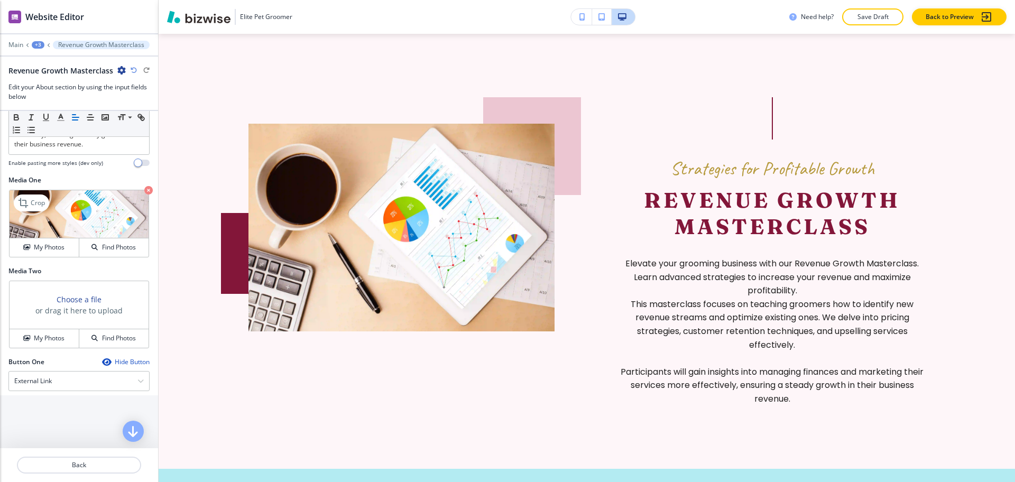
scroll to position [330, 0]
click at [144, 193] on icon "button" at bounding box center [148, 189] width 8 height 8
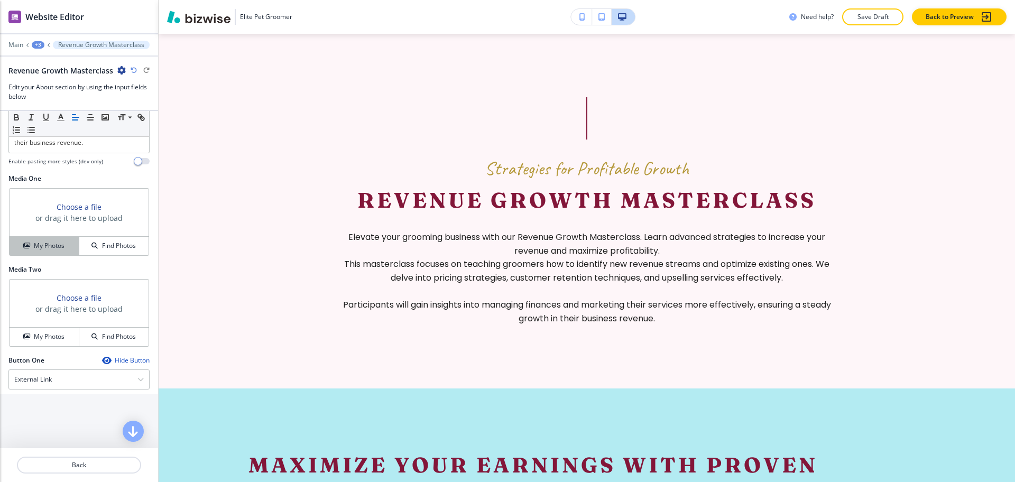
click at [60, 251] on h4 "My Photos" at bounding box center [49, 246] width 31 height 10
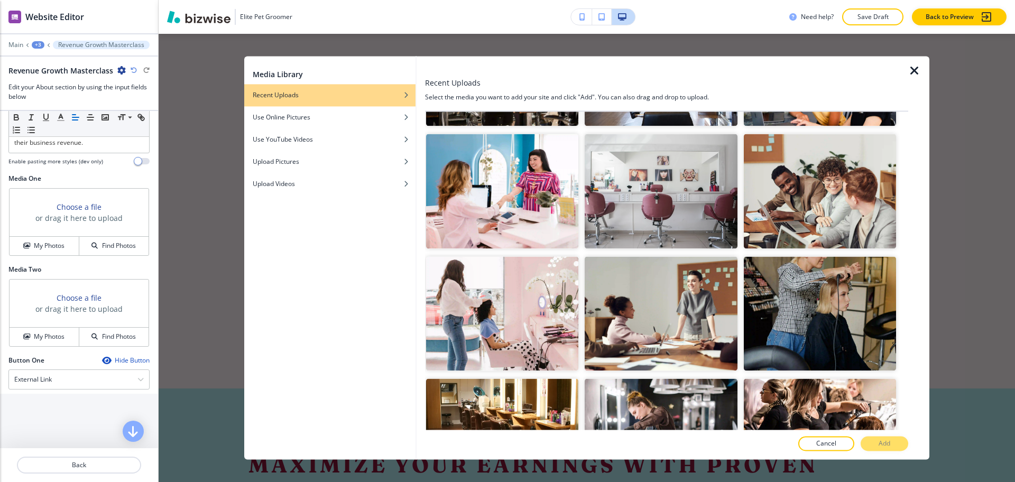
scroll to position [718, 0]
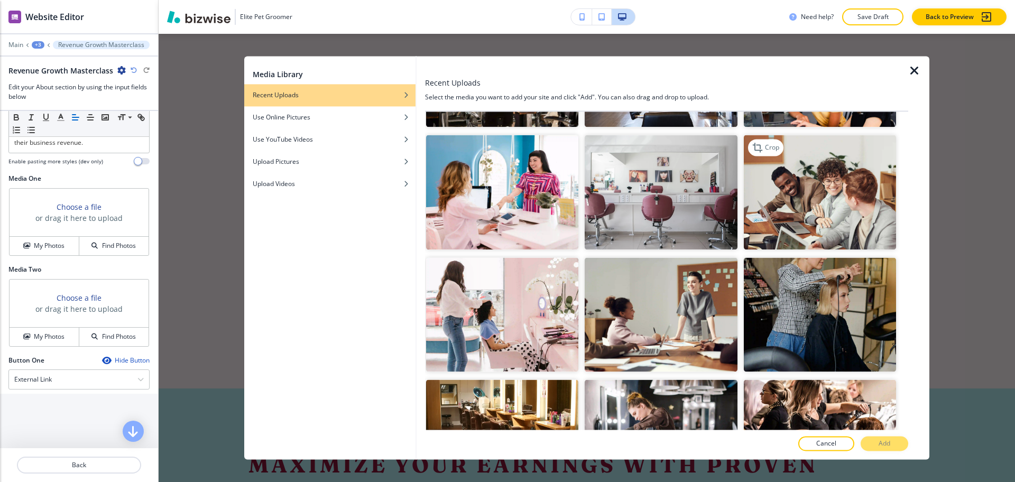
click at [841, 189] on img "button" at bounding box center [820, 192] width 152 height 114
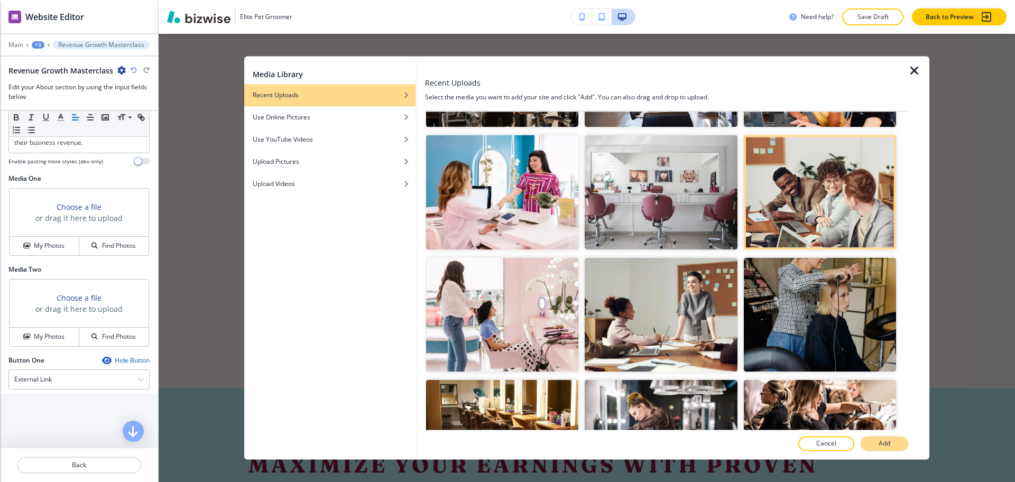
click at [892, 440] on button "Add" at bounding box center [885, 444] width 48 height 15
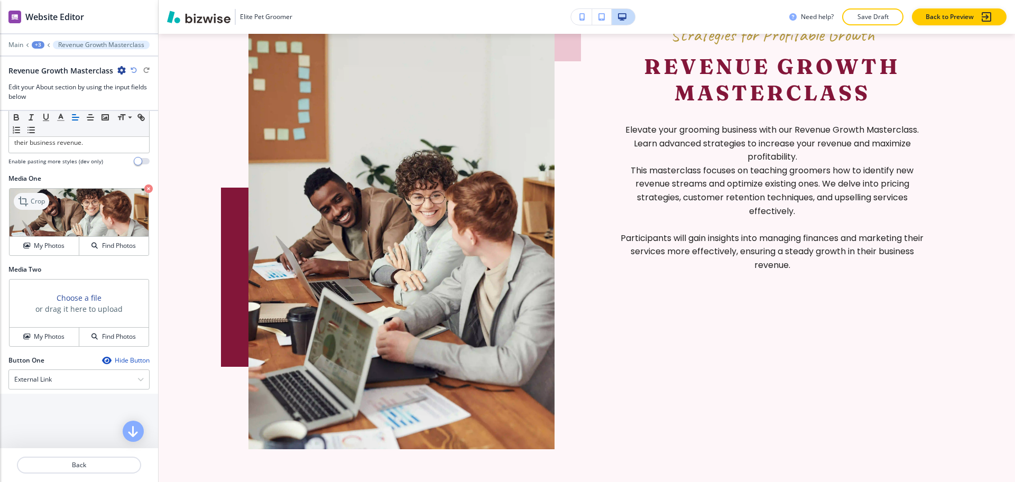
scroll to position [788, 0]
click at [35, 206] on p "Crop" at bounding box center [38, 202] width 14 height 10
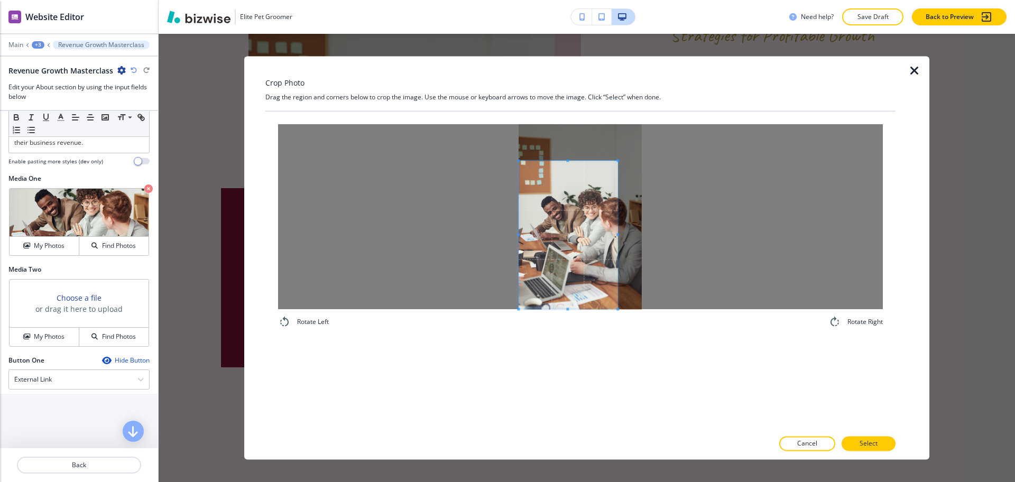
click at [547, 250] on span at bounding box center [568, 235] width 99 height 148
click at [730, 243] on div at bounding box center [580, 216] width 605 height 185
click at [880, 446] on button "Select" at bounding box center [869, 444] width 54 height 15
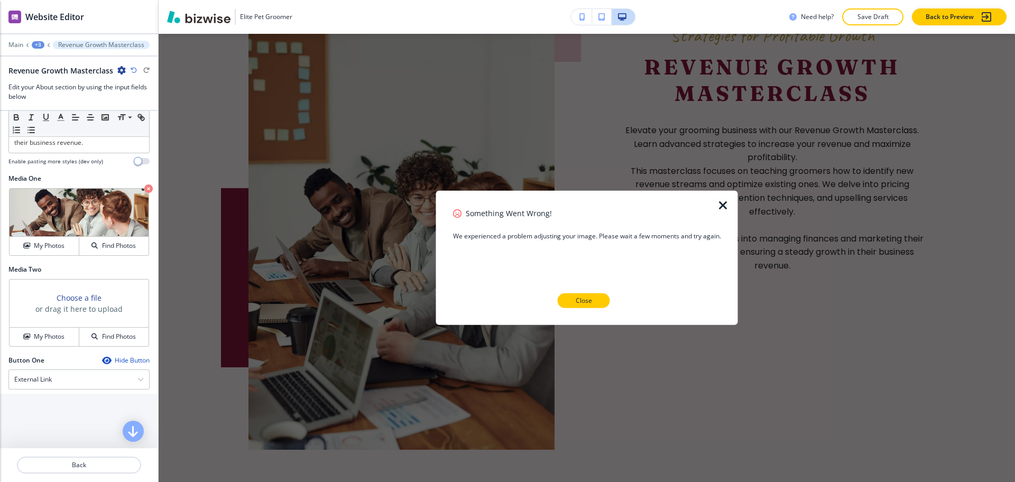
click at [587, 302] on p "Close" at bounding box center [584, 301] width 16 height 10
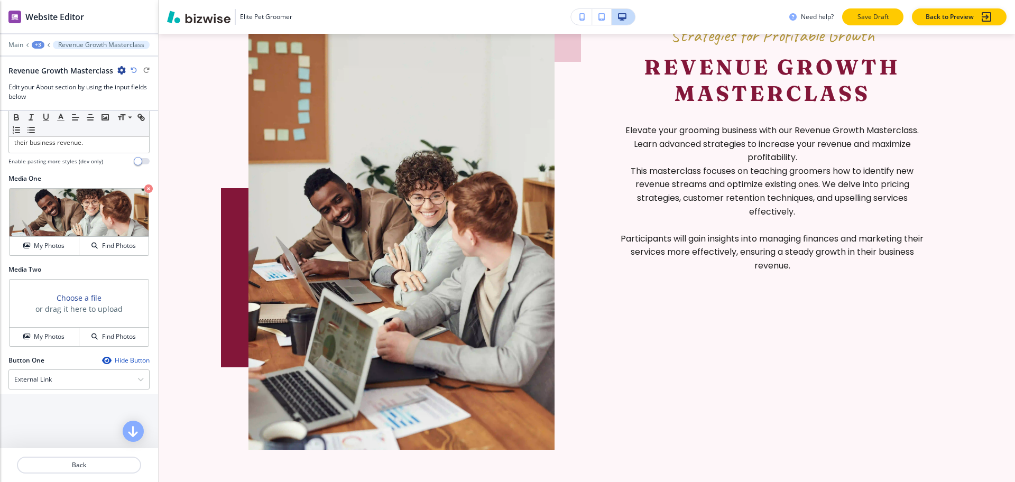
click at [864, 10] on button "Save Draft" at bounding box center [872, 16] width 61 height 17
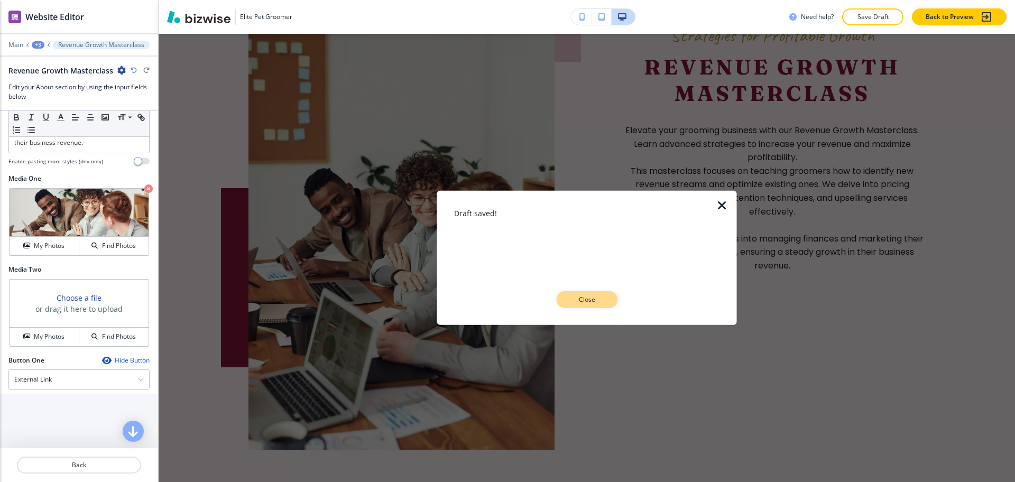
click at [607, 294] on button "Close" at bounding box center [586, 299] width 61 height 17
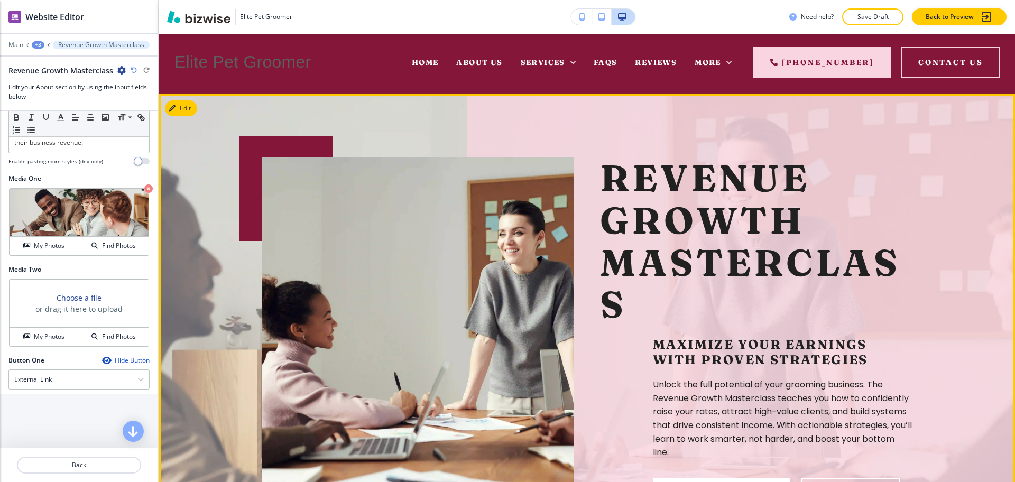
scroll to position [0, 0]
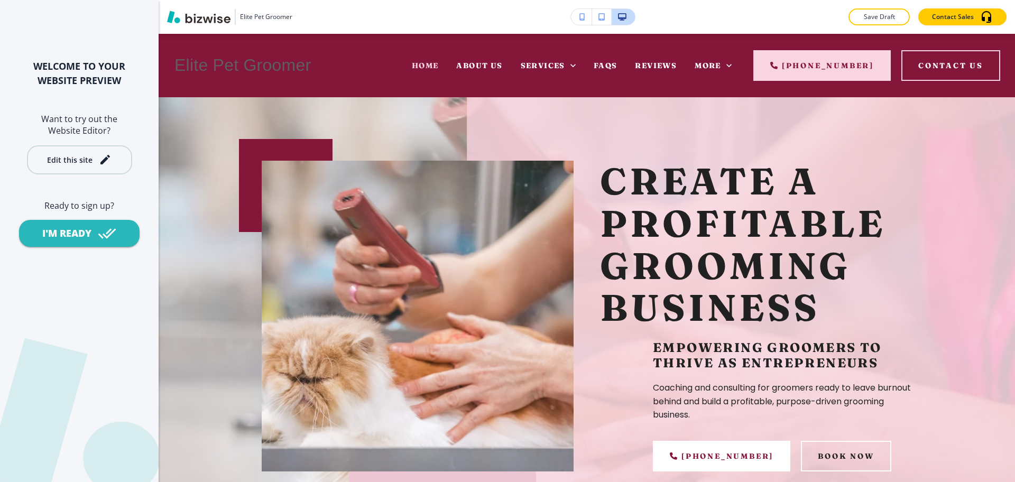
click at [74, 170] on button "Edit this site" at bounding box center [79, 159] width 105 height 29
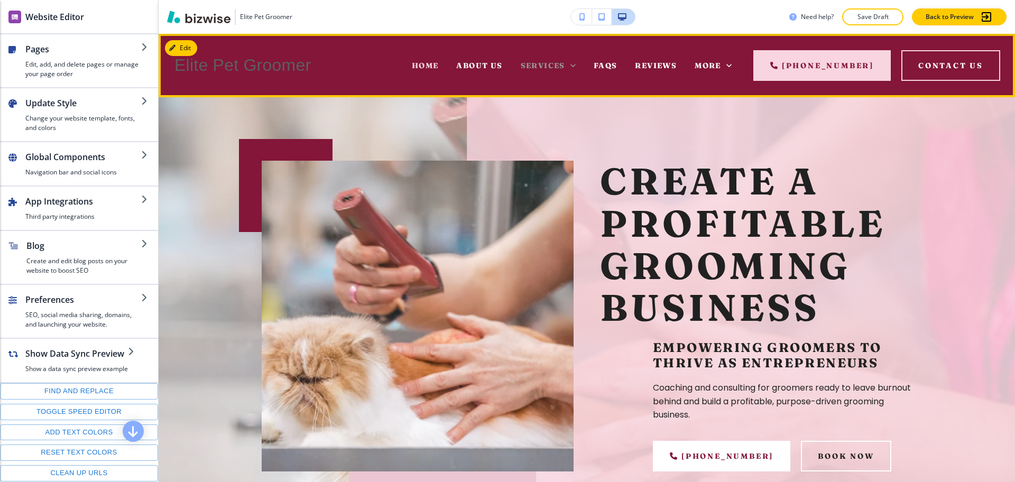
click at [531, 66] on span "Services" at bounding box center [543, 66] width 44 height 10
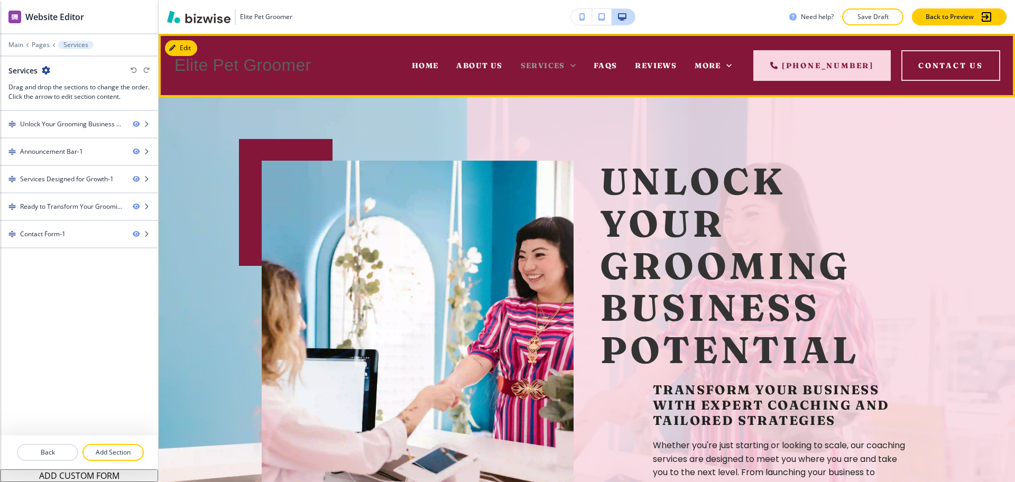
click at [576, 65] on icon at bounding box center [573, 65] width 11 height 11
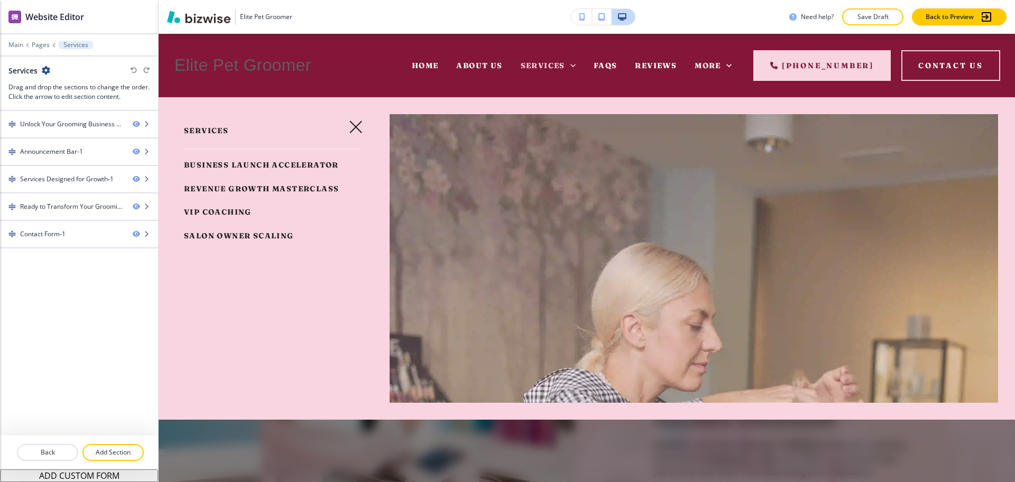
click at [238, 194] on span "Revenue Growth Masterclass" at bounding box center [261, 189] width 155 height 10
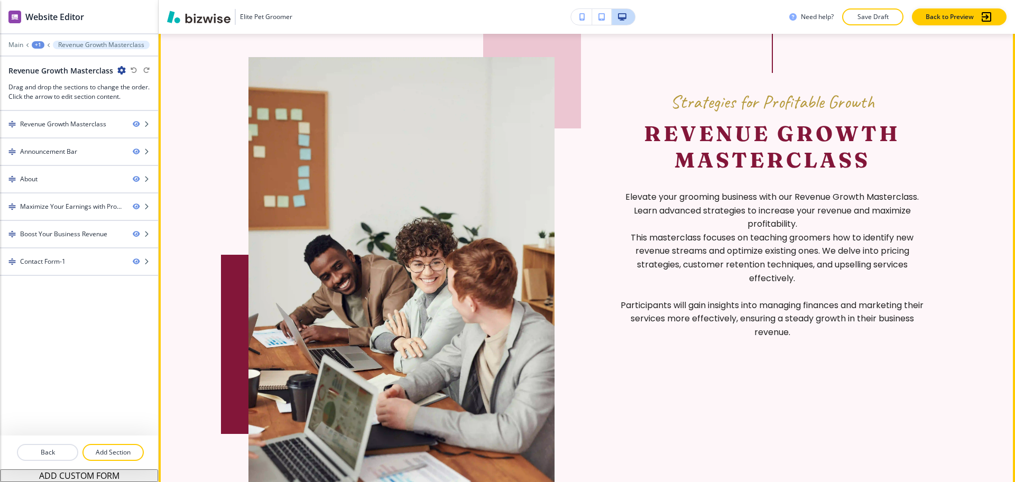
scroll to position [727, 0]
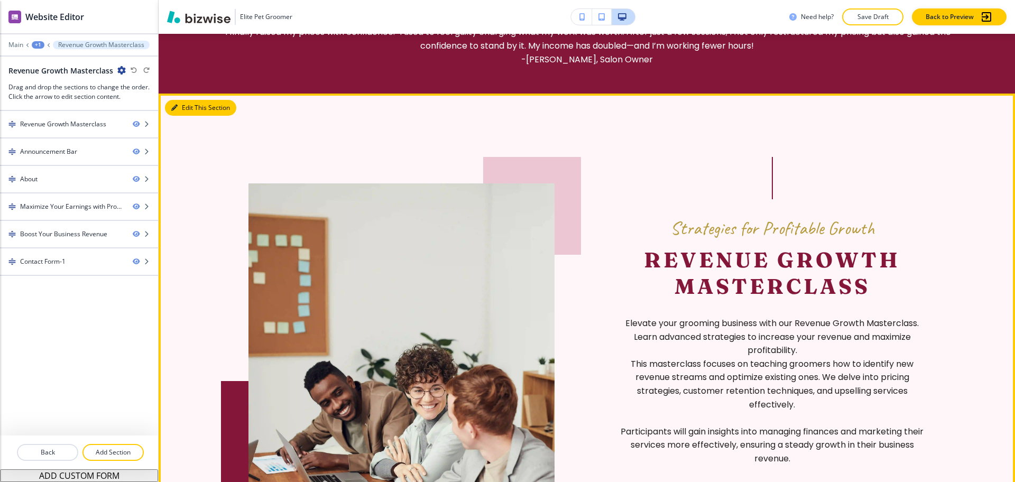
click at [181, 110] on button "Edit This Section" at bounding box center [200, 108] width 71 height 16
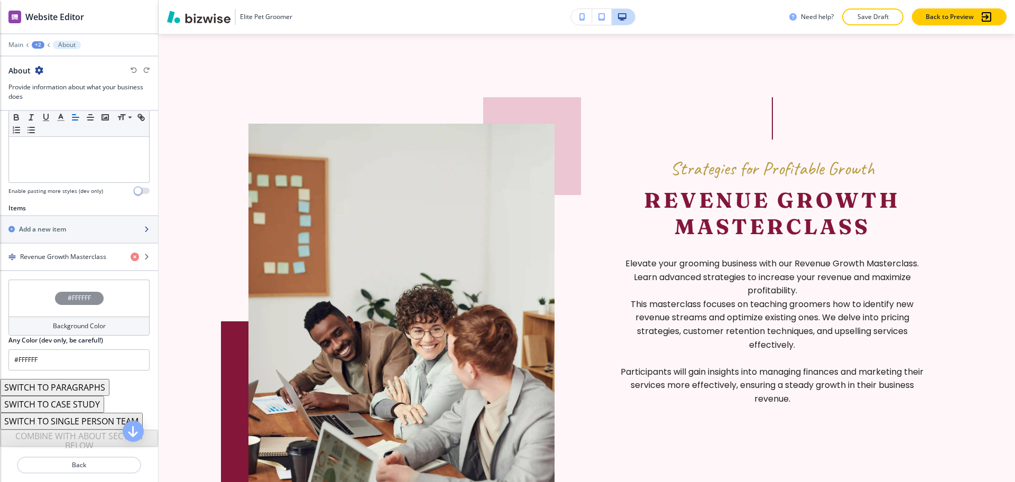
scroll to position [288, 0]
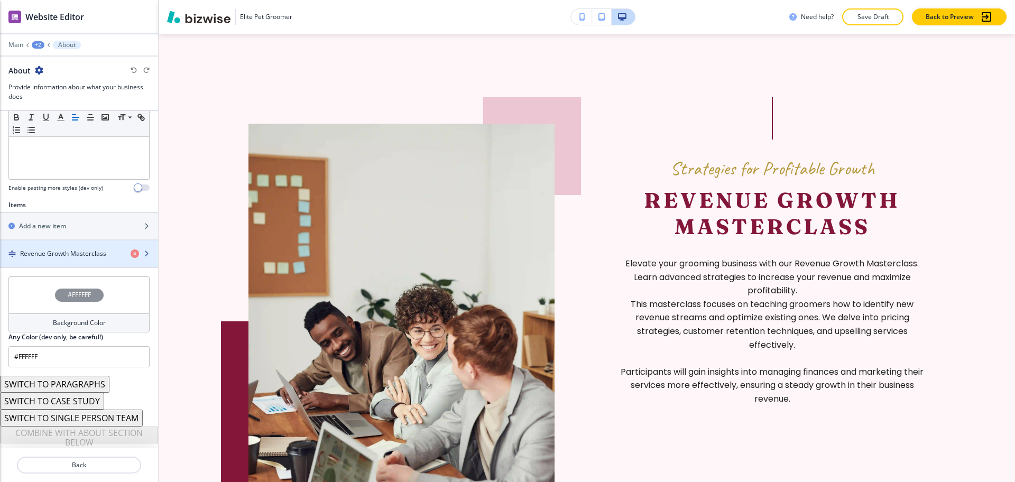
click at [43, 251] on h4 "Revenue Growth Masterclass" at bounding box center [63, 254] width 86 height 10
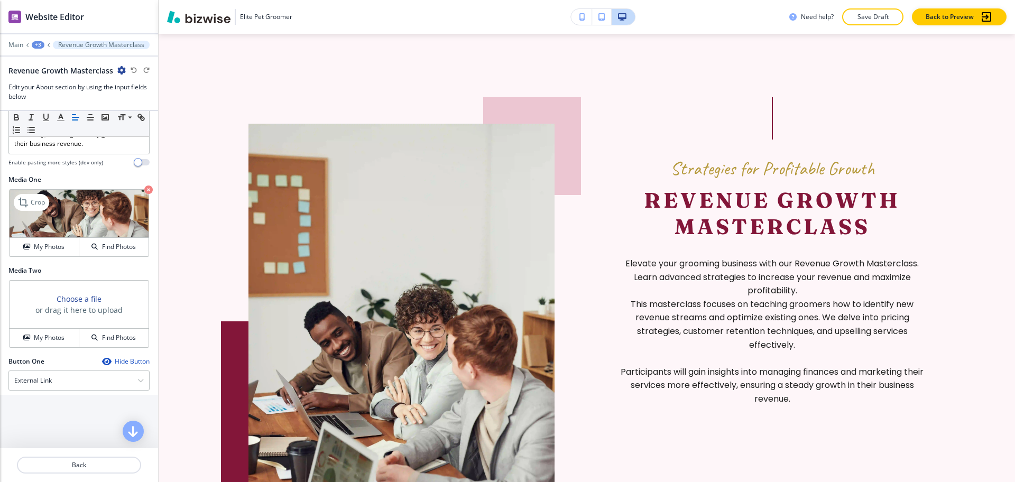
scroll to position [330, 0]
click at [34, 207] on p "Crop" at bounding box center [38, 202] width 14 height 10
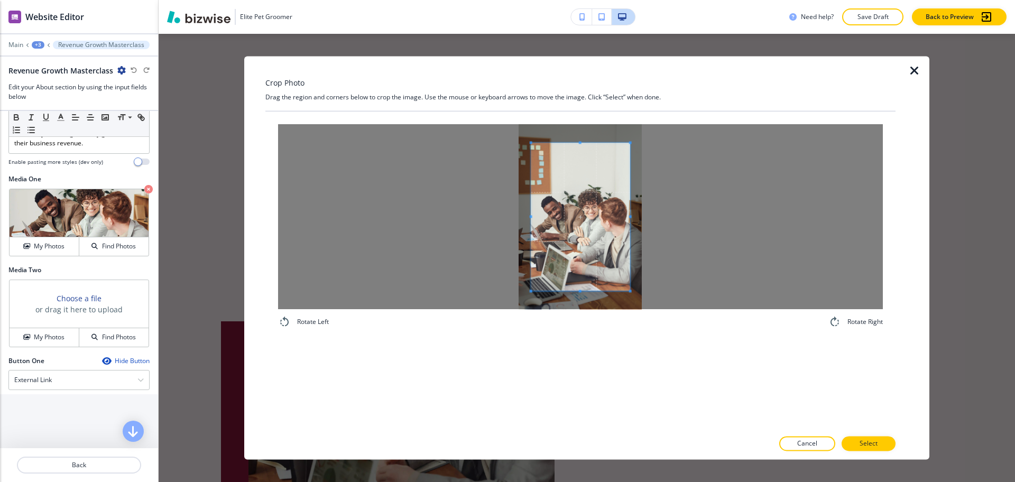
click at [528, 217] on div at bounding box center [580, 216] width 605 height 185
click at [491, 210] on div at bounding box center [580, 216] width 605 height 185
click at [628, 215] on span at bounding box center [574, 217] width 111 height 148
click at [674, 225] on div at bounding box center [580, 216] width 605 height 185
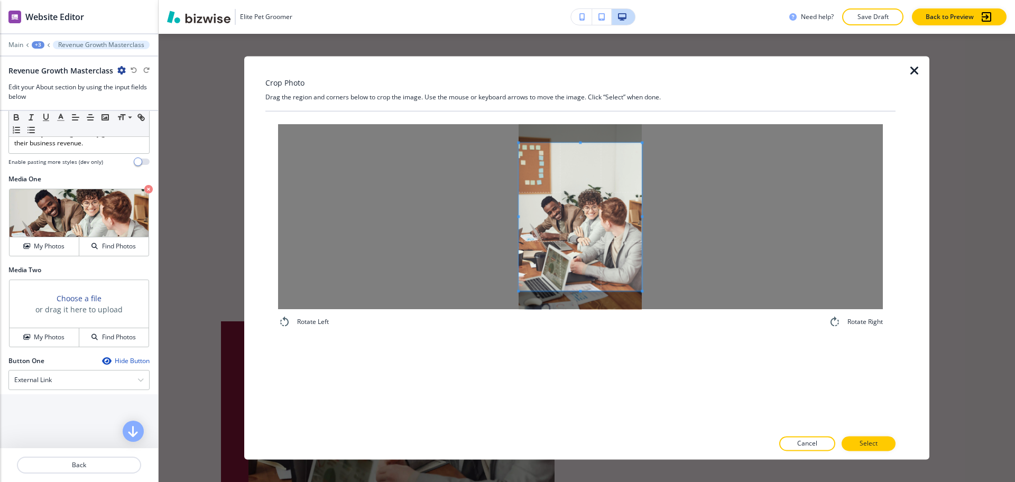
click at [626, 263] on span at bounding box center [580, 217] width 123 height 148
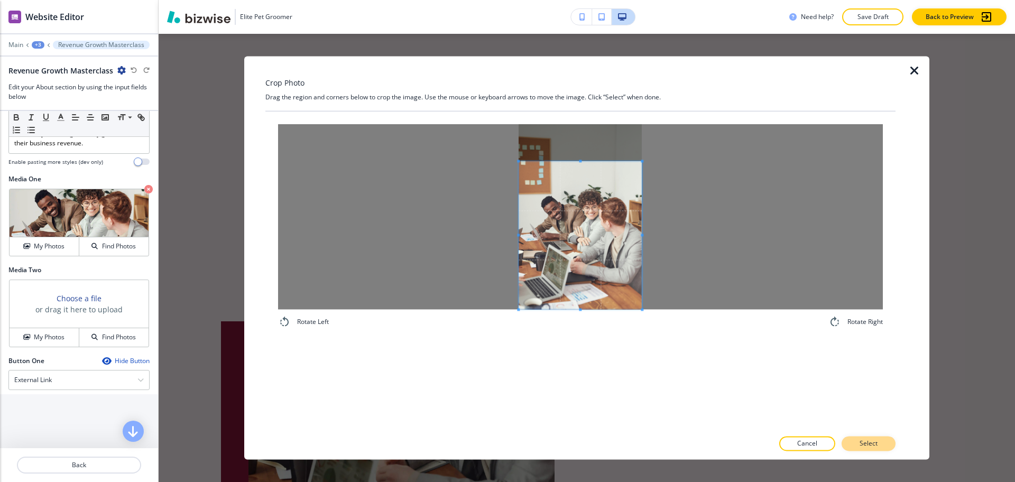
click at [873, 439] on p "Select" at bounding box center [869, 444] width 18 height 10
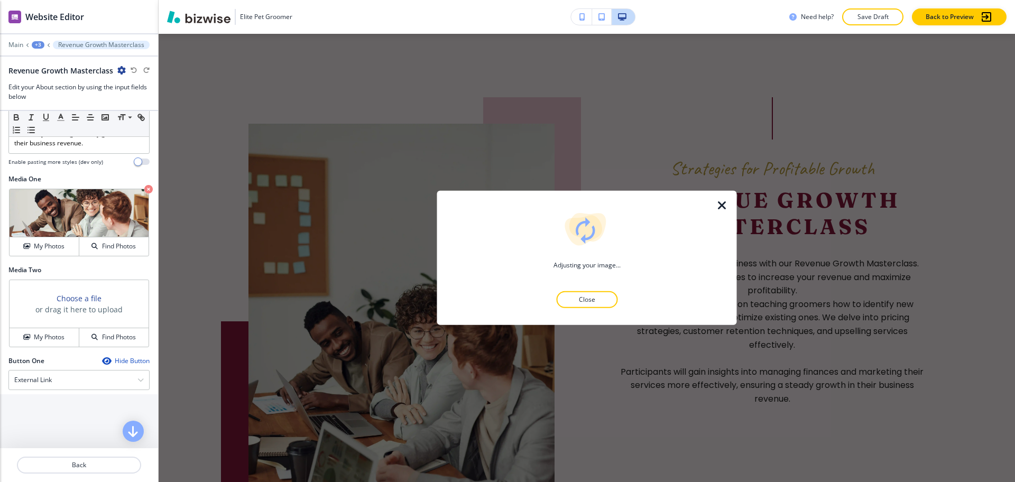
click at [721, 205] on icon "button" at bounding box center [722, 205] width 13 height 13
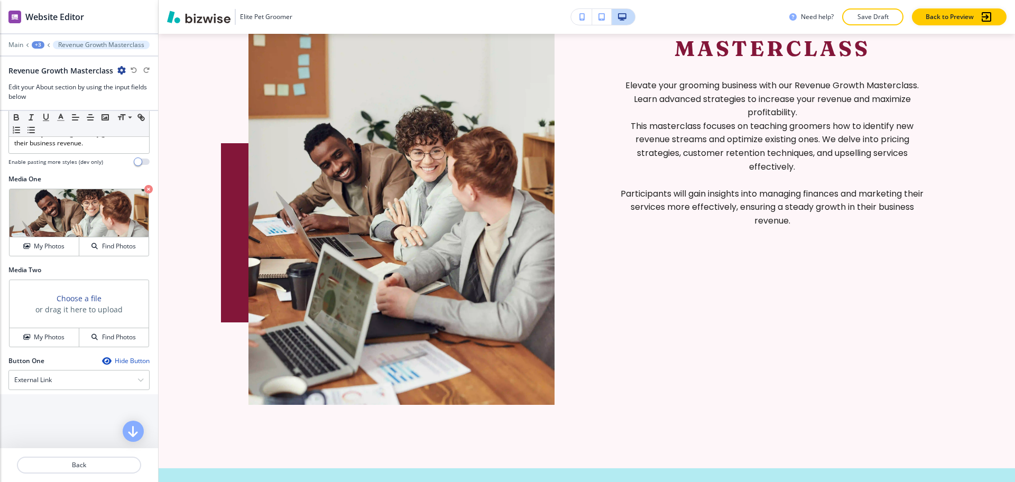
scroll to position [837, 0]
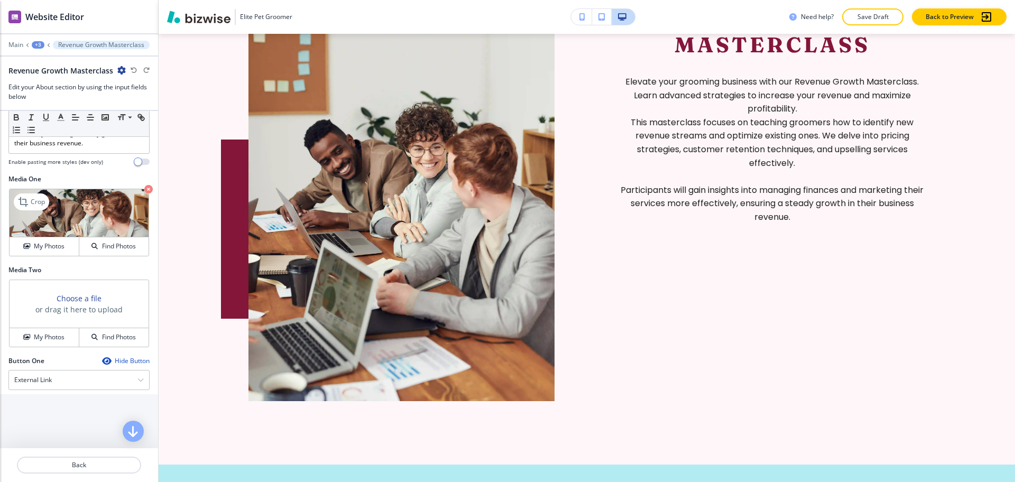
click at [144, 194] on icon "button" at bounding box center [148, 189] width 8 height 8
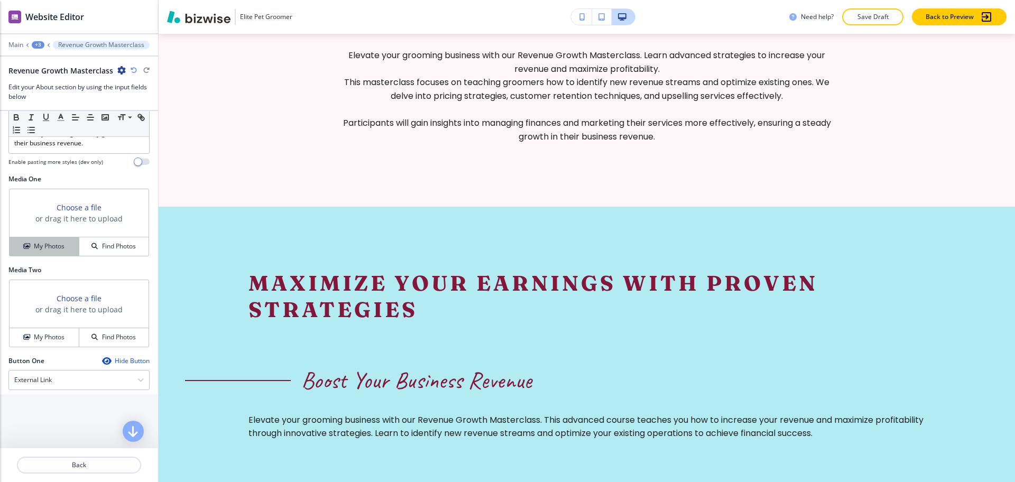
click at [52, 251] on h4 "My Photos" at bounding box center [49, 247] width 31 height 10
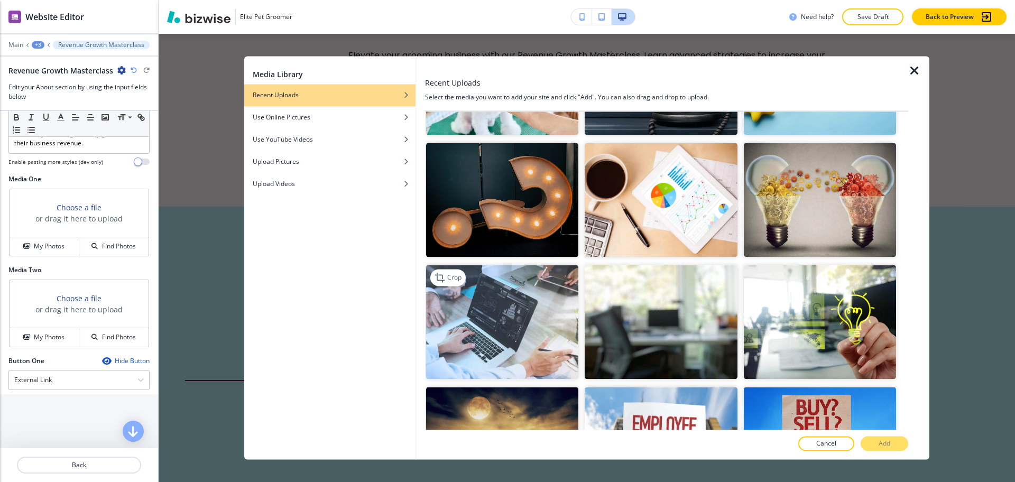
scroll to position [1565, 0]
click at [528, 283] on img "button" at bounding box center [502, 322] width 152 height 114
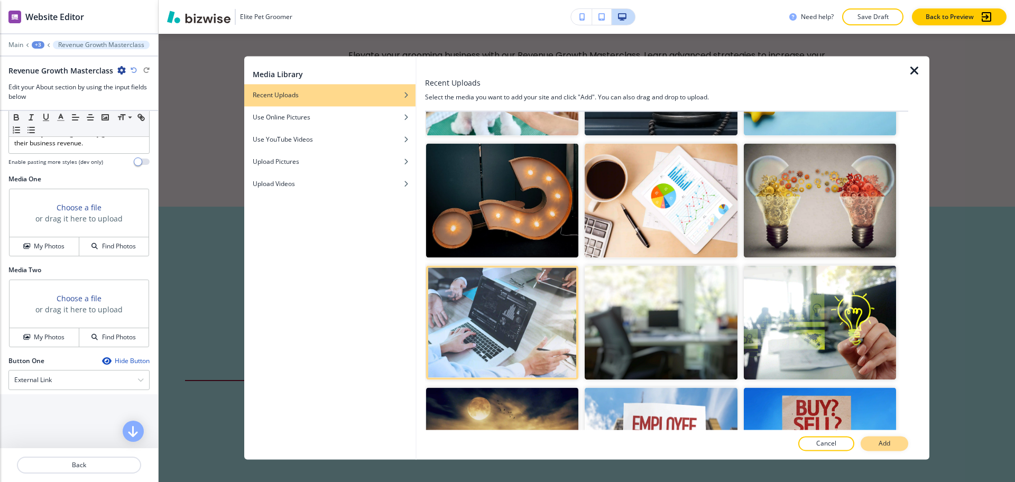
click at [886, 447] on p "Add" at bounding box center [885, 444] width 12 height 10
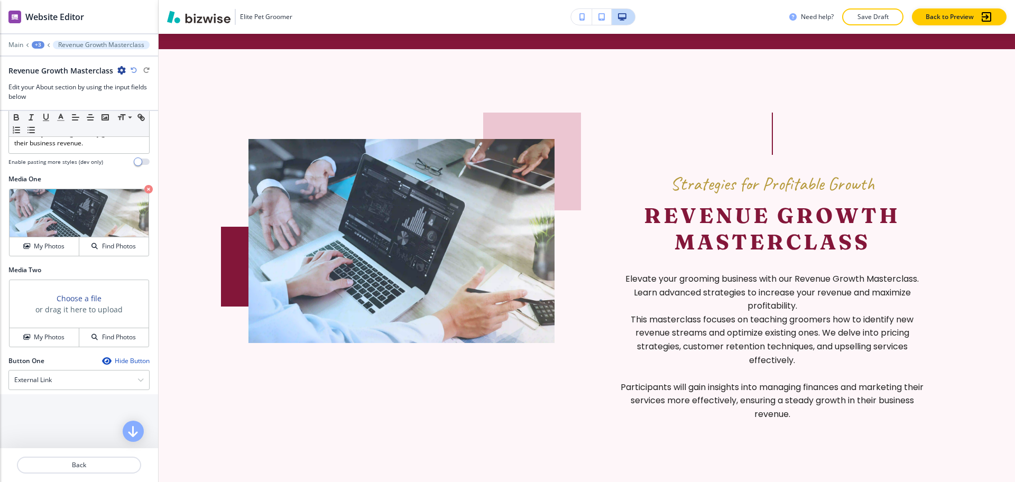
scroll to position [639, 0]
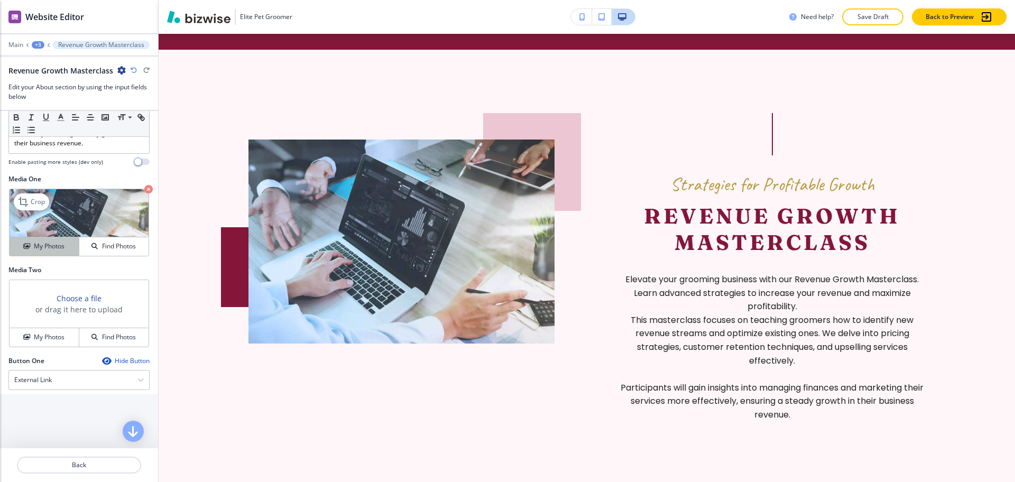
click at [52, 251] on h4 "My Photos" at bounding box center [49, 247] width 31 height 10
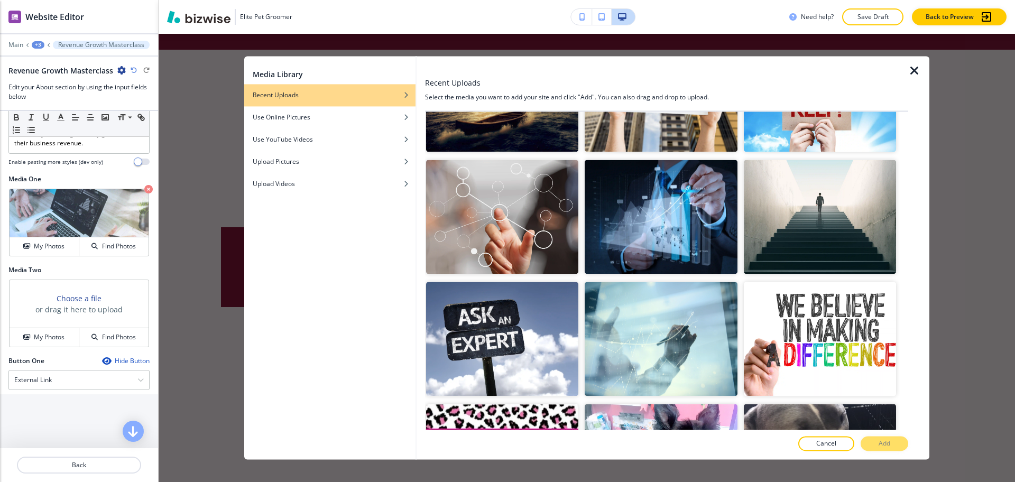
scroll to position [1916, 0]
click at [918, 70] on icon "button" at bounding box center [914, 71] width 13 height 13
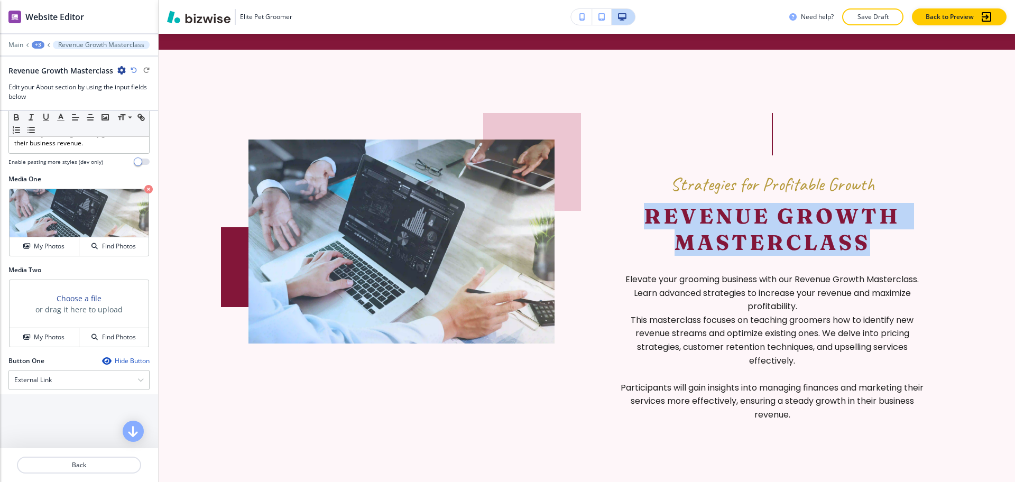
drag, startPoint x: 883, startPoint y: 253, endPoint x: 622, endPoint y: 210, distance: 264.1
click at [622, 210] on h2 "Revenue Growth Masterclass" at bounding box center [772, 229] width 306 height 53
copy h2 "Revenue Growth Masterclass"
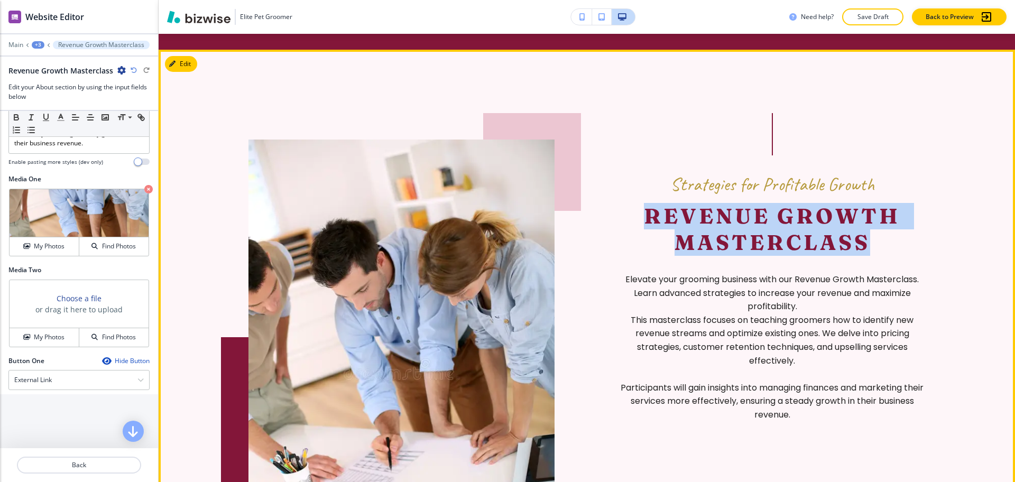
click at [871, 253] on h2 "Revenue Growth Masterclass" at bounding box center [772, 229] width 306 height 53
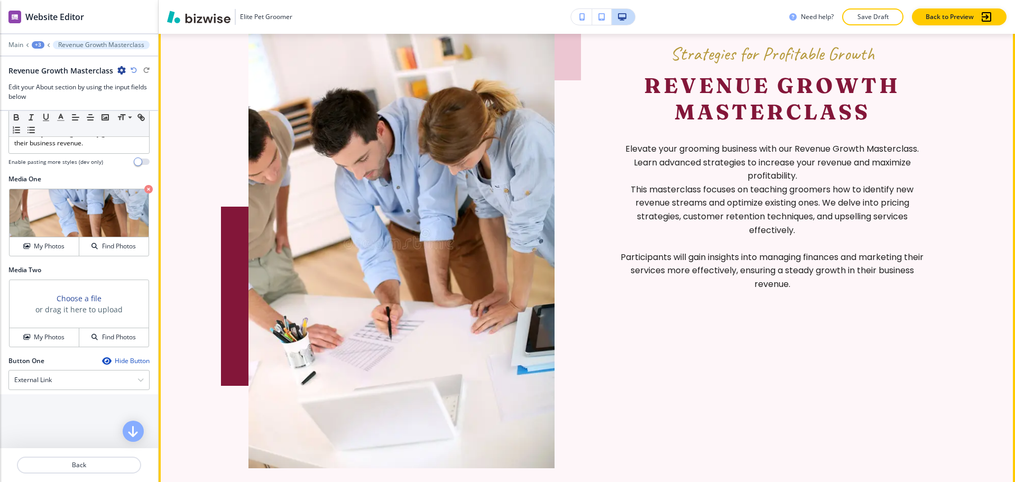
scroll to position [771, 0]
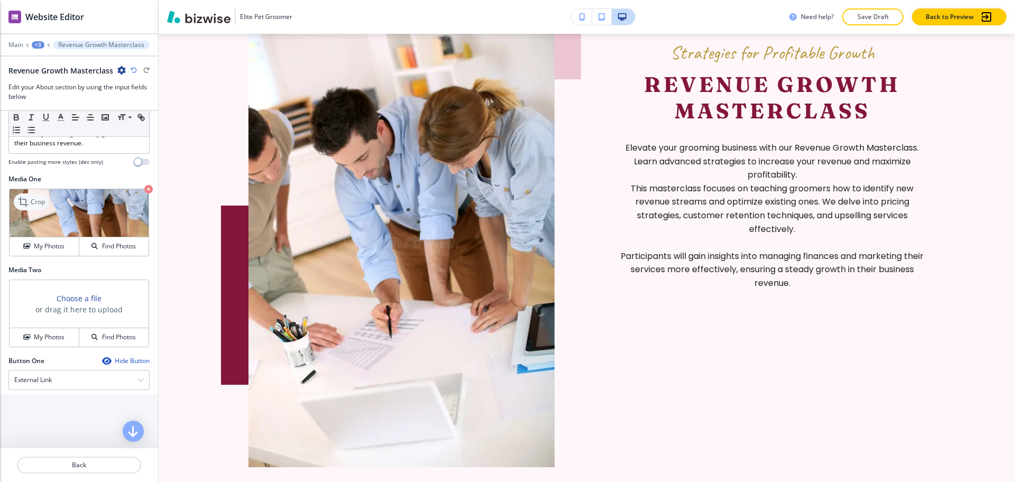
click at [41, 207] on p "Crop" at bounding box center [38, 202] width 14 height 10
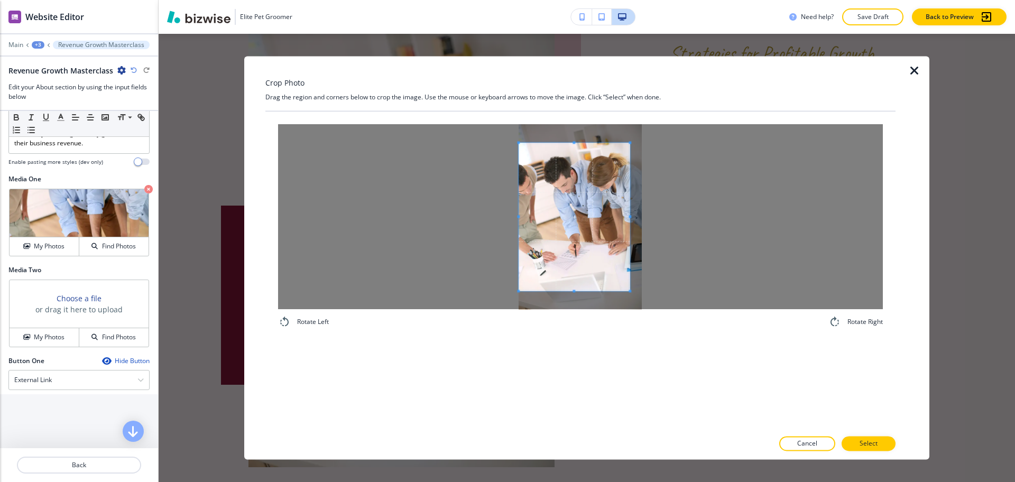
click at [498, 214] on div at bounding box center [580, 216] width 605 height 185
click at [713, 229] on div at bounding box center [580, 216] width 605 height 185
click at [869, 442] on p "Select" at bounding box center [869, 444] width 18 height 10
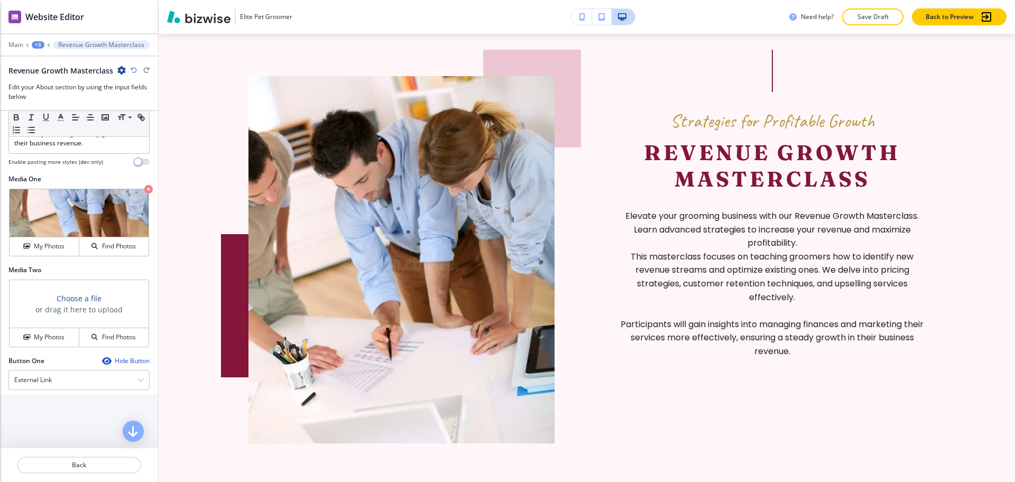
scroll to position [702, 0]
click at [144, 194] on icon "button" at bounding box center [148, 189] width 8 height 8
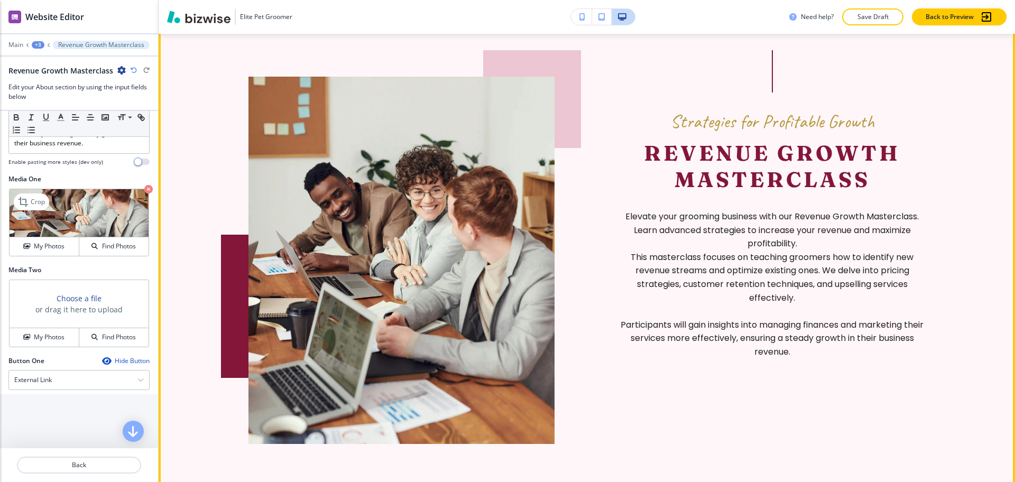
click at [667, 184] on h2 "Revenue Growth Masterclass" at bounding box center [772, 166] width 306 height 53
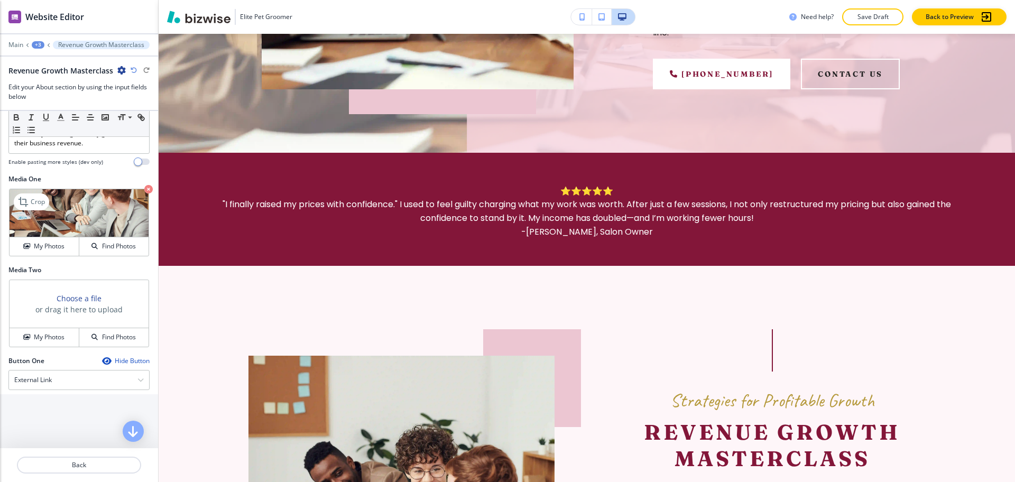
scroll to position [408, 0]
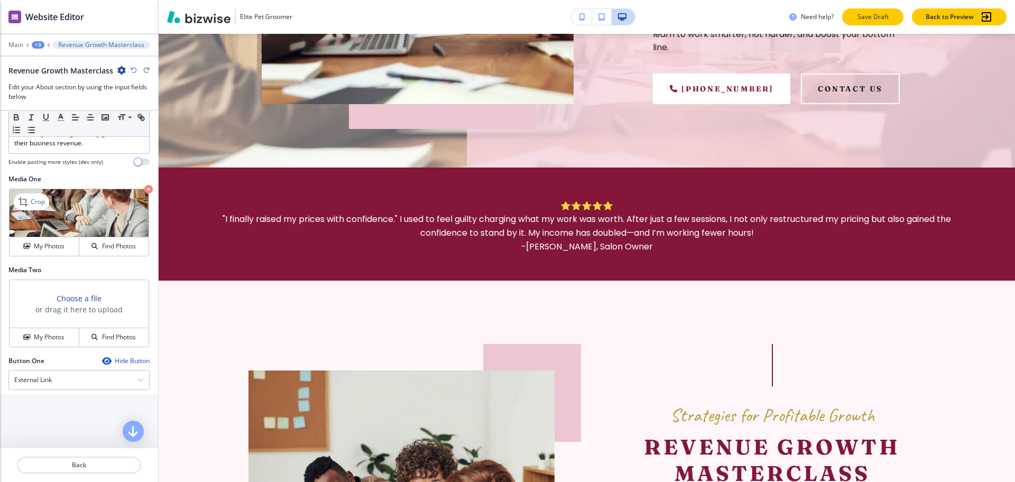
click at [867, 17] on p "Save Draft" at bounding box center [873, 17] width 34 height 10
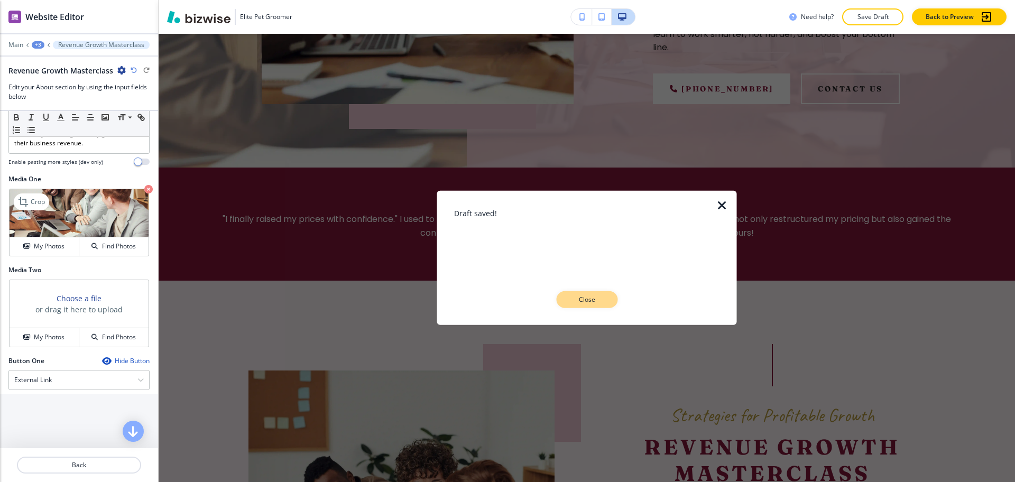
click at [590, 296] on p "Close" at bounding box center [587, 300] width 34 height 10
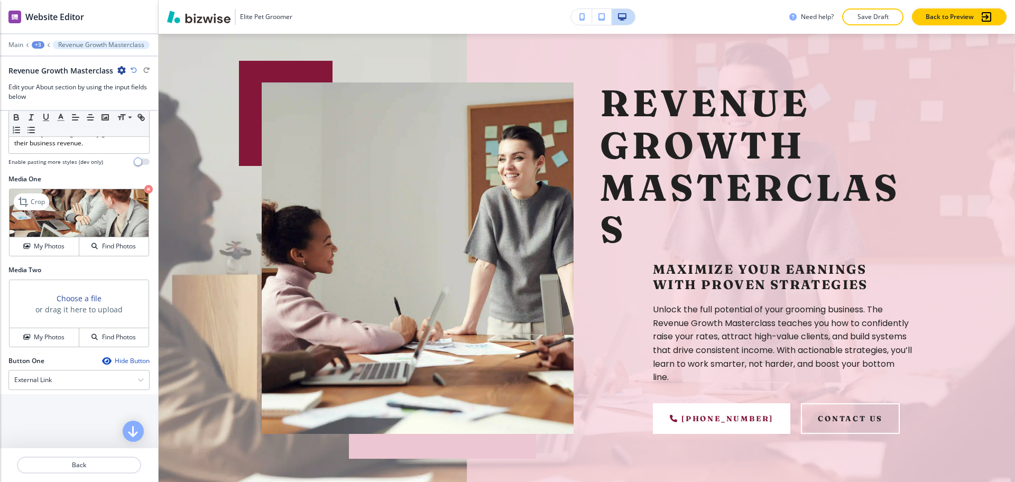
scroll to position [0, 0]
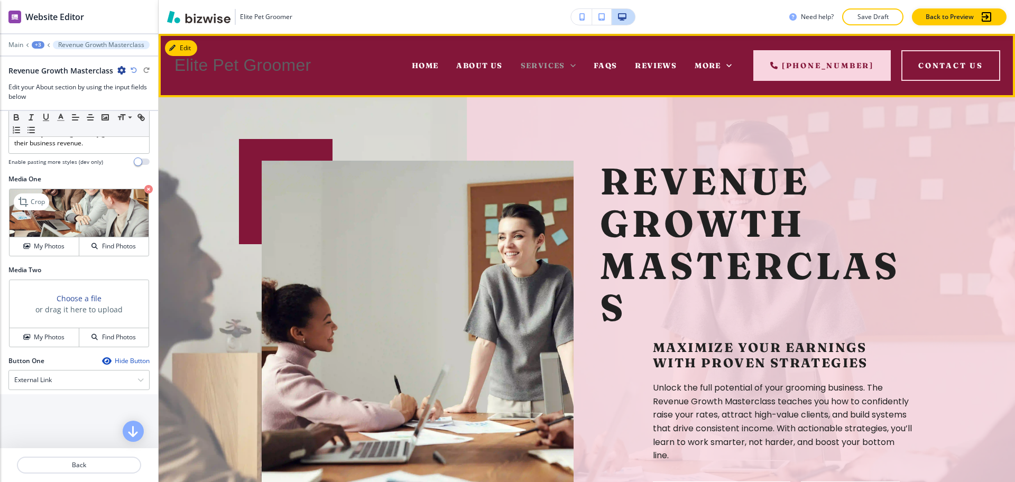
click at [571, 65] on icon at bounding box center [573, 65] width 11 height 11
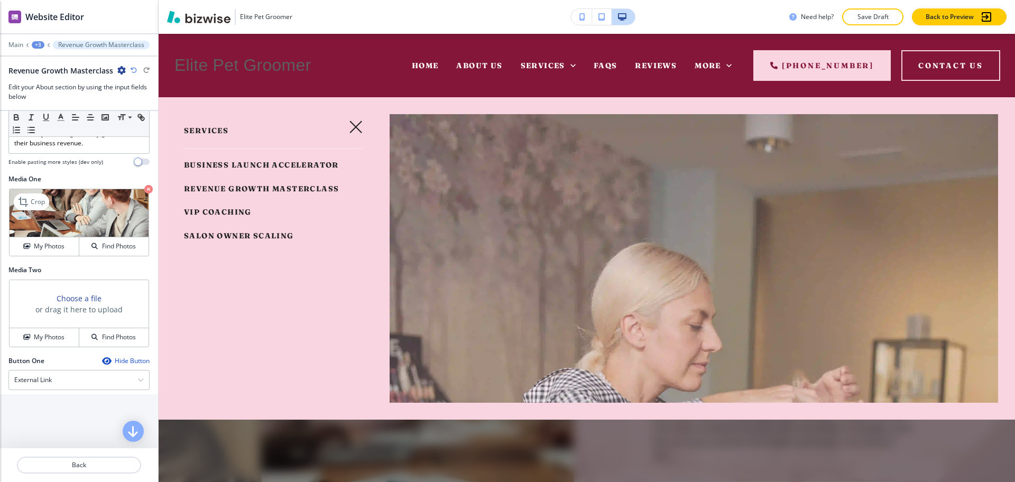
click at [218, 217] on span "VIP Coaching" at bounding box center [218, 212] width 68 height 10
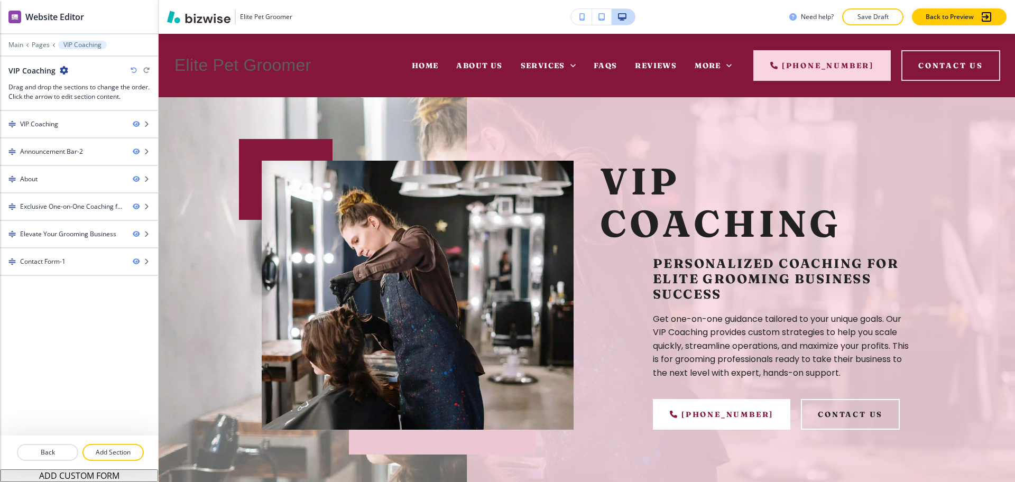
click at [741, 320] on p "Get one-on-one guidance tailored to your unique goals. Our VIP Coaching provide…" at bounding box center [782, 347] width 259 height 68
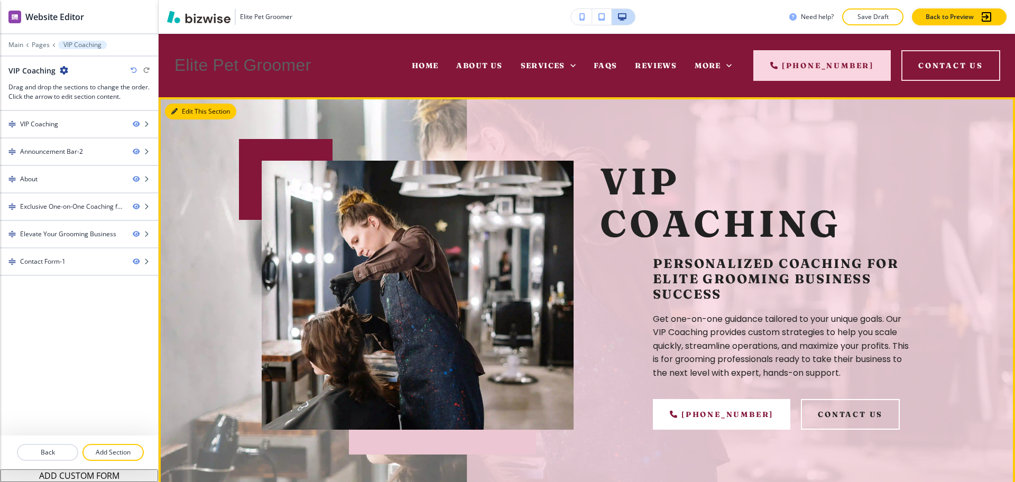
click at [181, 115] on button "Edit This Section" at bounding box center [200, 112] width 71 height 16
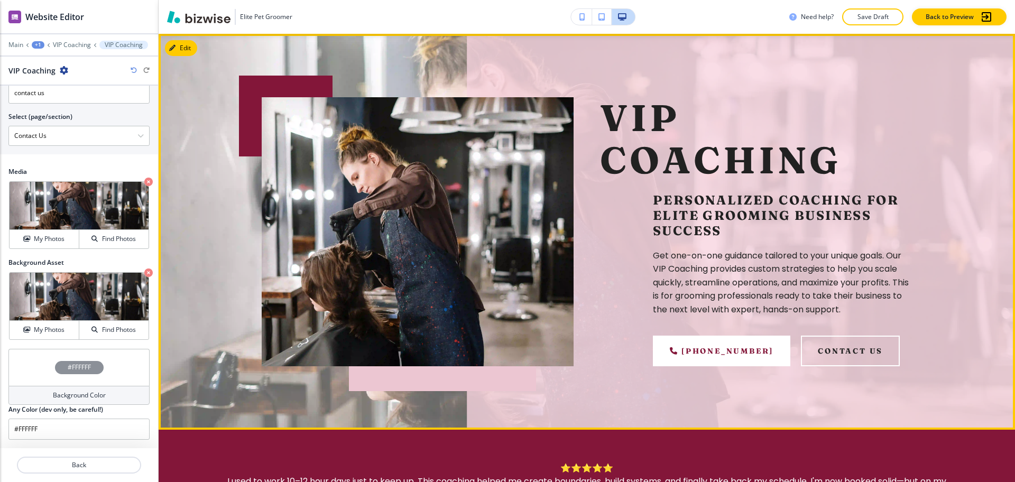
scroll to position [65, 0]
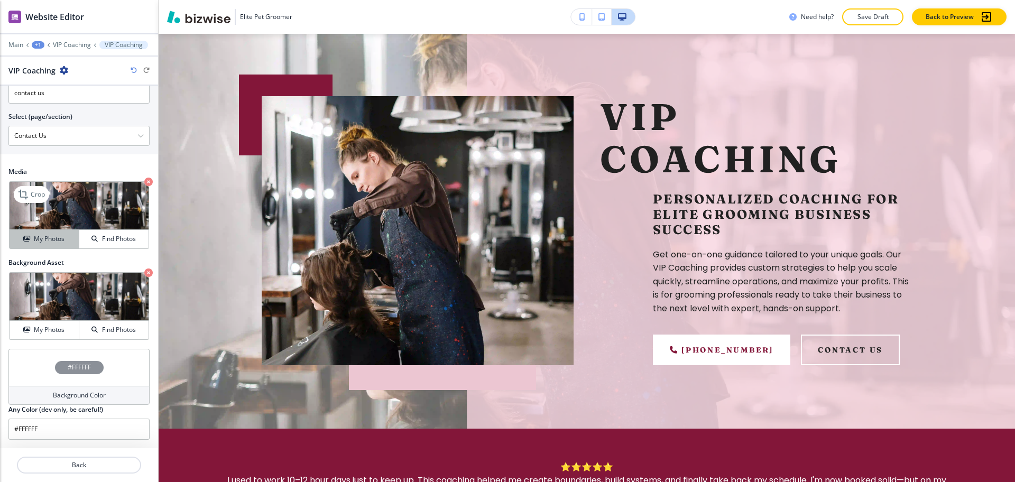
click at [50, 232] on button "My Photos" at bounding box center [45, 239] width 70 height 19
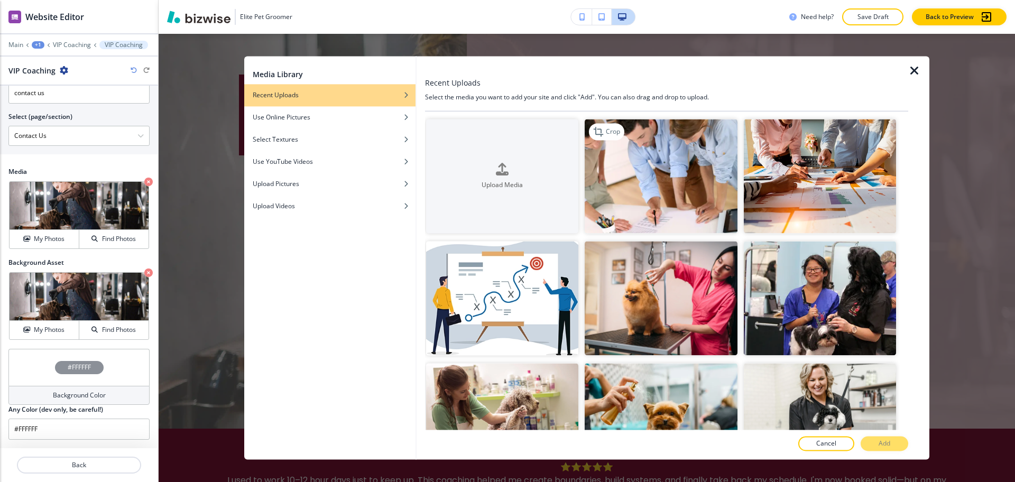
click at [665, 176] on img "button" at bounding box center [661, 176] width 152 height 114
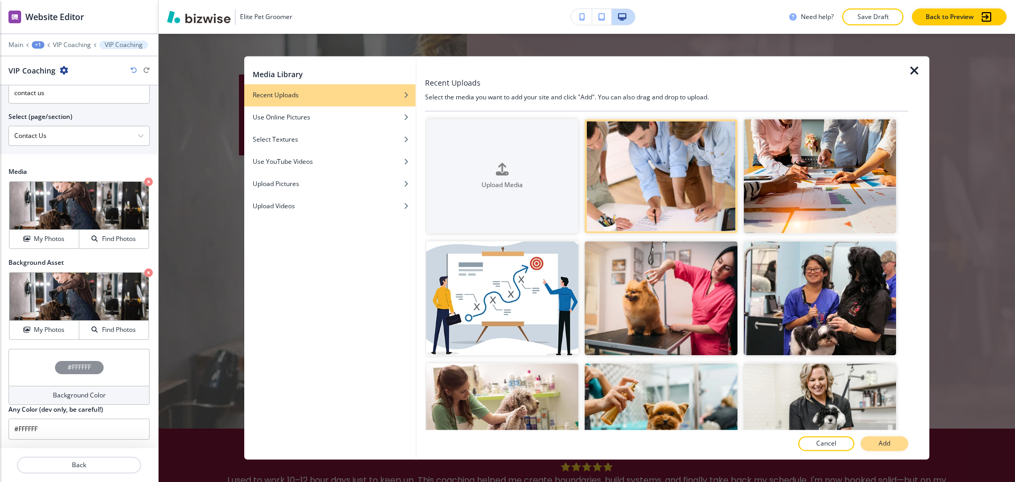
click at [876, 440] on button "Add" at bounding box center [885, 444] width 48 height 15
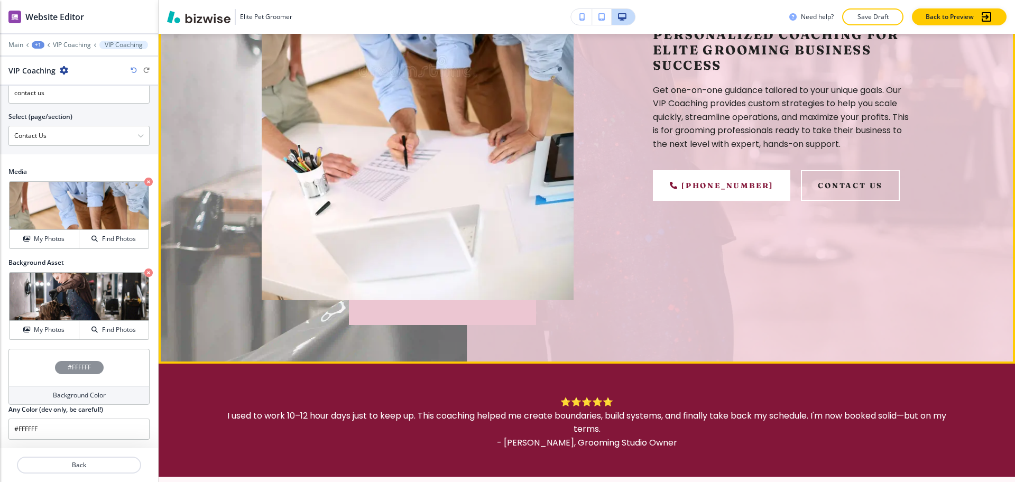
scroll to position [329, 0]
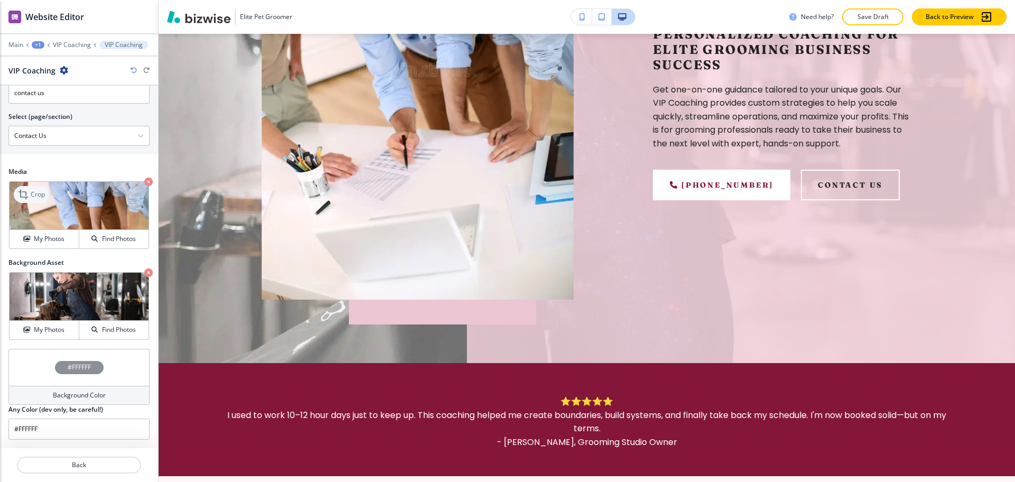
click at [30, 196] on icon at bounding box center [24, 194] width 13 height 13
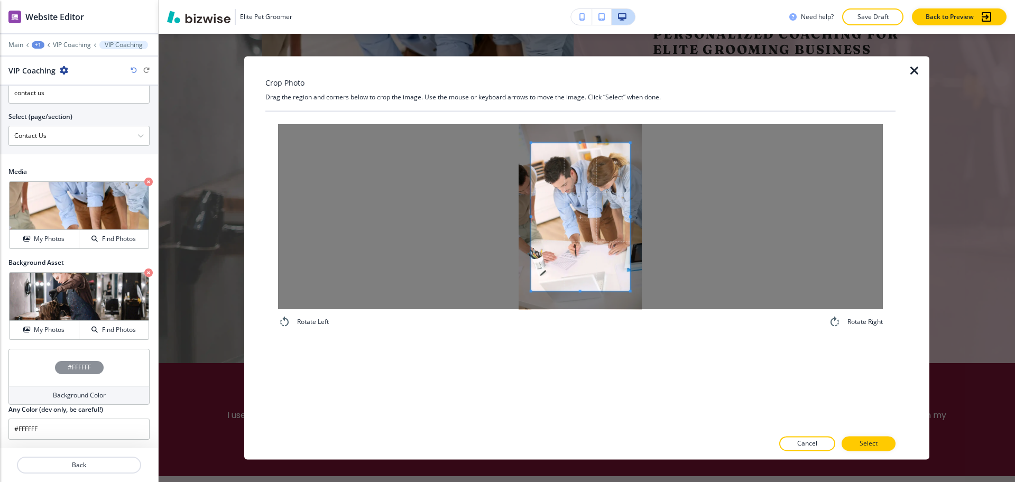
click at [489, 210] on div at bounding box center [580, 216] width 605 height 185
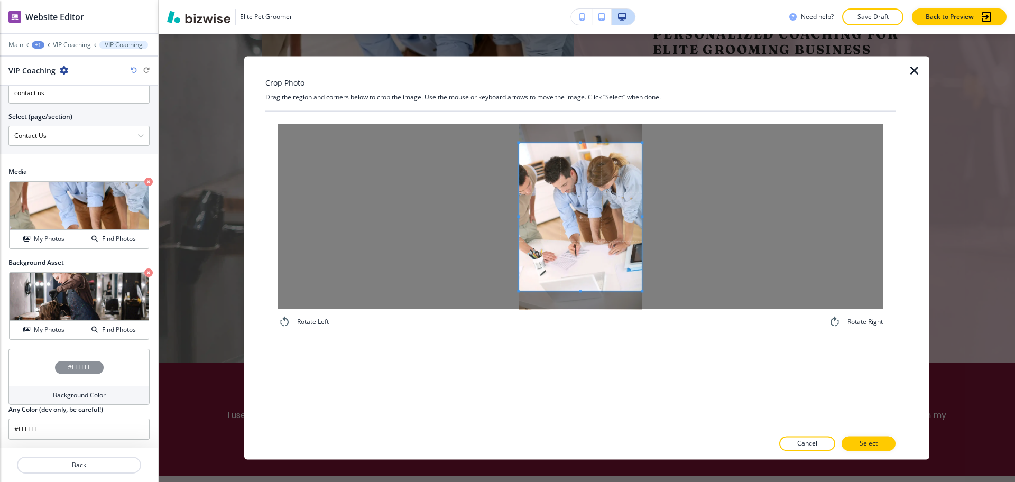
click at [664, 227] on div at bounding box center [580, 216] width 605 height 185
click at [583, 280] on div at bounding box center [580, 213] width 123 height 140
click at [865, 445] on p "Select" at bounding box center [869, 444] width 18 height 10
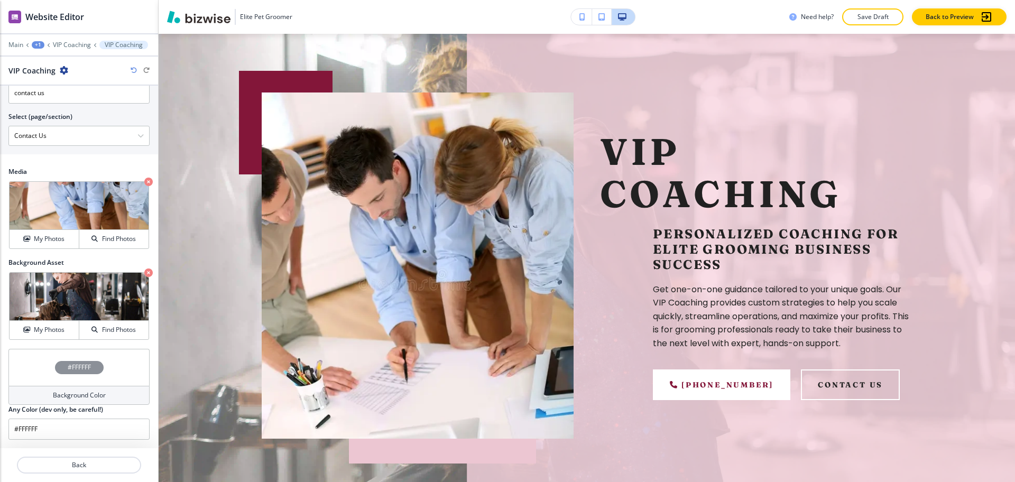
scroll to position [65, 0]
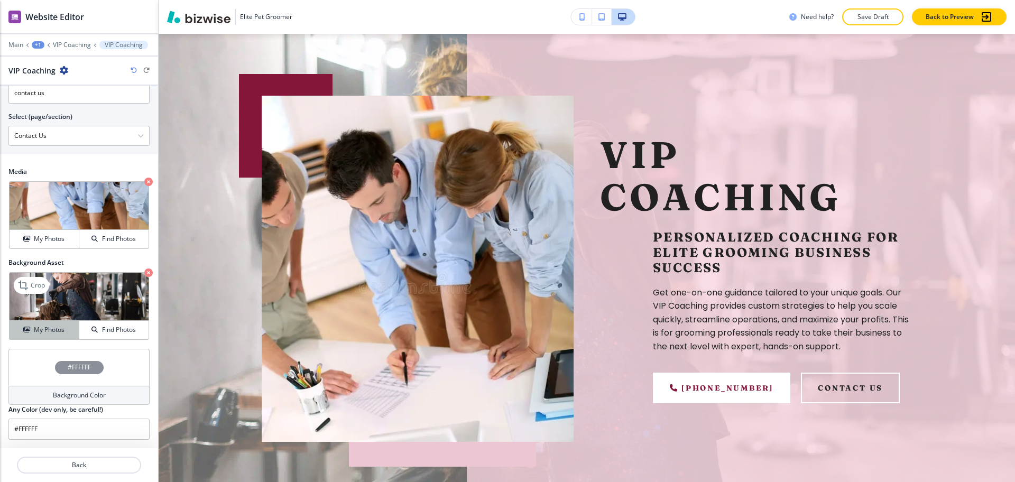
click at [52, 330] on h4 "My Photos" at bounding box center [49, 330] width 31 height 10
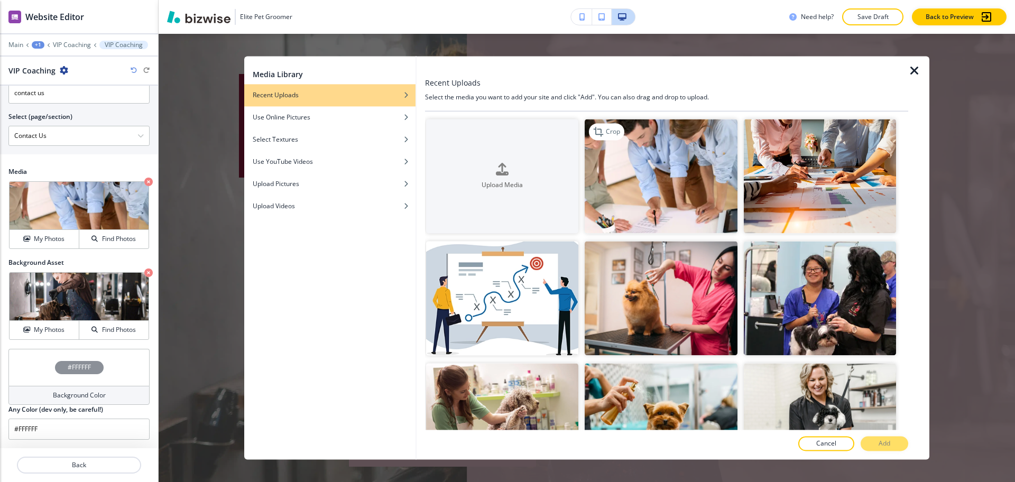
click at [672, 163] on img "button" at bounding box center [661, 176] width 152 height 114
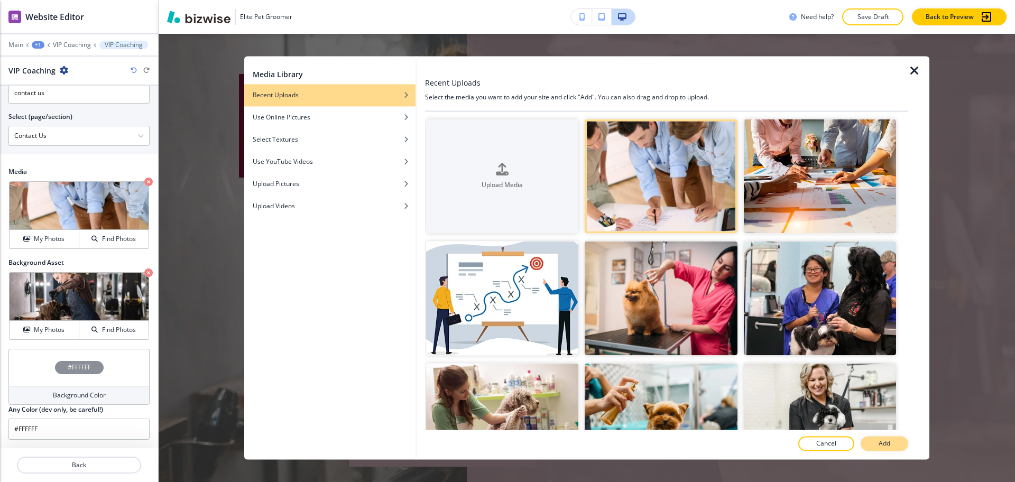
click at [891, 443] on button "Add" at bounding box center [885, 444] width 48 height 15
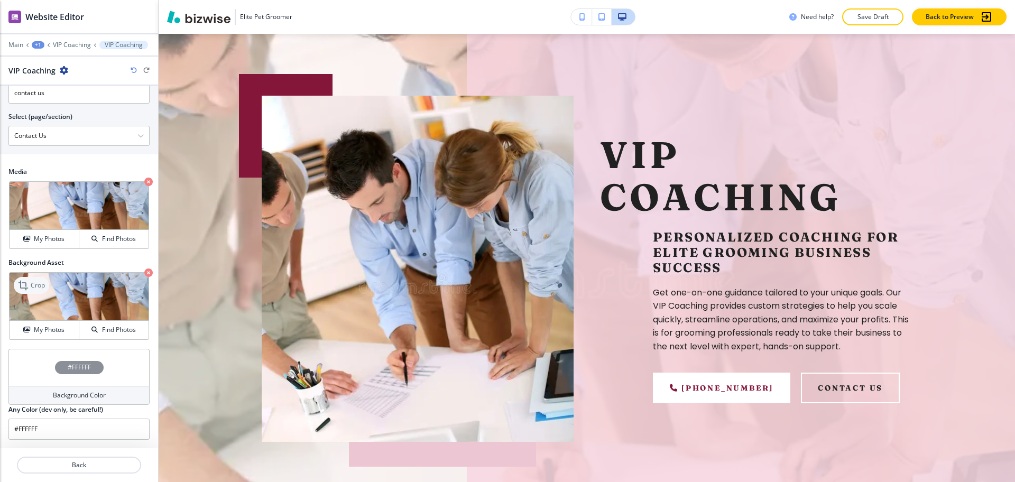
click at [30, 289] on icon at bounding box center [24, 285] width 13 height 13
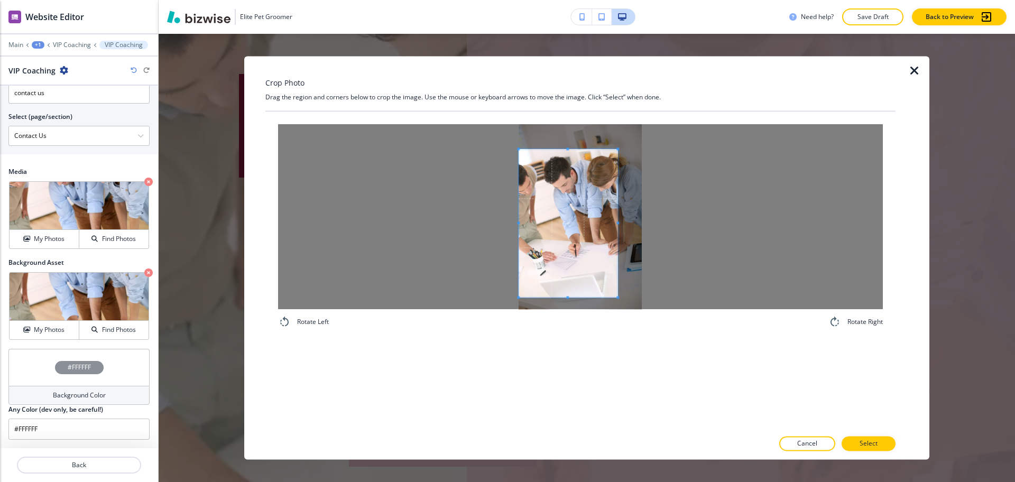
click at [558, 229] on span at bounding box center [568, 223] width 99 height 148
click at [561, 221] on span at bounding box center [568, 220] width 99 height 148
click at [619, 217] on div at bounding box center [580, 216] width 605 height 185
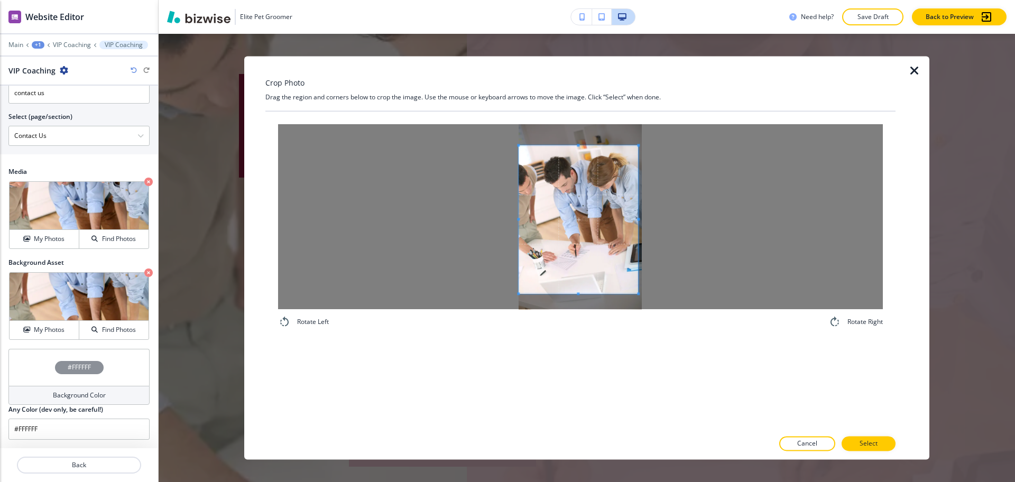
click at [656, 219] on div at bounding box center [580, 216] width 605 height 185
click at [583, 281] on div at bounding box center [580, 214] width 123 height 138
click at [867, 441] on p "Select" at bounding box center [869, 444] width 18 height 10
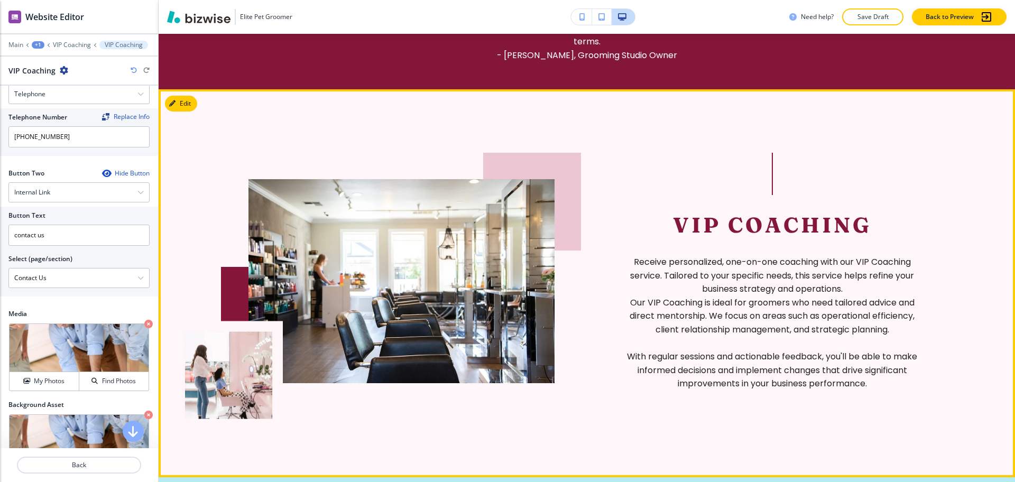
scroll to position [594, 0]
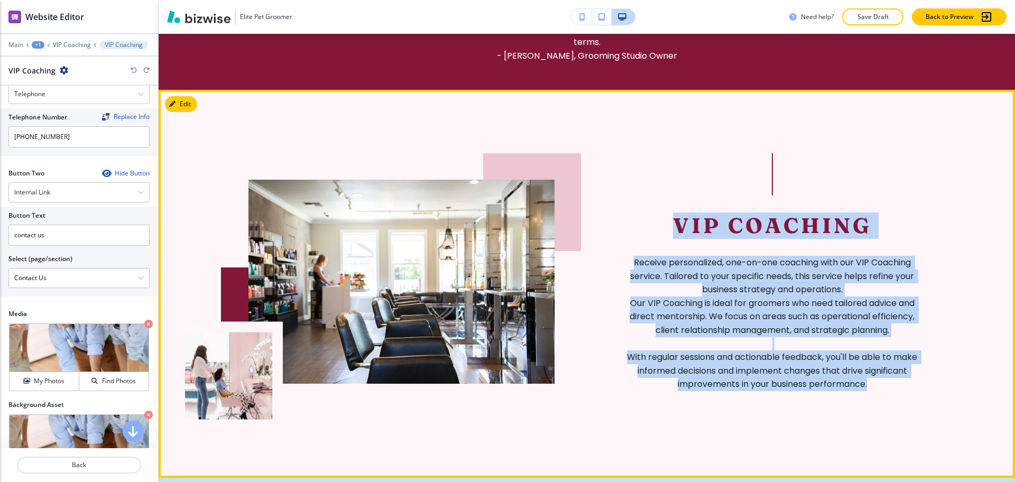
drag, startPoint x: 851, startPoint y: 362, endPoint x: 659, endPoint y: 216, distance: 241.6
click at [659, 216] on div "VIP Coaching Receive personalized, one-on-one coaching with our VIP Coaching se…" at bounding box center [772, 302] width 306 height 179
copy div "VIP Coaching Receive personalized, one-on-one coaching with our VIP Coaching se…"
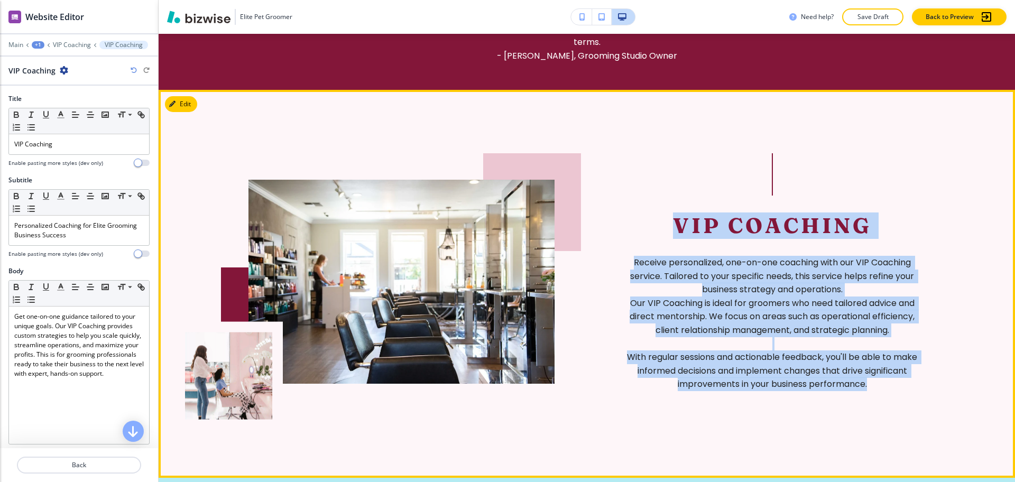
scroll to position [593, 0]
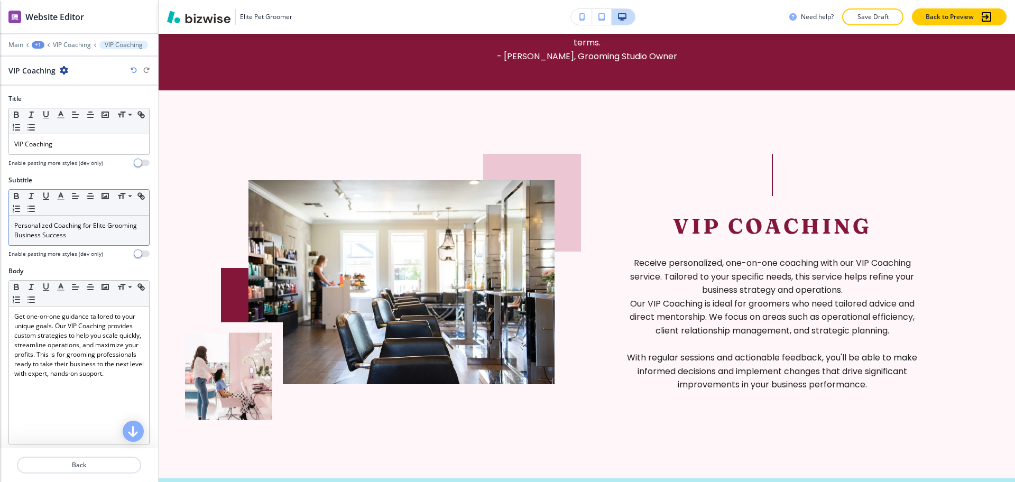
click at [119, 232] on p "Personalized Coaching for Elite Grooming Business Success" at bounding box center [79, 230] width 130 height 19
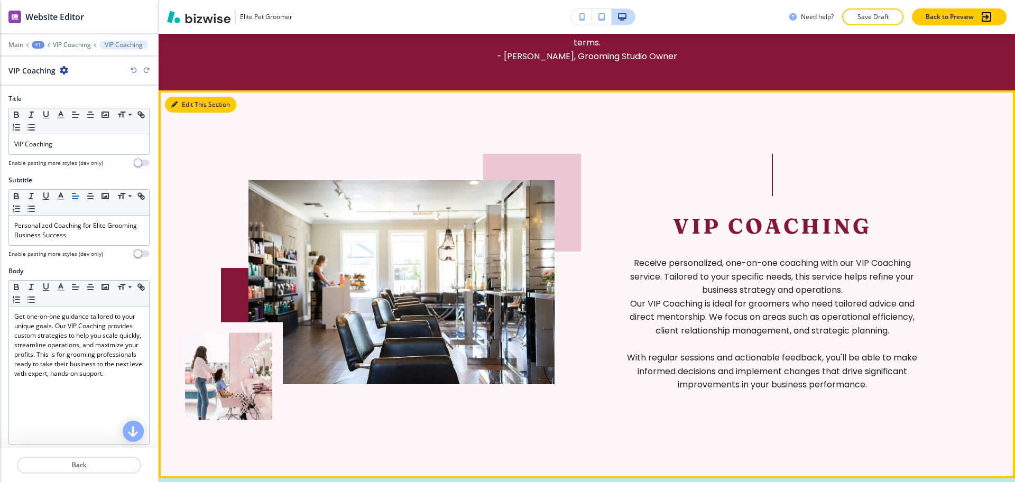
click at [184, 102] on button "Edit This Section" at bounding box center [200, 105] width 71 height 16
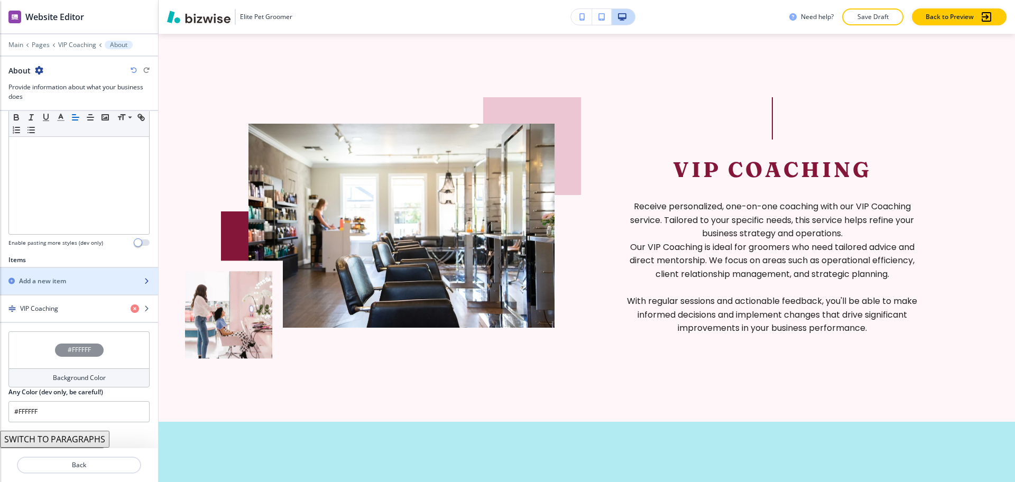
scroll to position [288, 0]
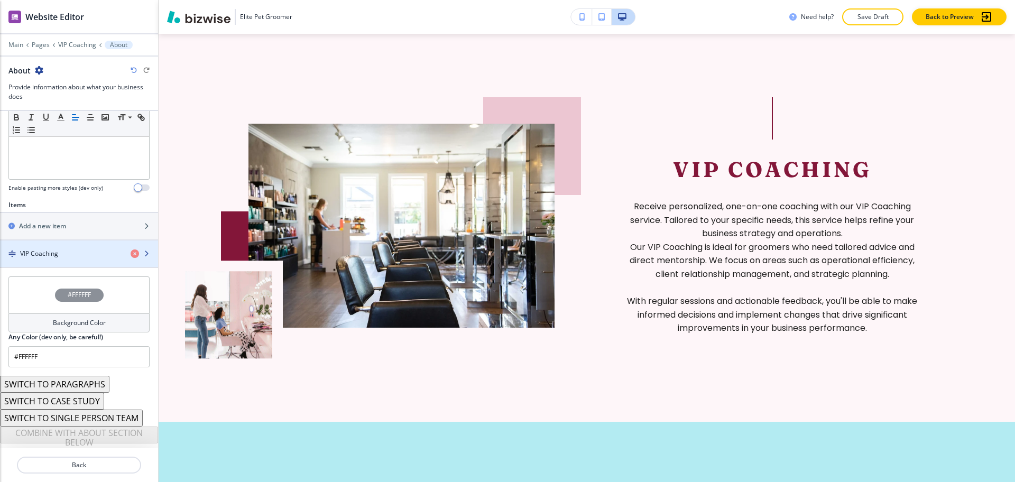
click at [54, 259] on div "button" at bounding box center [79, 263] width 158 height 8
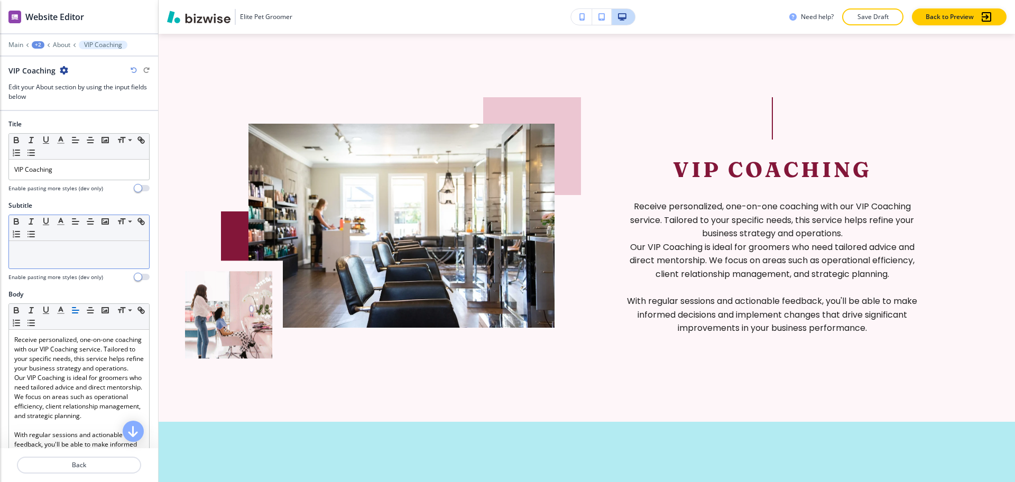
click at [55, 256] on div at bounding box center [79, 254] width 140 height 27
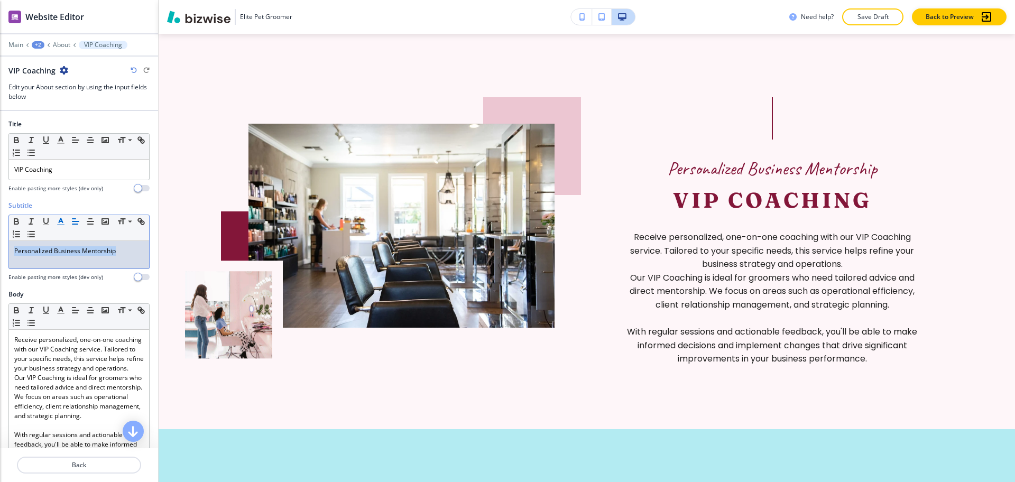
click at [59, 222] on polyline "button" at bounding box center [61, 220] width 4 height 4
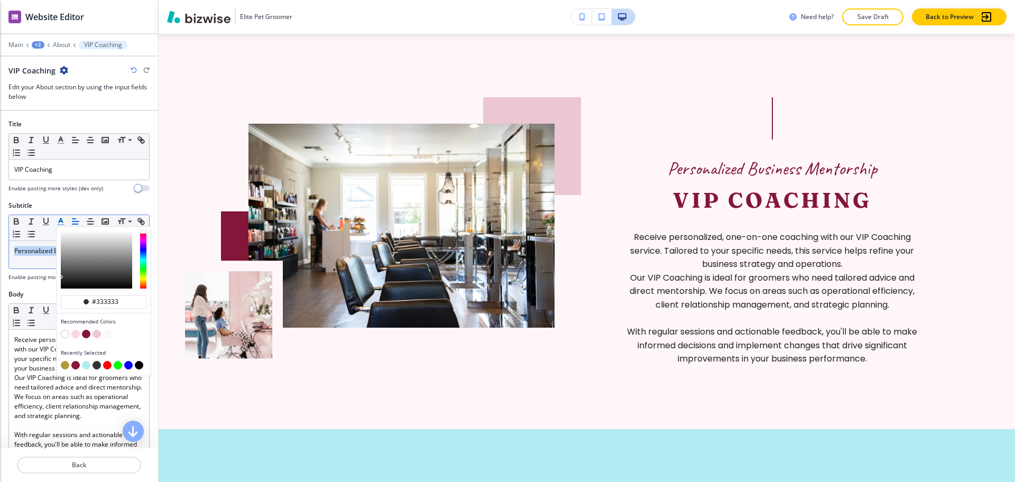
click at [65, 364] on button "button" at bounding box center [65, 365] width 8 height 8
type input "#b5993b"
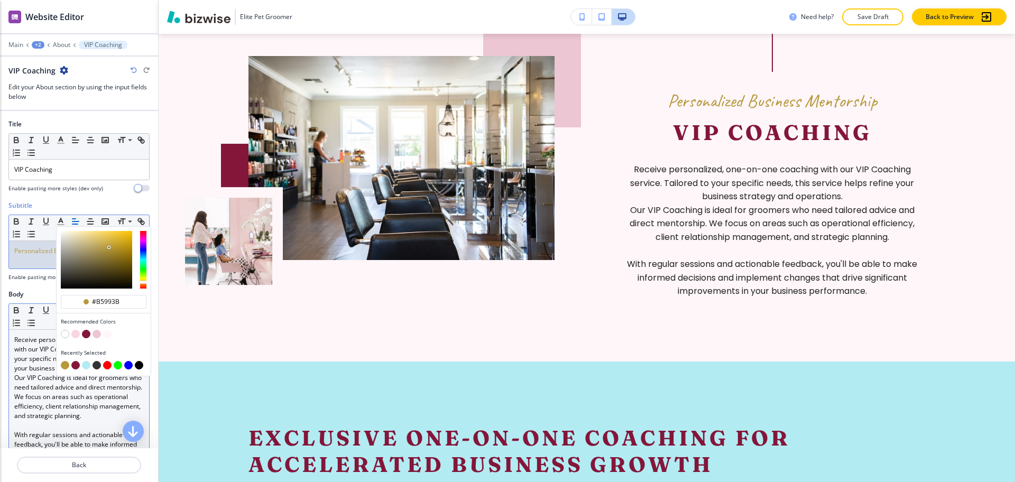
scroll to position [717, 0]
click at [26, 373] on p "Receive personalized, one-on-one coaching with our VIP Coaching service. Tailor…" at bounding box center [79, 354] width 130 height 38
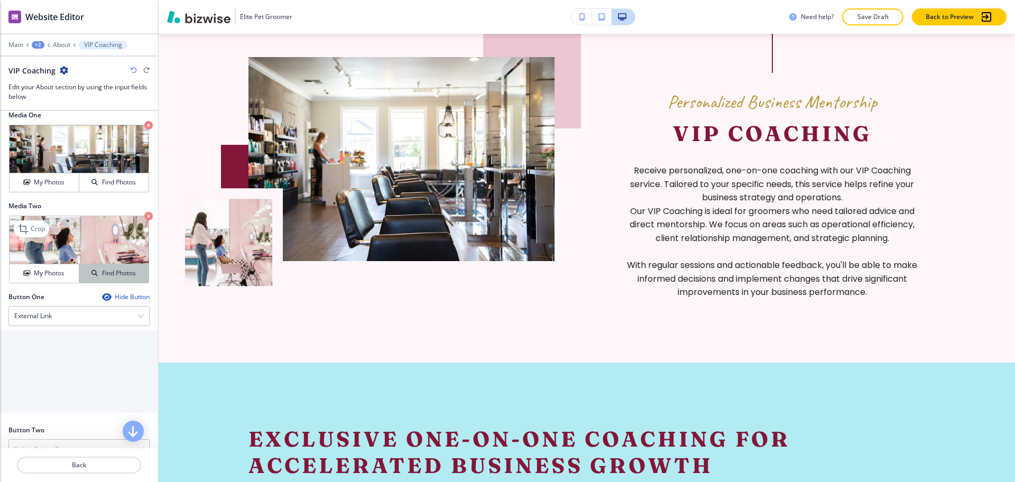
scroll to position [396, 0]
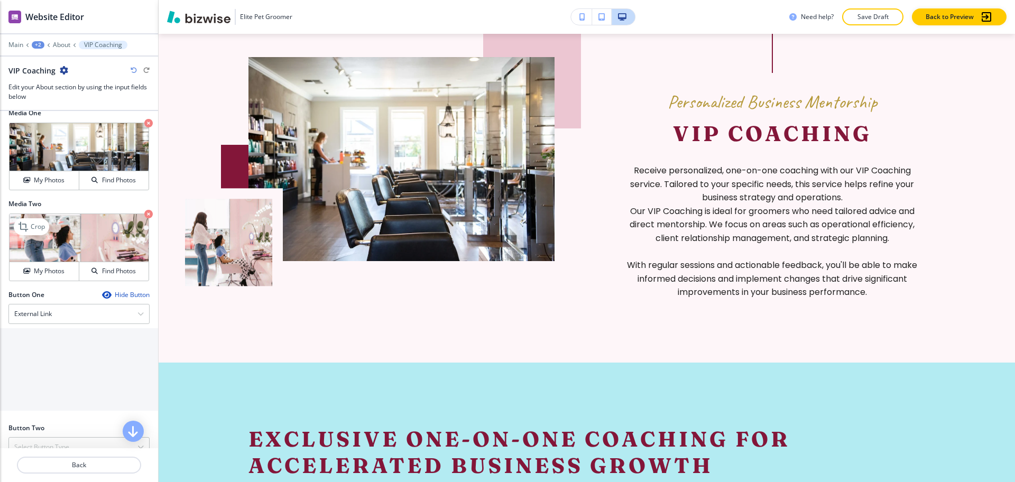
click at [144, 218] on icon "button" at bounding box center [148, 214] width 8 height 8
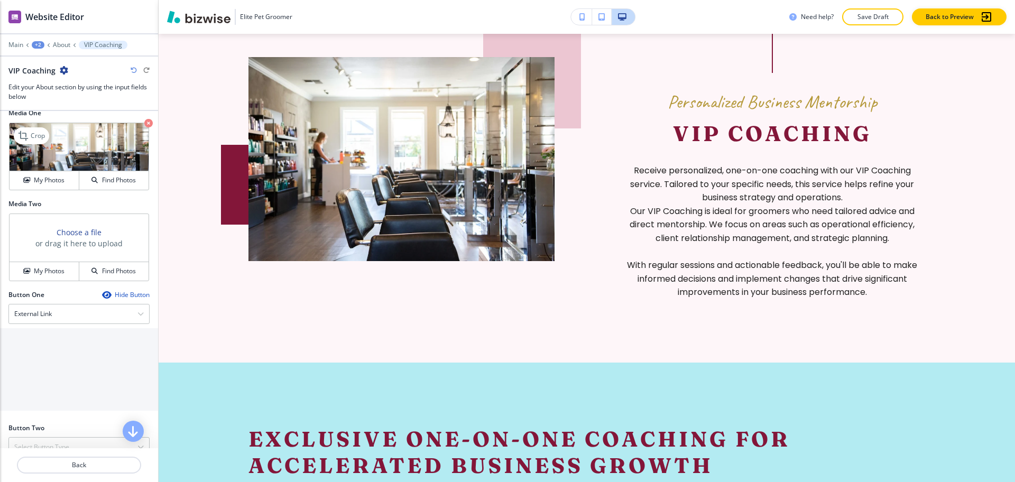
click at [144, 127] on icon "button" at bounding box center [148, 123] width 8 height 8
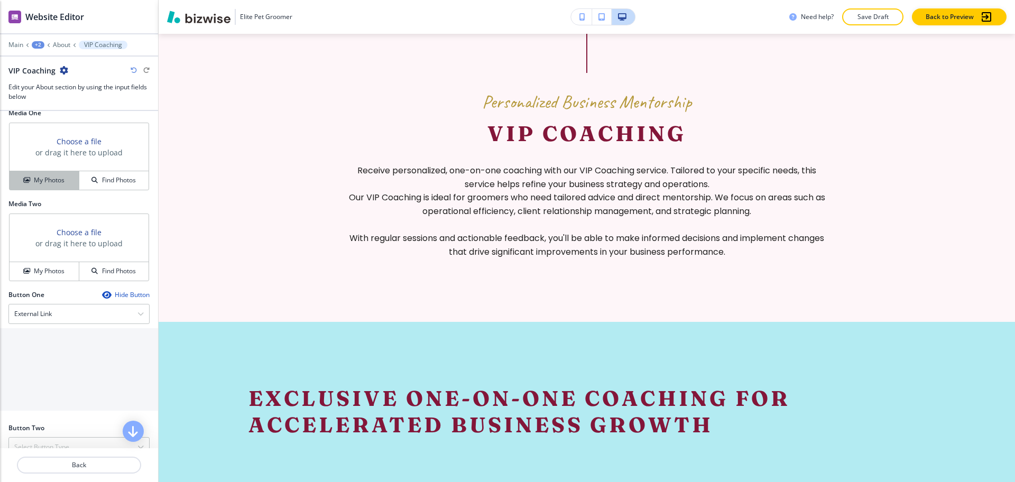
click at [36, 185] on h4 "My Photos" at bounding box center [49, 181] width 31 height 10
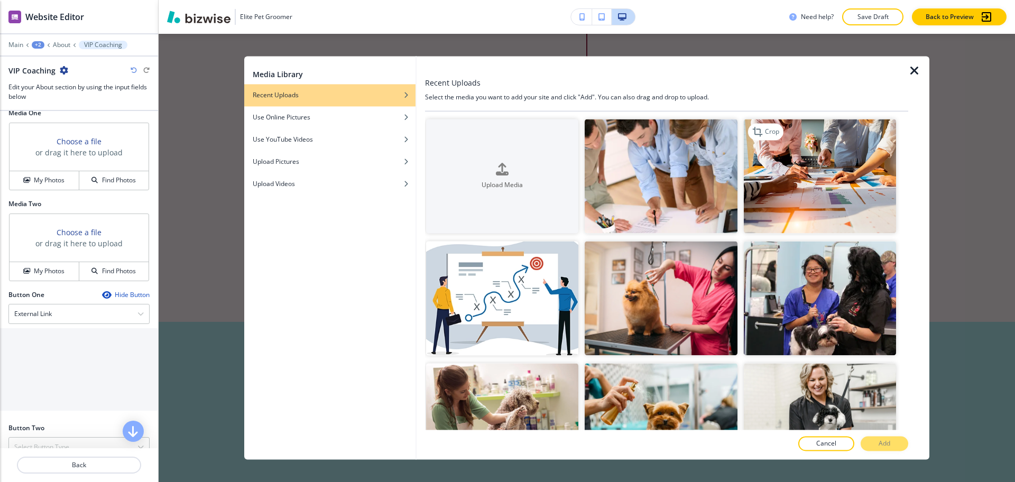
click at [829, 198] on img "button" at bounding box center [820, 176] width 152 height 114
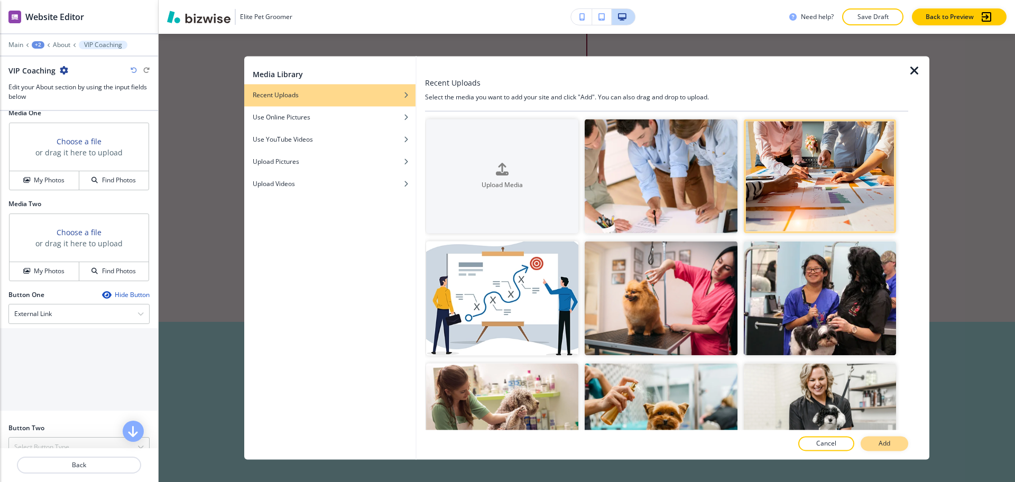
click at [889, 446] on p "Add" at bounding box center [885, 444] width 12 height 10
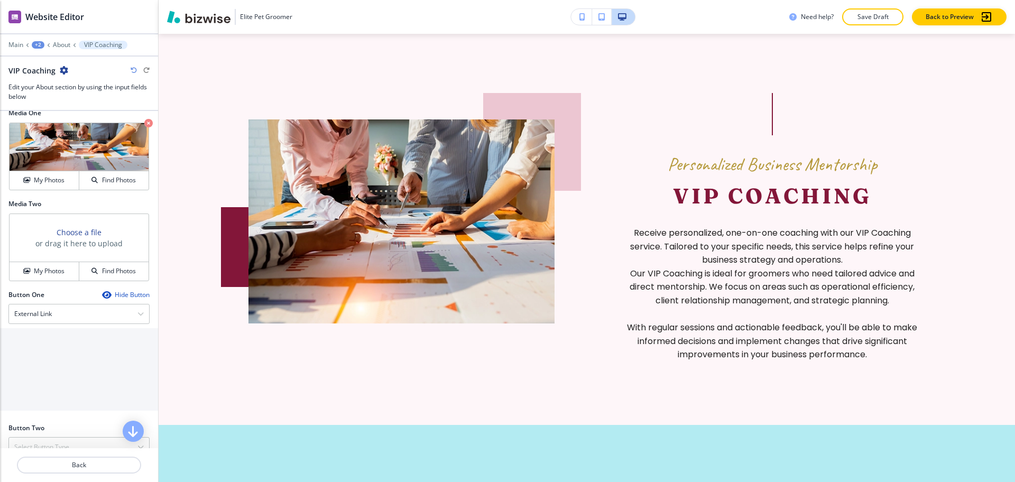
scroll to position [653, 0]
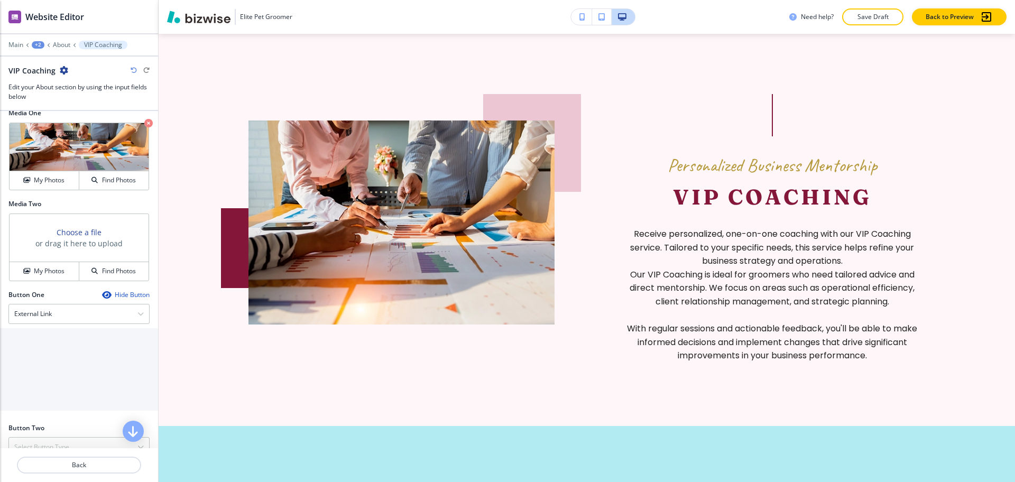
drag, startPoint x: 31, startPoint y: 166, endPoint x: 39, endPoint y: 168, distance: 8.1
click at [0, 0] on p "Crop" at bounding box center [0, 0] width 0 height 0
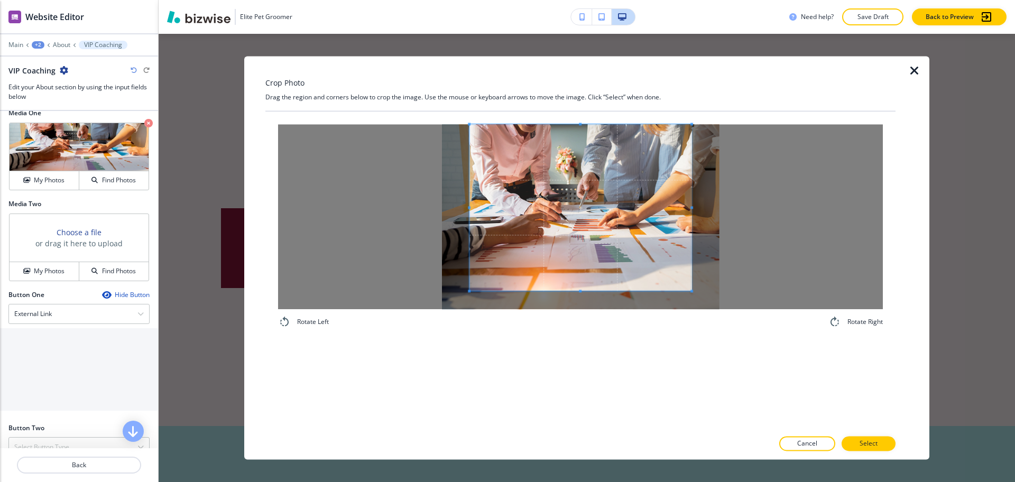
click at [585, 108] on div "Crop Photo Drag the region and corners below to crop the image. Use the mouse o…" at bounding box center [580, 257] width 630 height 403
click at [585, 344] on div "Rotate Left Rotate Right" at bounding box center [580, 271] width 630 height 318
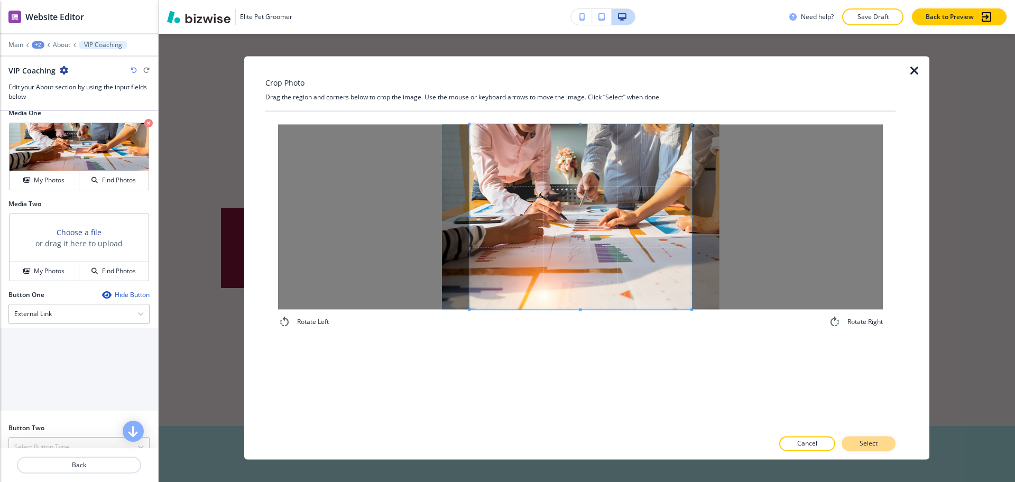
click at [877, 446] on p "Select" at bounding box center [869, 444] width 18 height 10
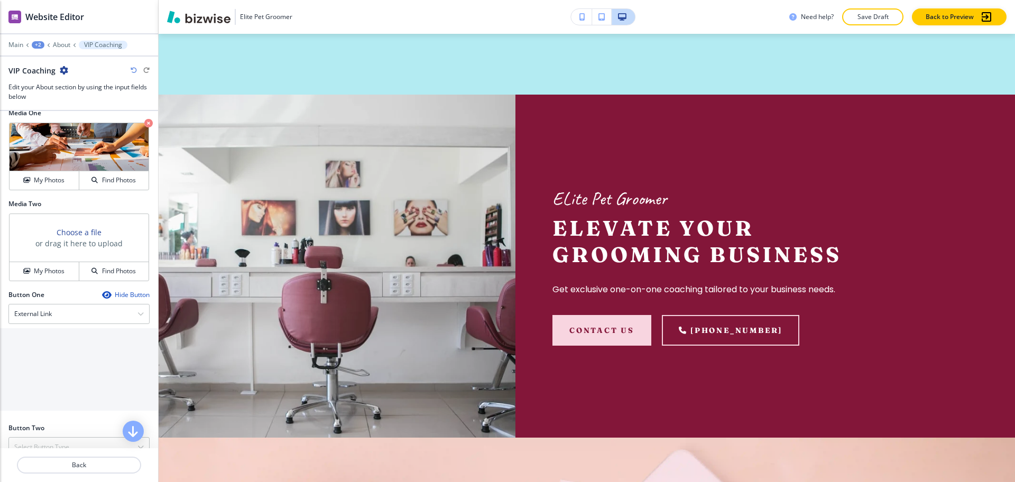
scroll to position [1522, 0]
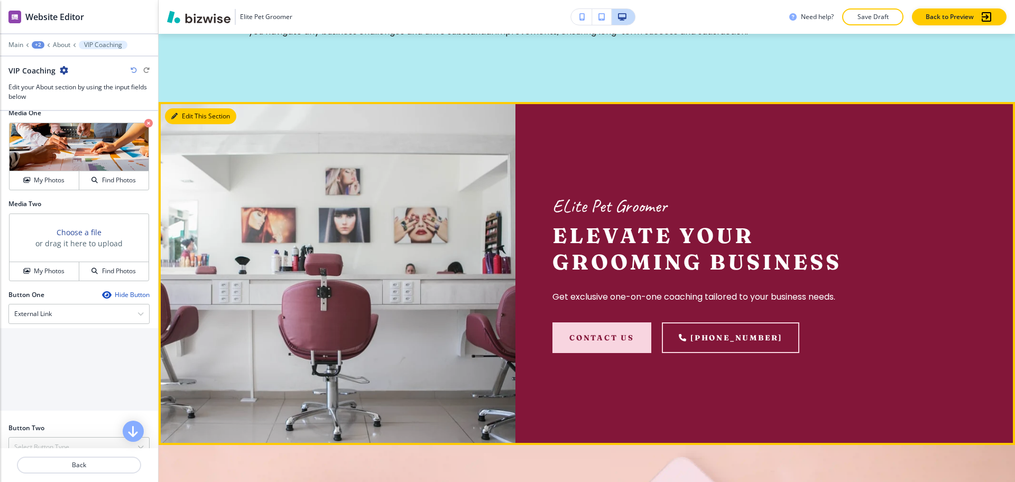
click at [180, 124] on button "Edit This Section" at bounding box center [200, 116] width 71 height 16
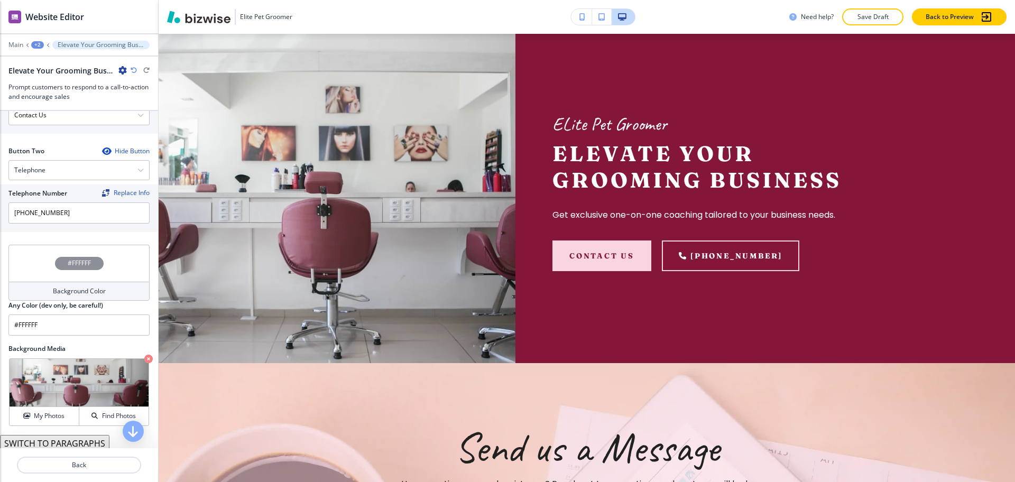
scroll to position [503, 0]
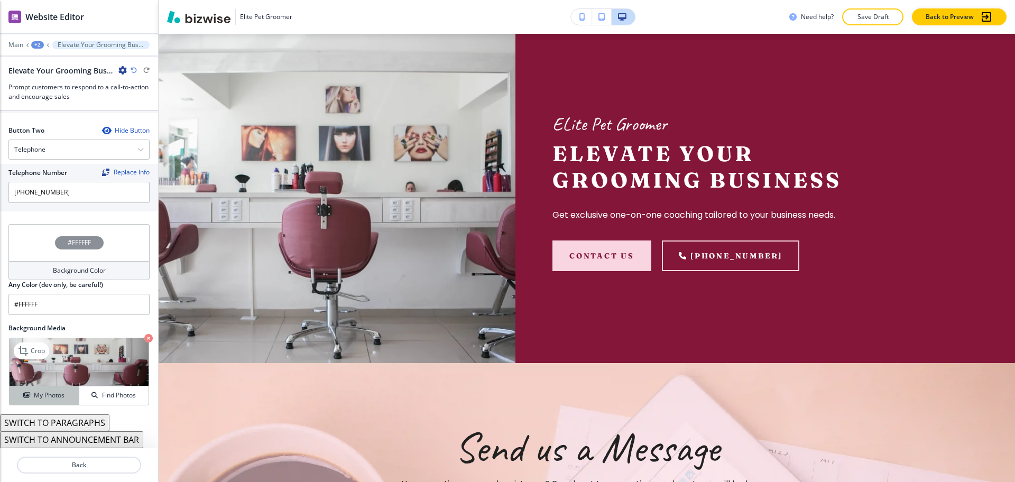
click at [36, 399] on h4 "My Photos" at bounding box center [49, 396] width 31 height 10
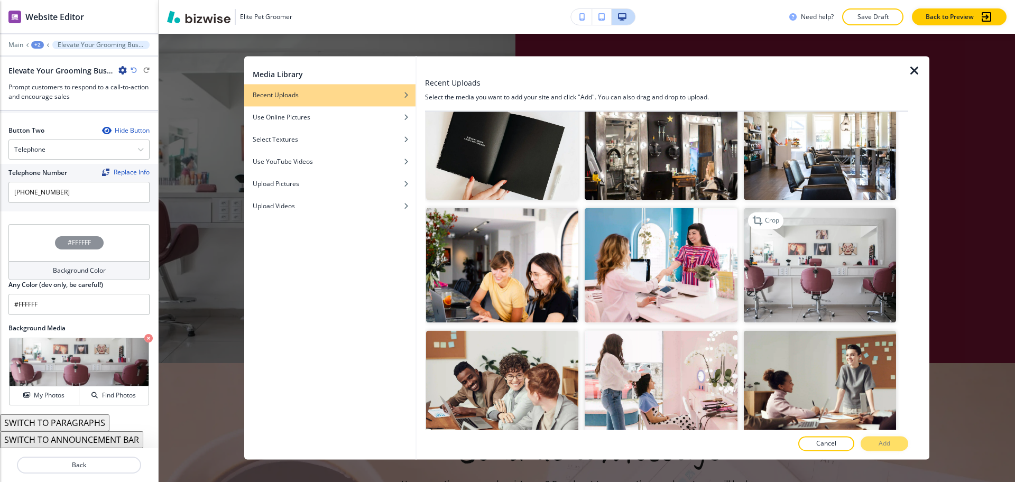
scroll to position [665, 0]
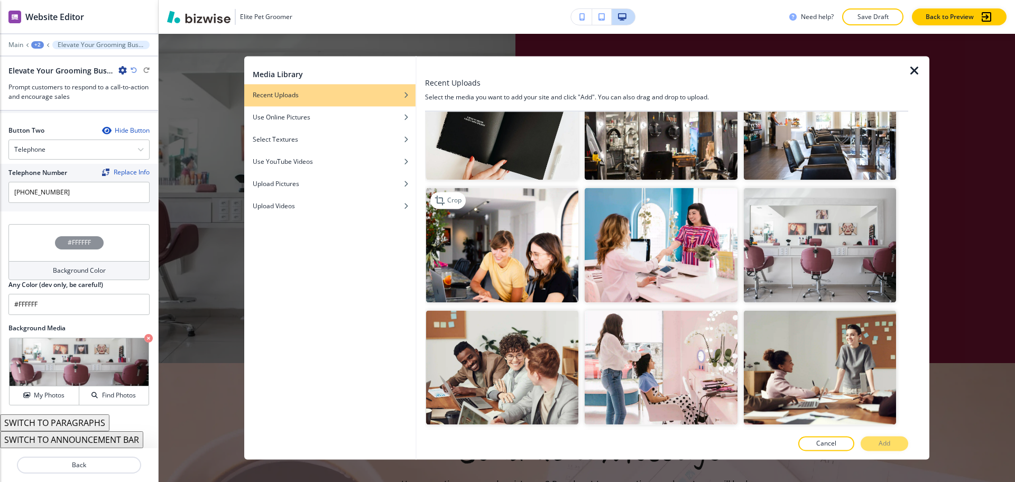
click at [512, 215] on img "button" at bounding box center [502, 245] width 152 height 114
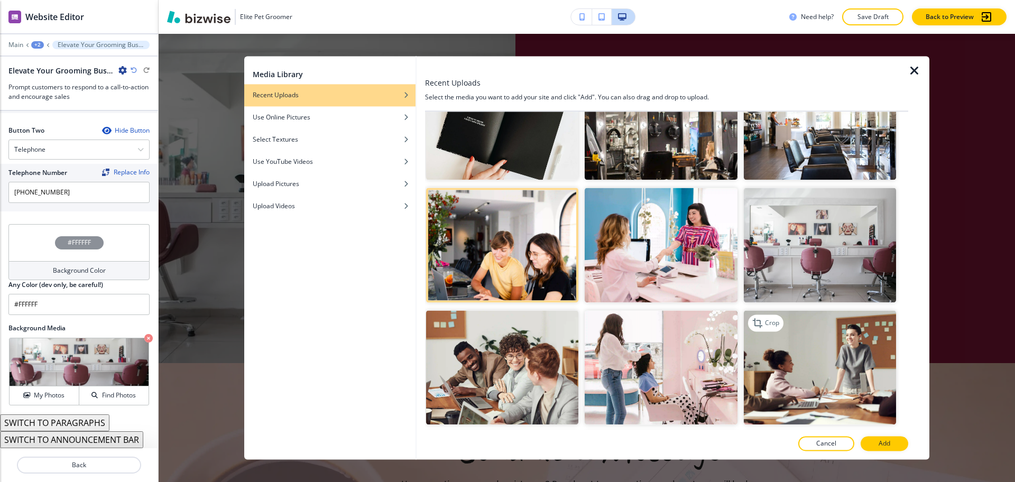
click at [849, 394] on img "button" at bounding box center [820, 367] width 152 height 114
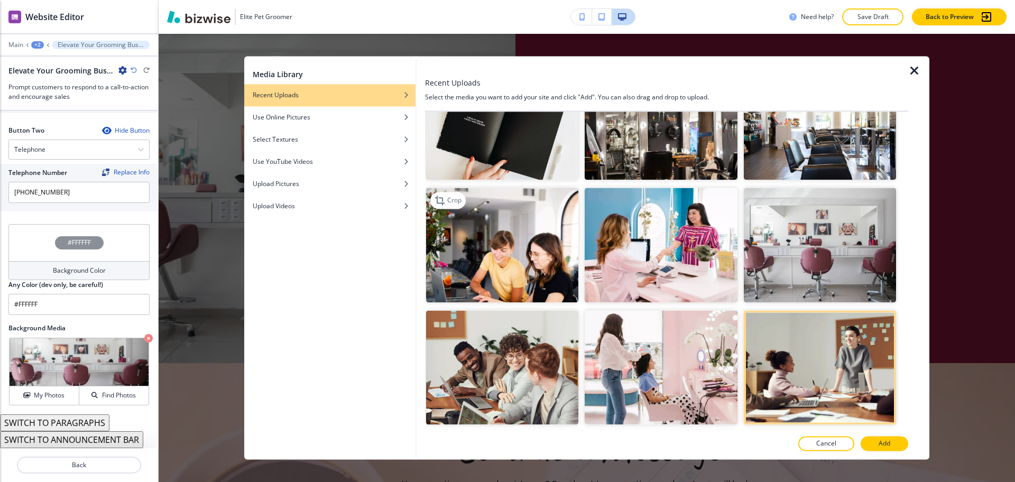
click at [549, 229] on img "button" at bounding box center [502, 245] width 152 height 114
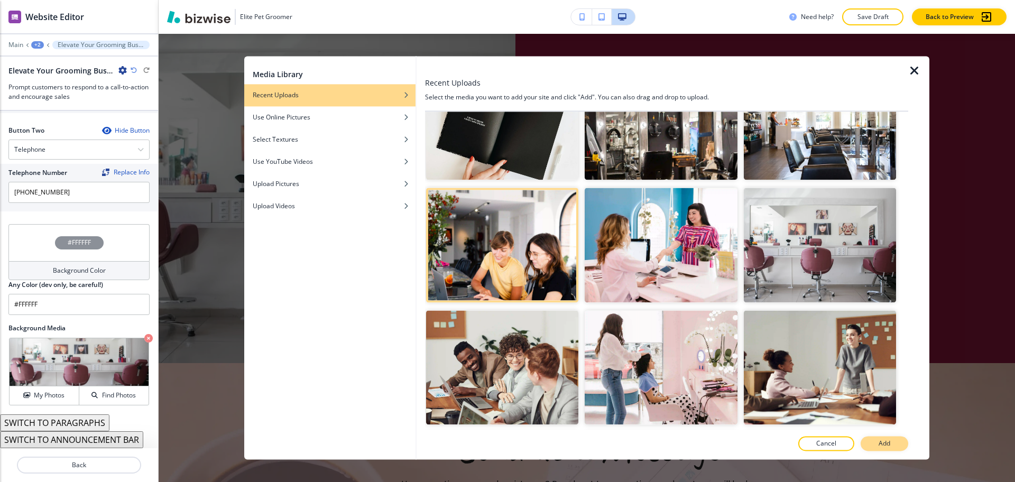
click at [874, 447] on button "Add" at bounding box center [885, 444] width 48 height 15
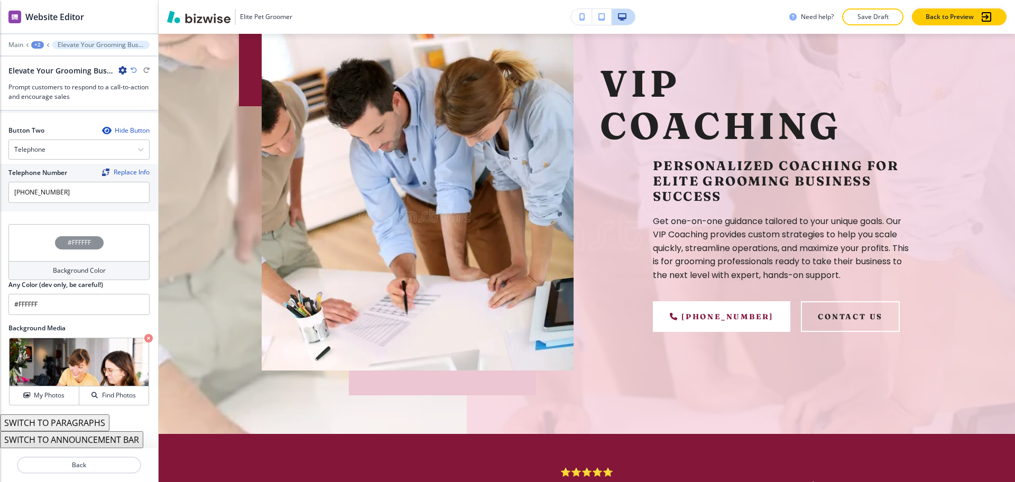
scroll to position [0, 0]
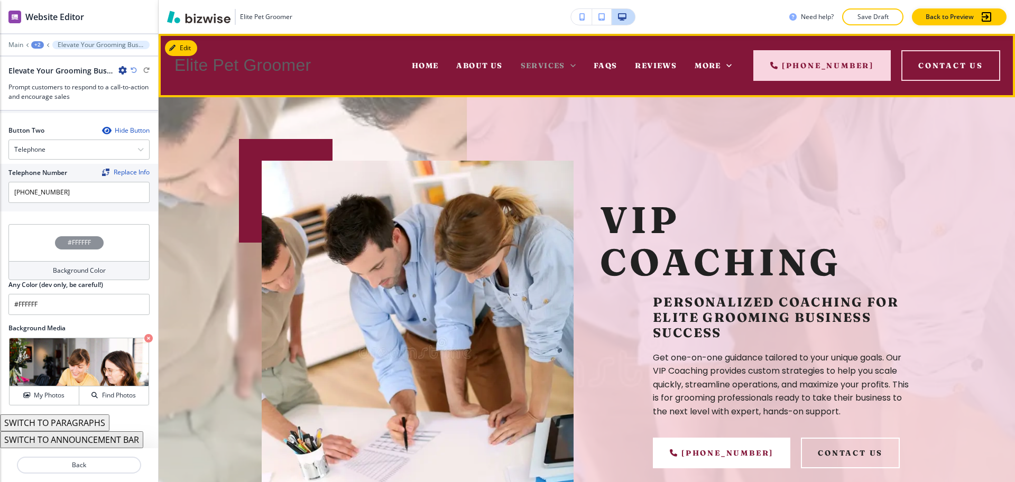
click at [564, 68] on span "Services" at bounding box center [543, 66] width 44 height 10
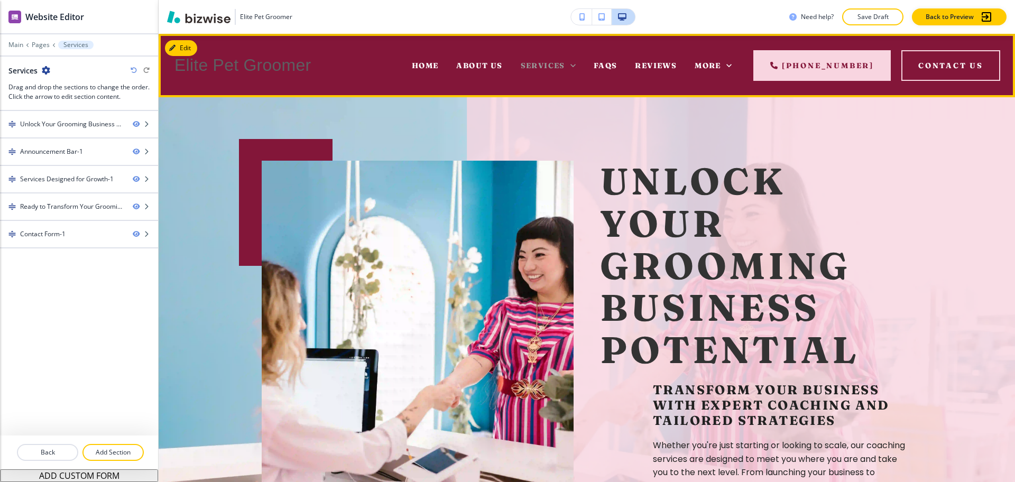
click at [576, 64] on icon at bounding box center [573, 65] width 11 height 11
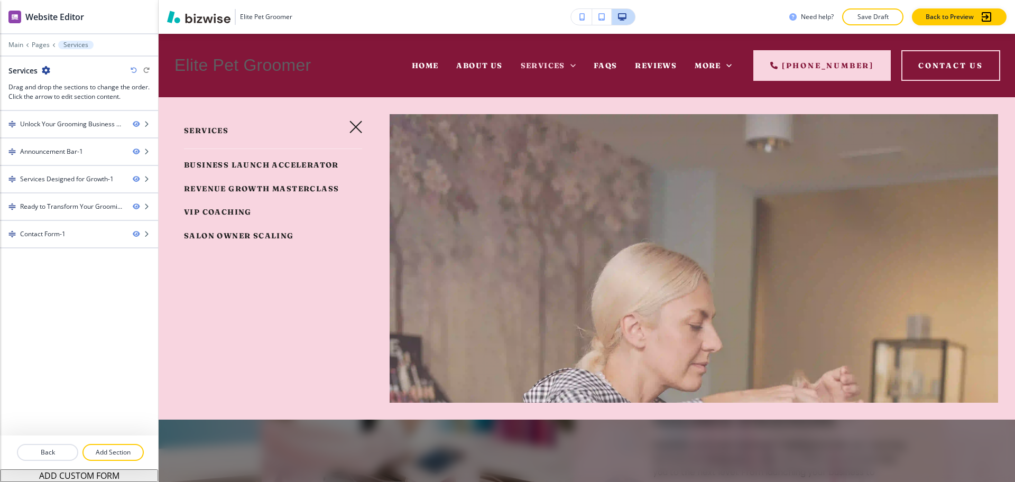
click at [253, 241] on span "Salon Owner Scaling" at bounding box center [239, 236] width 110 height 10
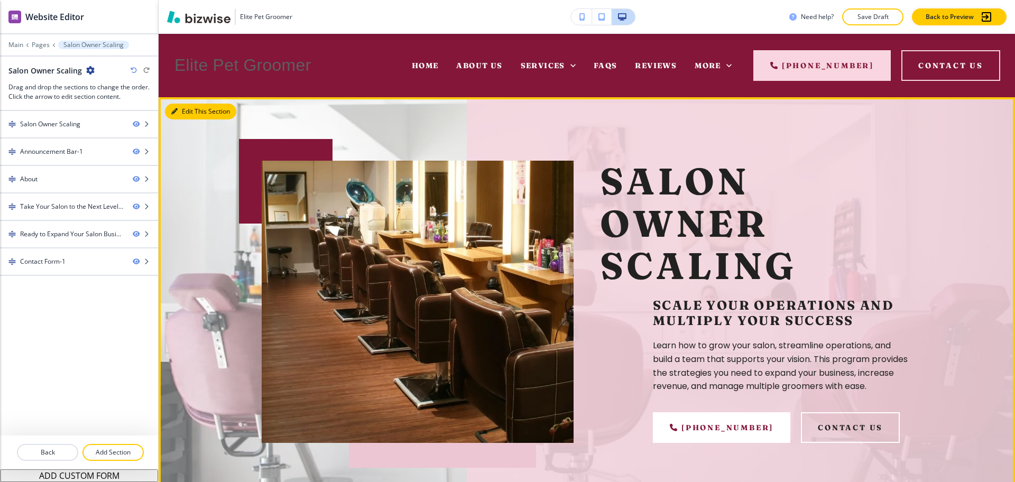
click at [183, 112] on button "Edit This Section" at bounding box center [200, 112] width 71 height 16
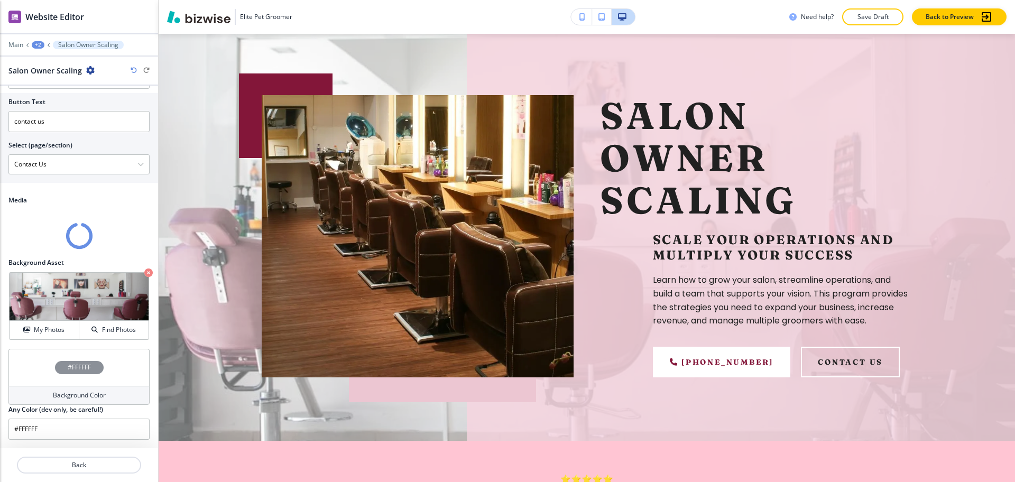
scroll to position [68, 0]
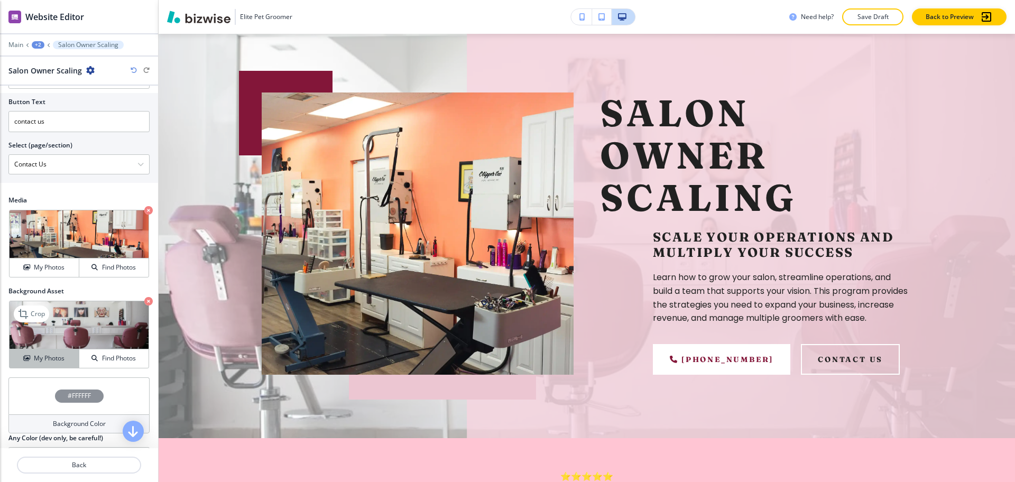
click at [51, 357] on h4 "My Photos" at bounding box center [49, 359] width 31 height 10
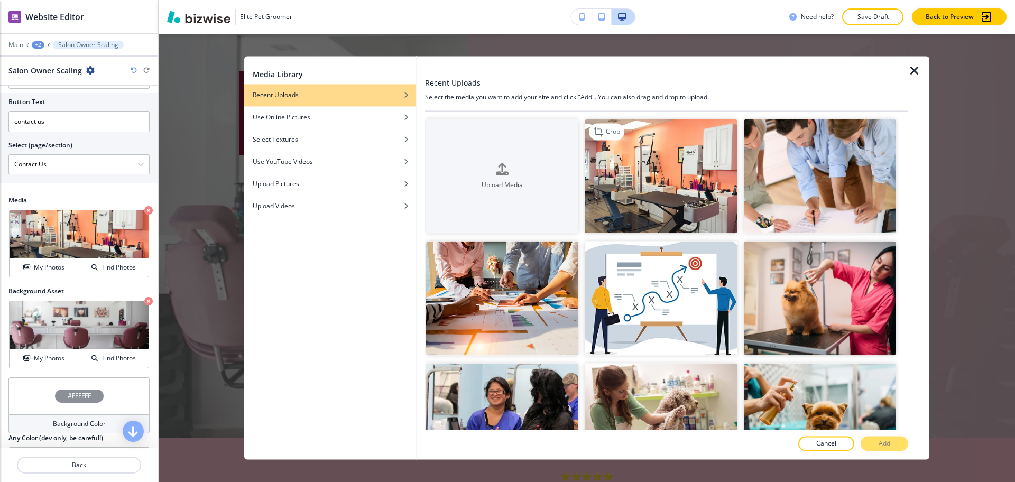
click at [644, 173] on img "button" at bounding box center [661, 176] width 152 height 114
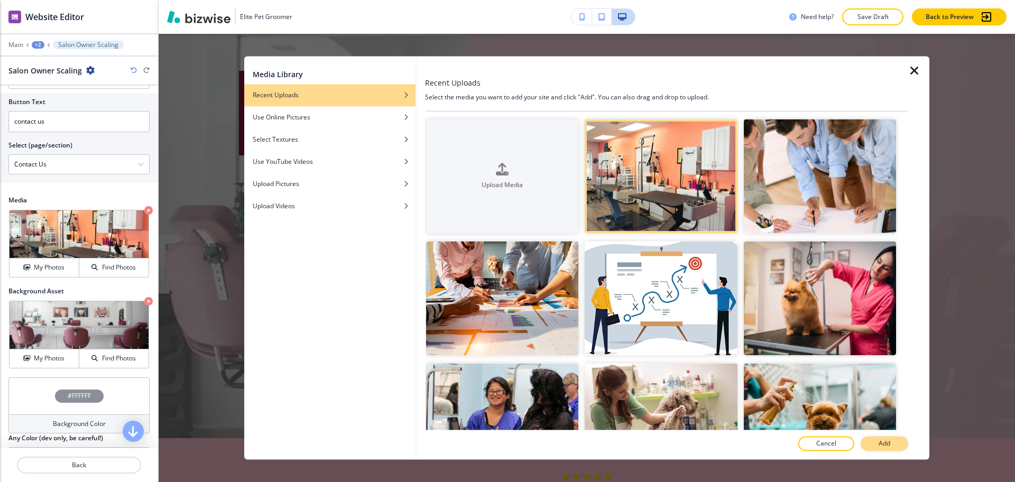
click at [876, 449] on button "Add" at bounding box center [885, 444] width 48 height 15
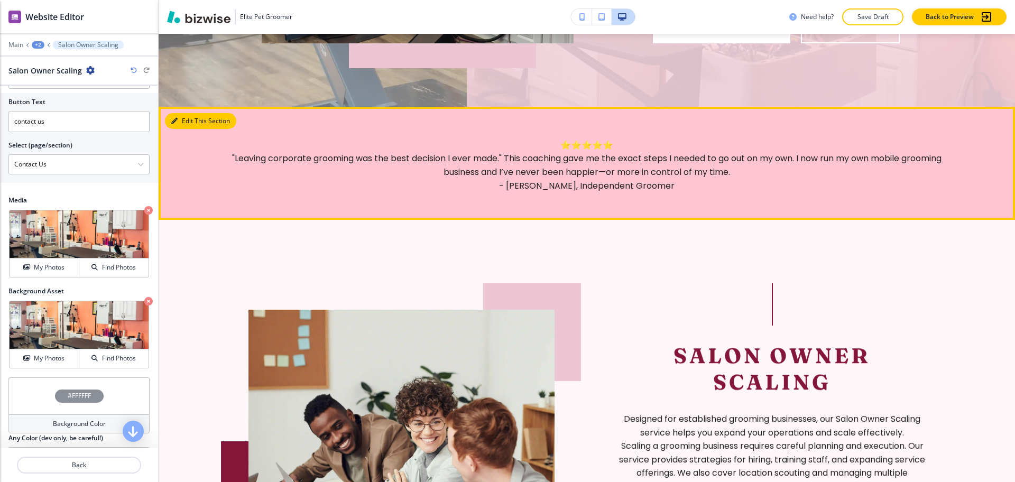
click at [178, 118] on button "Edit This Section" at bounding box center [200, 121] width 71 height 16
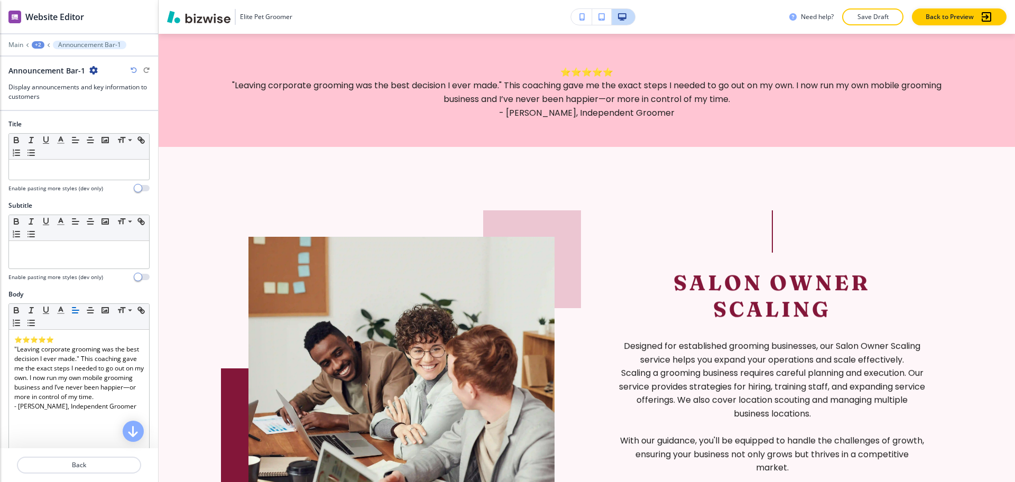
scroll to position [290, 0]
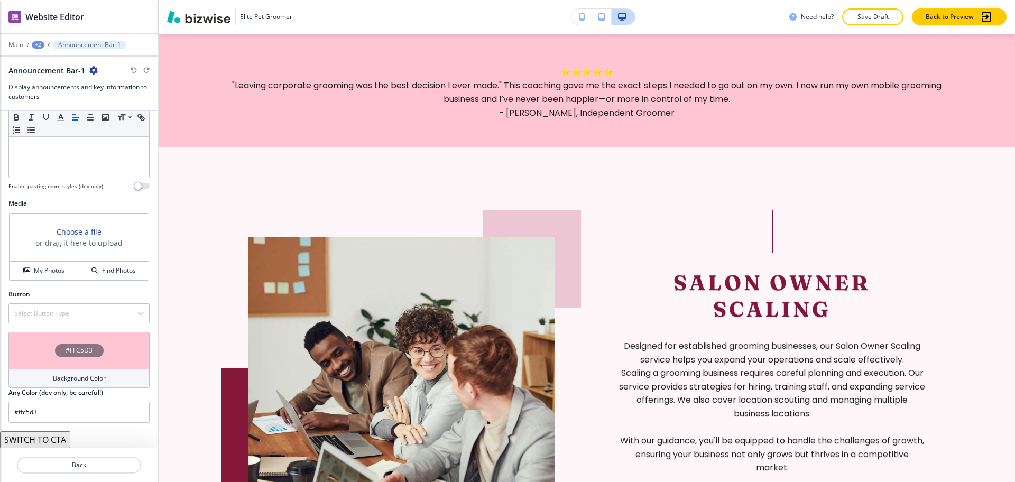
click at [82, 378] on h4 "Background Color" at bounding box center [79, 379] width 53 height 10
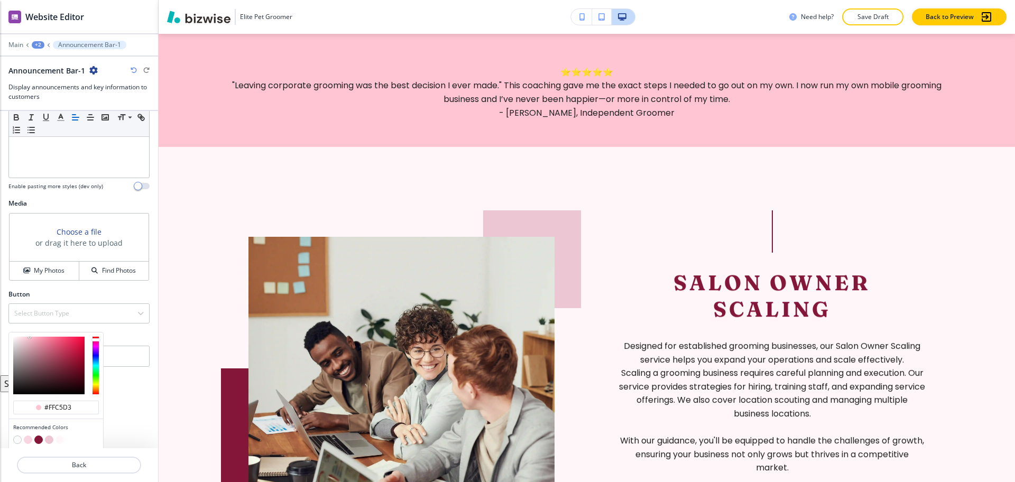
click at [38, 438] on button "button" at bounding box center [38, 440] width 8 height 8
type input "#831639"
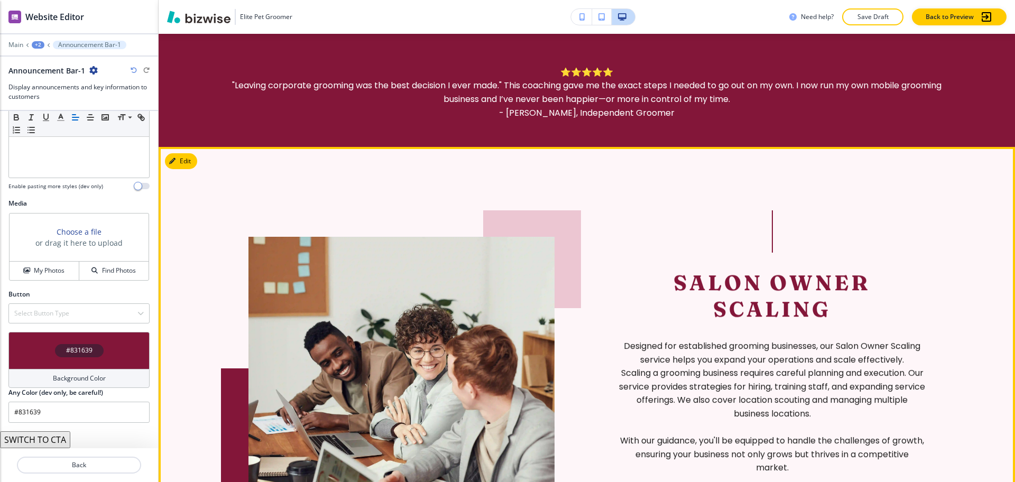
click at [728, 317] on h2 "Salon Owner Scaling" at bounding box center [772, 296] width 306 height 53
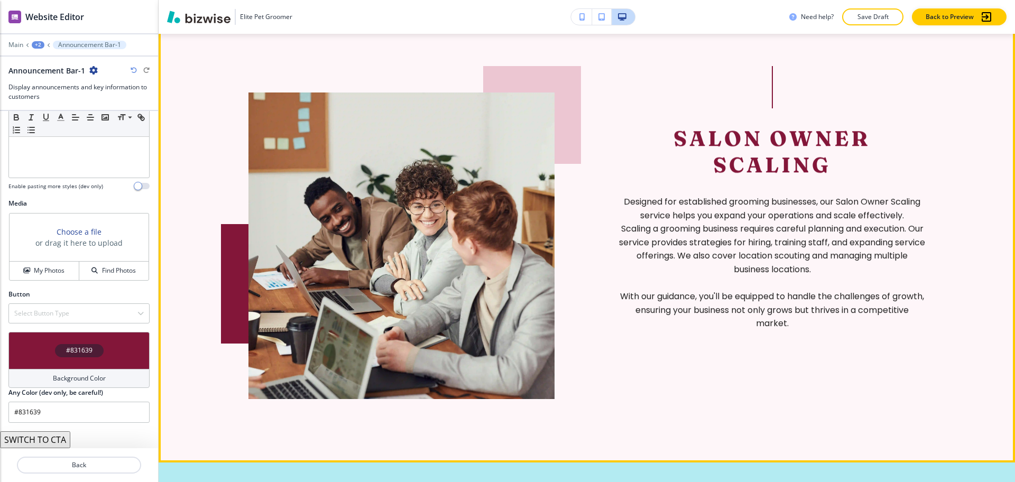
scroll to position [617, 0]
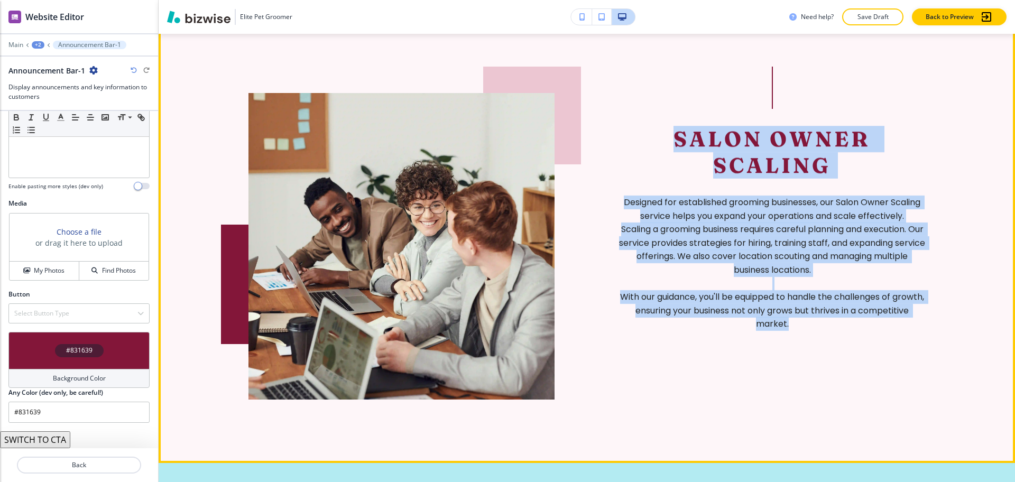
drag, startPoint x: 854, startPoint y: 338, endPoint x: 663, endPoint y: 134, distance: 279.1
click at [663, 134] on div "Salon Owner Scaling Designed for established grooming businesses, our Salon Own…" at bounding box center [587, 233] width 677 height 333
copy div "Salon Owner Scaling Designed for established grooming businesses, our Salon Own…"
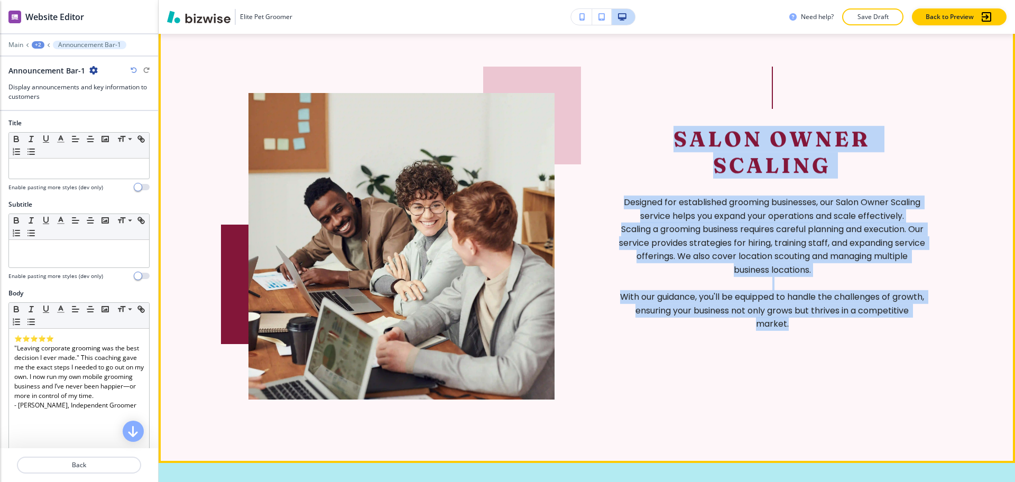
scroll to position [0, 0]
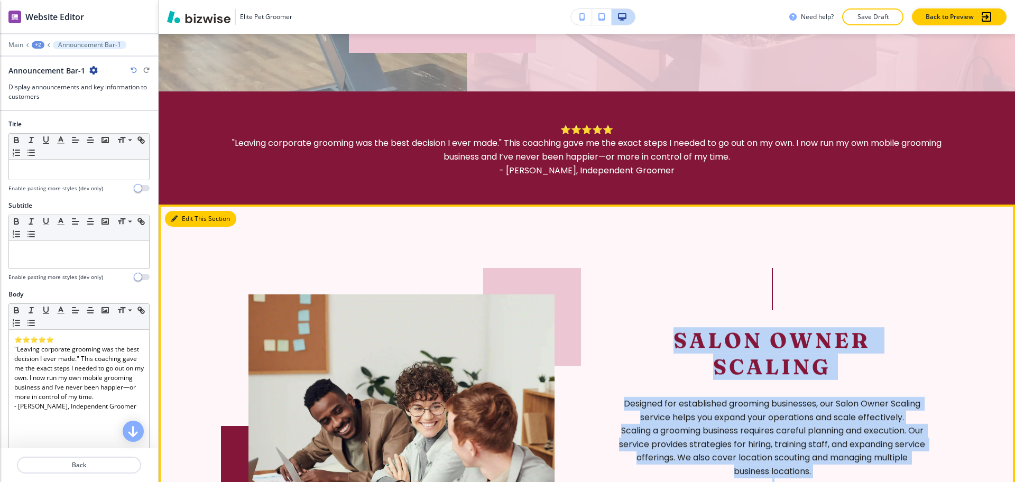
click at [188, 219] on button "Edit This Section" at bounding box center [200, 219] width 71 height 16
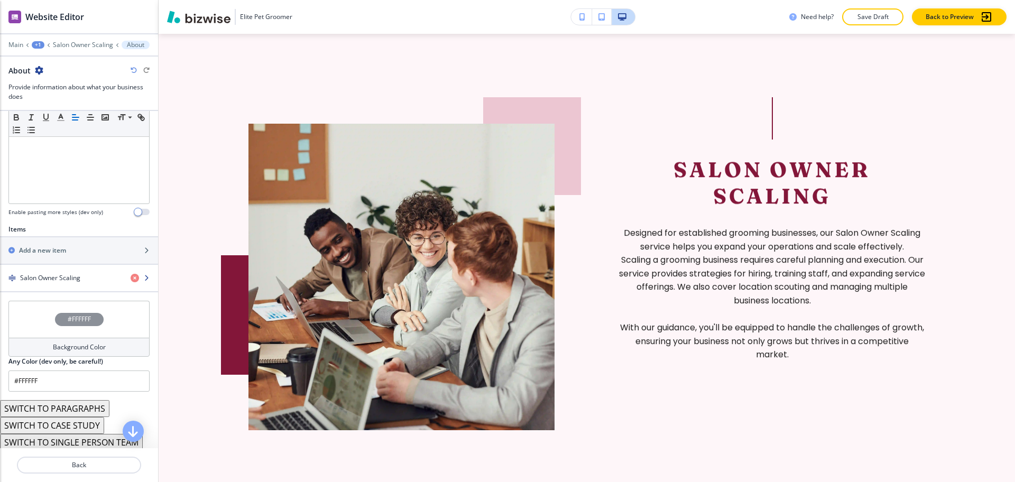
scroll to position [288, 0]
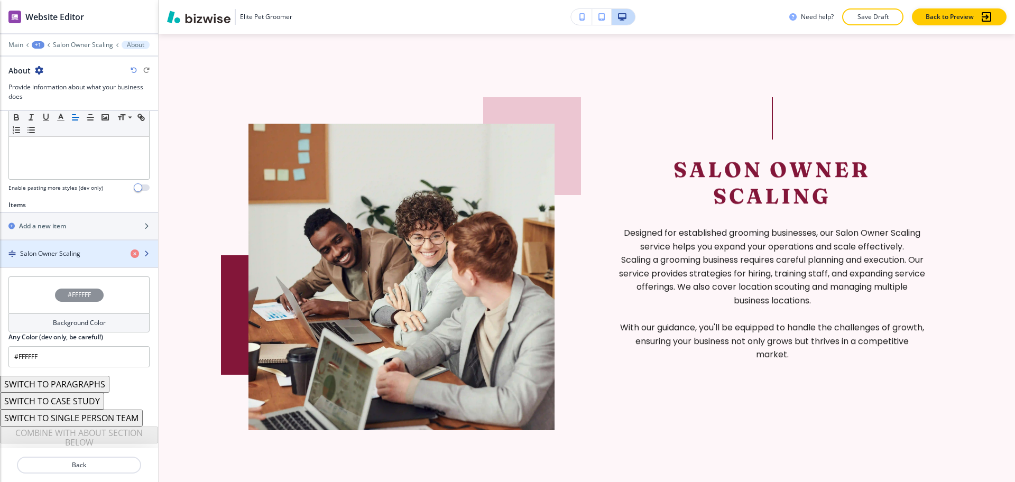
click at [61, 248] on div "button" at bounding box center [79, 245] width 158 height 8
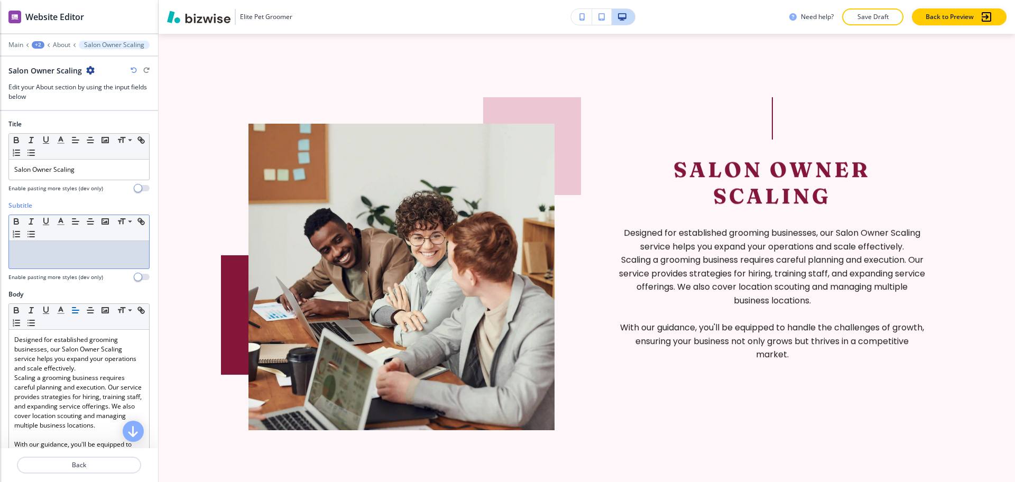
click at [70, 253] on p at bounding box center [79, 251] width 130 height 10
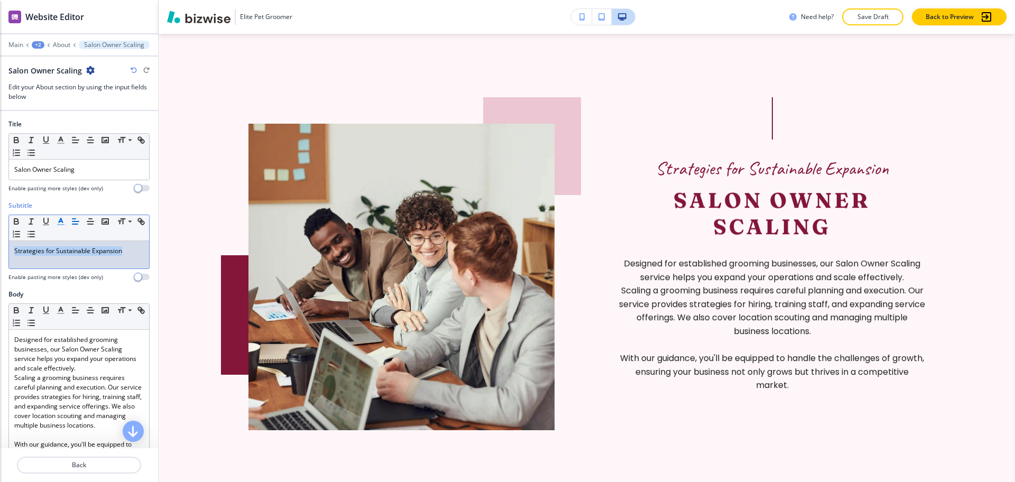
click at [64, 223] on icon "button" at bounding box center [61, 222] width 10 height 10
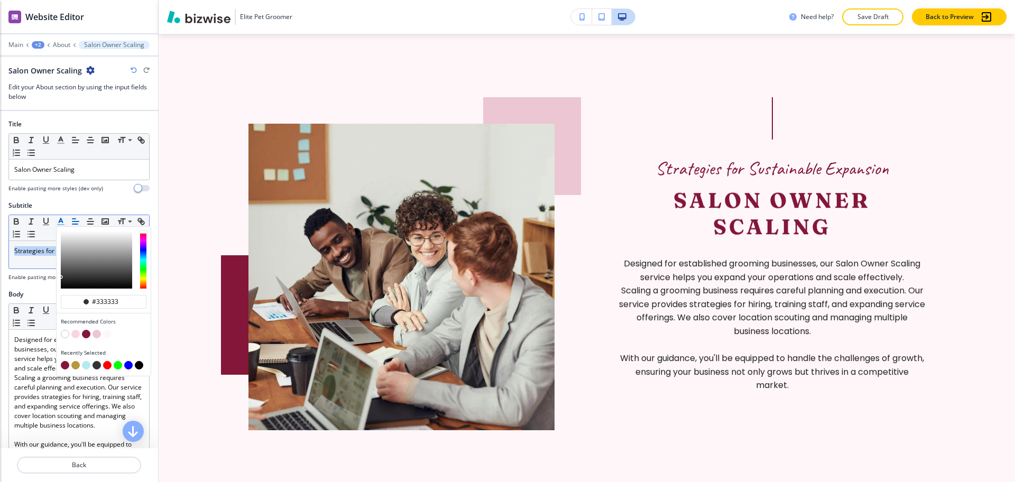
click at [74, 365] on button "button" at bounding box center [75, 365] width 8 height 8
type input "#b5993b"
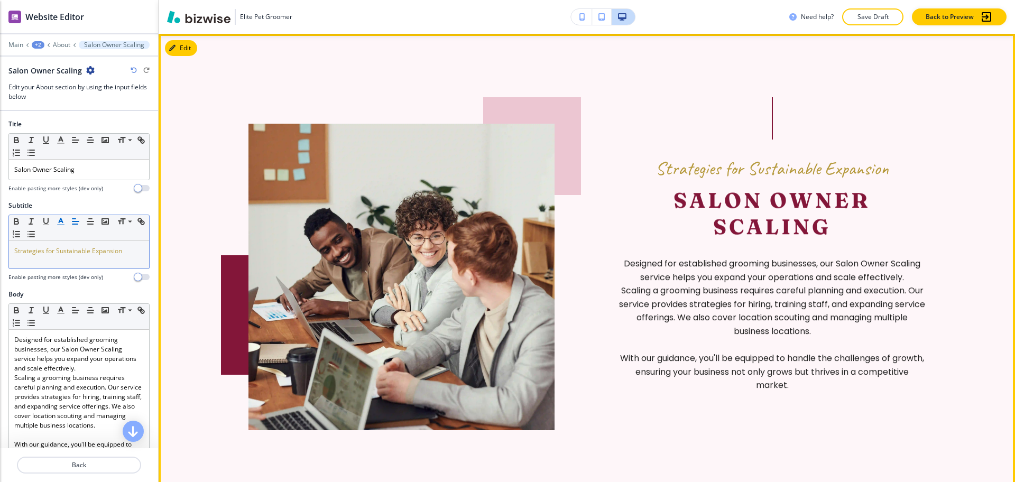
drag, startPoint x: 853, startPoint y: 211, endPoint x: 864, endPoint y: 197, distance: 17.7
click at [852, 211] on h2 "Salon Owner Scaling" at bounding box center [772, 213] width 306 height 53
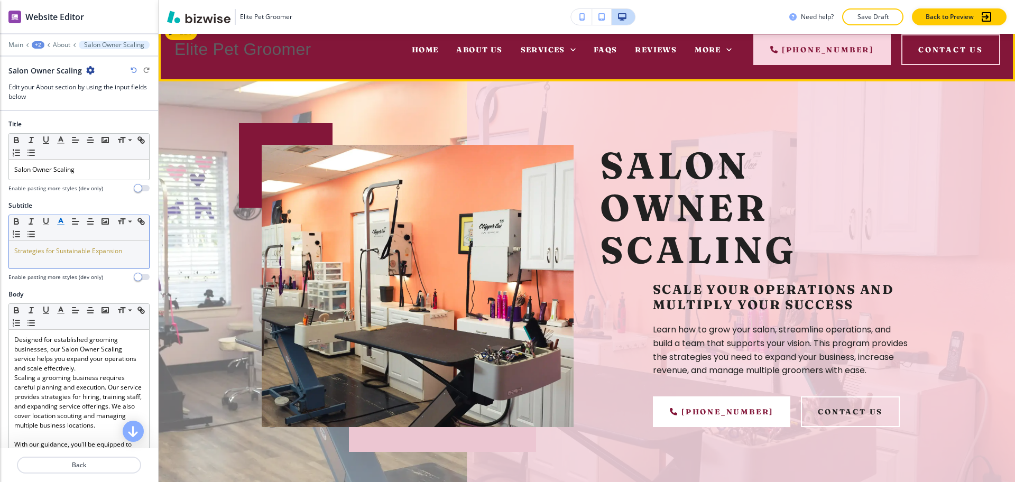
scroll to position [0, 0]
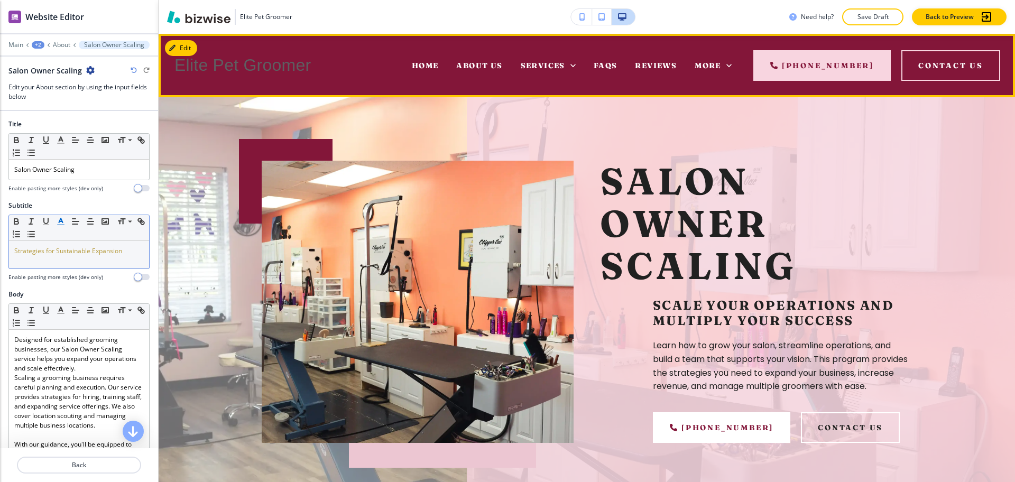
click at [604, 71] on div "FAQs" at bounding box center [606, 65] width 42 height 42
click at [604, 62] on span "FAQs" at bounding box center [606, 66] width 24 height 10
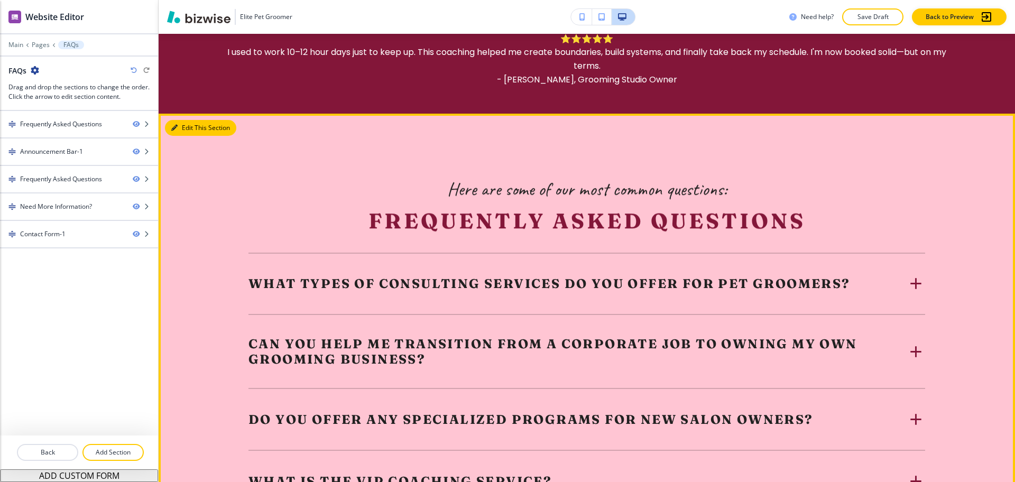
click at [185, 128] on button "Edit This Section" at bounding box center [200, 128] width 71 height 16
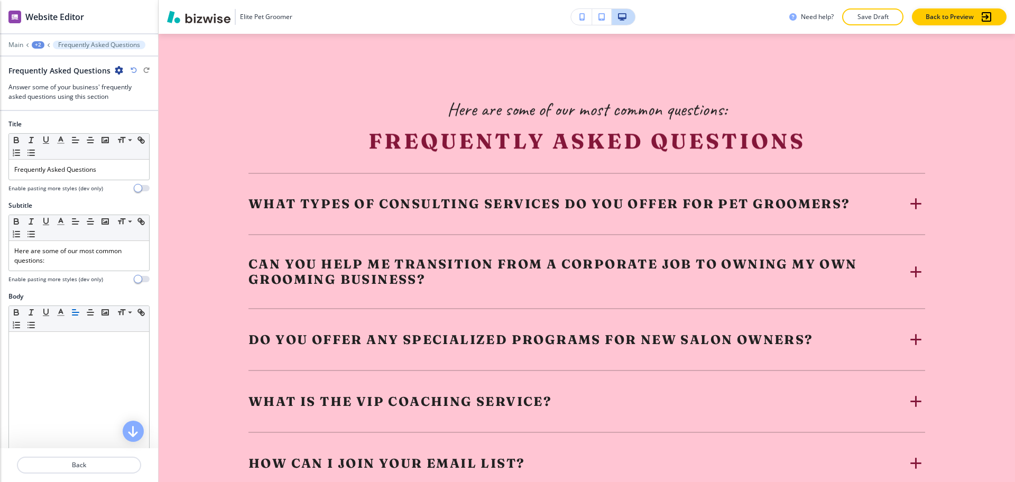
scroll to position [400, 0]
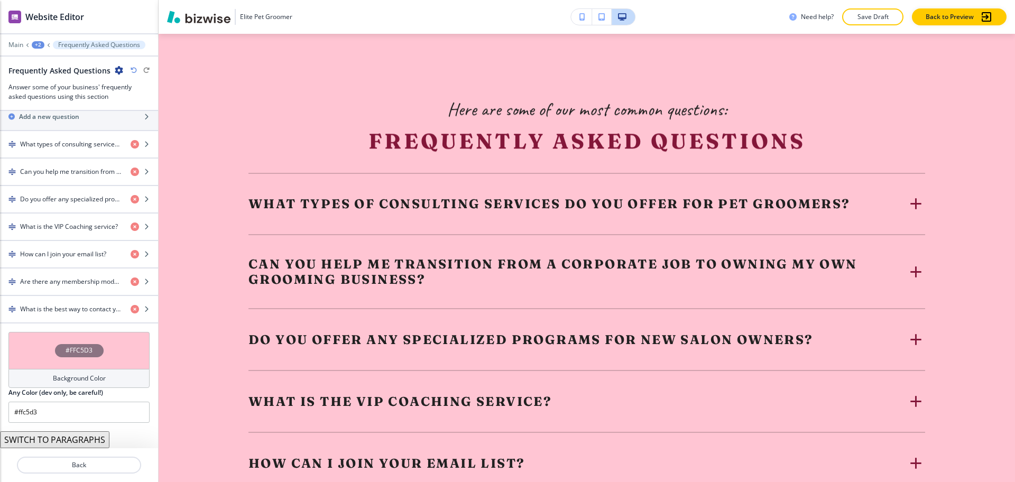
click at [102, 378] on div "Background Color" at bounding box center [78, 378] width 141 height 19
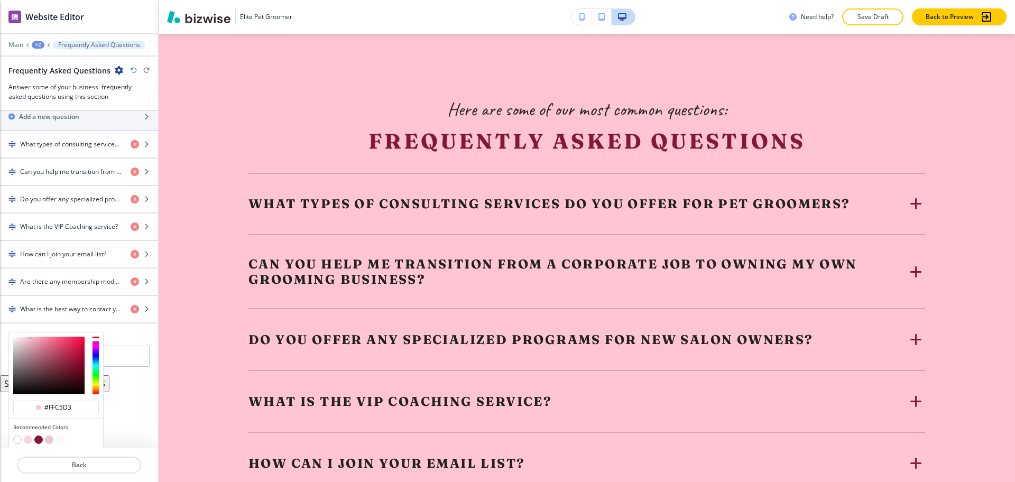
click at [26, 443] on button "button" at bounding box center [28, 440] width 8 height 8
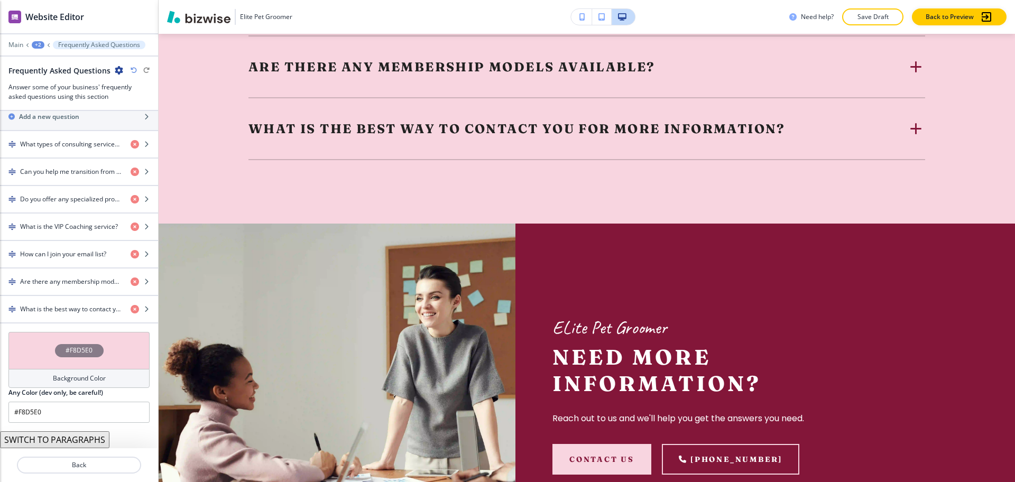
scroll to position [1048, 0]
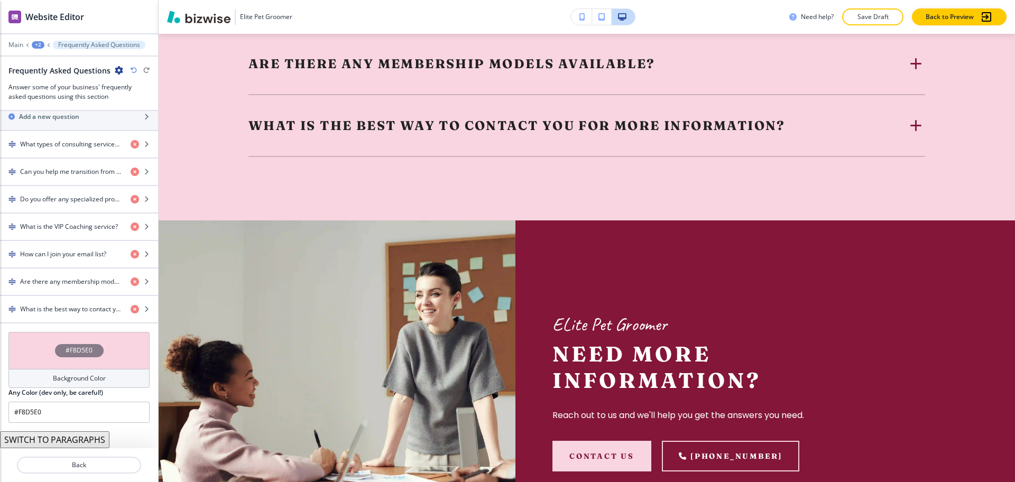
click at [65, 384] on div "Background Color" at bounding box center [78, 378] width 141 height 19
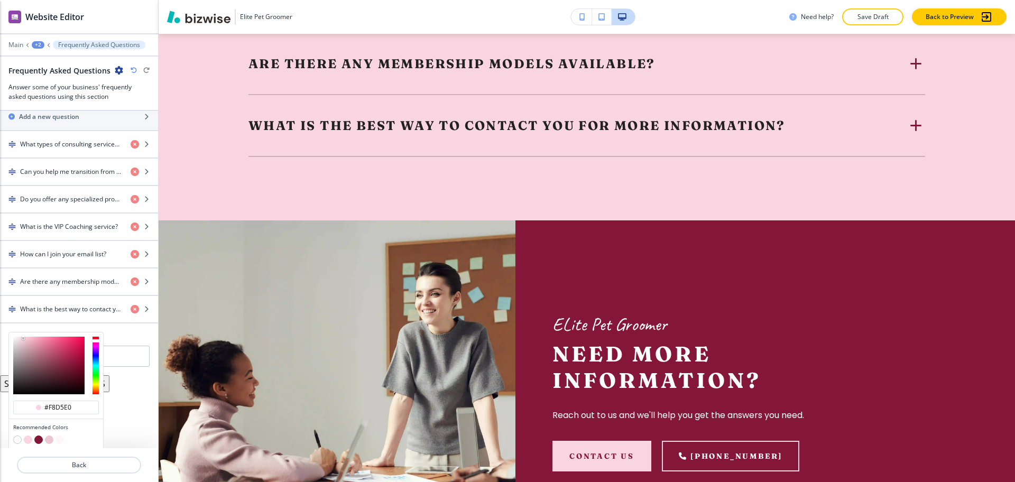
click at [51, 438] on button "button" at bounding box center [49, 440] width 8 height 8
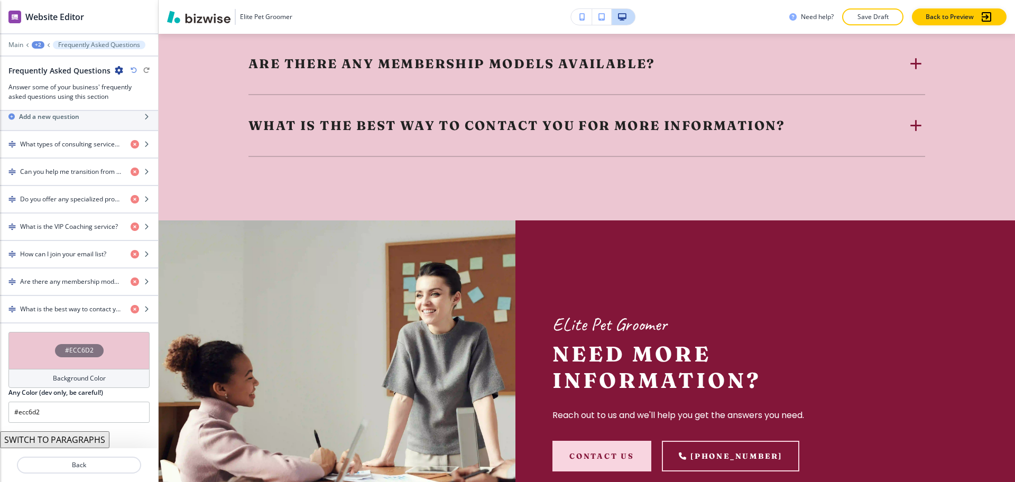
click at [59, 380] on h4 "Background Color" at bounding box center [79, 379] width 53 height 10
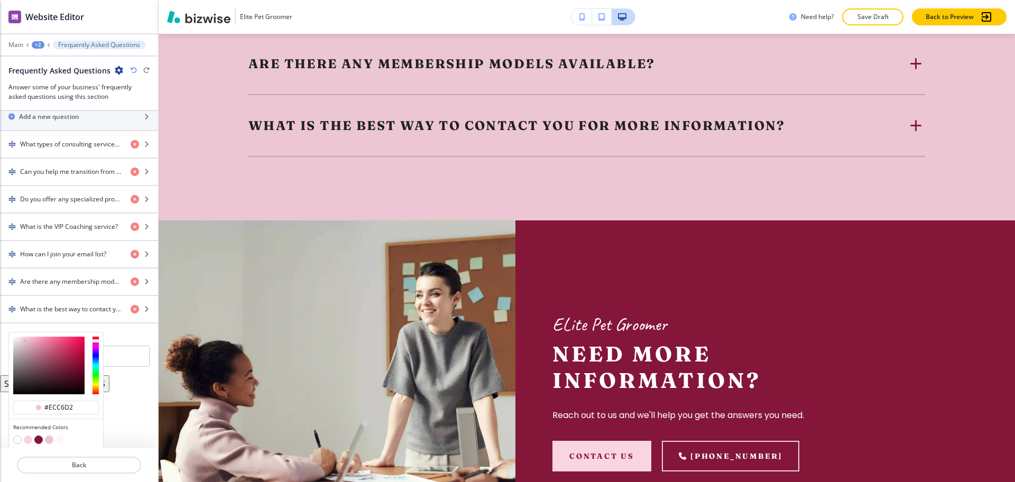
click at [29, 437] on button "button" at bounding box center [28, 440] width 8 height 8
type input "#F8D5E0"
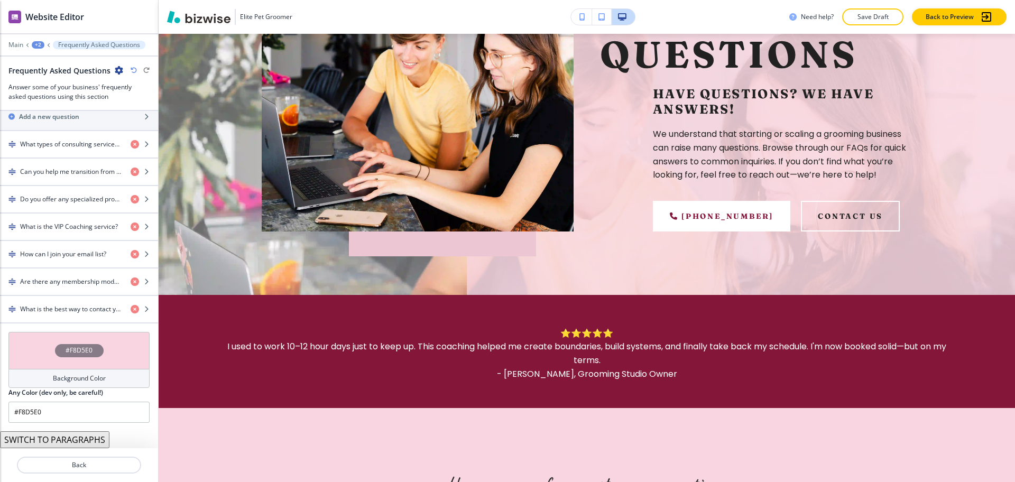
scroll to position [0, 0]
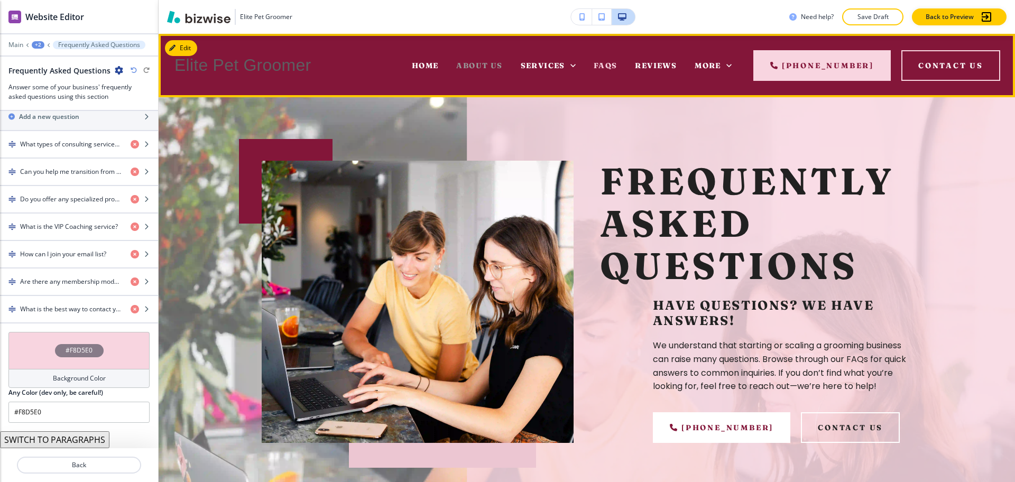
click at [494, 63] on span "About Us" at bounding box center [479, 66] width 46 height 10
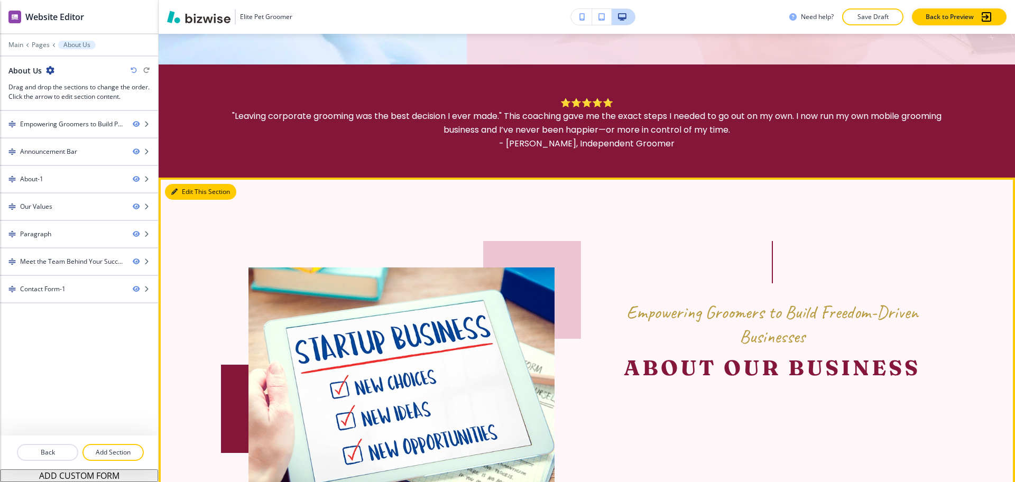
click at [190, 191] on button "Edit This Section" at bounding box center [200, 192] width 71 height 16
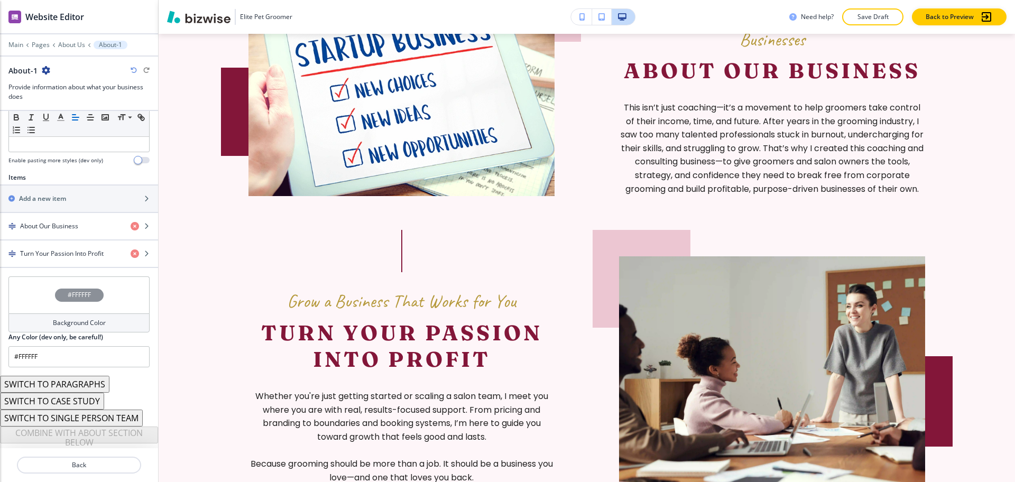
scroll to position [843, 0]
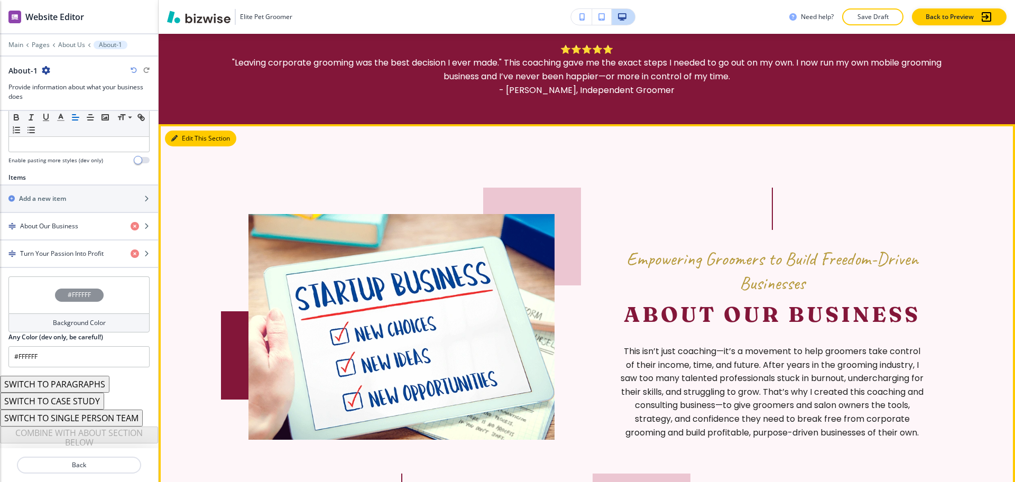
click at [180, 134] on button "Edit This Section" at bounding box center [200, 139] width 71 height 16
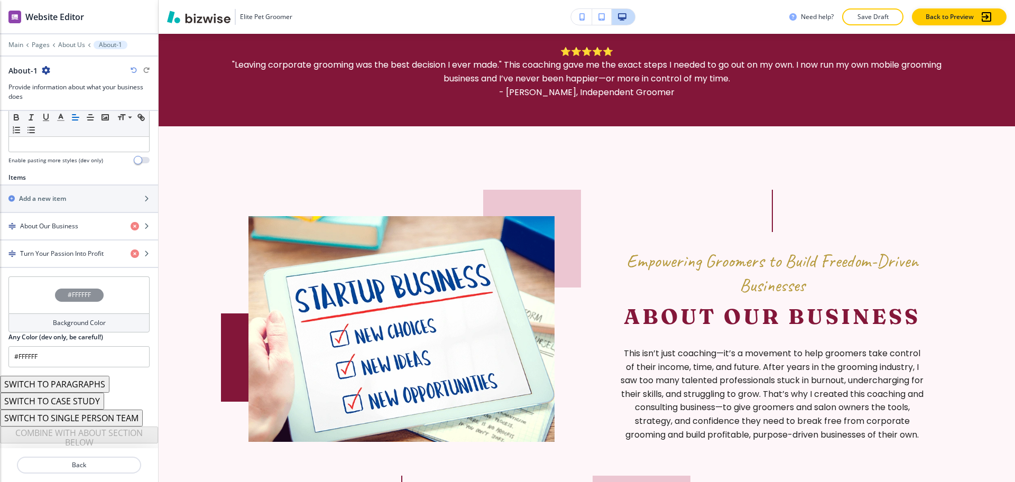
scroll to position [579, 0]
click at [78, 368] on div "#FFFFFF Background Color Any Color (dev only, be careful!) #FFFFFF" at bounding box center [79, 326] width 158 height 99
click at [77, 364] on input "#FFFFFF" at bounding box center [78, 356] width 141 height 21
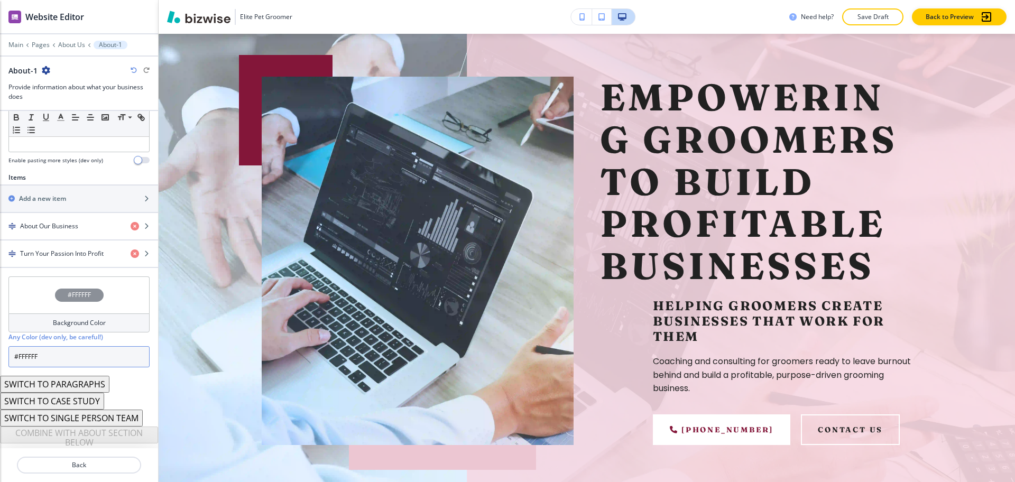
scroll to position [0, 0]
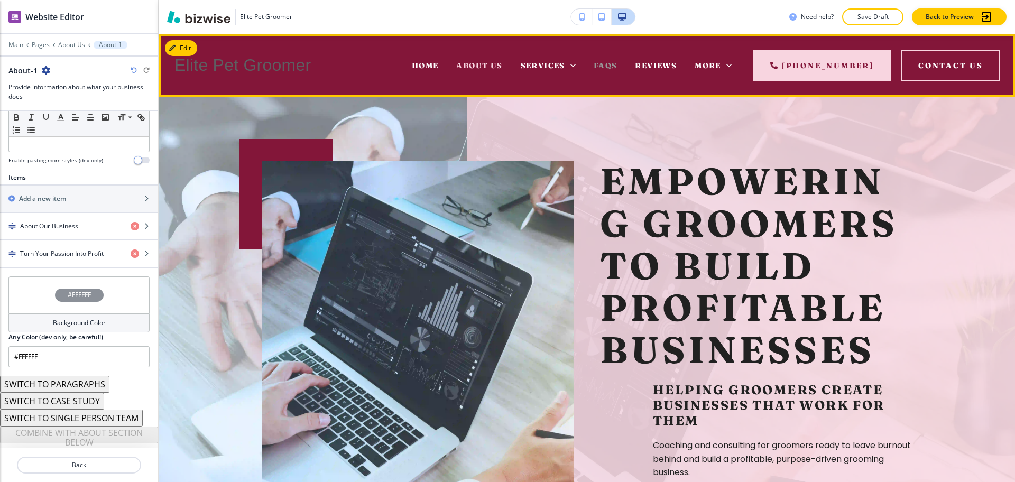
click at [598, 68] on span "FAQs" at bounding box center [606, 66] width 24 height 10
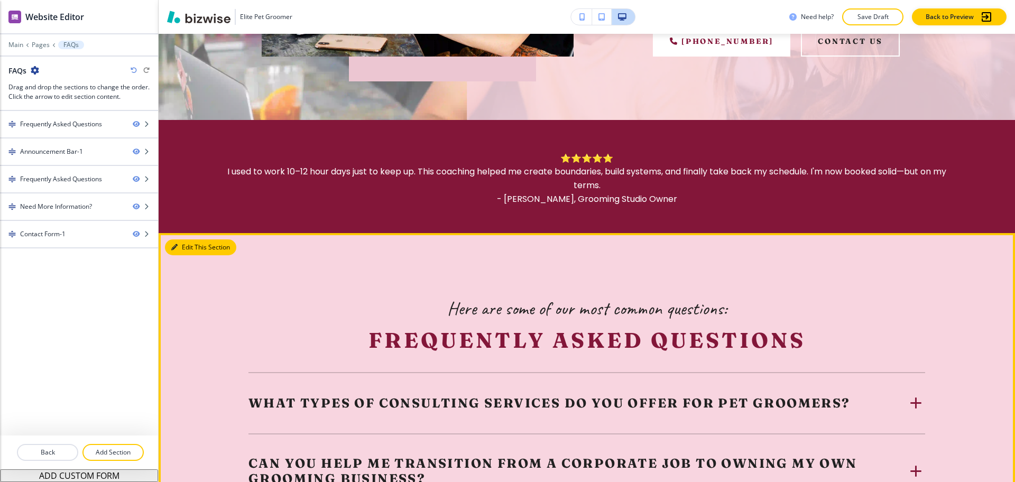
click at [185, 240] on button "Edit This Section" at bounding box center [200, 248] width 71 height 16
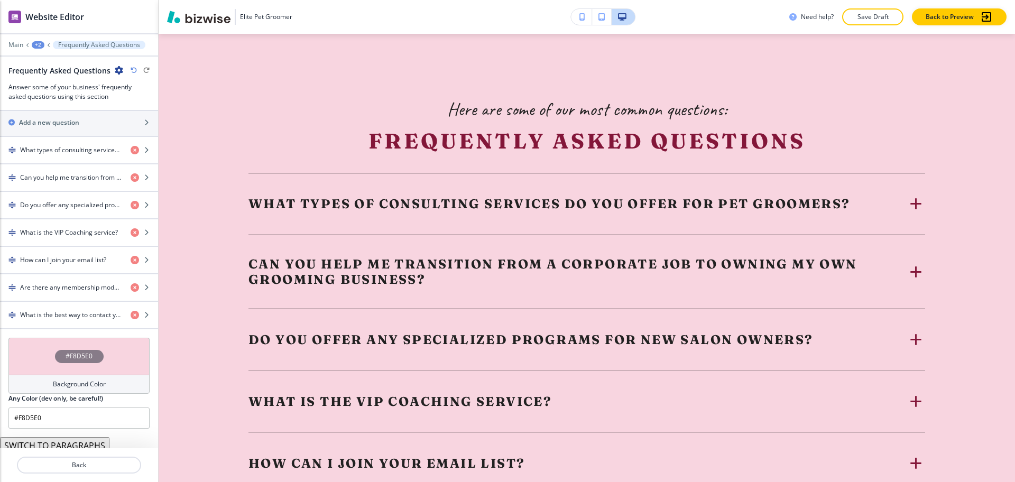
scroll to position [400, 0]
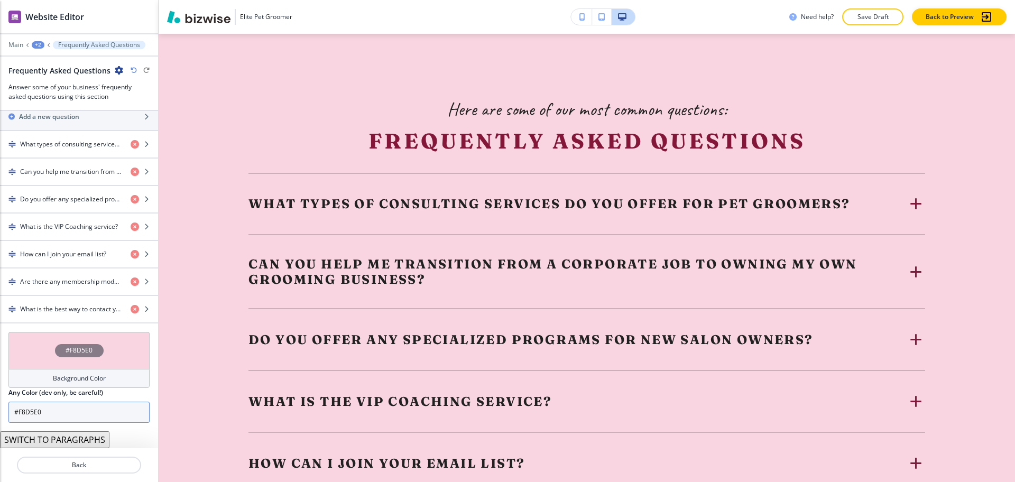
click at [73, 409] on input "#F8D5E0" at bounding box center [78, 412] width 141 height 21
paste input "FFFFF"
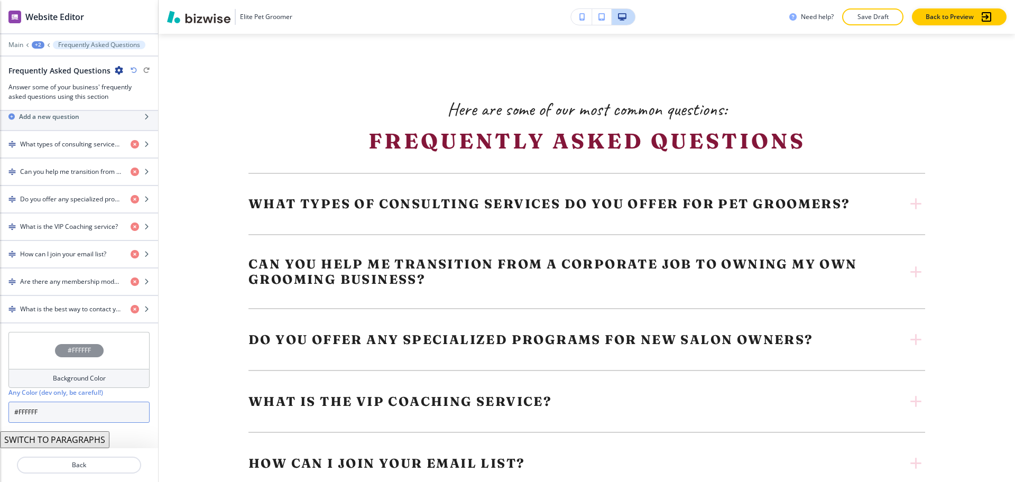
type input "#FFFFFF"
click at [87, 380] on h4 "Background Color" at bounding box center [79, 379] width 53 height 10
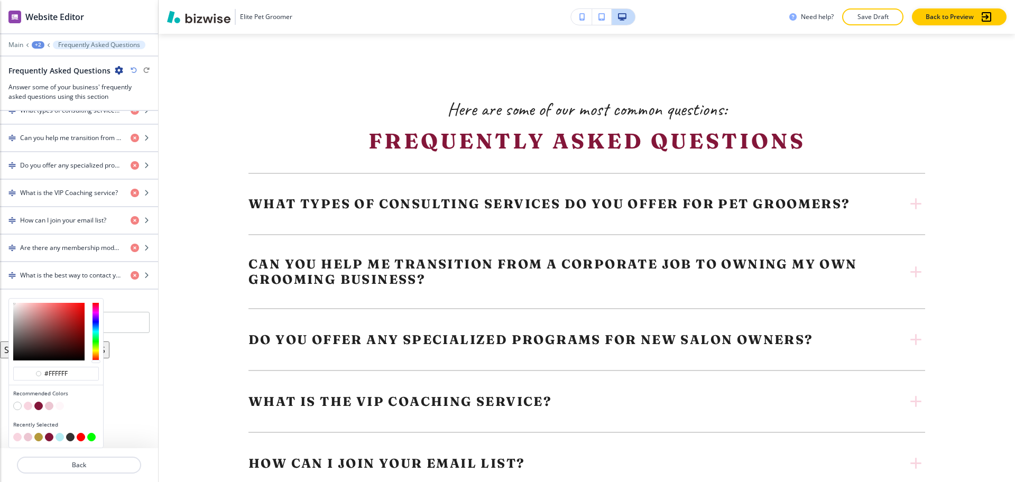
scroll to position [1, 0]
click at [15, 406] on button "button" at bounding box center [17, 406] width 8 height 8
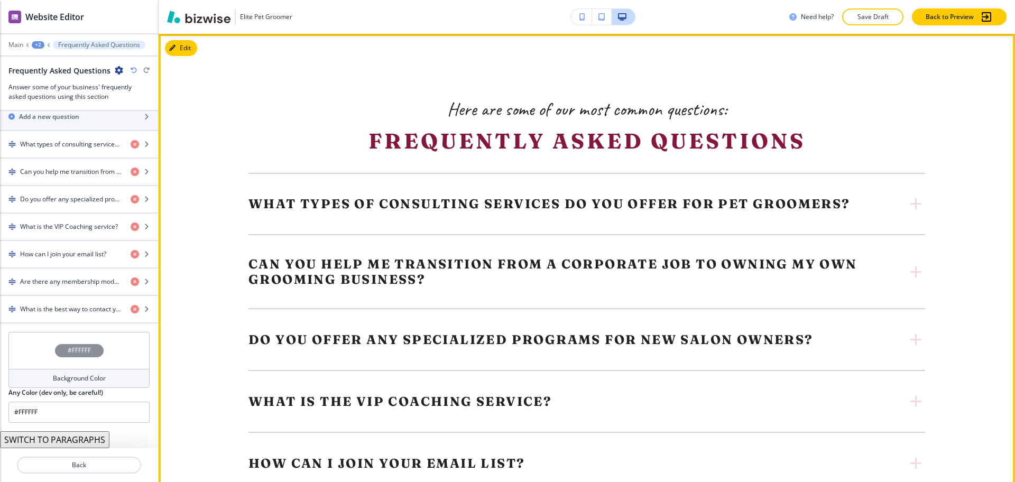
click at [203, 210] on section "Here are some of our most common questions: Frequently Asked Questions What typ…" at bounding box center [587, 358] width 857 height 648
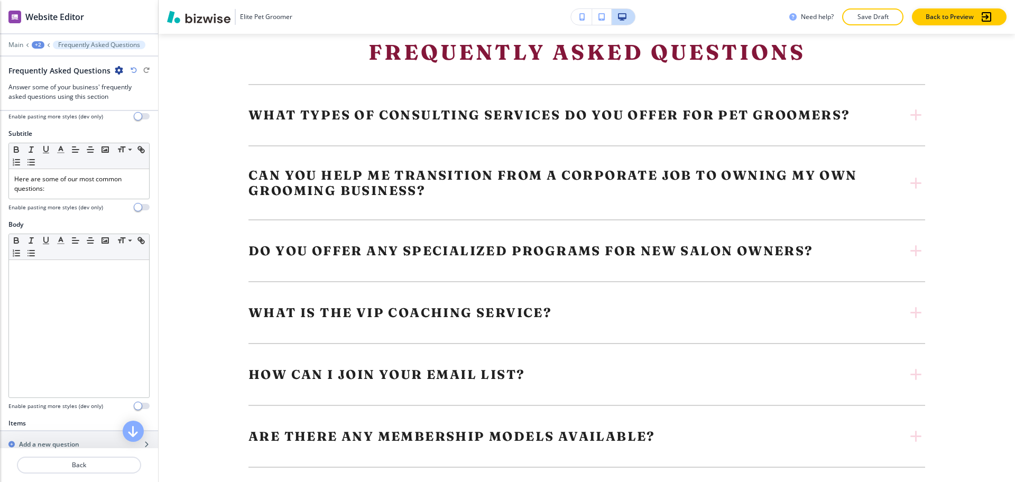
scroll to position [70, 0]
click at [93, 188] on p "Here are some of our most common questions:" at bounding box center [79, 185] width 130 height 19
click at [60, 154] on line "button" at bounding box center [61, 154] width 6 height 0
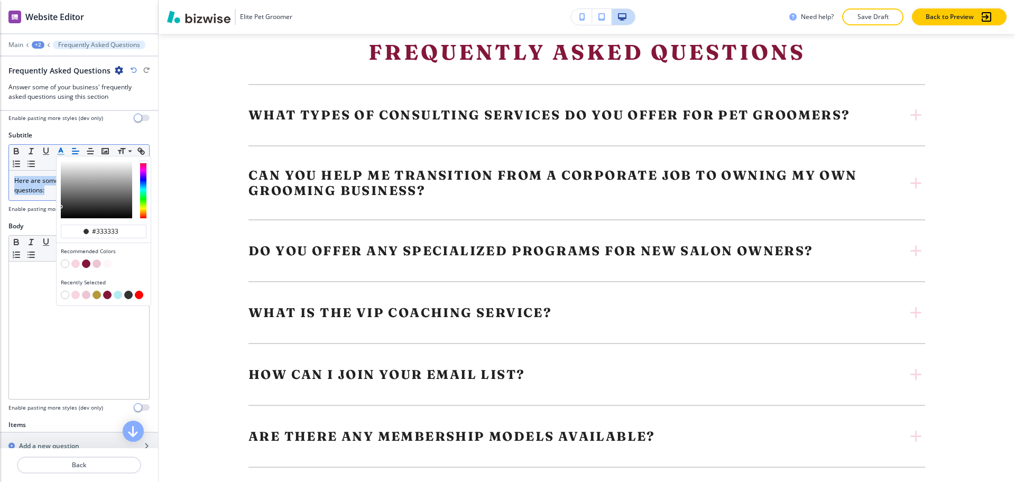
click at [96, 295] on button "button" at bounding box center [97, 295] width 8 height 8
type input "#b5993b"
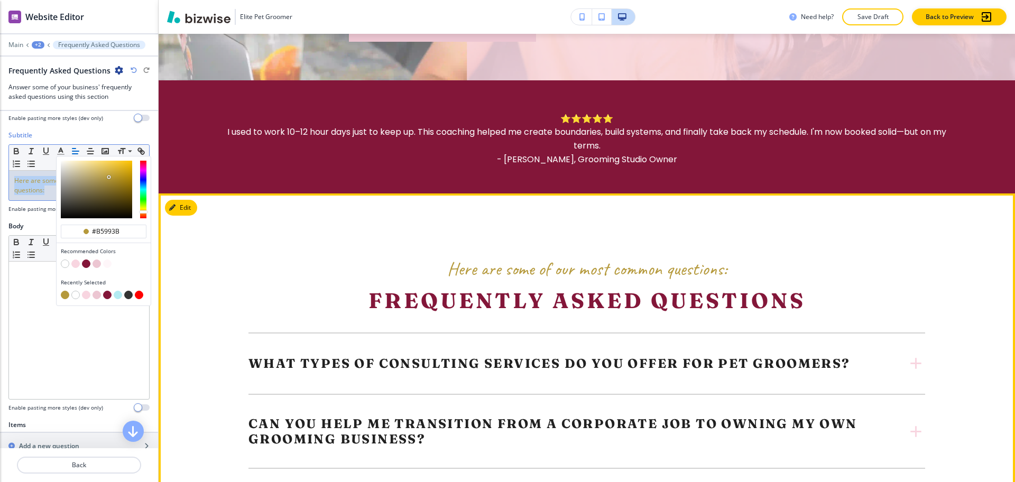
scroll to position [425, 0]
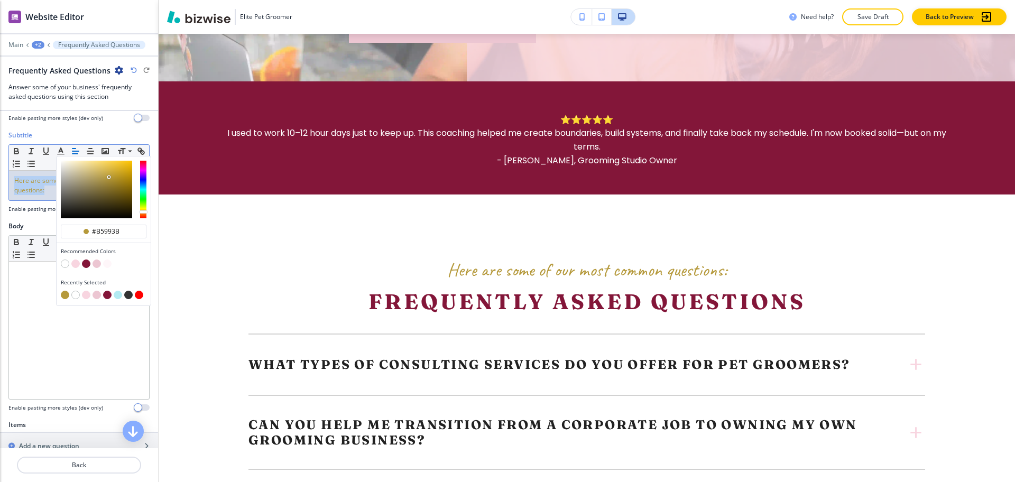
click at [41, 190] on span "Here are some of our most common questions:" at bounding box center [68, 185] width 109 height 19
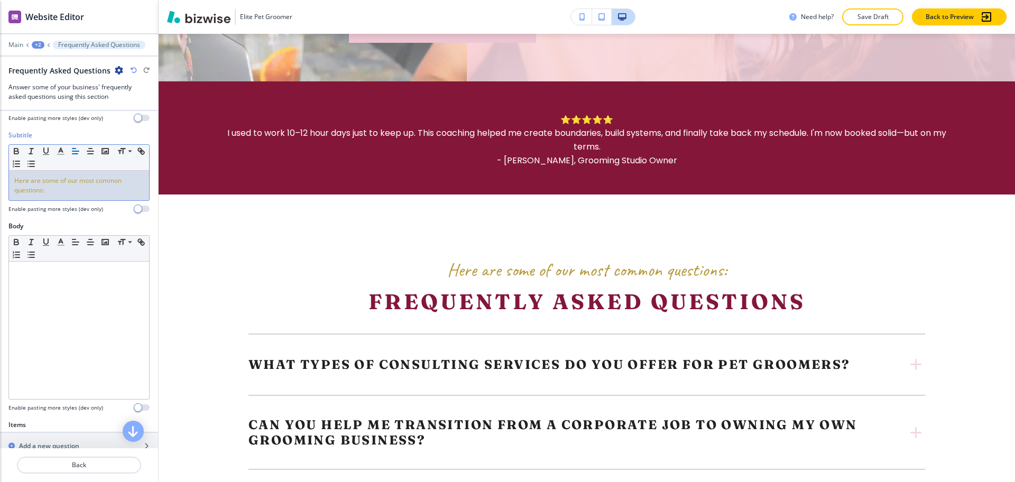
click at [67, 196] on div "Here are some of our most common questions:" at bounding box center [79, 186] width 140 height 30
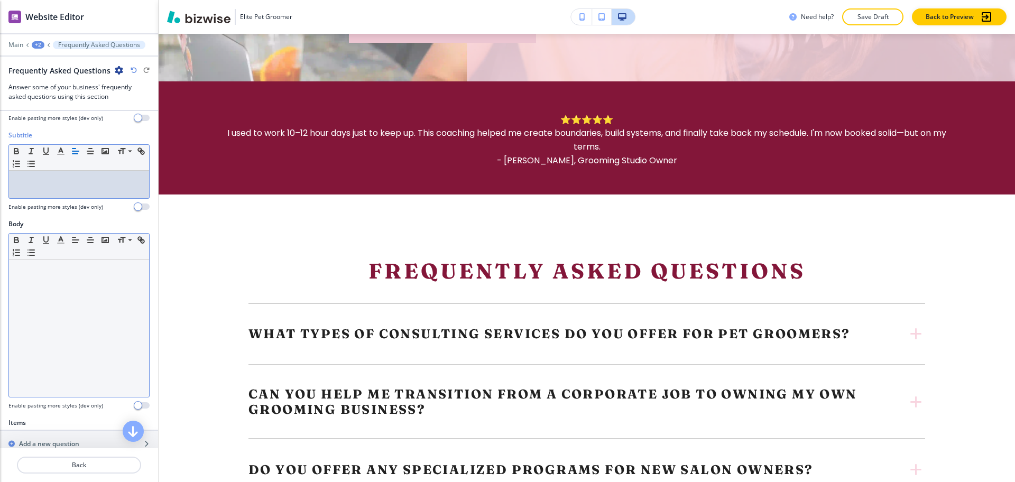
click at [56, 302] on div at bounding box center [79, 328] width 140 height 137
paste div
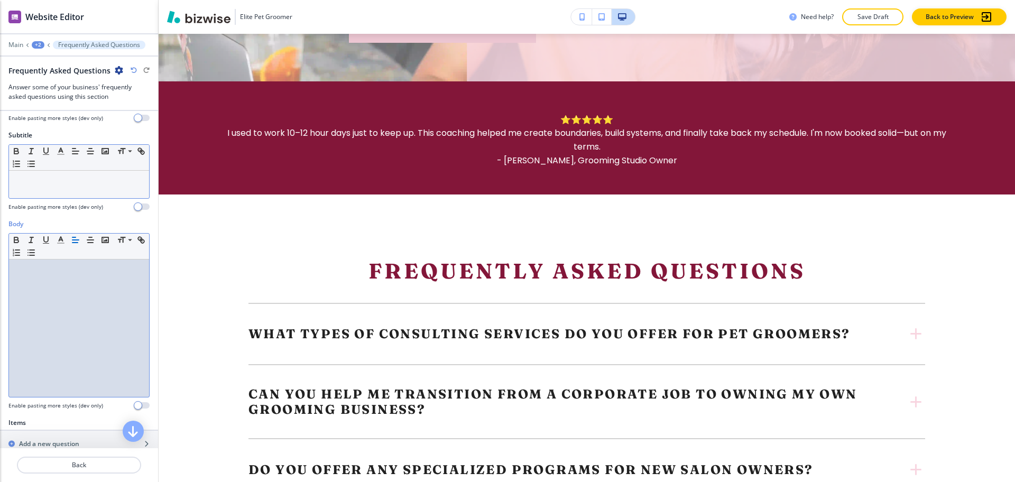
click at [63, 190] on div at bounding box center [79, 184] width 140 height 27
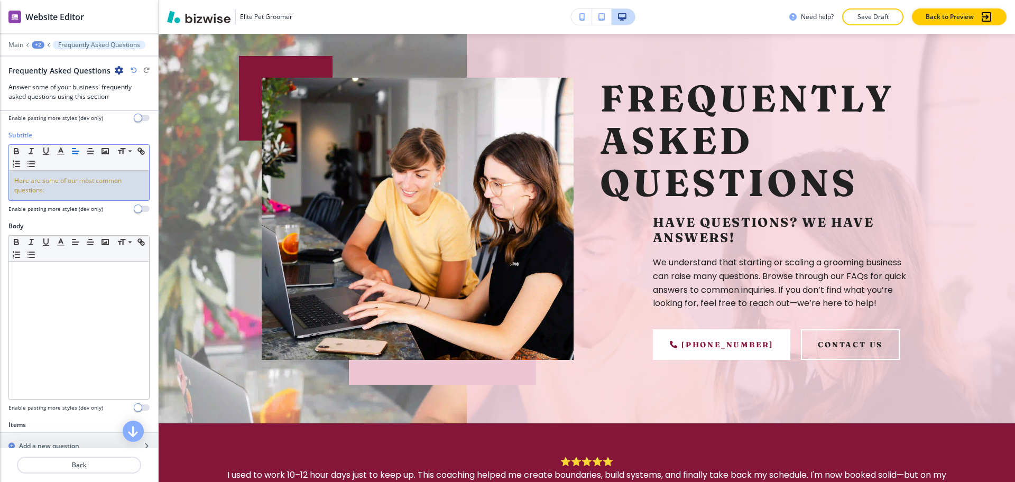
scroll to position [0, 0]
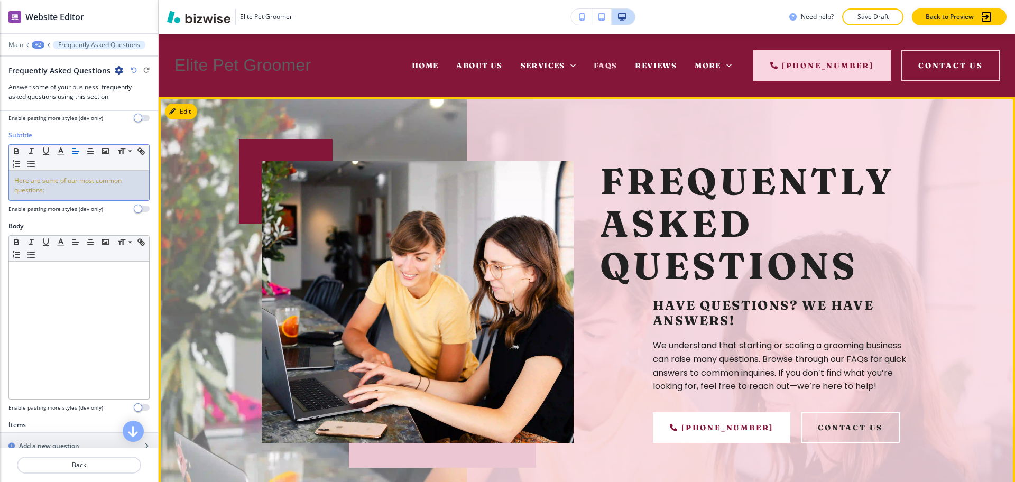
click at [191, 109] on button "Edit" at bounding box center [181, 112] width 32 height 16
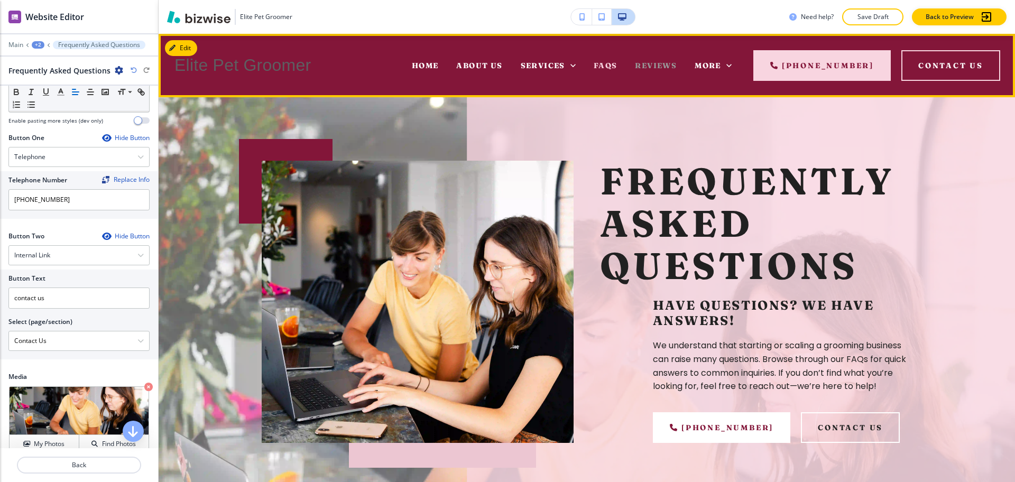
click at [663, 61] on span "Reviews" at bounding box center [656, 66] width 42 height 10
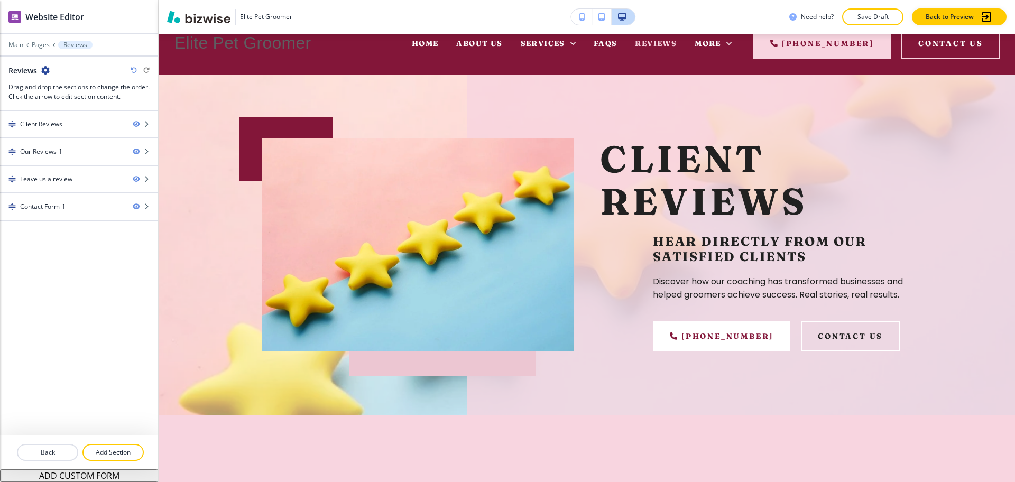
scroll to position [201, 0]
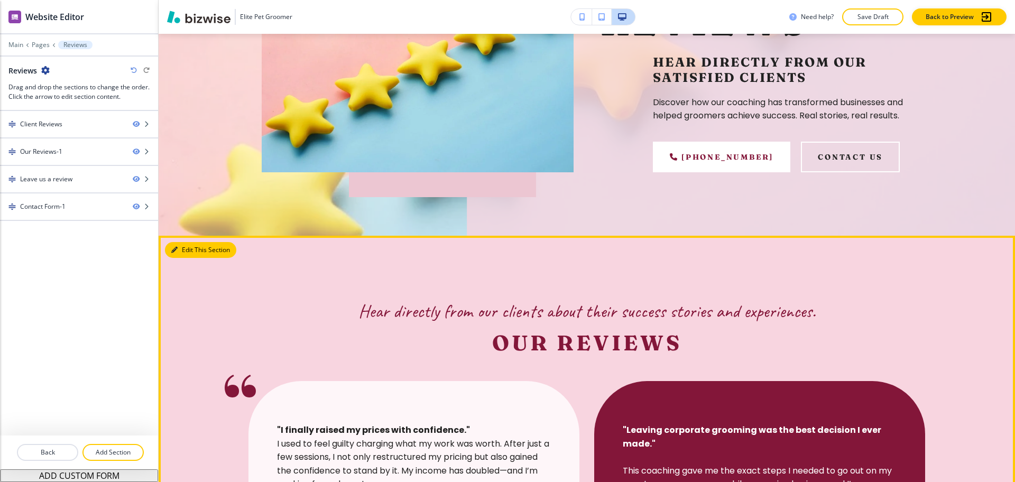
click at [187, 249] on button "Edit This Section" at bounding box center [200, 250] width 71 height 16
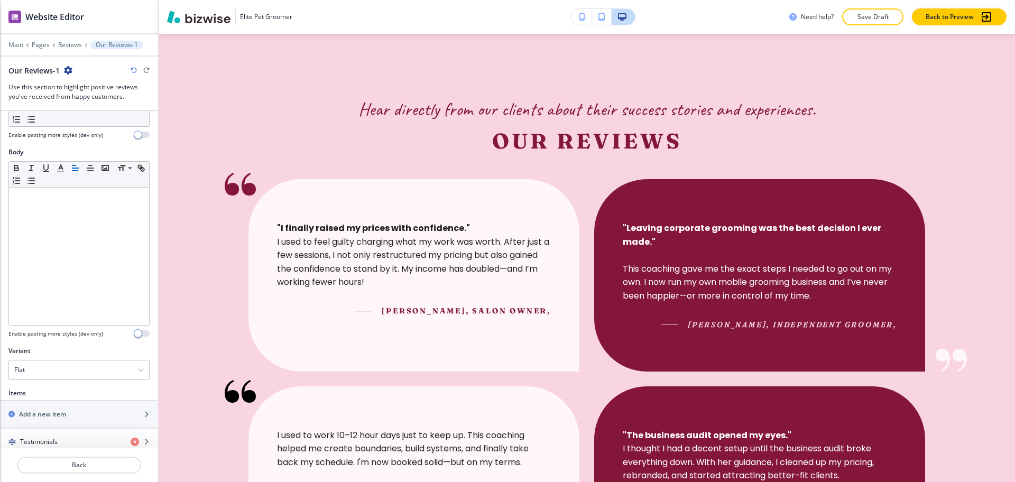
scroll to position [343, 0]
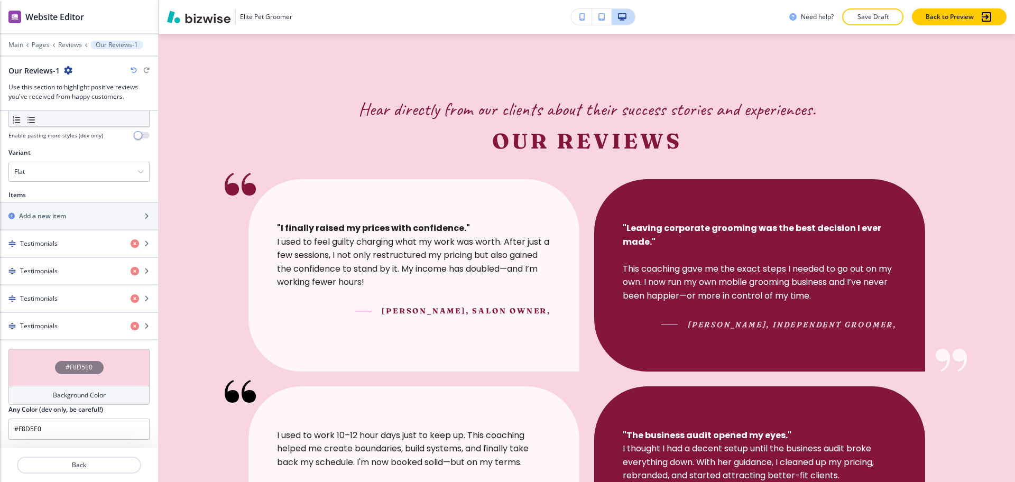
click at [91, 397] on h4 "Background Color" at bounding box center [79, 396] width 53 height 10
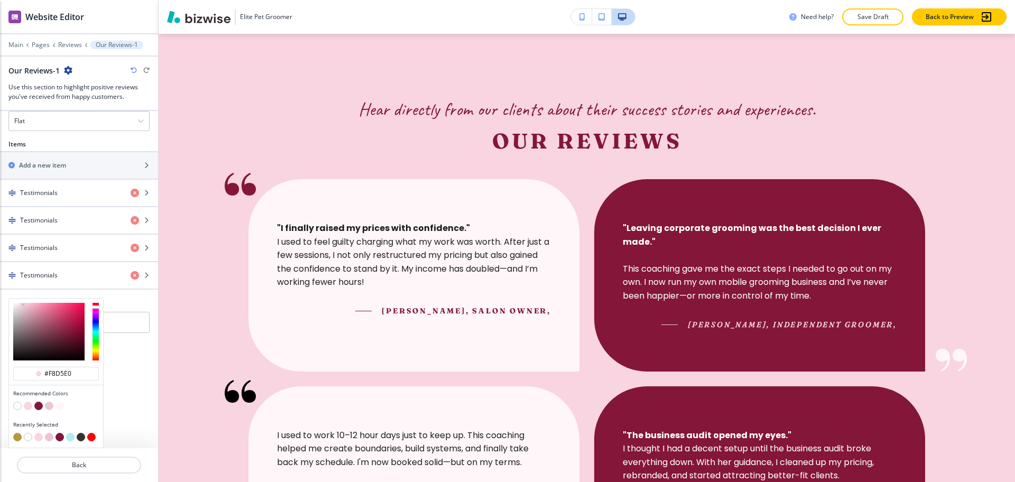
scroll to position [1, 0]
click at [21, 405] on button "button" at bounding box center [17, 406] width 8 height 8
type input "#FFFFFF"
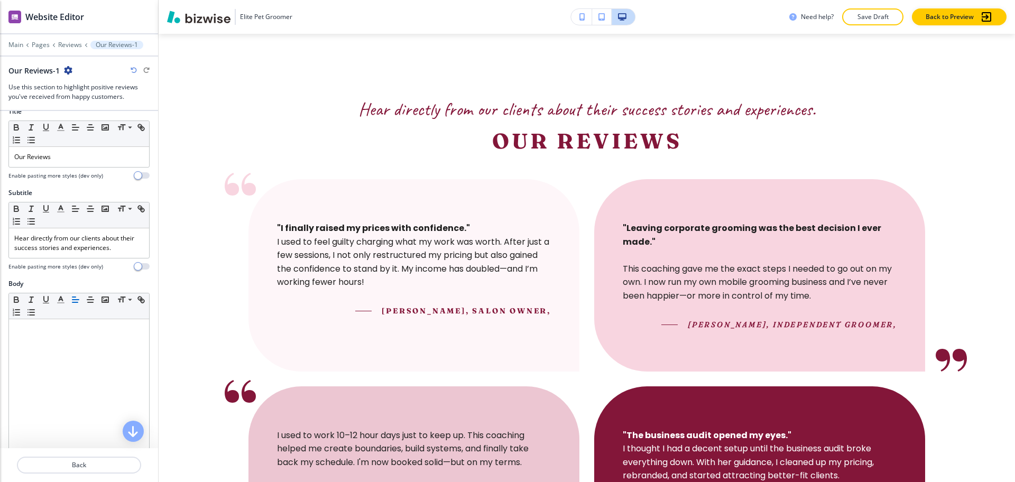
scroll to position [0, 0]
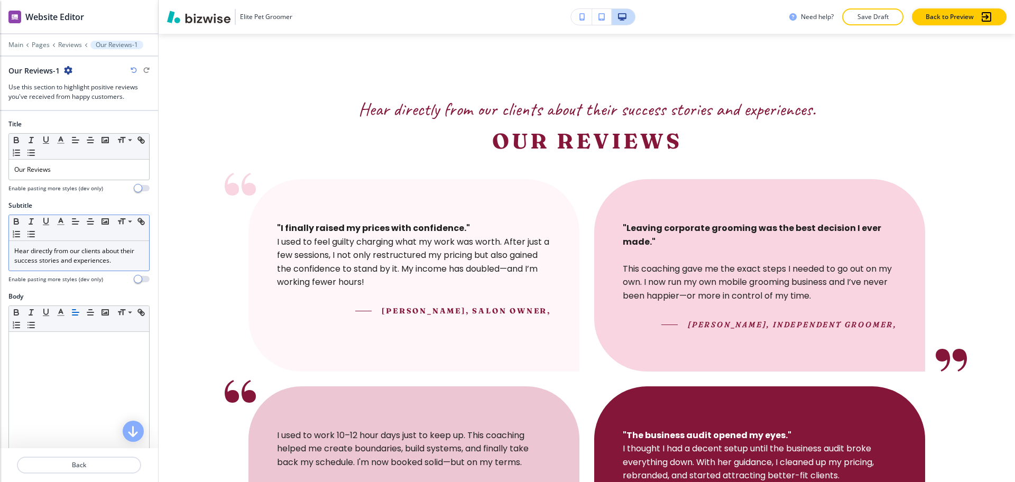
click at [93, 257] on p "Hear directly from our clients about their success stories and experiences." at bounding box center [79, 255] width 130 height 19
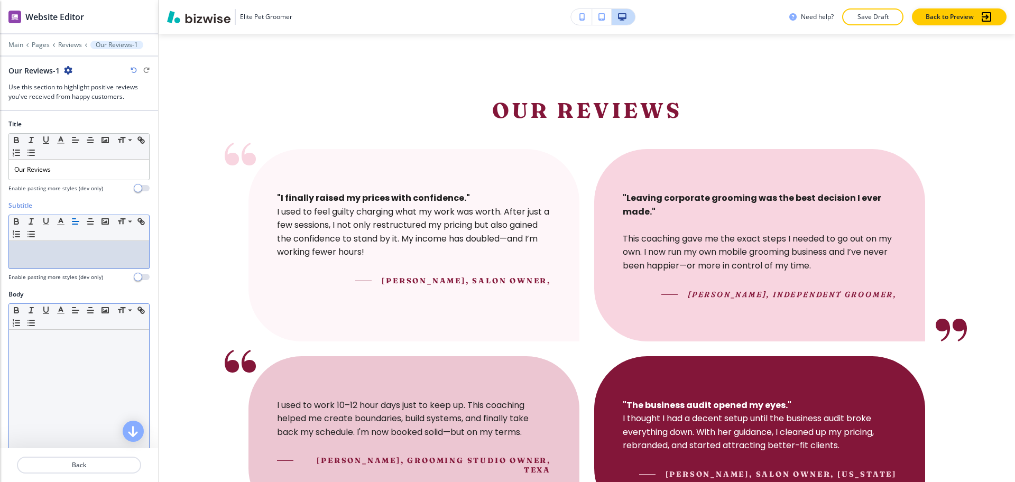
click at [80, 351] on div at bounding box center [79, 398] width 140 height 137
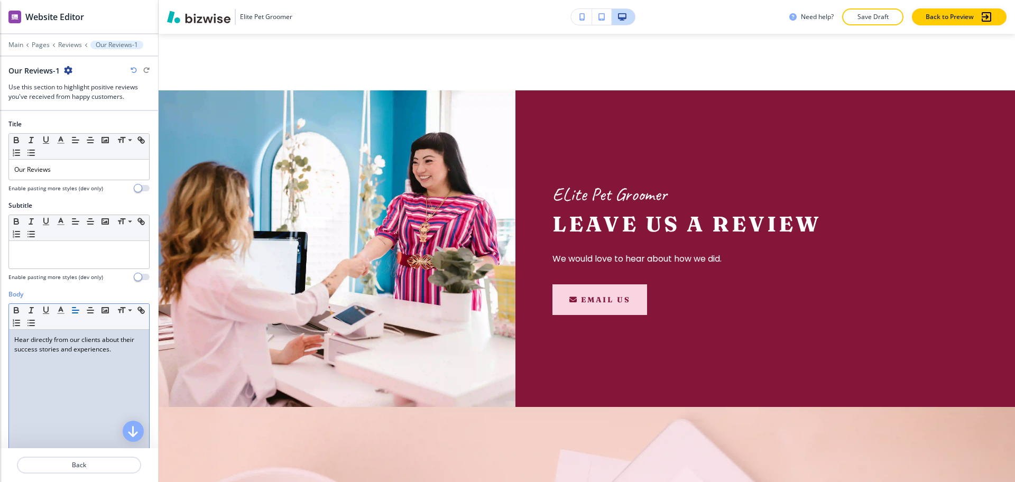
scroll to position [932, 0]
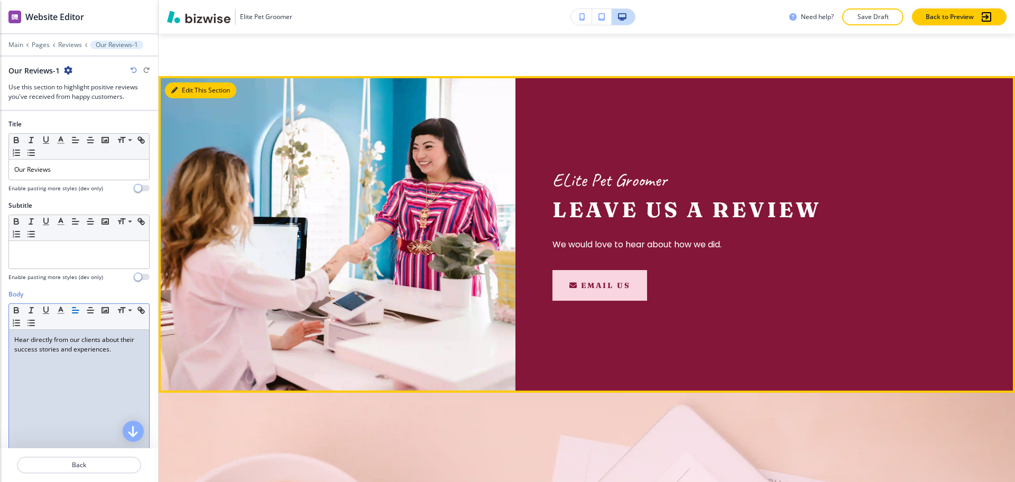
click at [183, 90] on button "Edit This Section" at bounding box center [200, 90] width 71 height 16
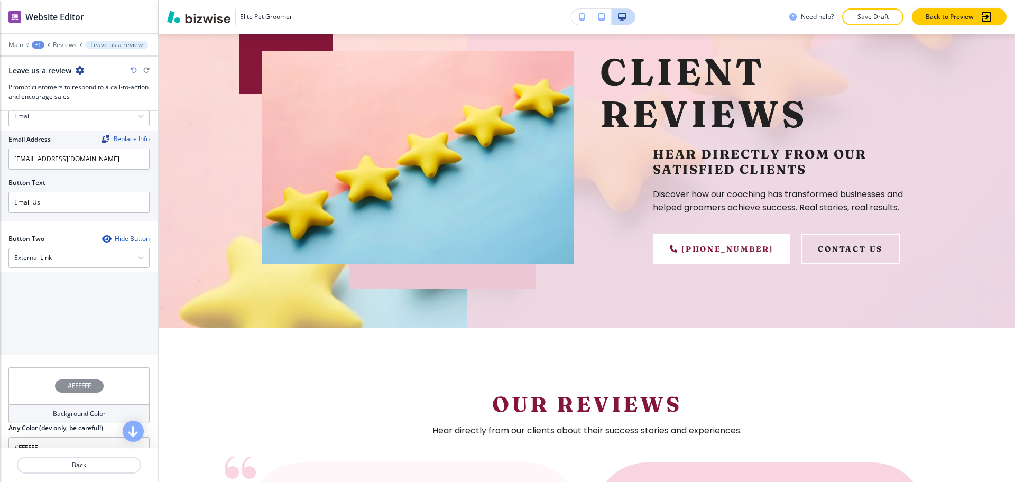
scroll to position [0, 0]
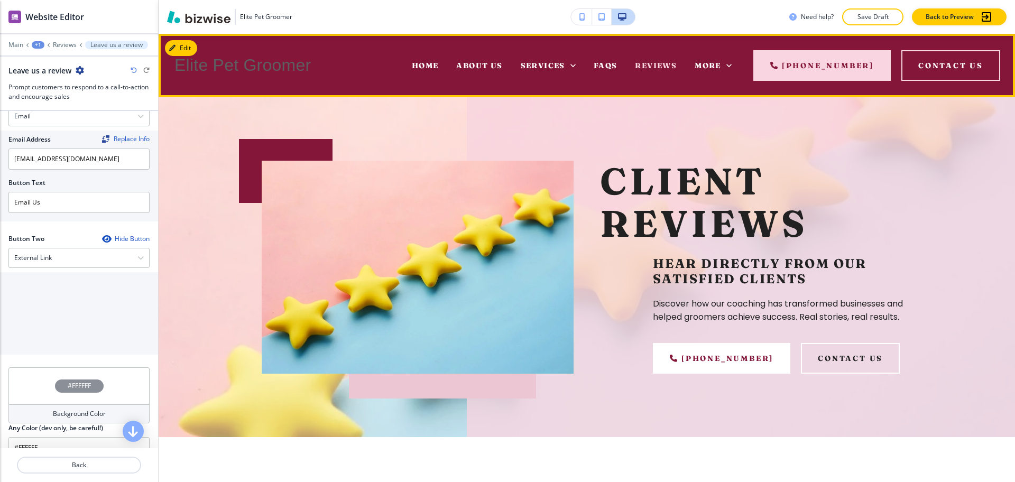
click at [717, 59] on div "More" at bounding box center [713, 65] width 55 height 42
click at [726, 62] on icon at bounding box center [729, 65] width 11 height 11
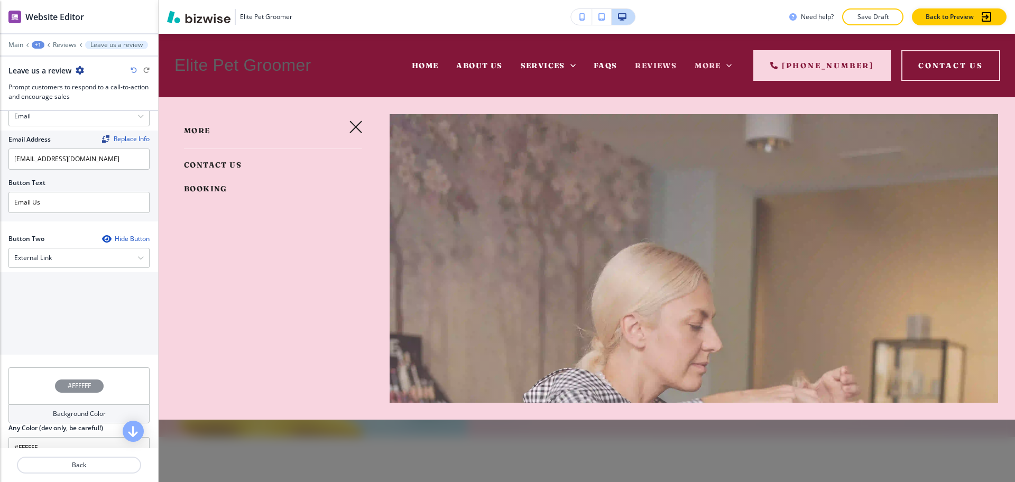
click at [218, 169] on span "Contact Us" at bounding box center [213, 165] width 58 height 10
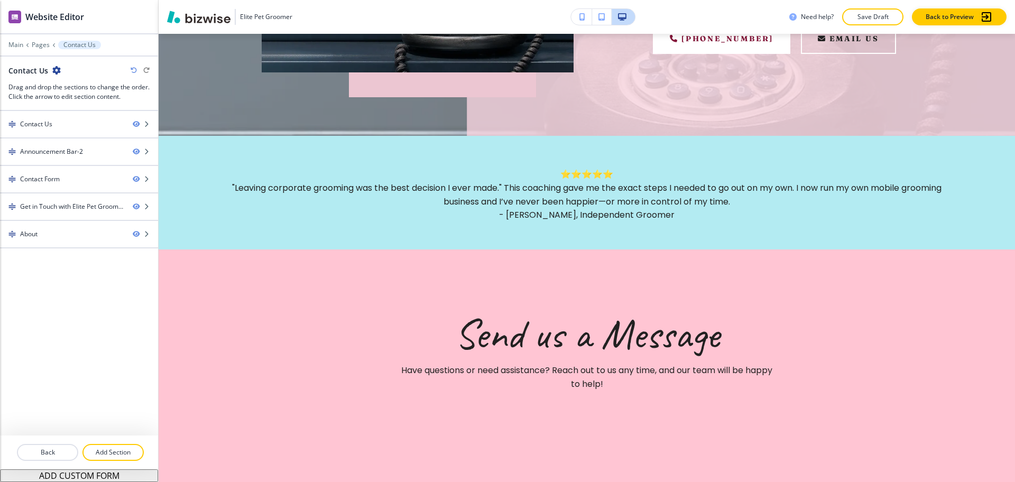
scroll to position [326, 0]
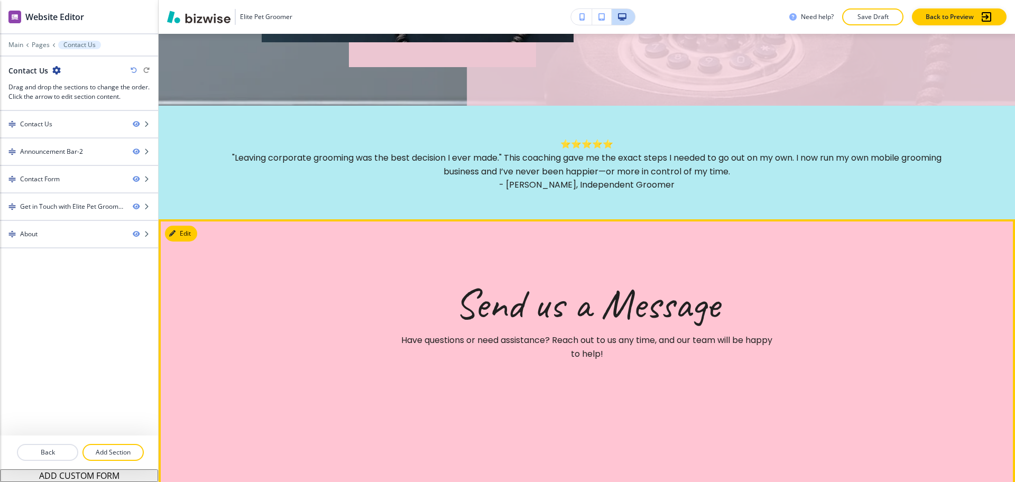
click at [183, 233] on button "Edit" at bounding box center [181, 234] width 32 height 16
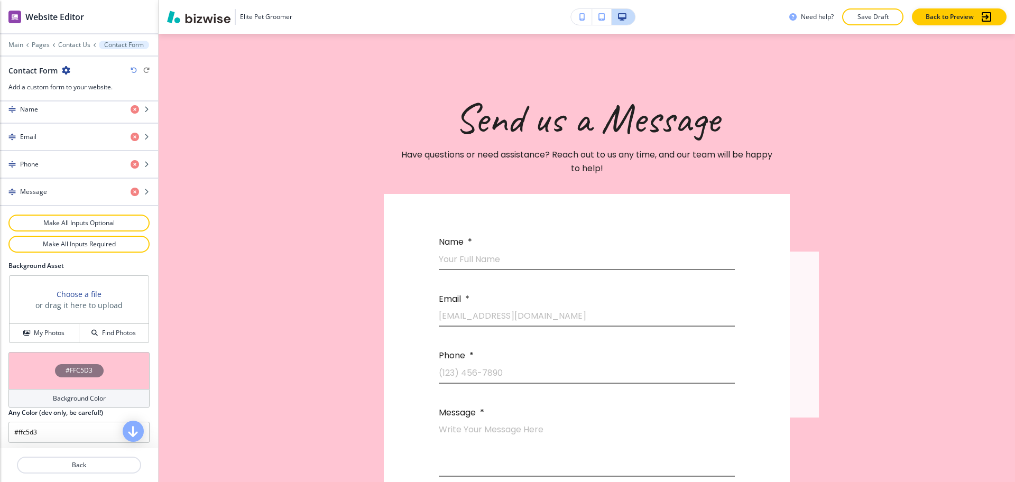
scroll to position [495, 0]
click at [73, 392] on h4 "Background Color" at bounding box center [79, 396] width 53 height 10
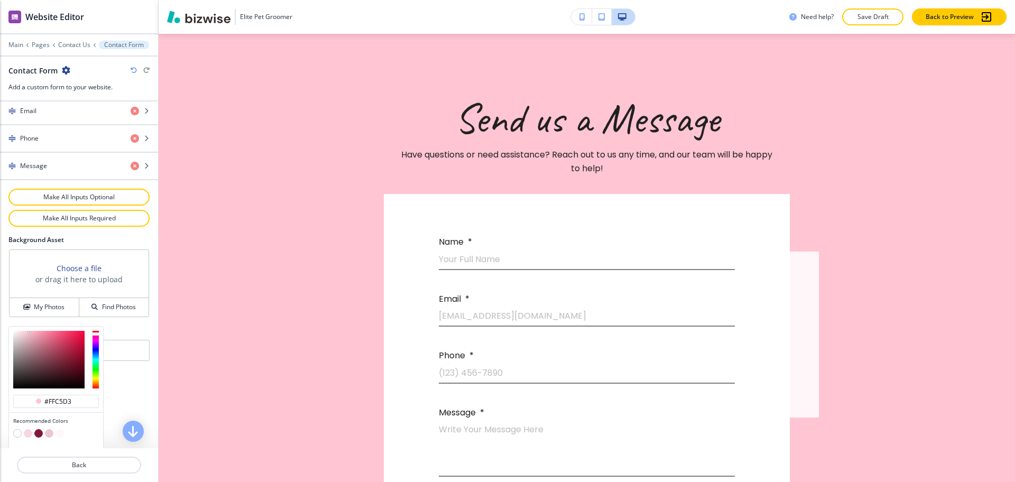
scroll to position [546, 0]
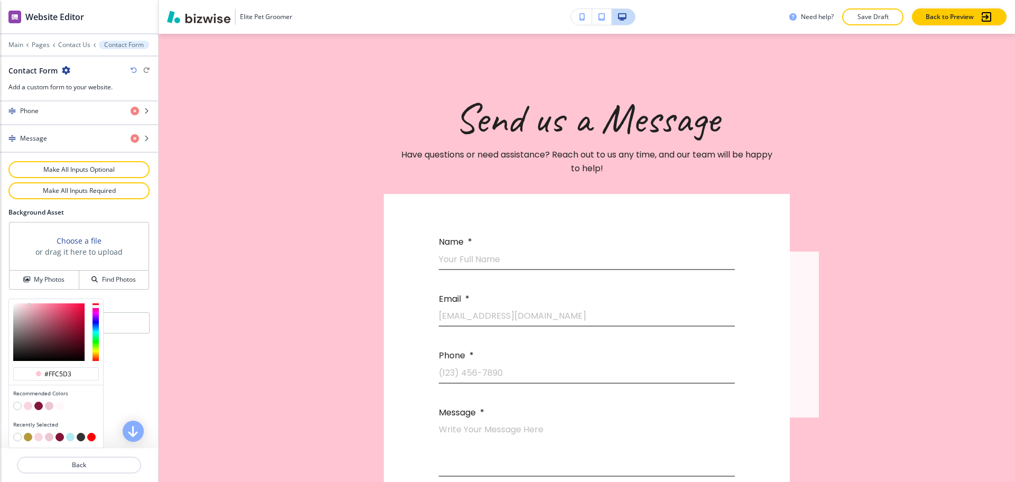
click at [17, 404] on button "button" at bounding box center [17, 406] width 8 height 8
type input "#FFFFFF"
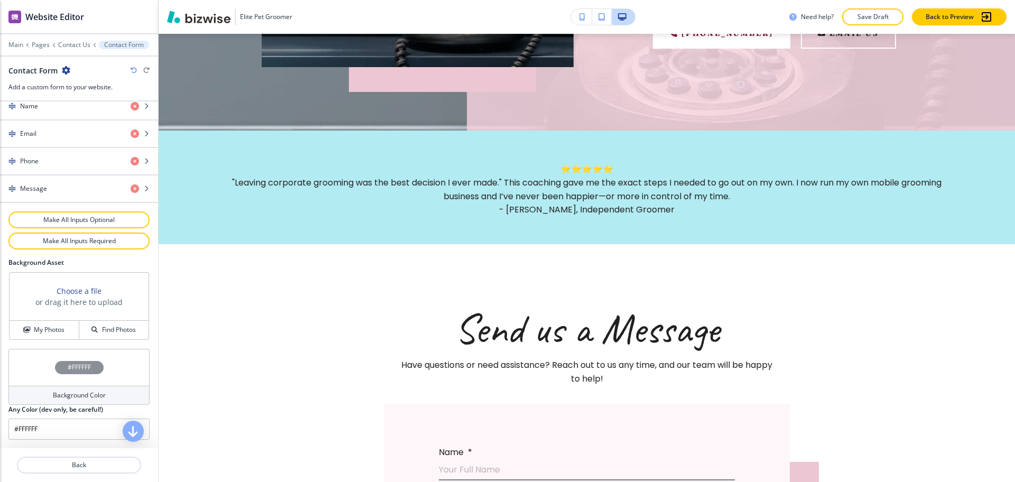
scroll to position [269, 0]
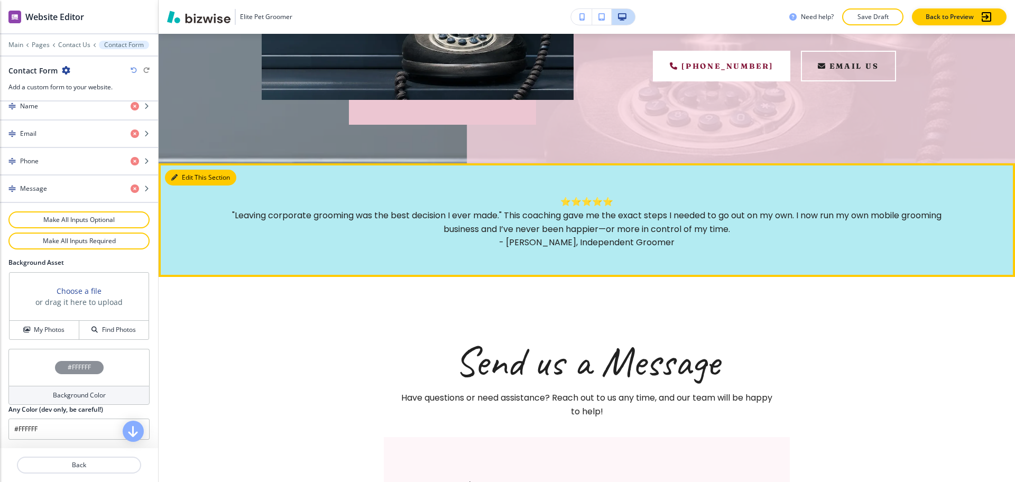
click at [169, 178] on button "Edit This Section" at bounding box center [200, 178] width 71 height 16
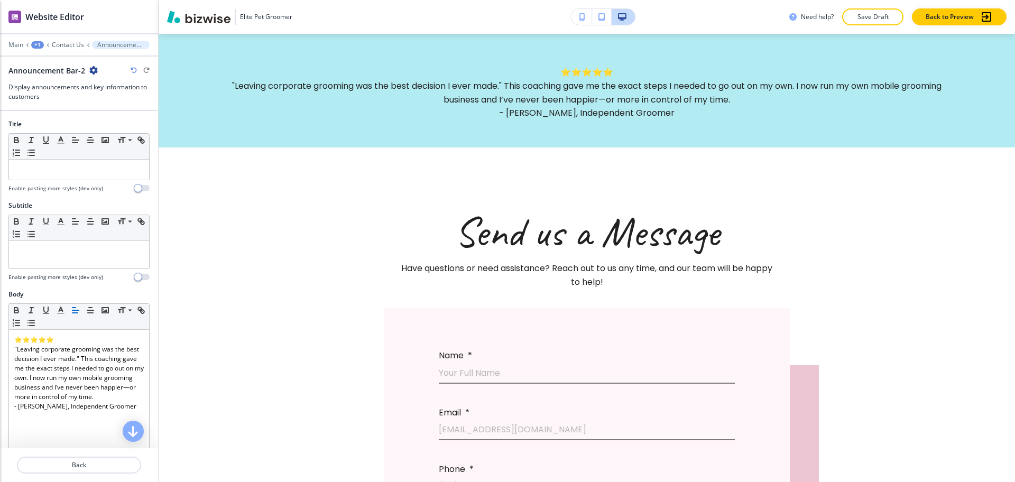
scroll to position [290, 0]
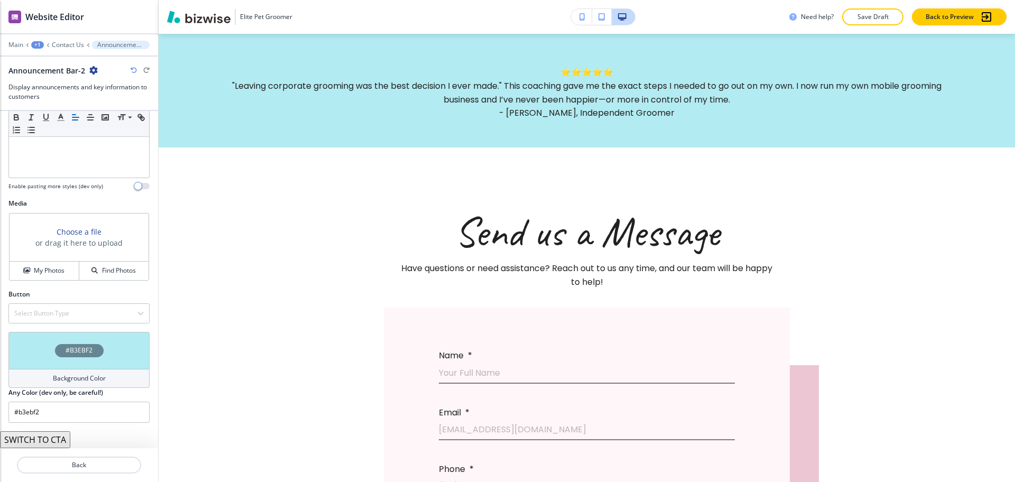
click at [89, 379] on h4 "Background Color" at bounding box center [79, 379] width 53 height 10
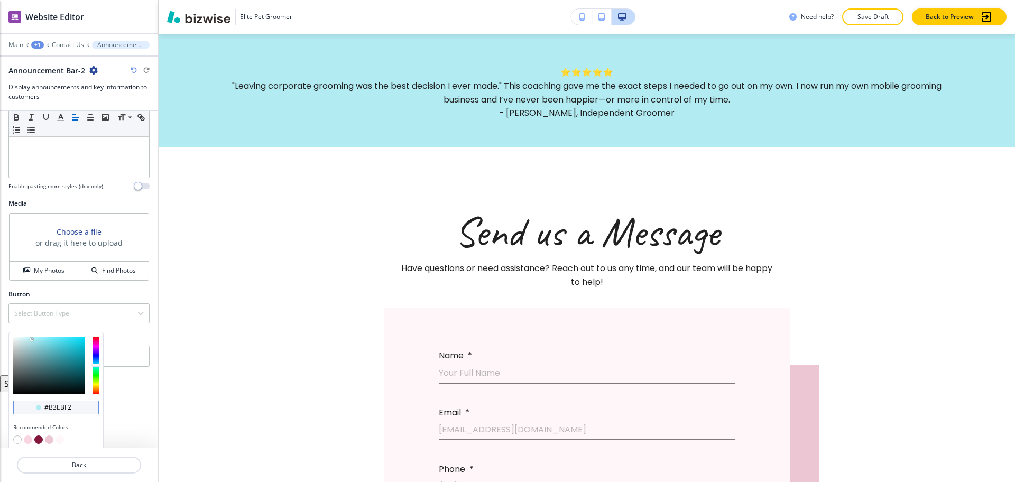
scroll to position [1, 0]
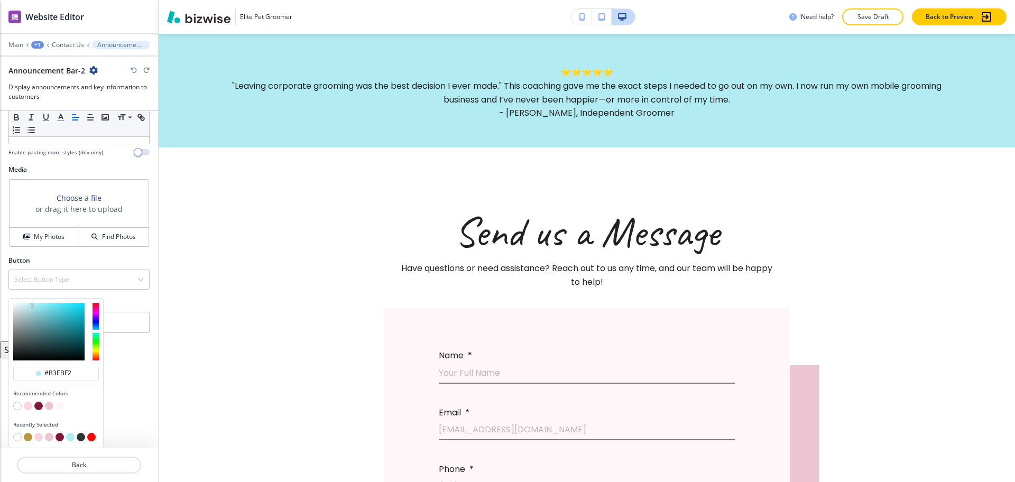
click at [38, 403] on button "button" at bounding box center [38, 406] width 8 height 8
type input "#831639"
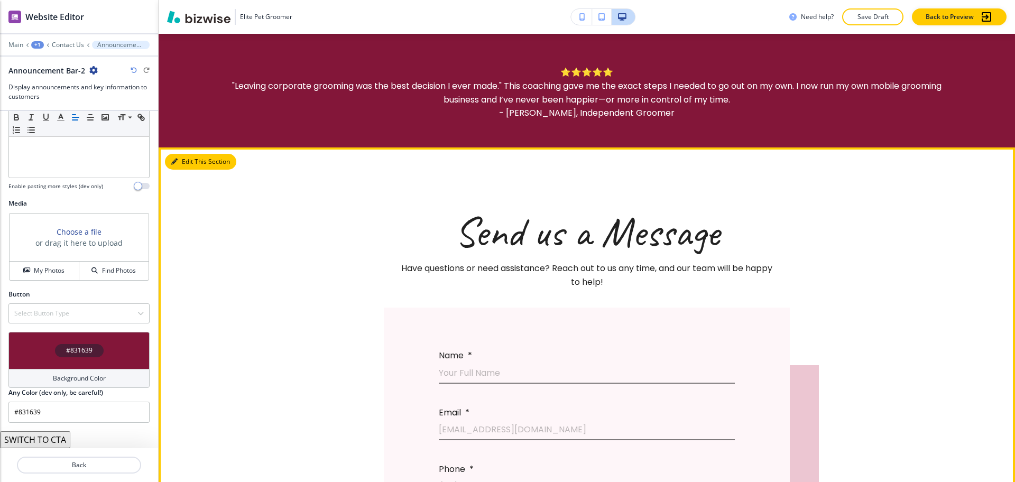
click at [177, 165] on button "Edit This Section" at bounding box center [200, 162] width 71 height 16
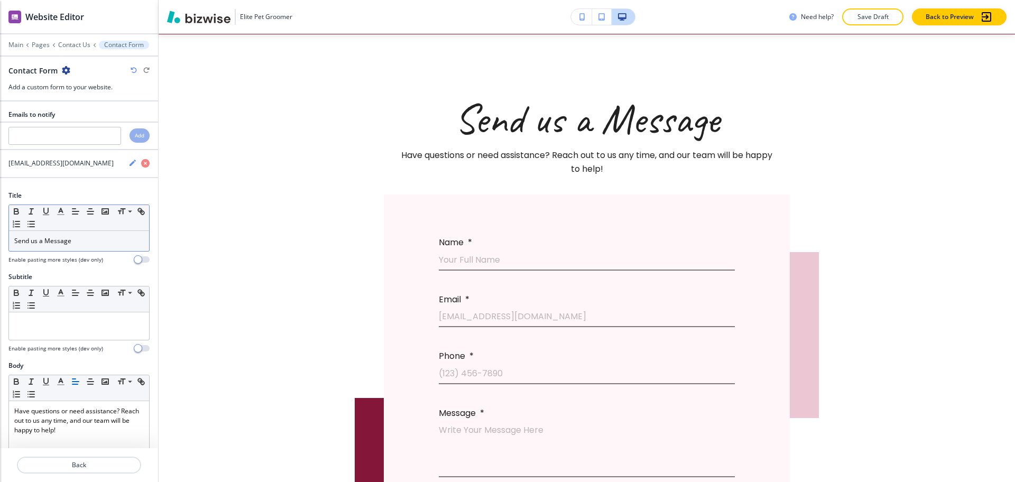
scroll to position [512, 0]
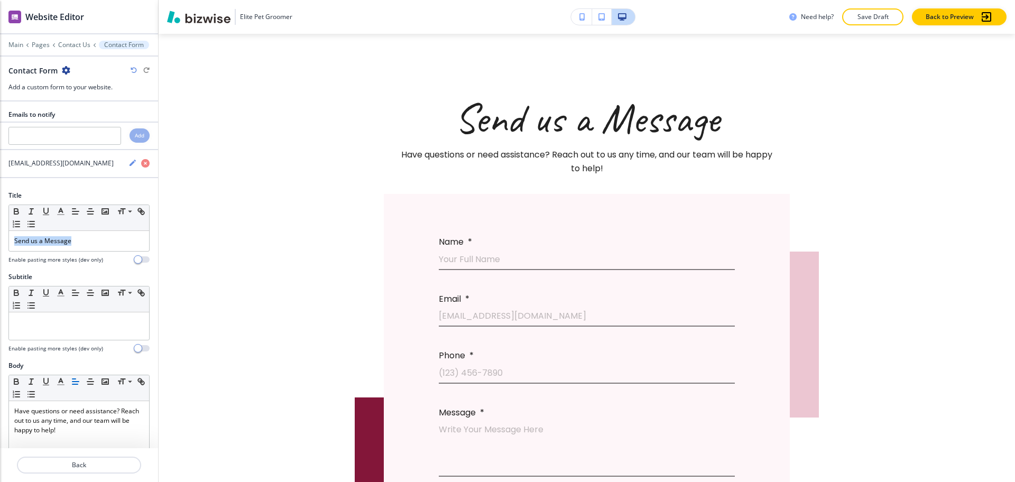
drag, startPoint x: 95, startPoint y: 237, endPoint x: 0, endPoint y: 241, distance: 95.3
click at [0, 241] on div "Title Small Normal Large Huge Send us a Message Enable pasting more styles (dev…" at bounding box center [79, 231] width 158 height 81
click at [61, 213] on icon "button" at bounding box center [61, 212] width 10 height 10
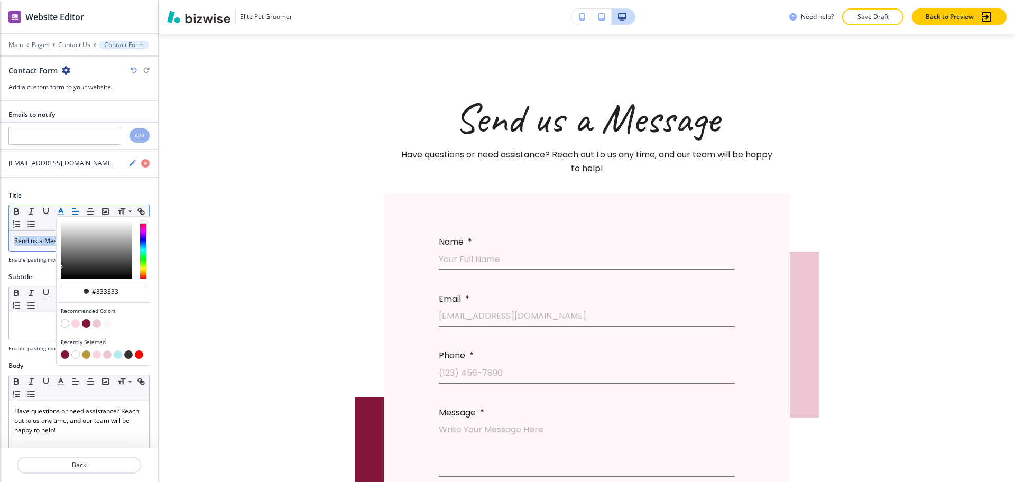
click at [86, 323] on button "button" at bounding box center [86, 323] width 8 height 8
type input "#831639"
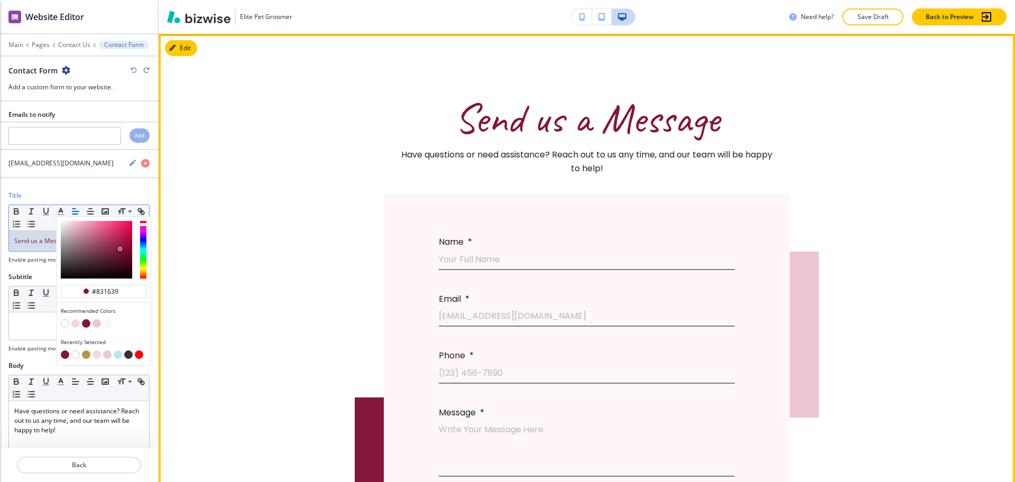
click at [789, 105] on p "Send us a Message" at bounding box center [587, 118] width 550 height 42
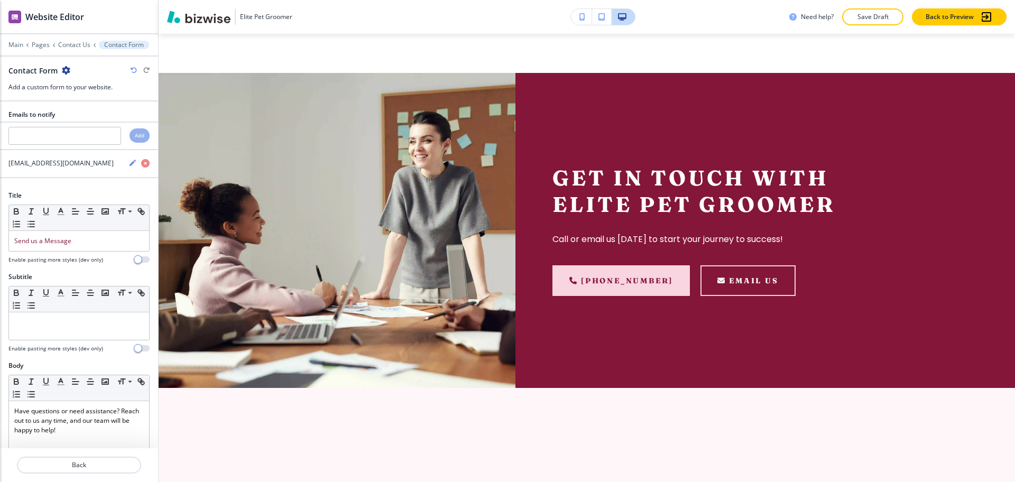
scroll to position [1105, 0]
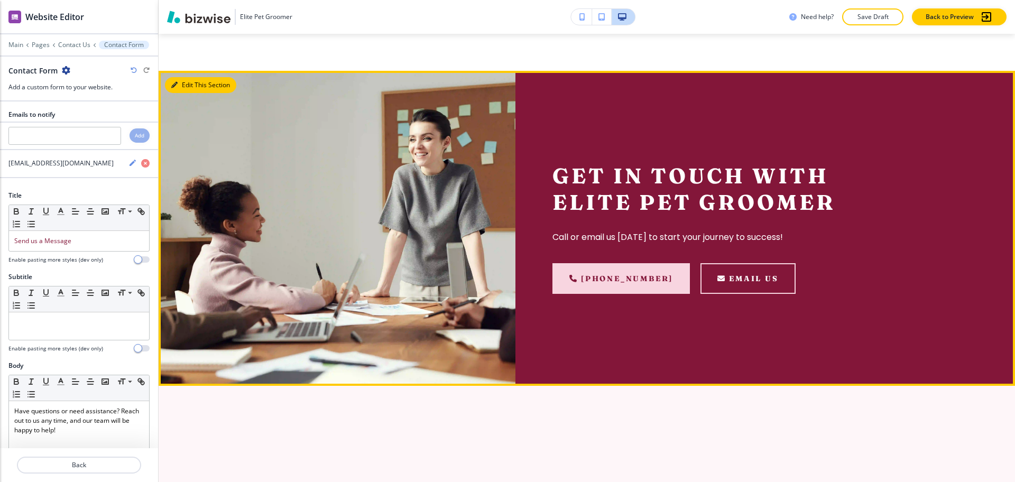
click at [182, 83] on button "Edit This Section" at bounding box center [200, 85] width 71 height 16
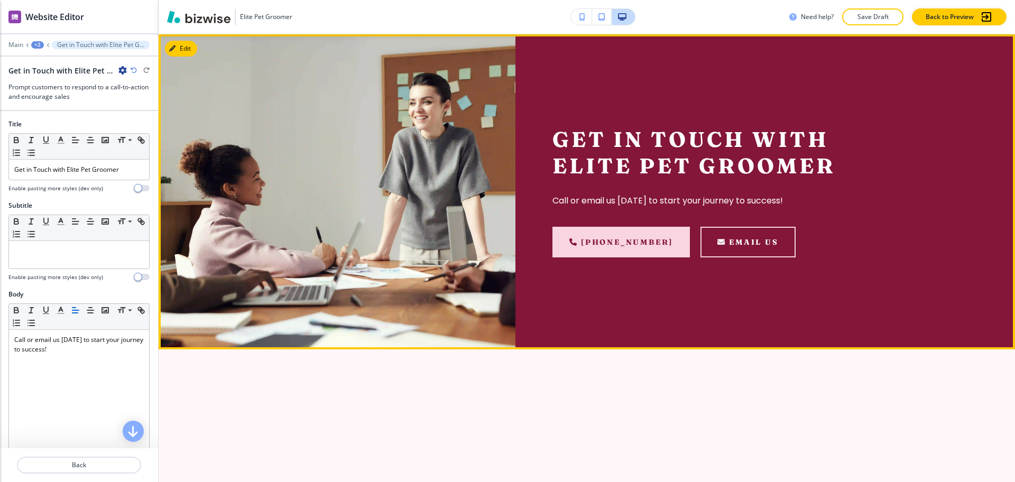
scroll to position [1142, 0]
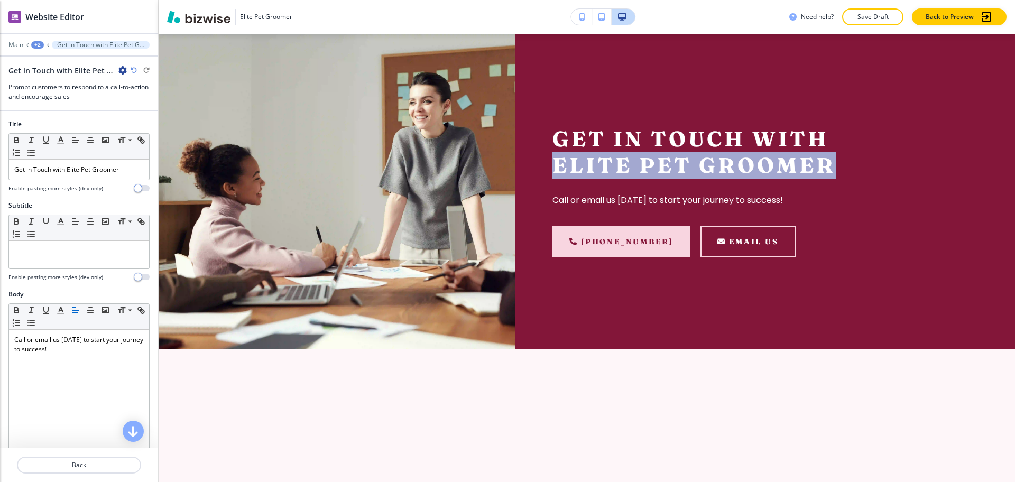
drag, startPoint x: 829, startPoint y: 162, endPoint x: 544, endPoint y: 155, distance: 285.1
click at [543, 155] on div "Get in Touch with Elite Pet Groomer Call or email us today to start your journe…" at bounding box center [714, 191] width 397 height 315
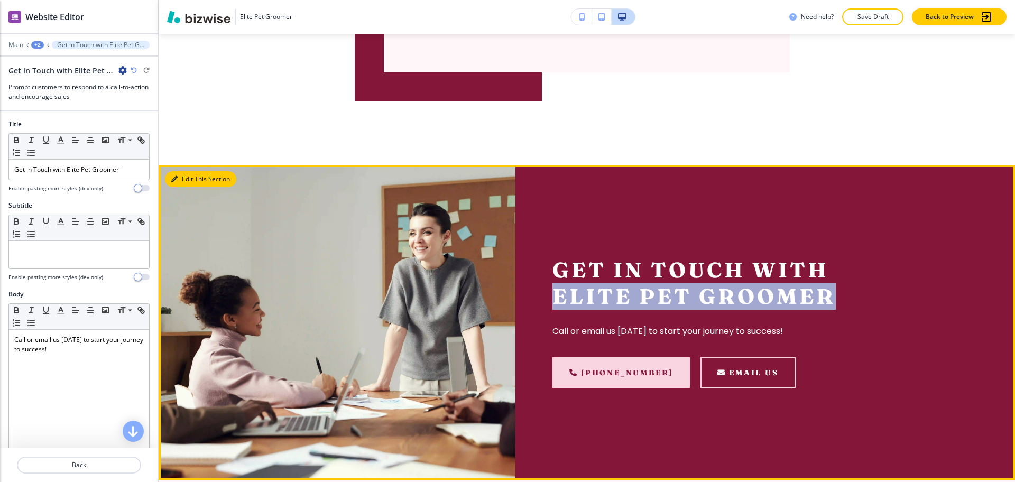
scroll to position [1010, 0]
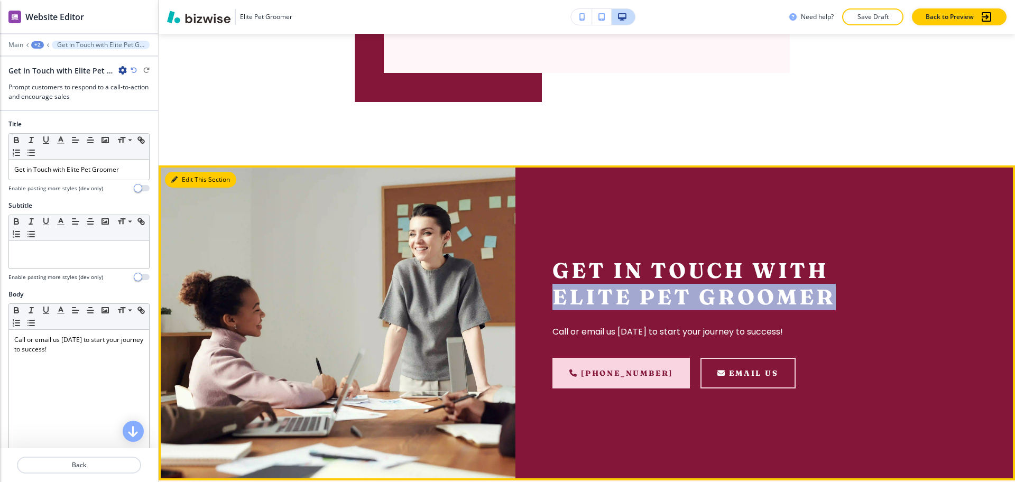
click at [178, 185] on button "Edit This Section" at bounding box center [200, 180] width 71 height 16
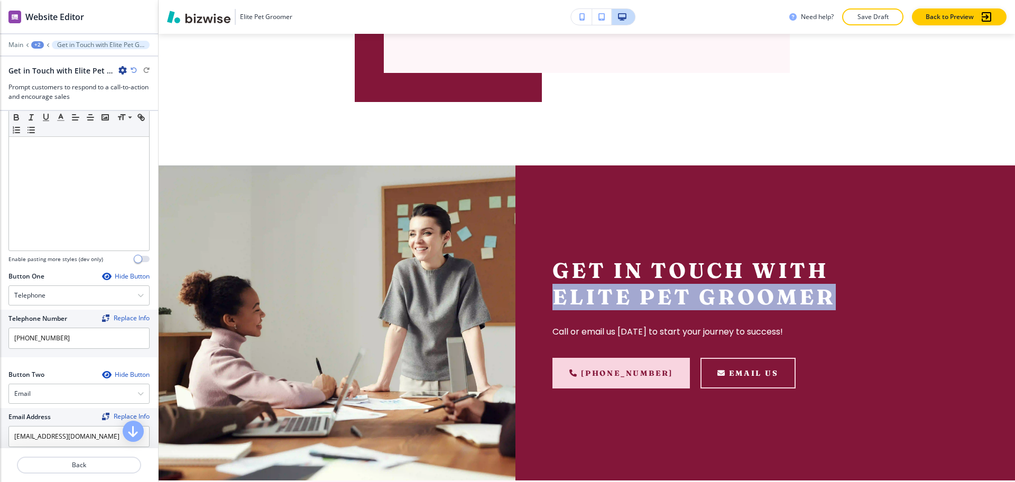
scroll to position [504, 0]
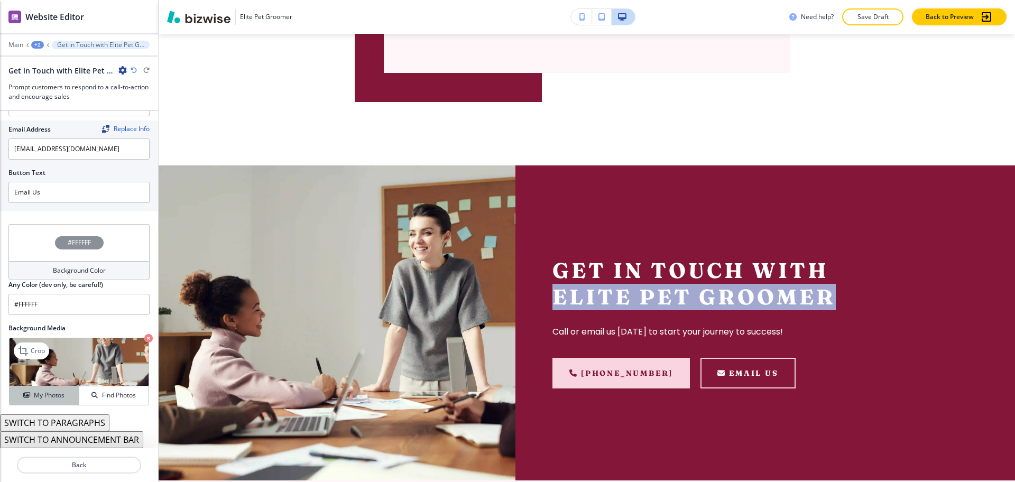
click at [45, 390] on button "My Photos" at bounding box center [45, 396] width 70 height 19
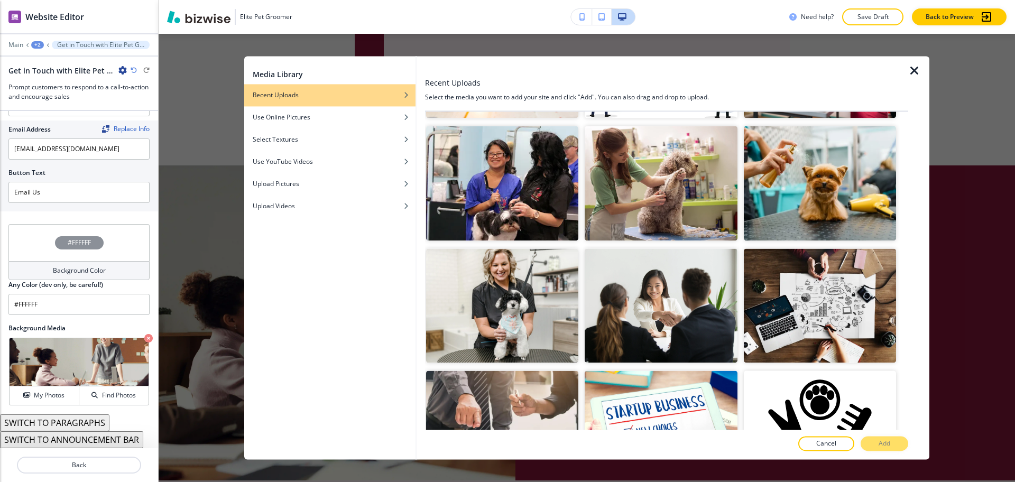
scroll to position [242, 0]
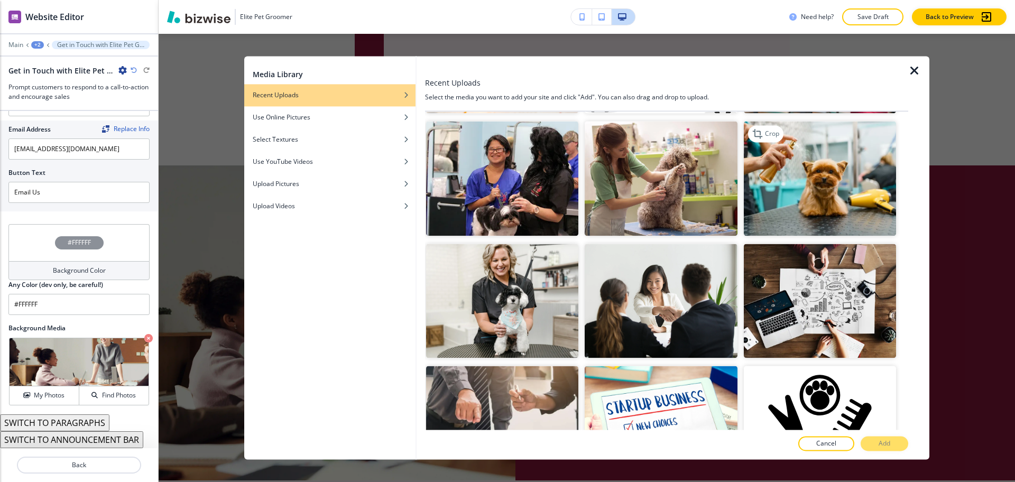
click at [815, 195] on img "button" at bounding box center [820, 179] width 152 height 114
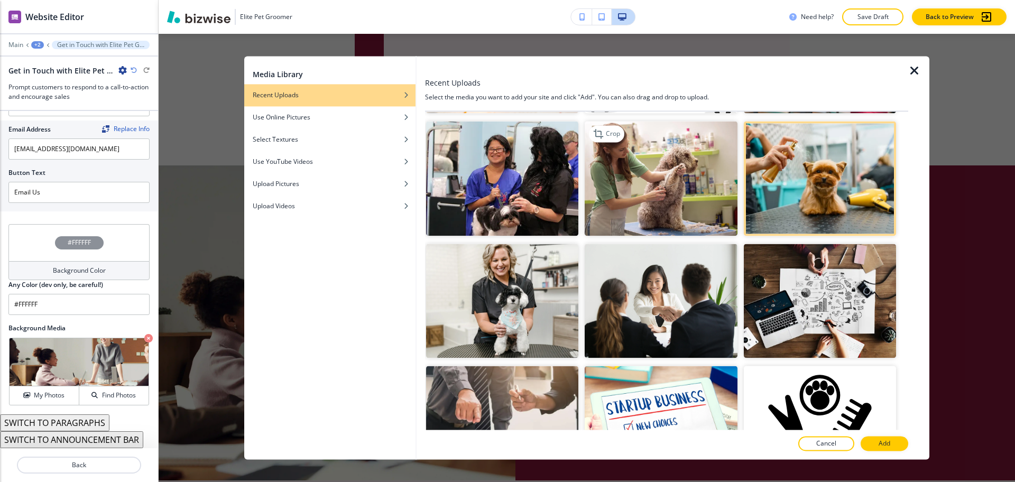
click at [695, 211] on img "button" at bounding box center [661, 179] width 152 height 114
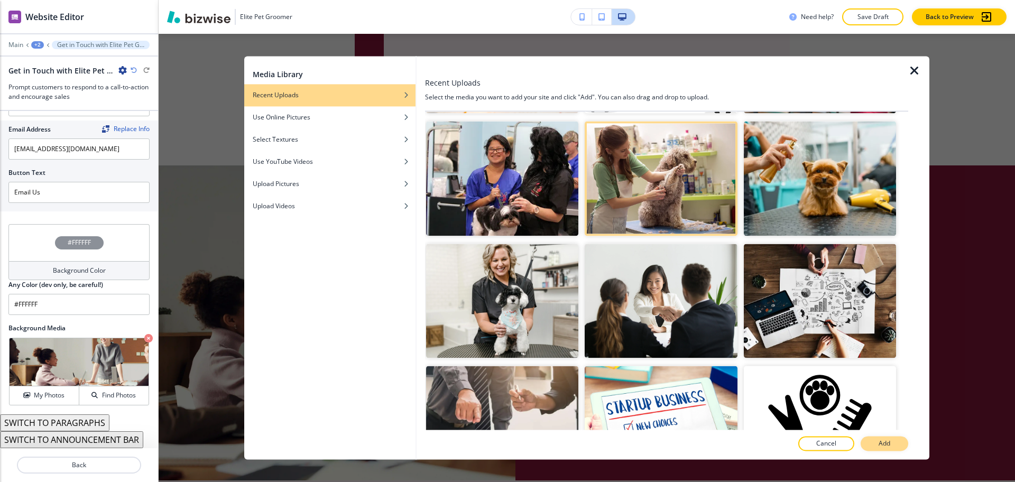
click at [883, 445] on p "Add" at bounding box center [885, 444] width 12 height 10
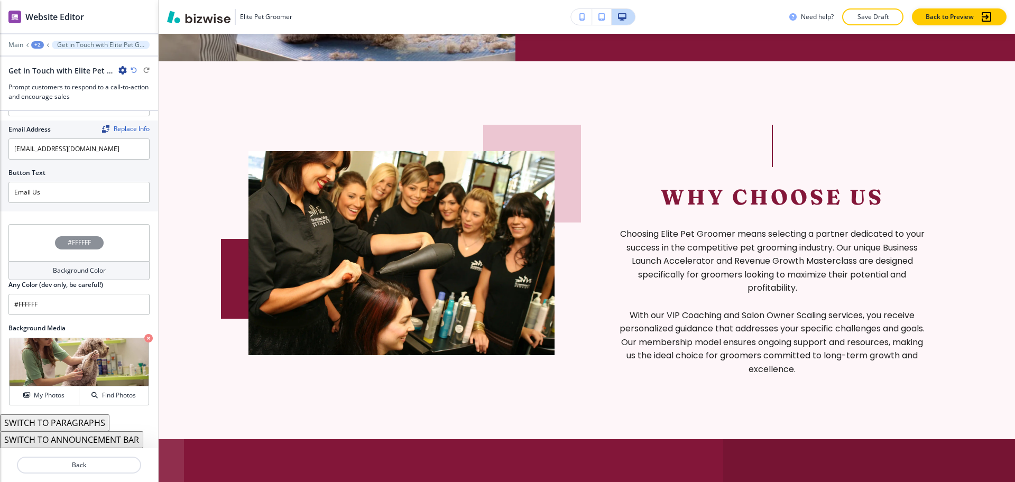
scroll to position [1440, 0]
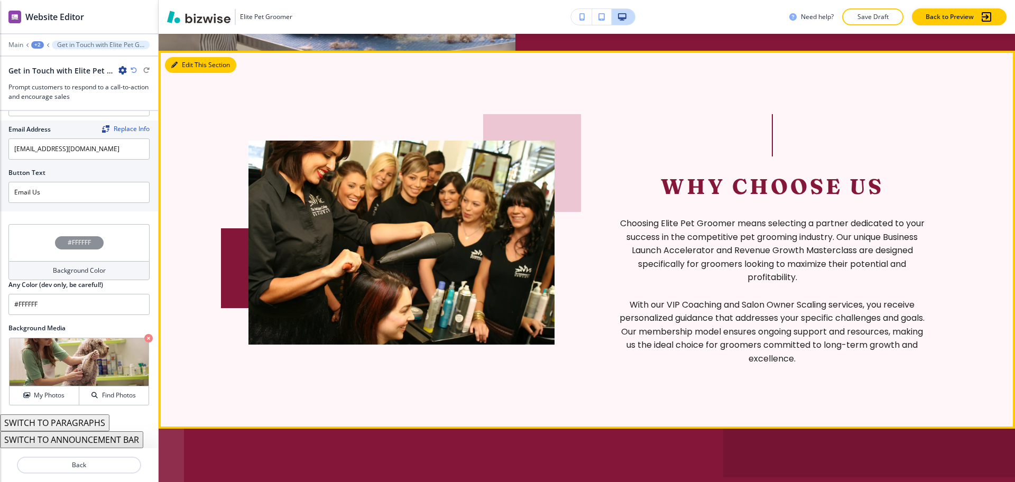
click at [175, 70] on button "Edit This Section" at bounding box center [200, 65] width 71 height 16
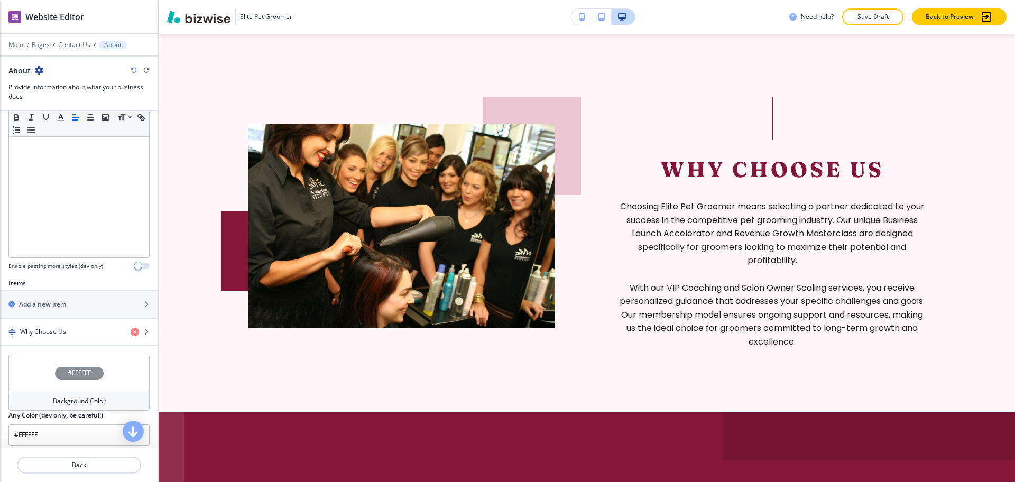
scroll to position [288, 0]
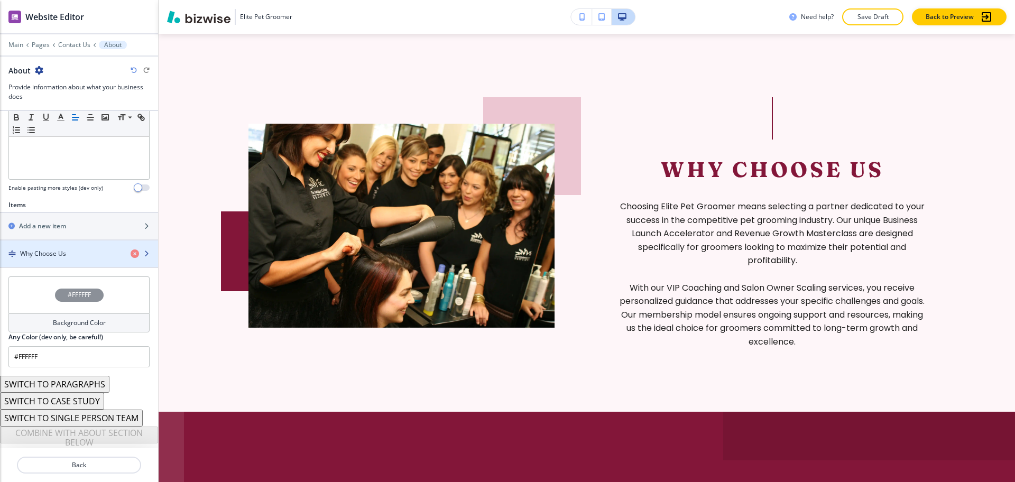
click at [52, 259] on div "button" at bounding box center [79, 263] width 158 height 8
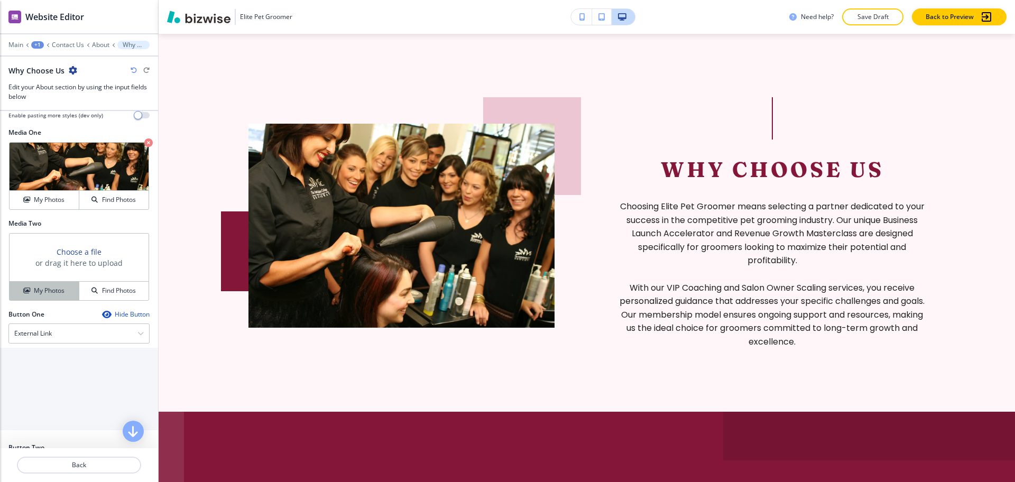
scroll to position [397, 0]
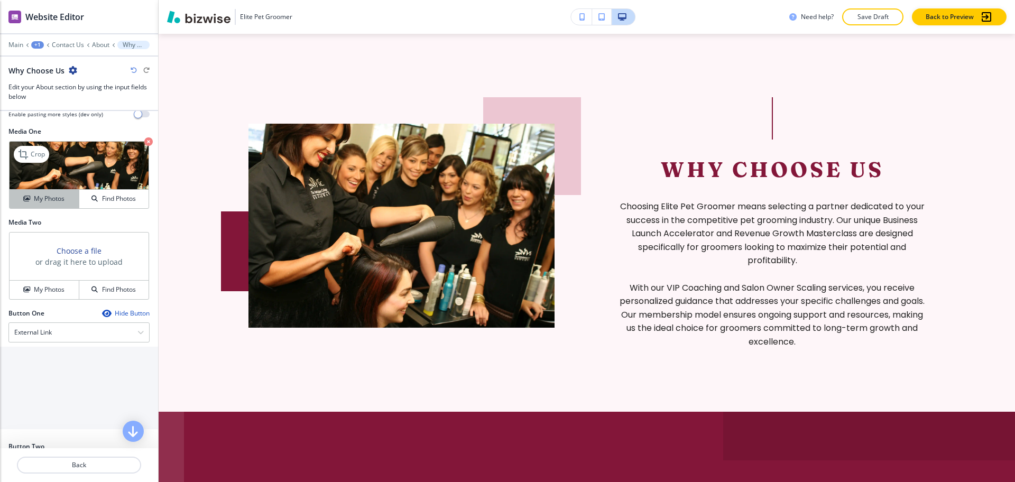
click at [43, 204] on h4 "My Photos" at bounding box center [49, 199] width 31 height 10
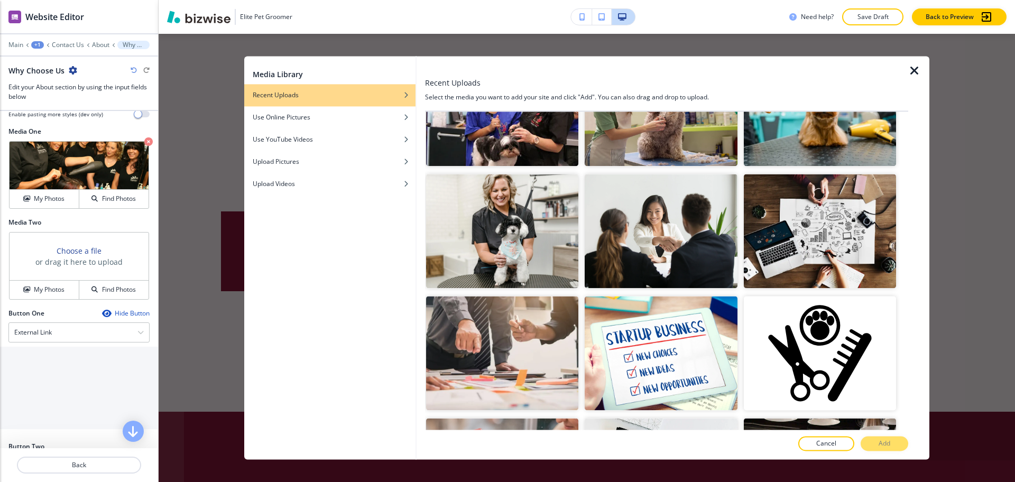
scroll to position [317, 0]
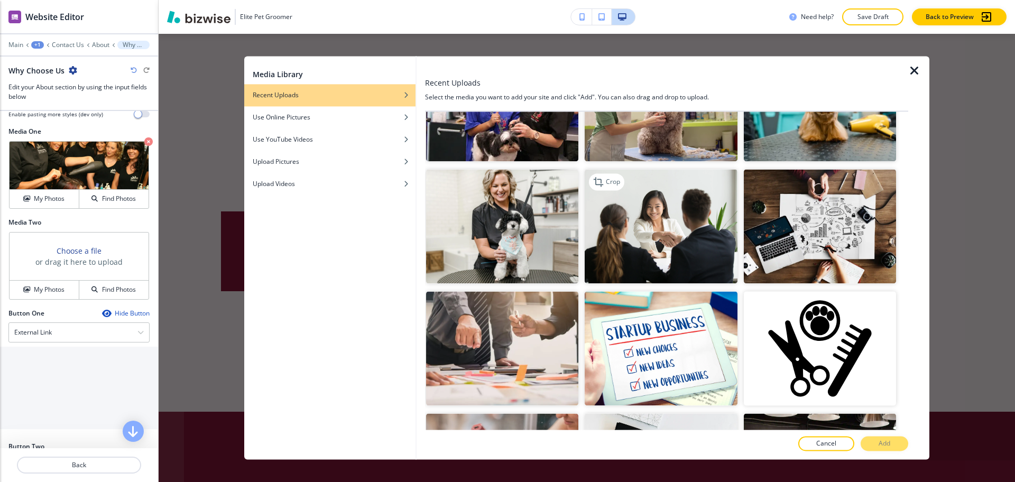
click at [704, 215] on img "button" at bounding box center [661, 226] width 152 height 114
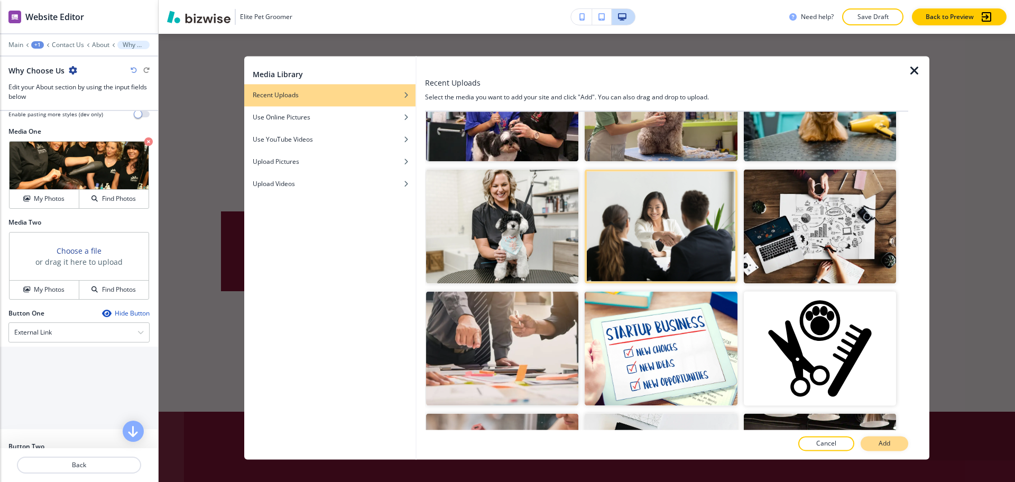
click at [874, 438] on button "Add" at bounding box center [885, 444] width 48 height 15
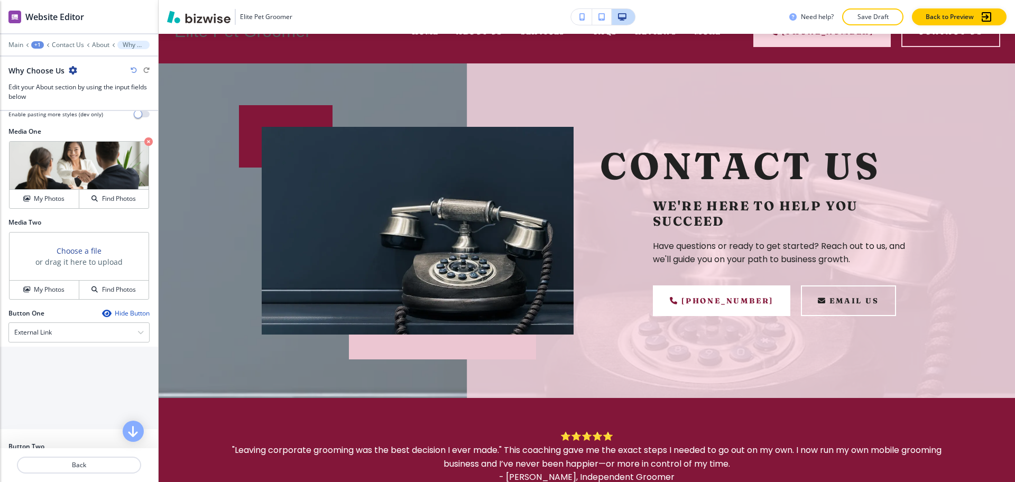
scroll to position [0, 0]
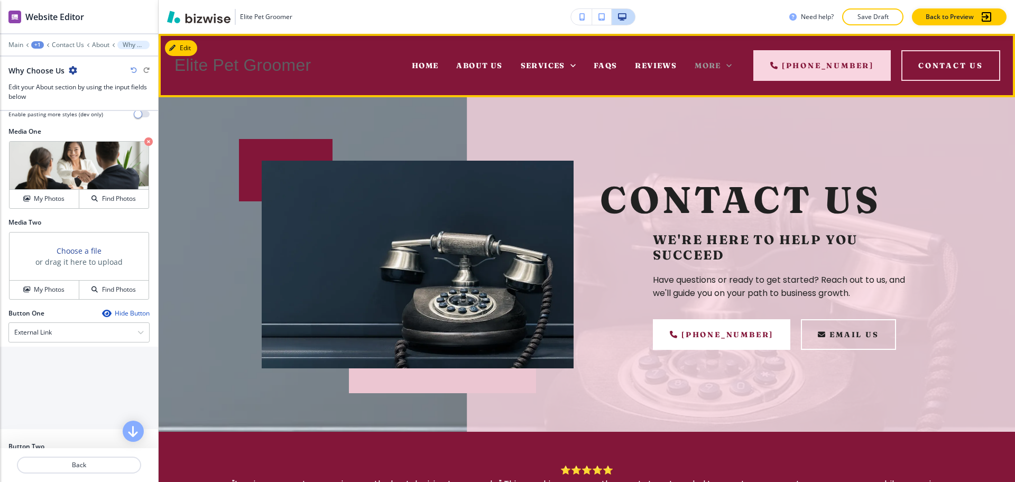
click at [727, 65] on icon at bounding box center [729, 65] width 11 height 11
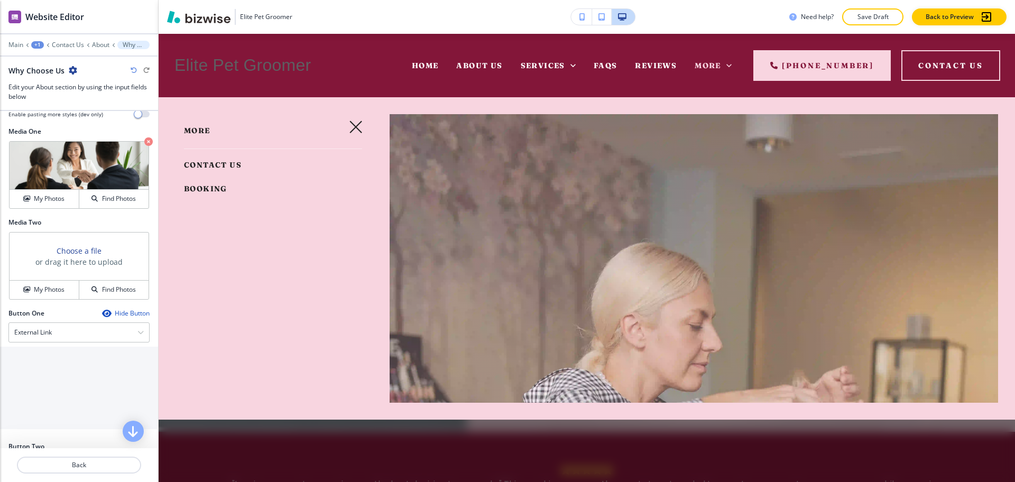
click at [200, 186] on span "Booking" at bounding box center [205, 189] width 43 height 10
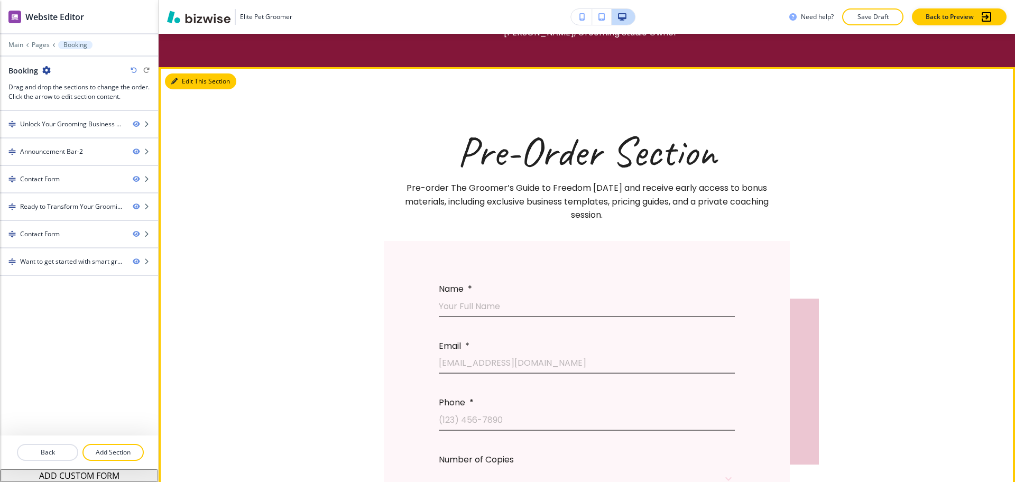
click at [177, 85] on icon "button" at bounding box center [174, 81] width 6 height 6
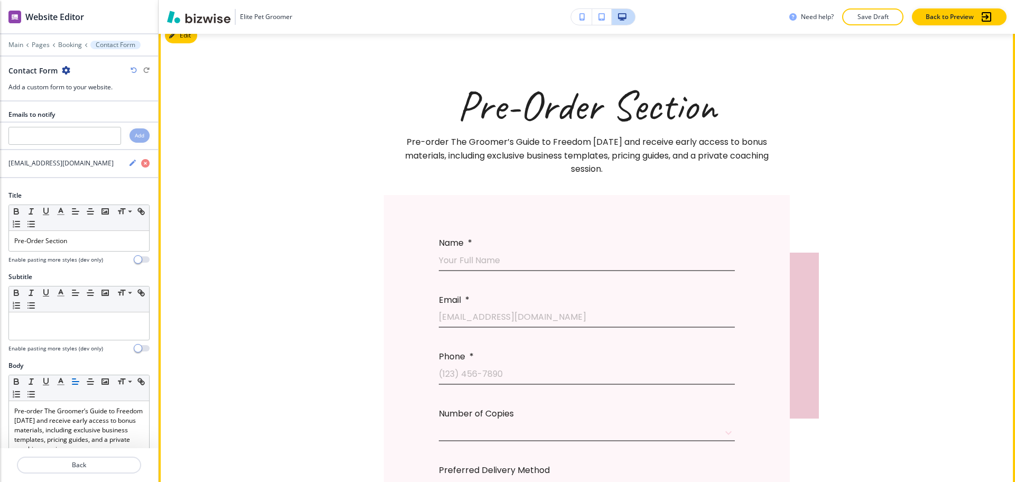
scroll to position [657, 0]
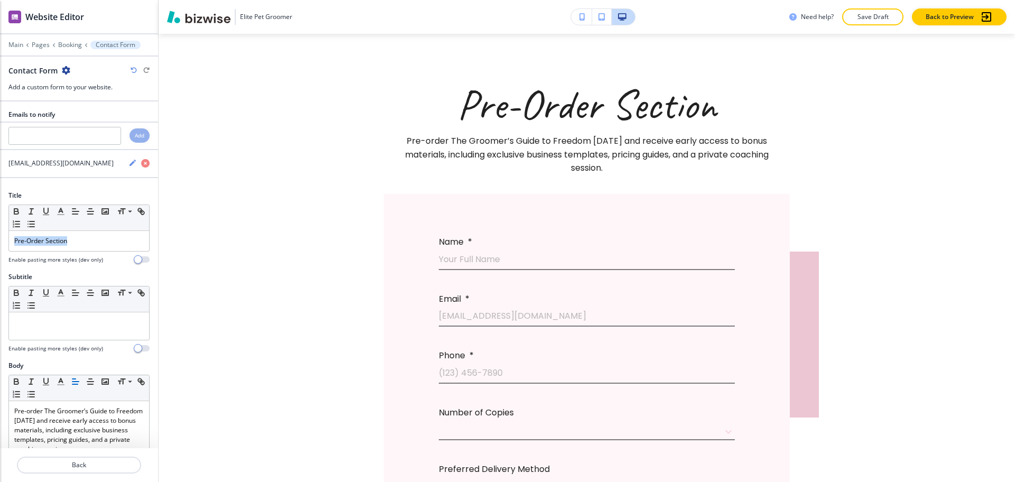
click at [0, 246] on div "Title Small Normal Large Huge Pre-Order Section Enable pasting more styles (dev…" at bounding box center [79, 231] width 158 height 81
click at [60, 209] on polyline "button" at bounding box center [61, 210] width 4 height 4
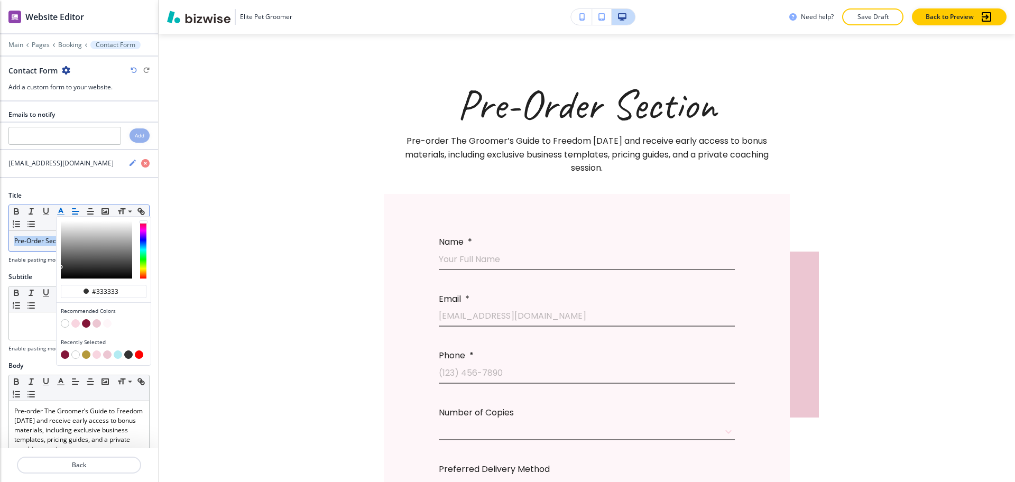
click at [85, 326] on button "button" at bounding box center [86, 323] width 8 height 8
type input "#831639"
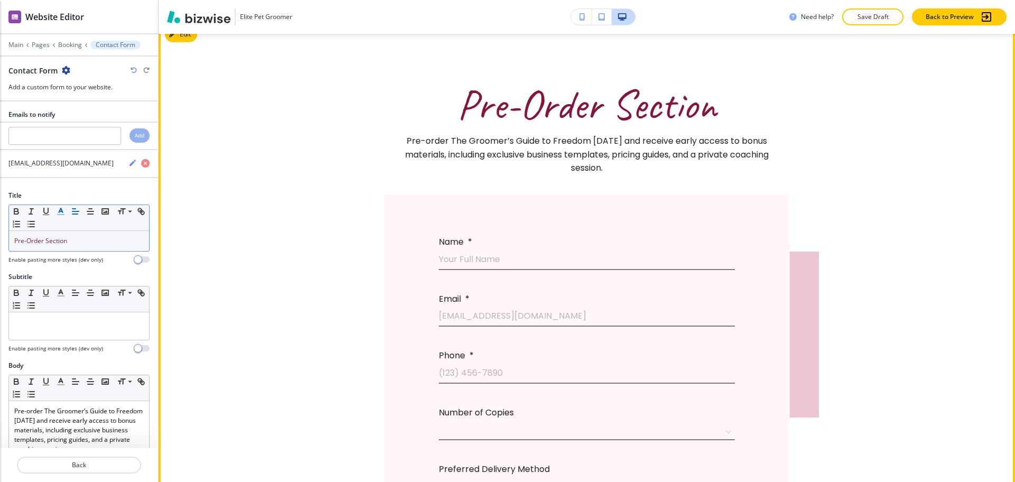
click at [611, 126] on span "Pre-Order Section" at bounding box center [586, 104] width 259 height 53
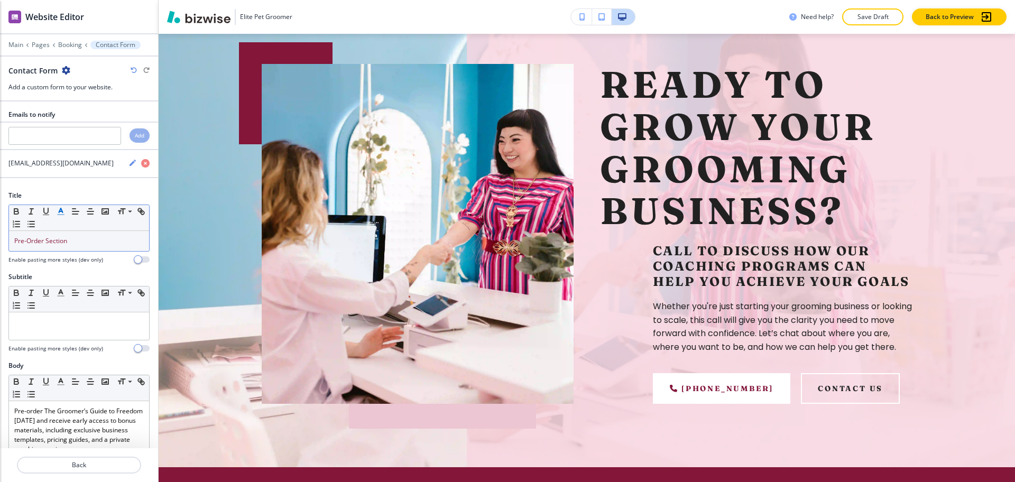
scroll to position [0, 0]
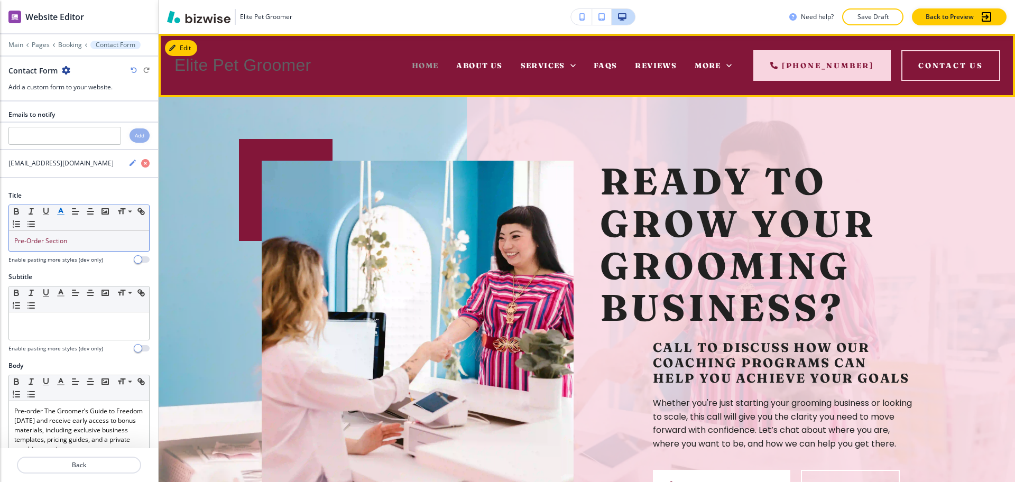
click at [429, 61] on span "Home" at bounding box center [425, 66] width 27 height 10
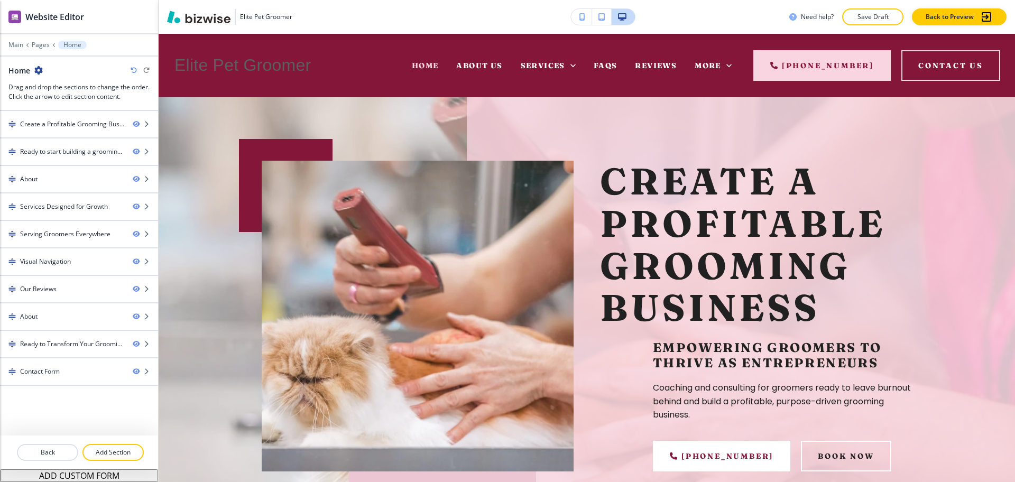
click at [858, 16] on p "Save Draft" at bounding box center [873, 17] width 34 height 10
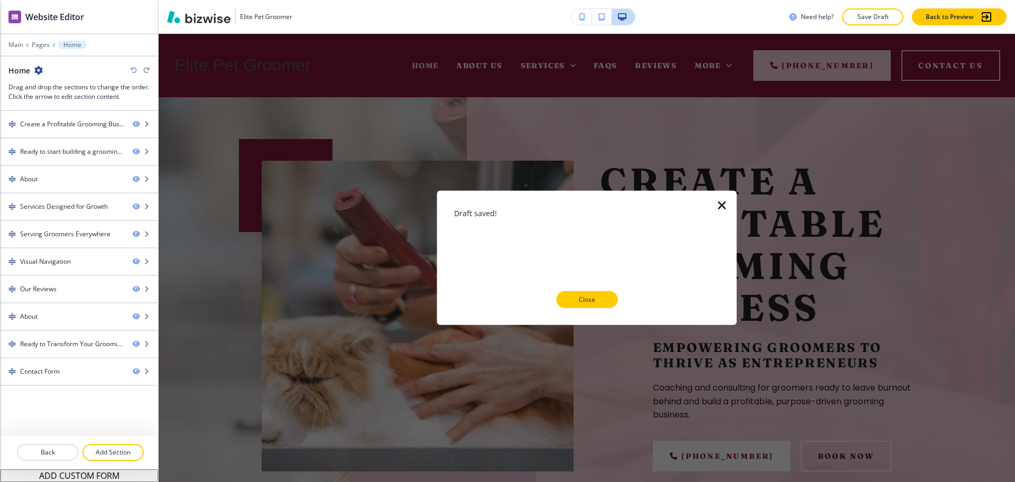
click at [722, 200] on icon "button" at bounding box center [722, 205] width 13 height 13
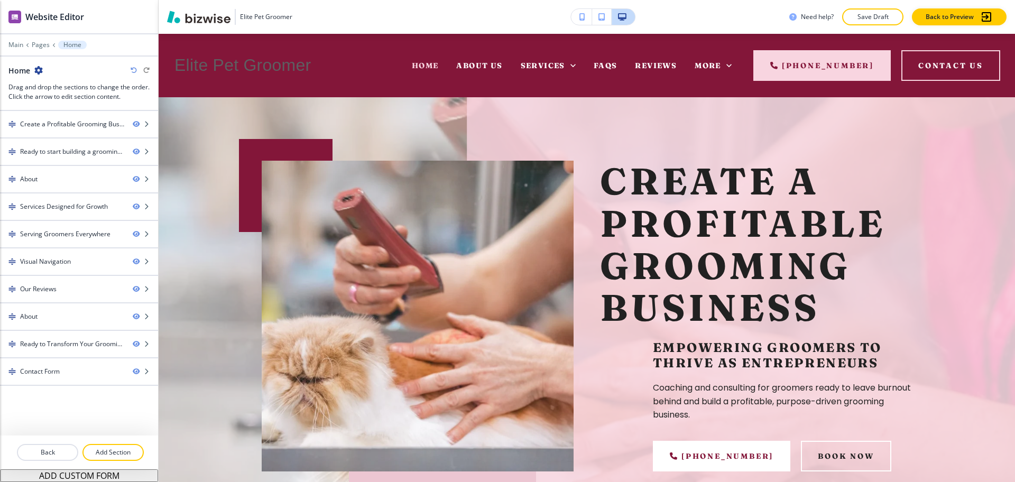
click at [802, 289] on p "Create a Profitable Grooming Business" at bounding box center [756, 245] width 312 height 169
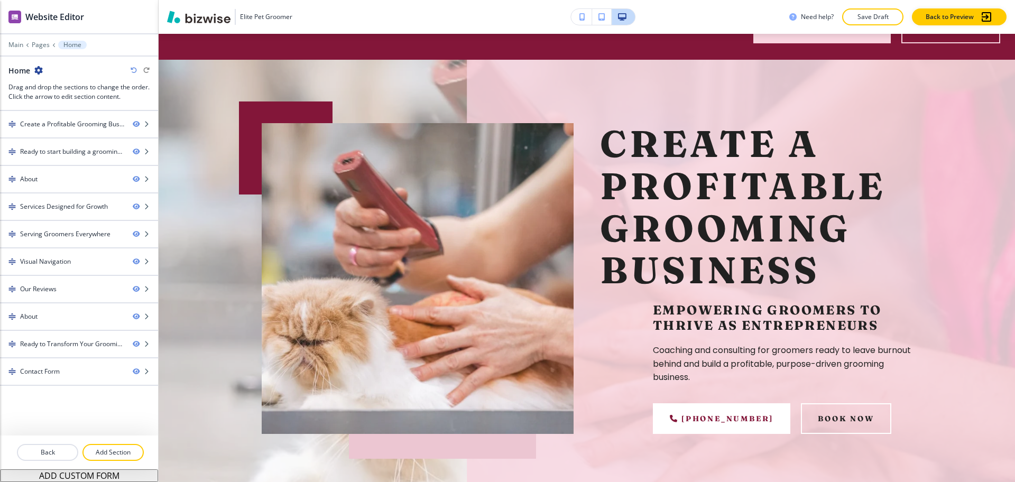
scroll to position [51, 0]
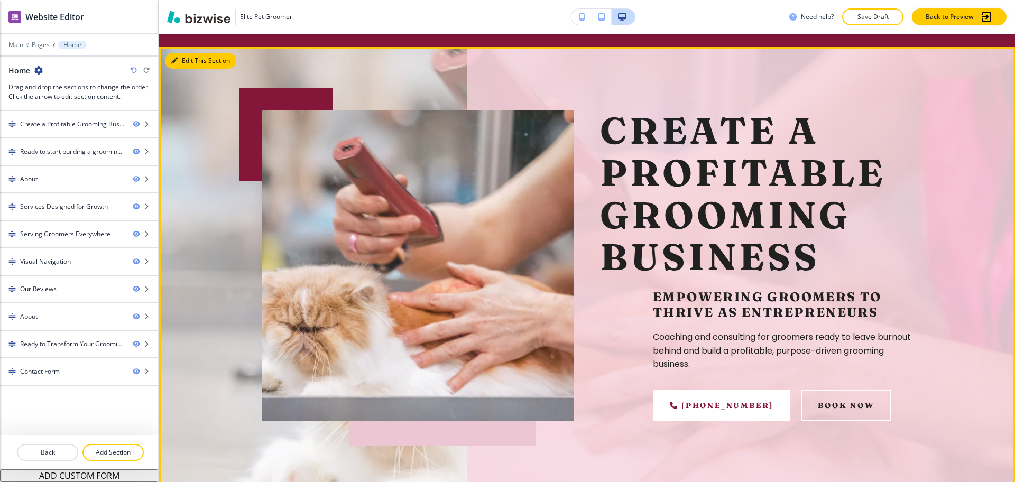
click at [181, 59] on button "Edit This Section" at bounding box center [200, 61] width 71 height 16
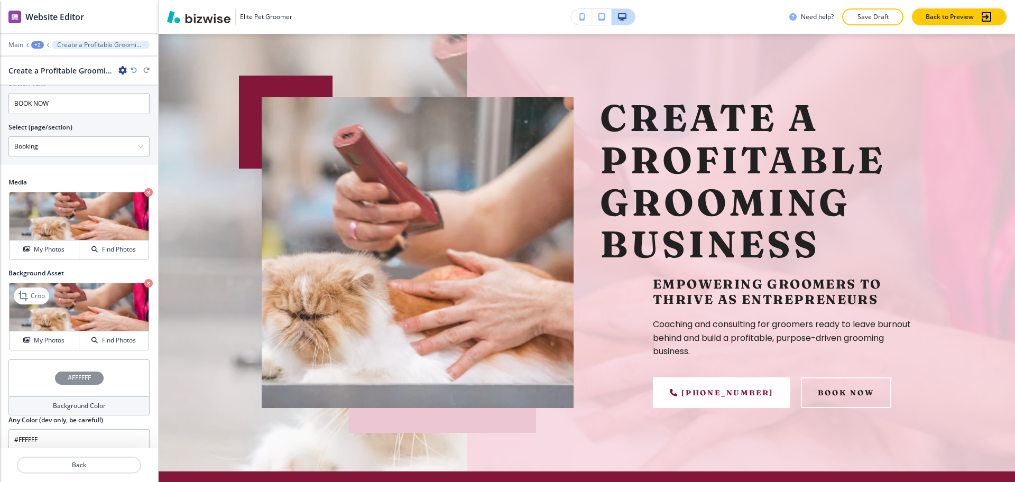
scroll to position [537, 0]
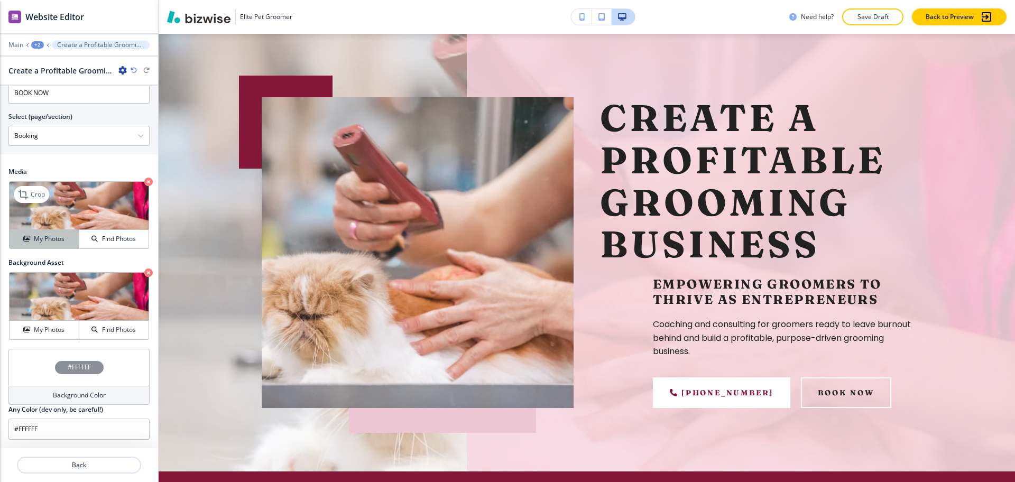
click at [49, 238] on h4 "My Photos" at bounding box center [49, 239] width 31 height 10
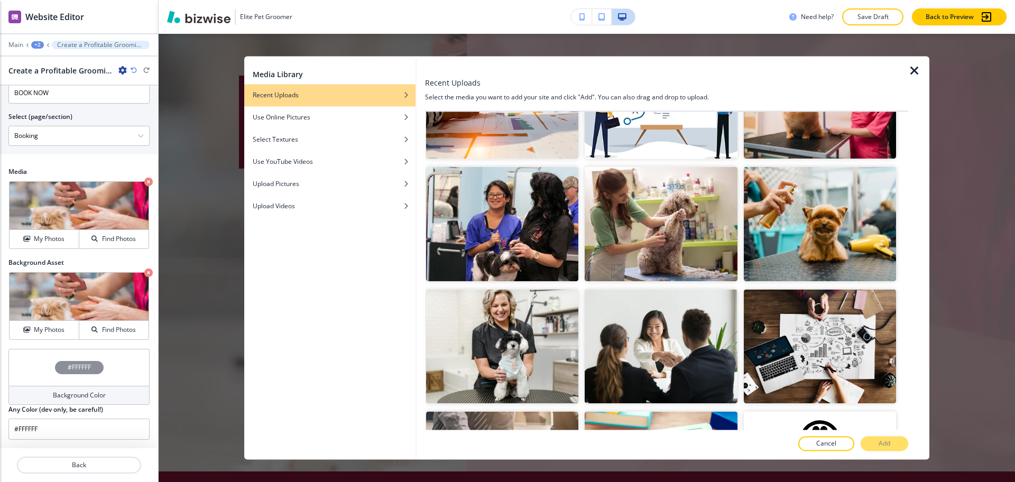
scroll to position [198, 0]
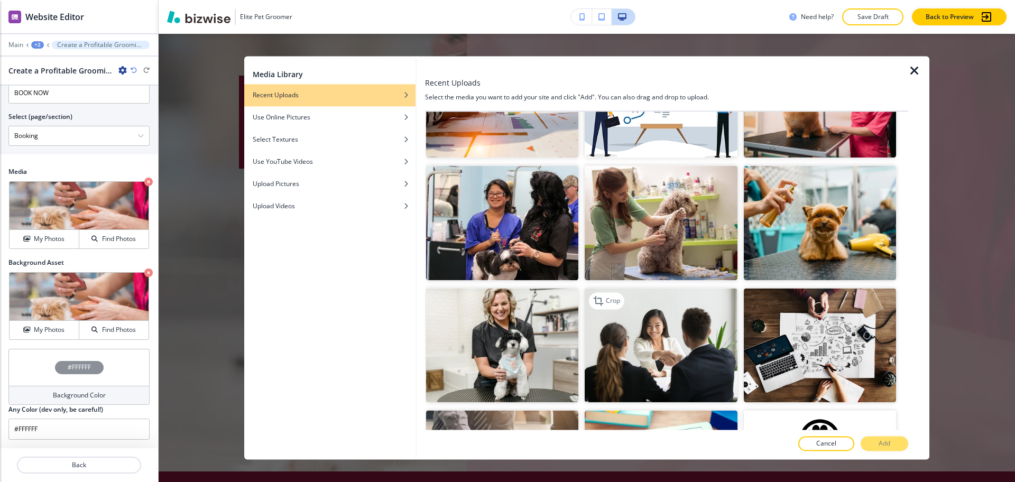
click at [621, 359] on img "button" at bounding box center [661, 345] width 152 height 114
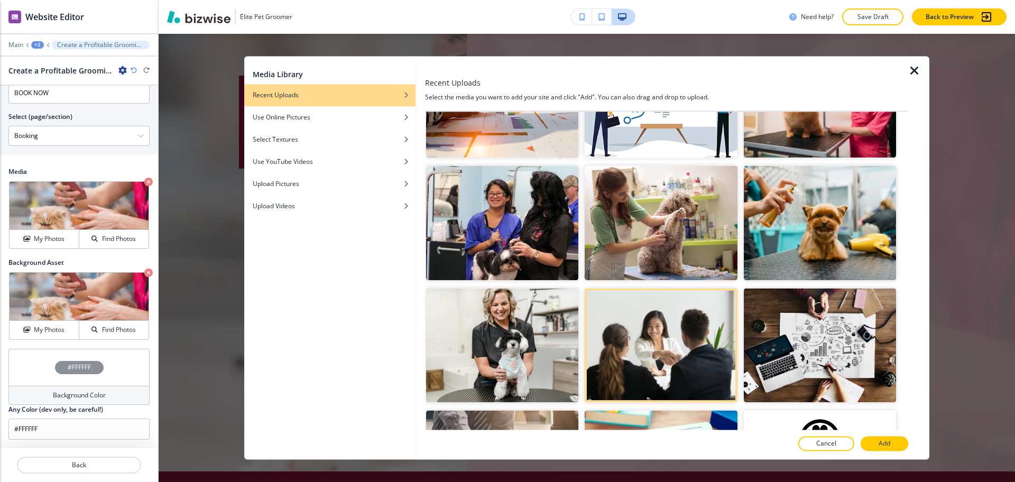
click at [881, 440] on p "Add" at bounding box center [885, 444] width 12 height 10
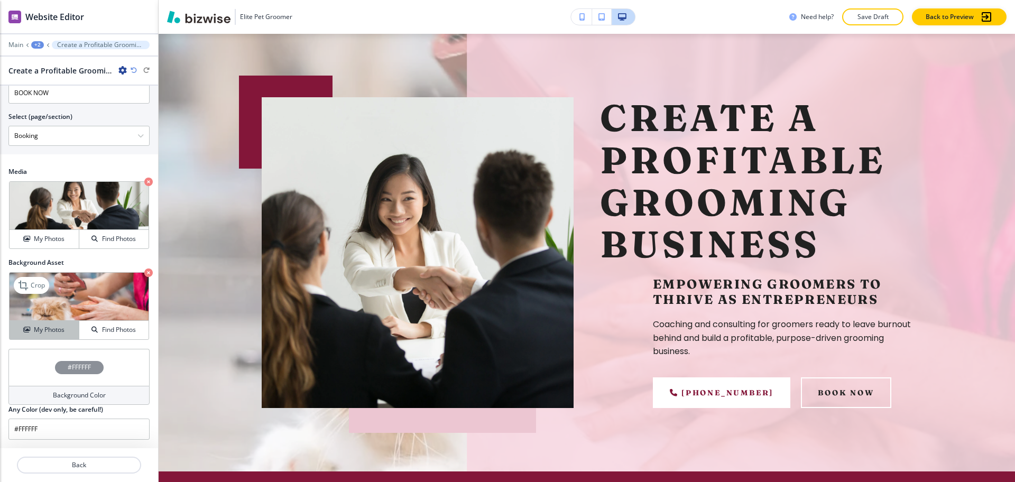
click at [54, 333] on h4 "My Photos" at bounding box center [49, 330] width 31 height 10
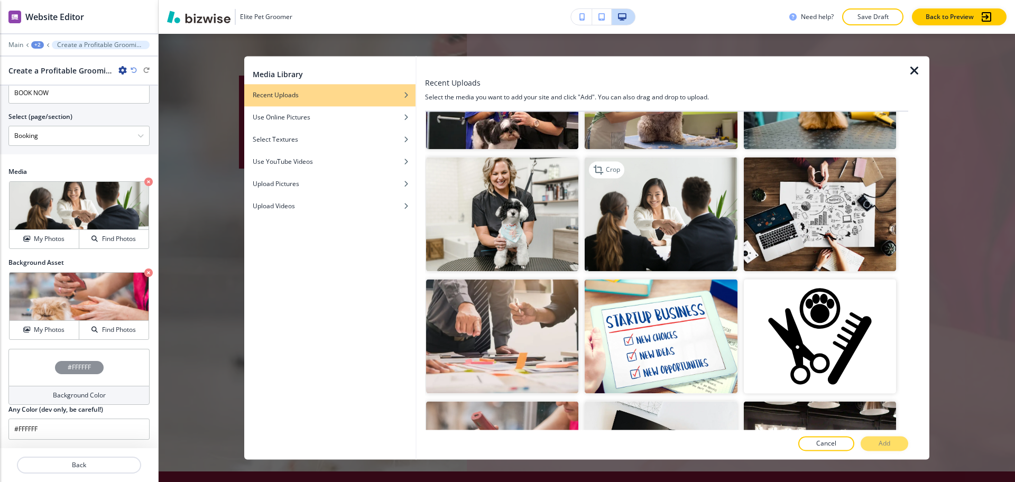
scroll to position [330, 0]
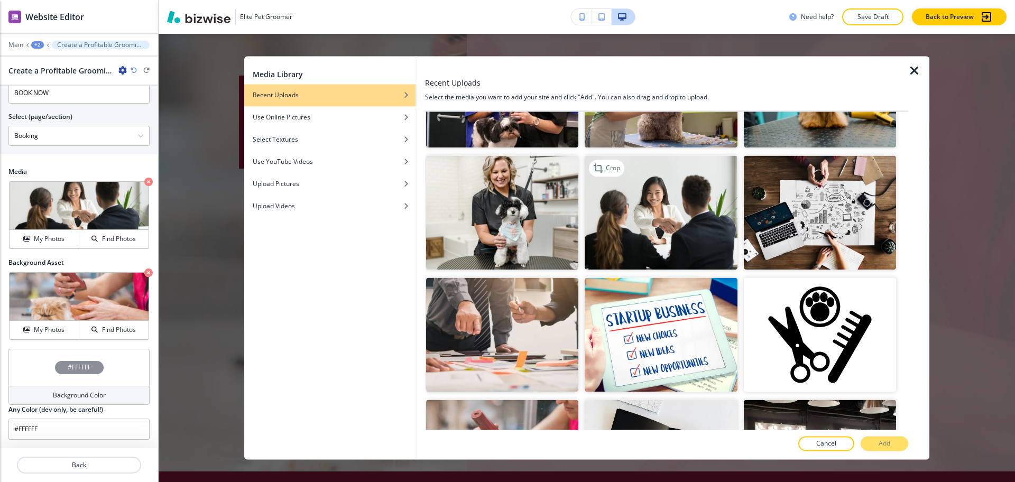
click at [639, 207] on img "button" at bounding box center [661, 212] width 152 height 114
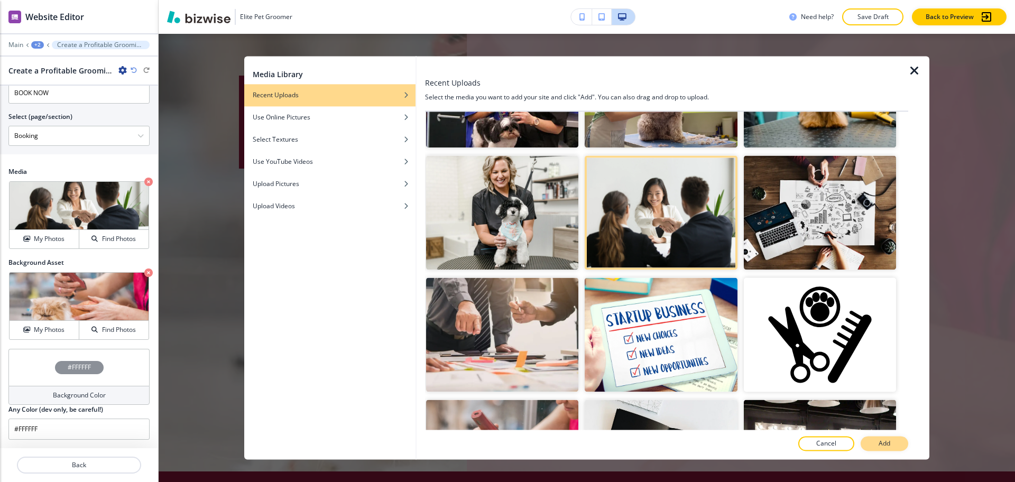
click at [876, 439] on button "Add" at bounding box center [885, 444] width 48 height 15
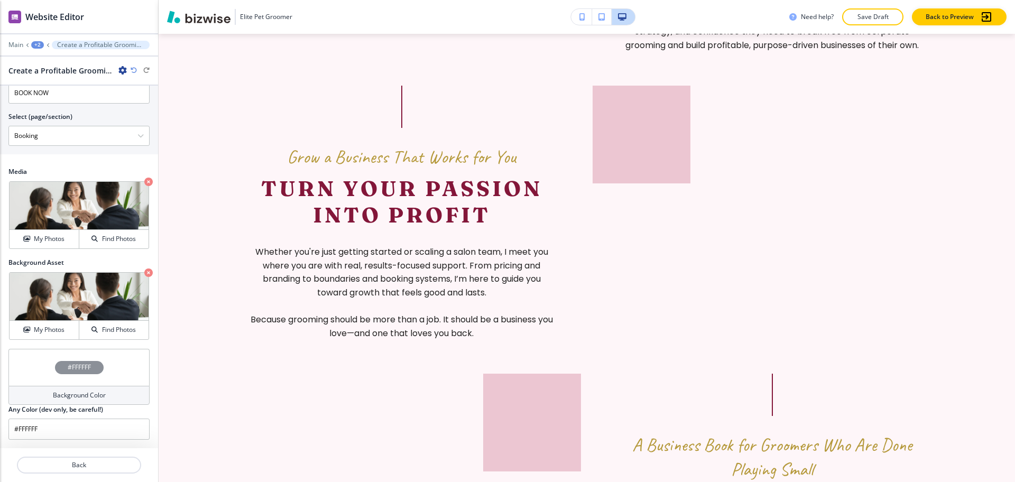
scroll to position [0, 0]
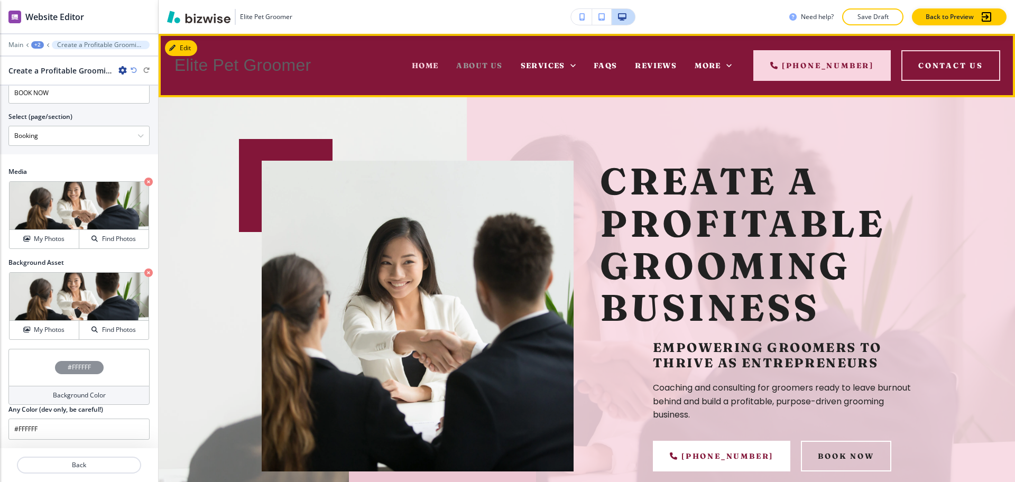
click at [479, 65] on span "About Us" at bounding box center [479, 66] width 46 height 10
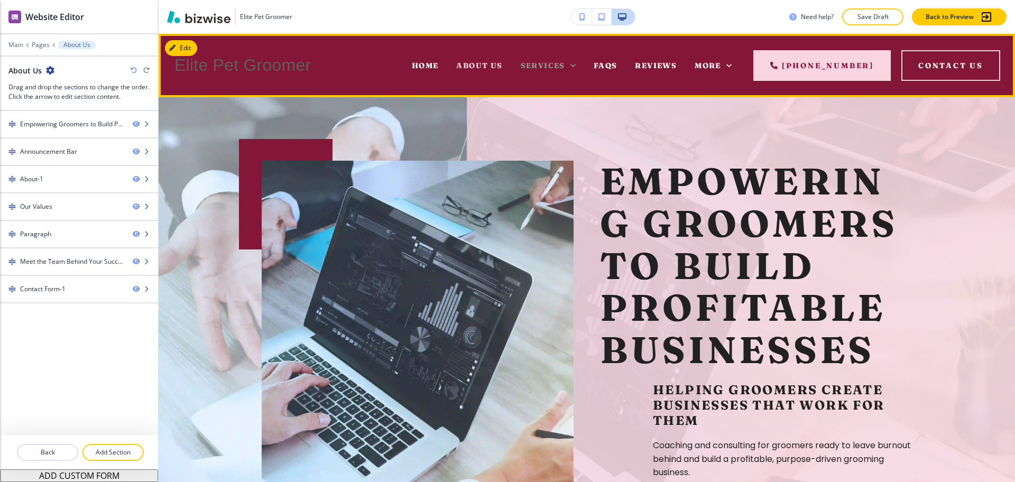
click at [552, 63] on span "Services" at bounding box center [543, 66] width 44 height 10
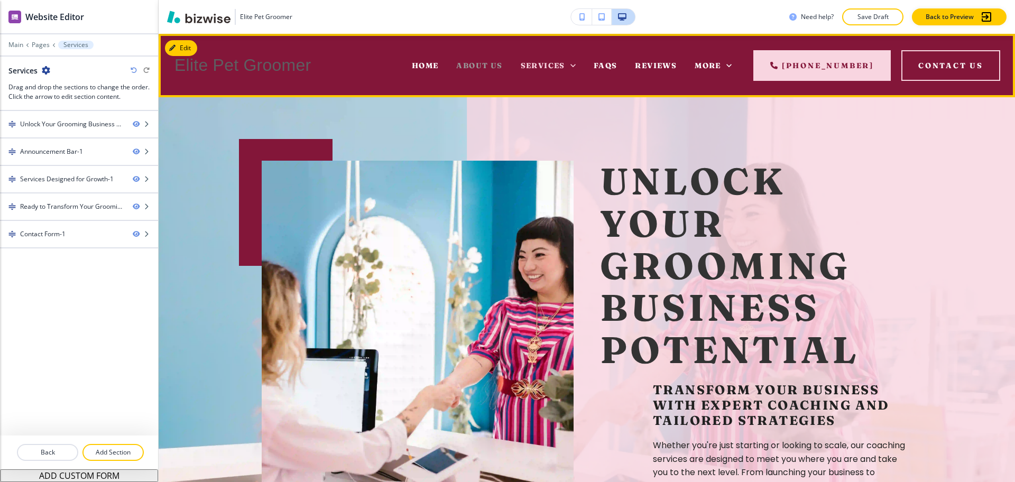
click at [492, 67] on span "About Us" at bounding box center [479, 66] width 46 height 10
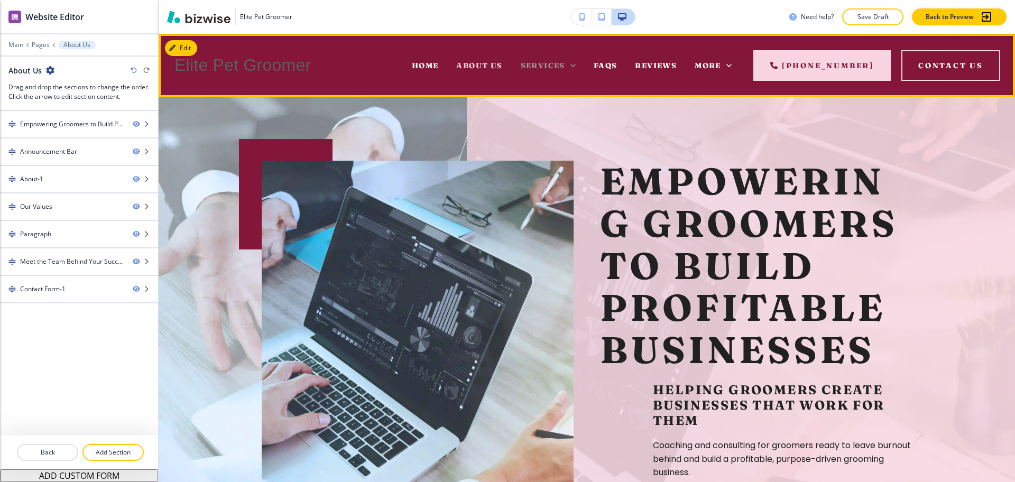
click at [540, 69] on span "Services" at bounding box center [543, 66] width 44 height 10
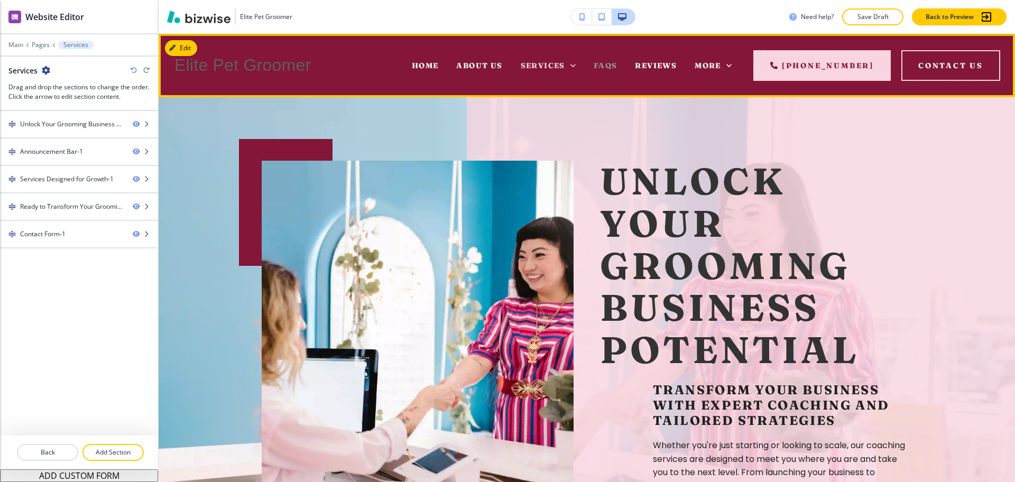
click at [604, 65] on span "FAQs" at bounding box center [606, 66] width 24 height 10
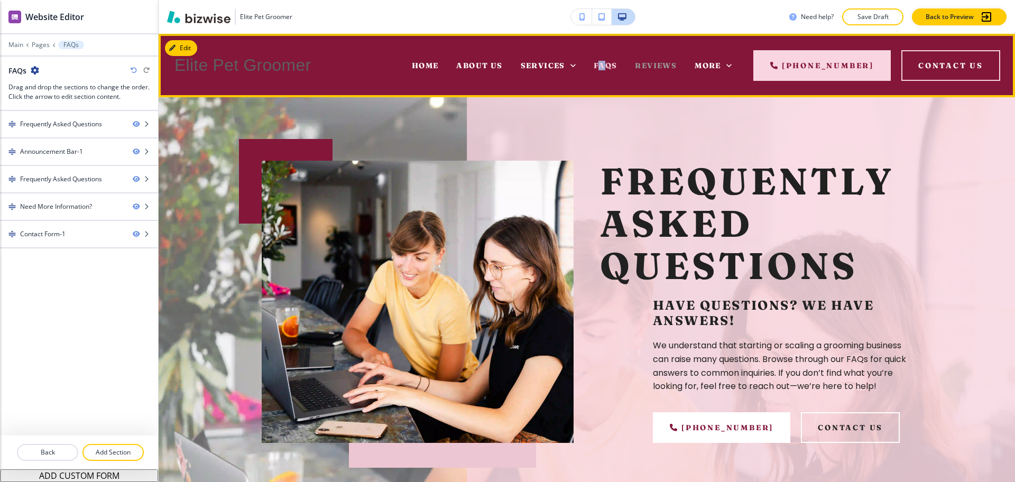
click at [656, 62] on span "Reviews" at bounding box center [656, 66] width 42 height 10
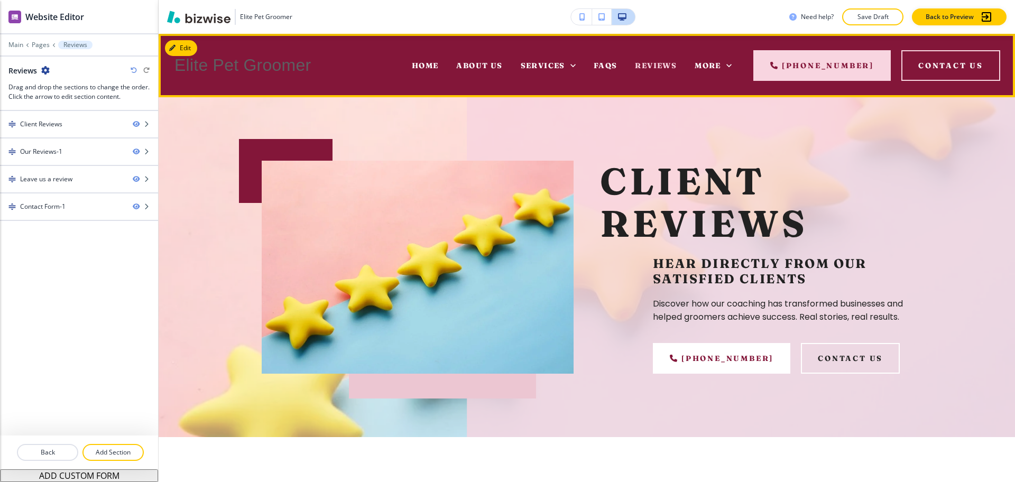
click at [693, 65] on div "More" at bounding box center [713, 65] width 55 height 42
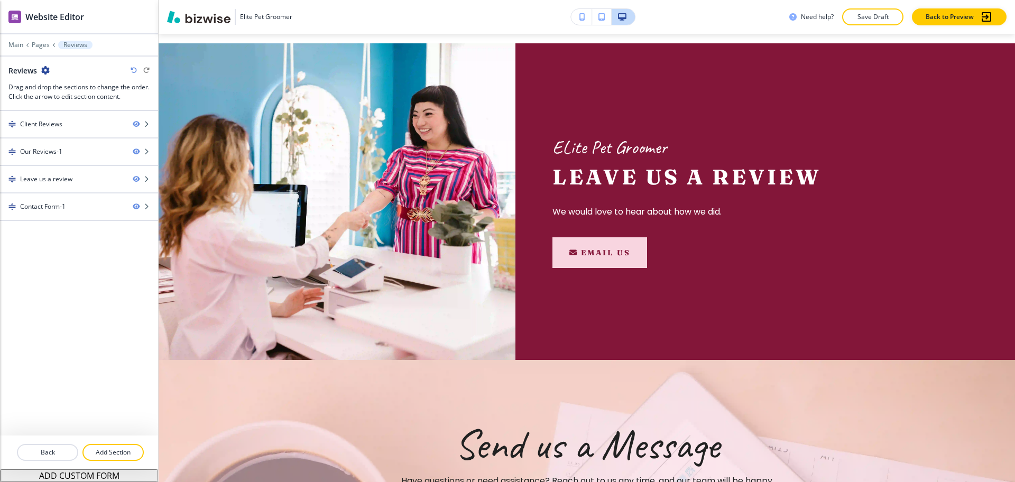
scroll to position [962, 0]
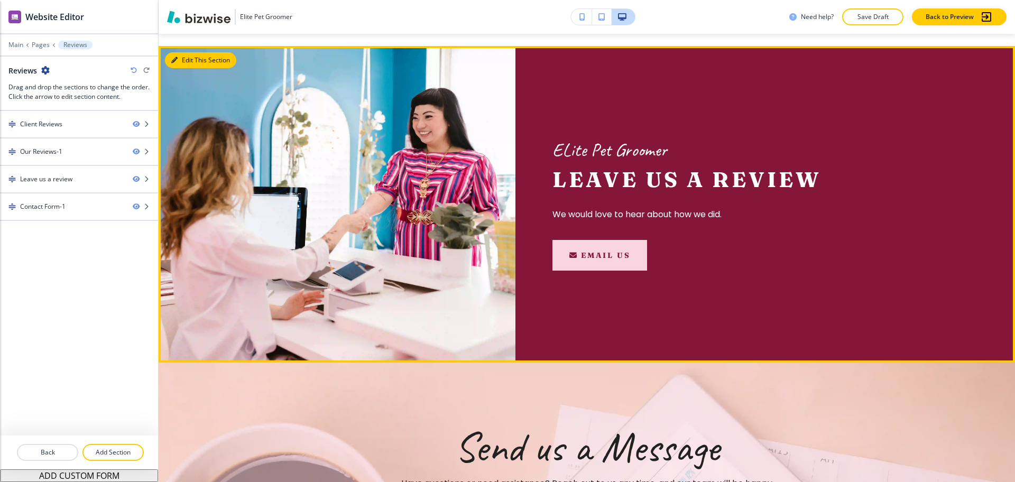
click at [191, 58] on button "Edit This Section" at bounding box center [200, 60] width 71 height 16
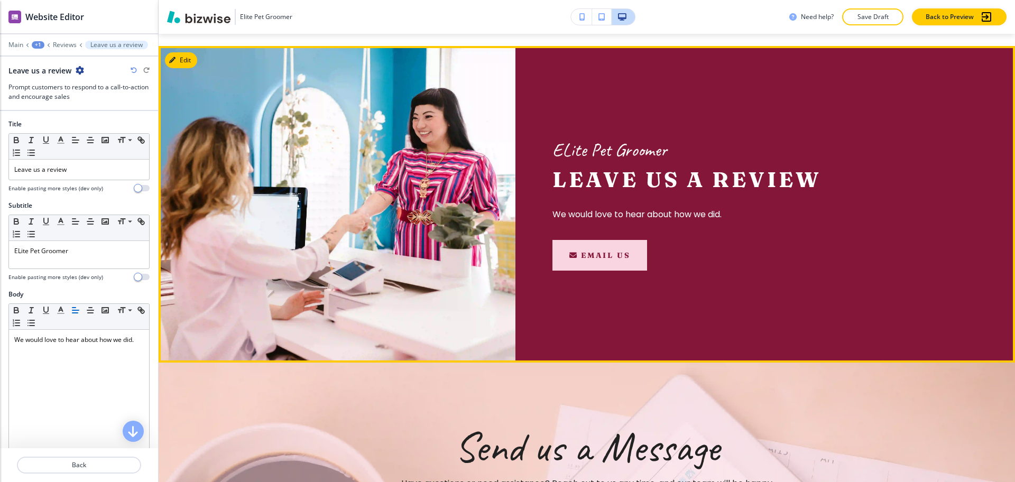
scroll to position [974, 0]
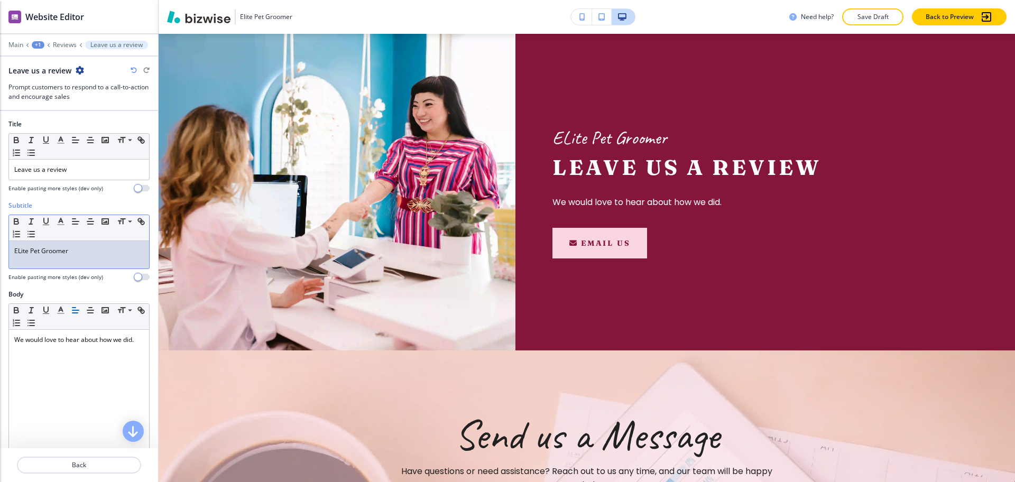
click at [19, 250] on p "ELite Pet Groomer" at bounding box center [79, 251] width 130 height 10
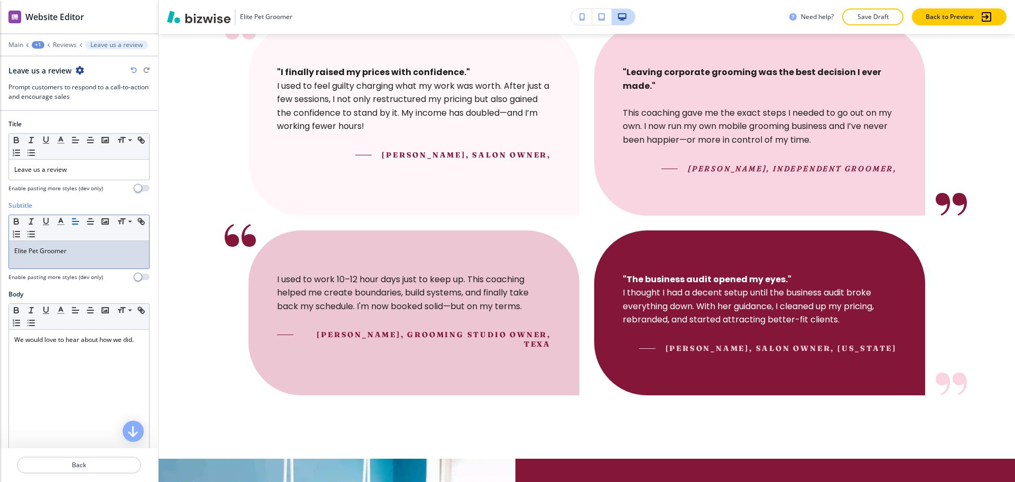
scroll to position [0, 0]
